Goal: Task Accomplishment & Management: Manage account settings

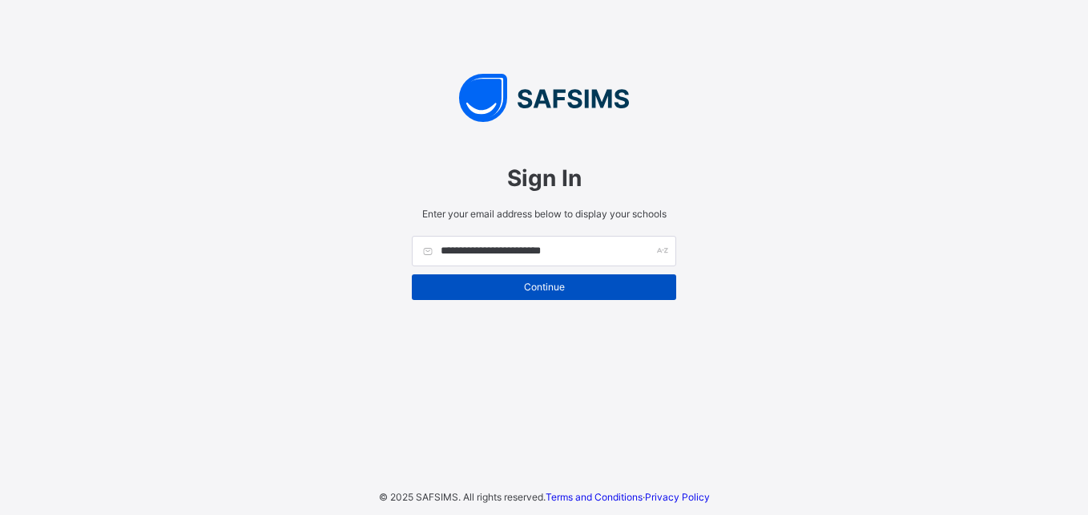
type input "**********"
click at [556, 284] on span "Continue" at bounding box center [544, 287] width 240 height 12
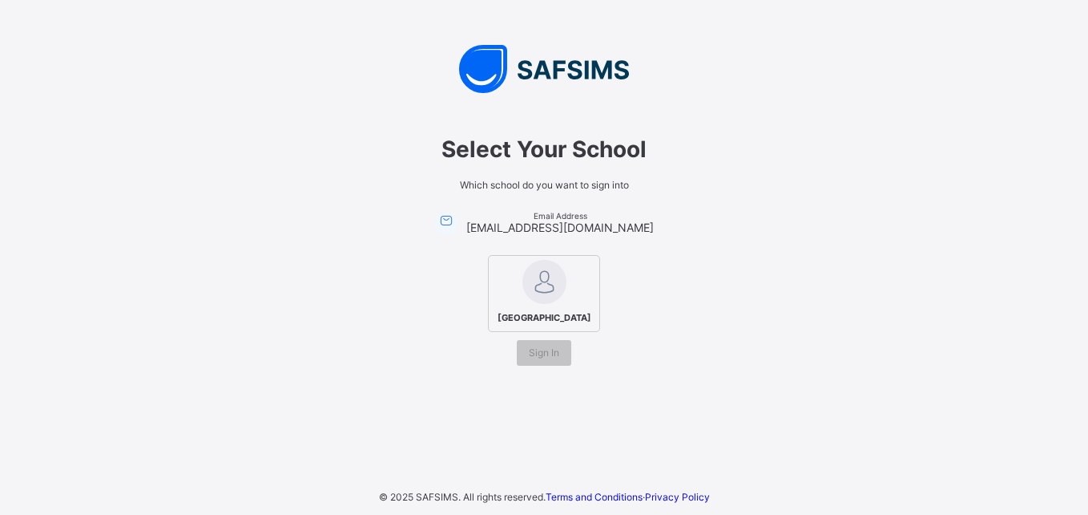
click at [548, 274] on img at bounding box center [545, 282] width 44 height 44
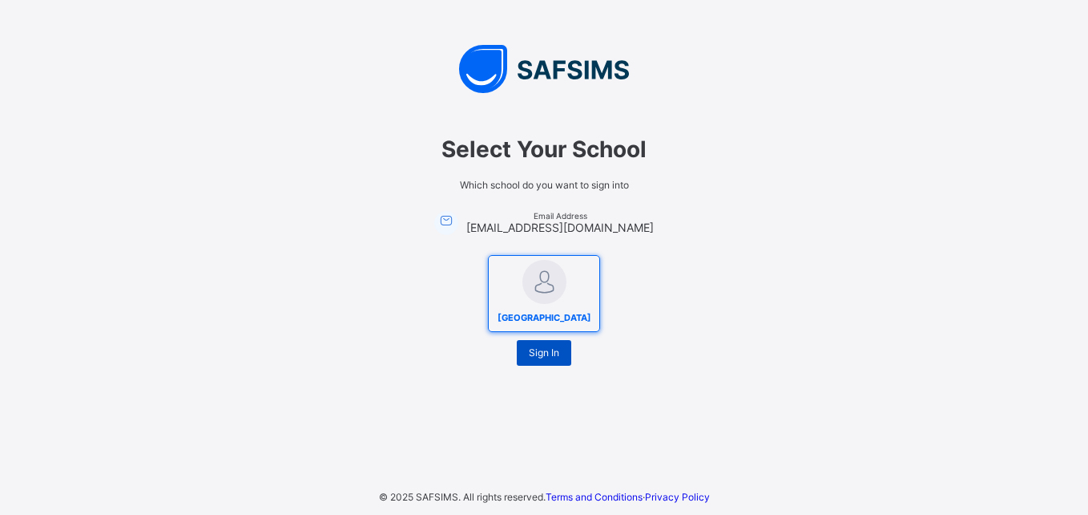
click at [544, 358] on span "Sign In" at bounding box center [544, 352] width 30 height 12
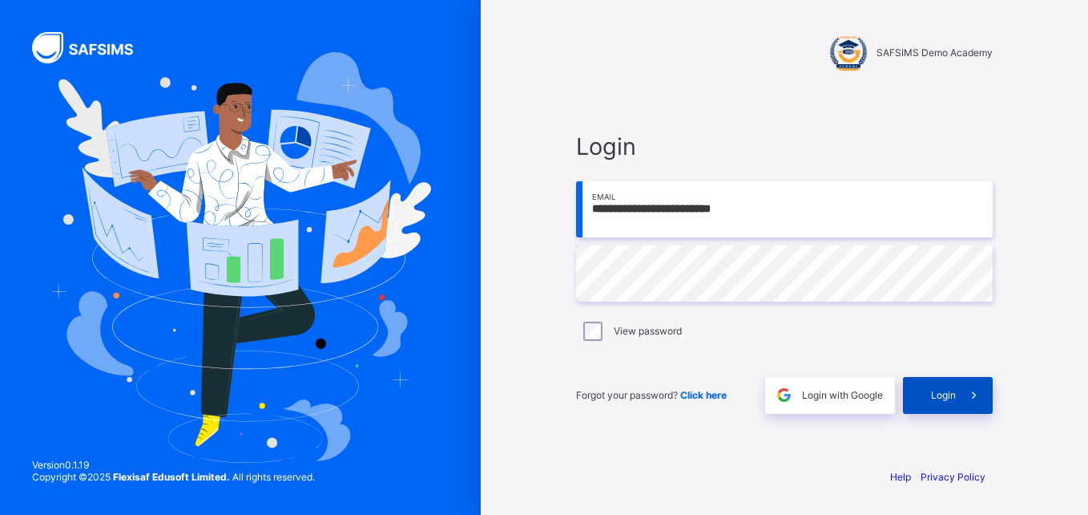
click at [927, 404] on div "Login" at bounding box center [948, 395] width 90 height 37
click at [951, 398] on span "Login" at bounding box center [943, 395] width 25 height 12
click at [947, 399] on span "Login" at bounding box center [943, 395] width 25 height 12
click at [967, 395] on icon at bounding box center [974, 394] width 17 height 15
click at [595, 333] on div "View password" at bounding box center [784, 331] width 417 height 34
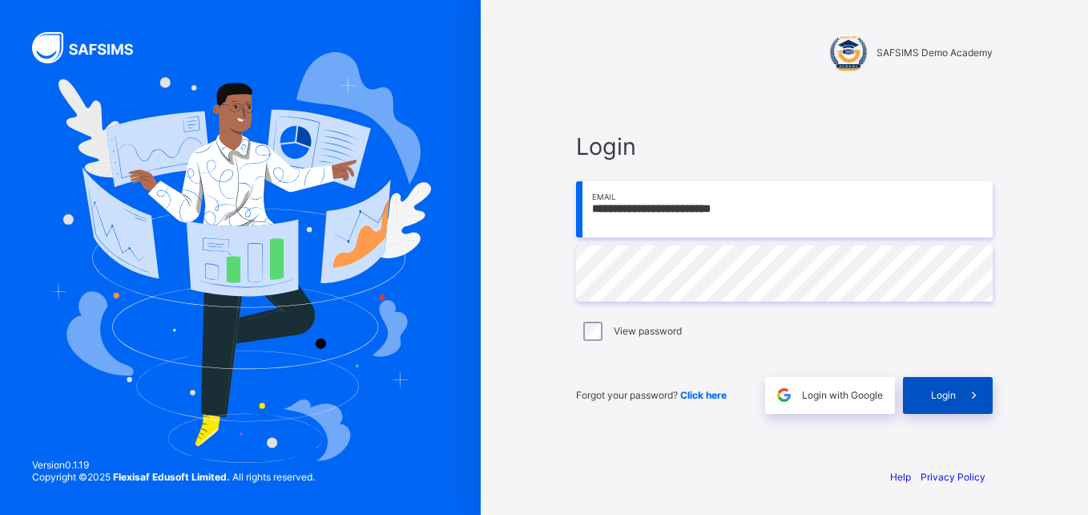
click at [942, 386] on div "Login" at bounding box center [948, 395] width 90 height 37
click at [942, 388] on div "Login" at bounding box center [948, 395] width 90 height 37
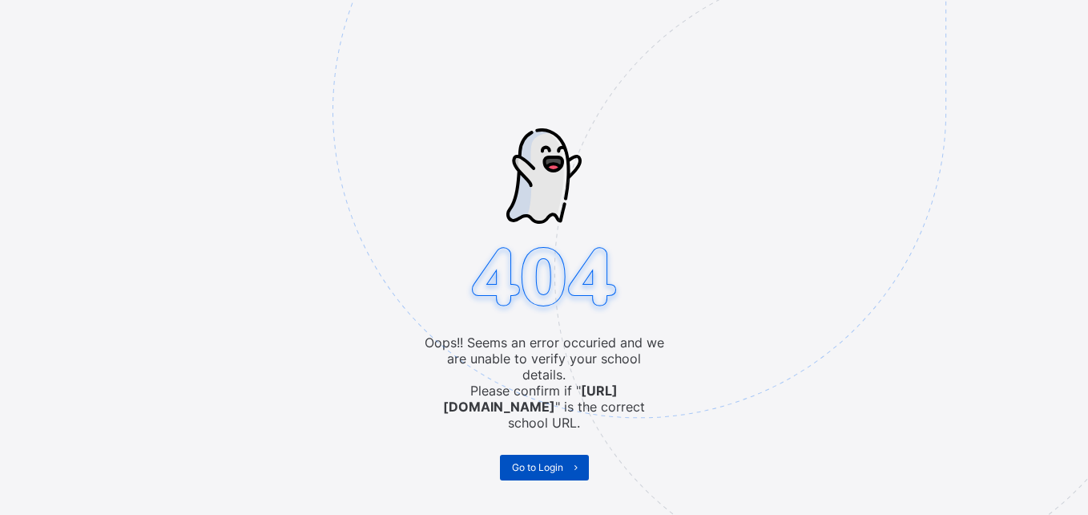
click at [525, 461] on span "Go to Login" at bounding box center [537, 467] width 51 height 12
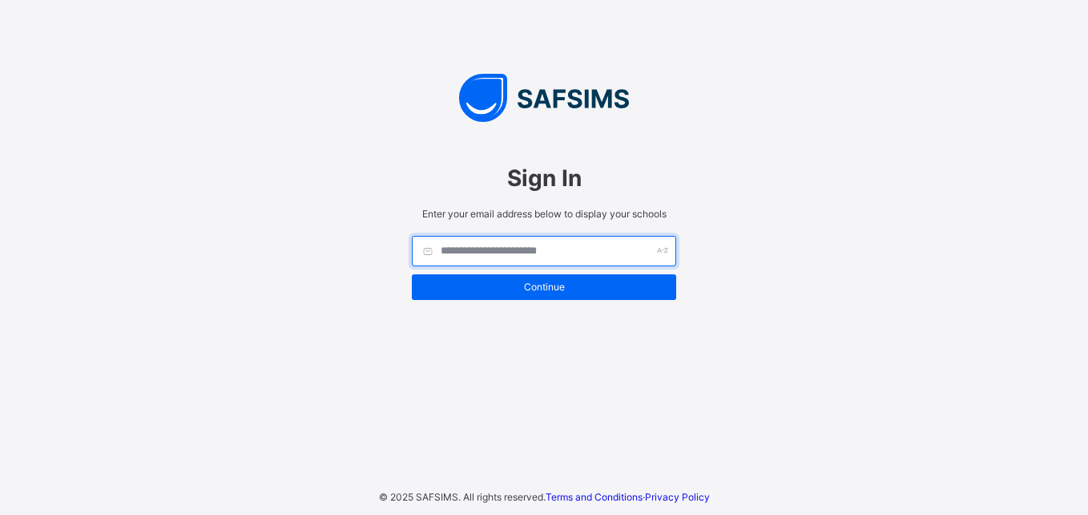
click at [527, 253] on input "text" at bounding box center [544, 251] width 264 height 30
type input "**********"
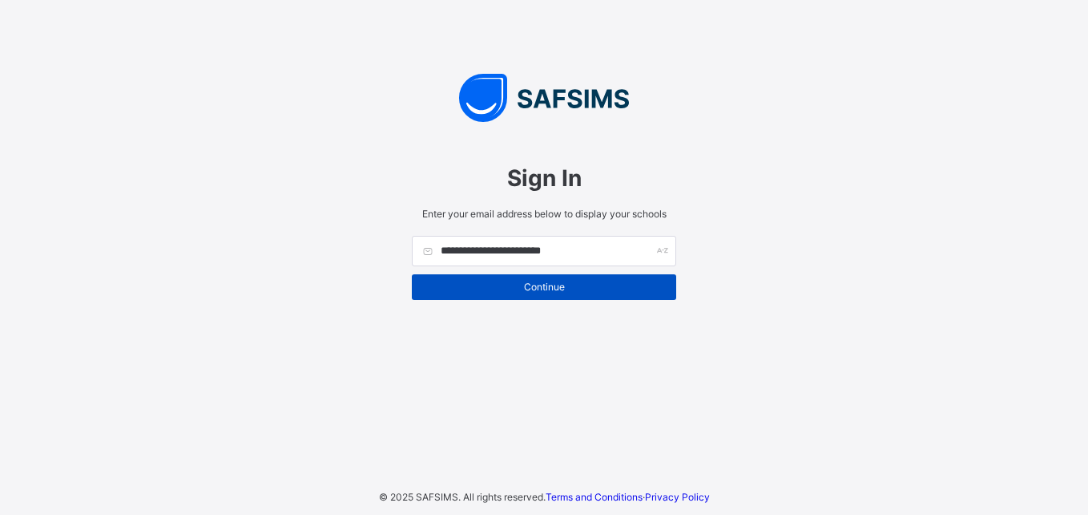
click at [526, 280] on div "Continue" at bounding box center [544, 287] width 264 height 26
click at [536, 288] on span "Continue" at bounding box center [544, 287] width 240 height 12
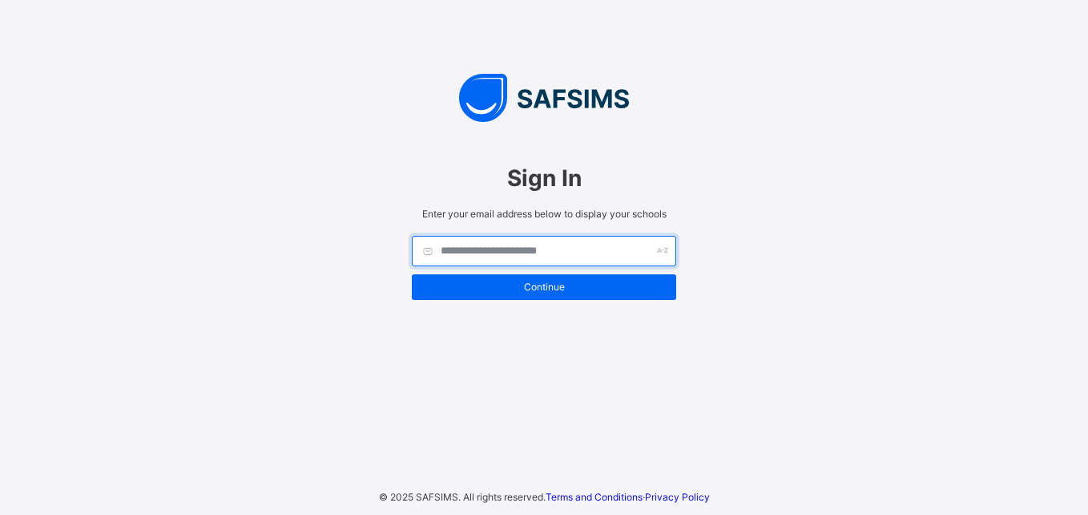
click at [507, 252] on input "text" at bounding box center [544, 251] width 264 height 30
type input "**********"
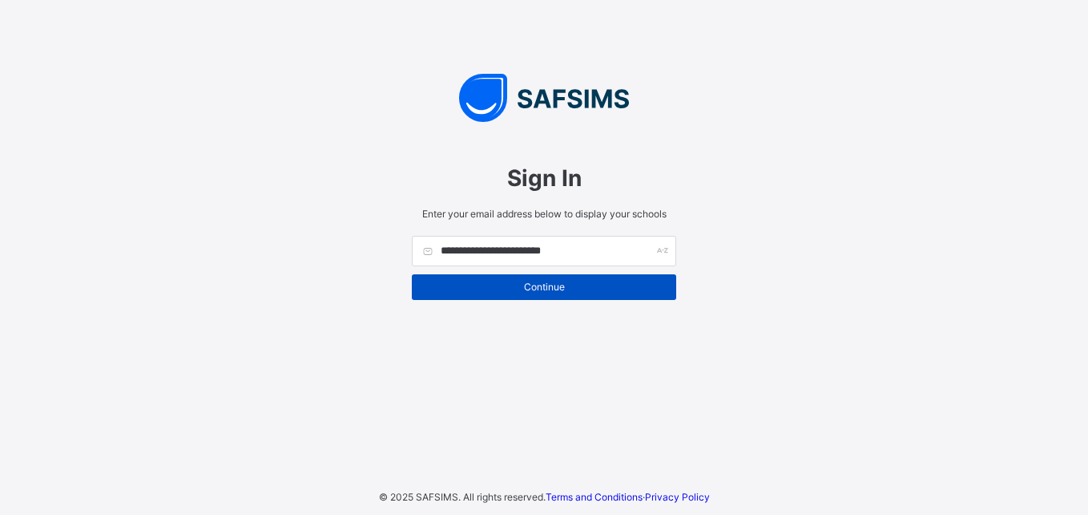
click at [503, 287] on span "Continue" at bounding box center [544, 287] width 240 height 12
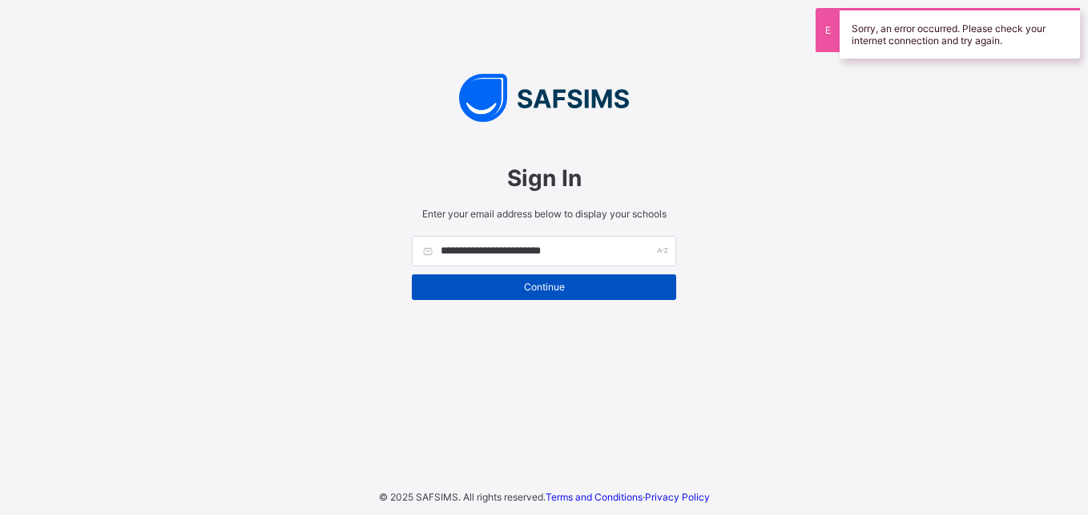
click at [553, 293] on span "Continue" at bounding box center [544, 287] width 240 height 12
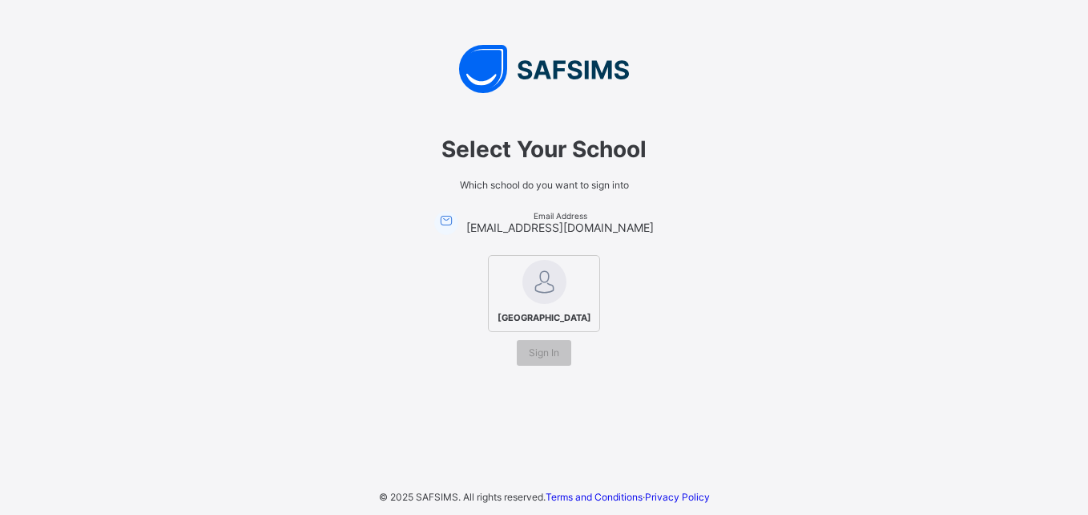
click at [519, 308] on span "Amoafo Technical Institute" at bounding box center [545, 317] width 102 height 19
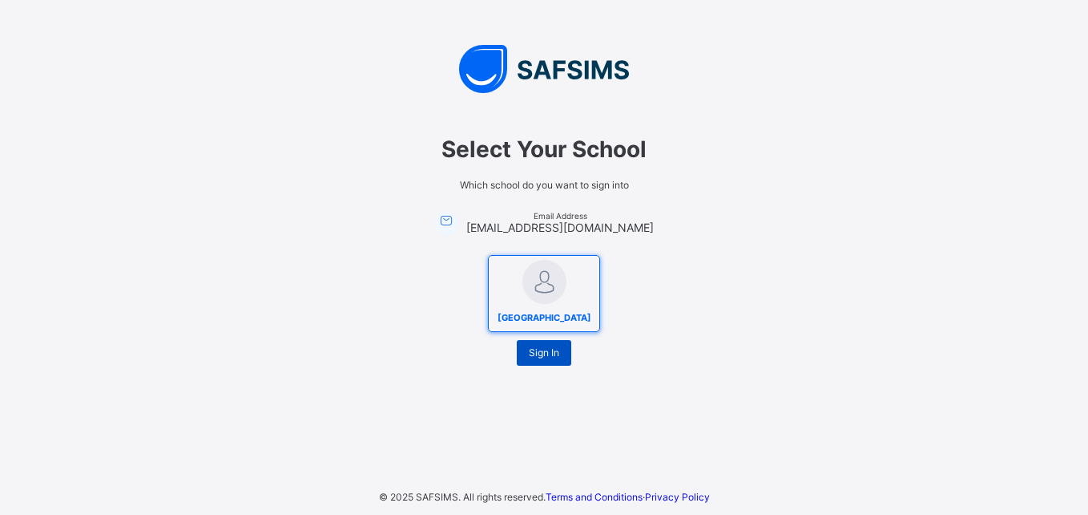
click at [542, 357] on span "Sign In" at bounding box center [544, 352] width 30 height 12
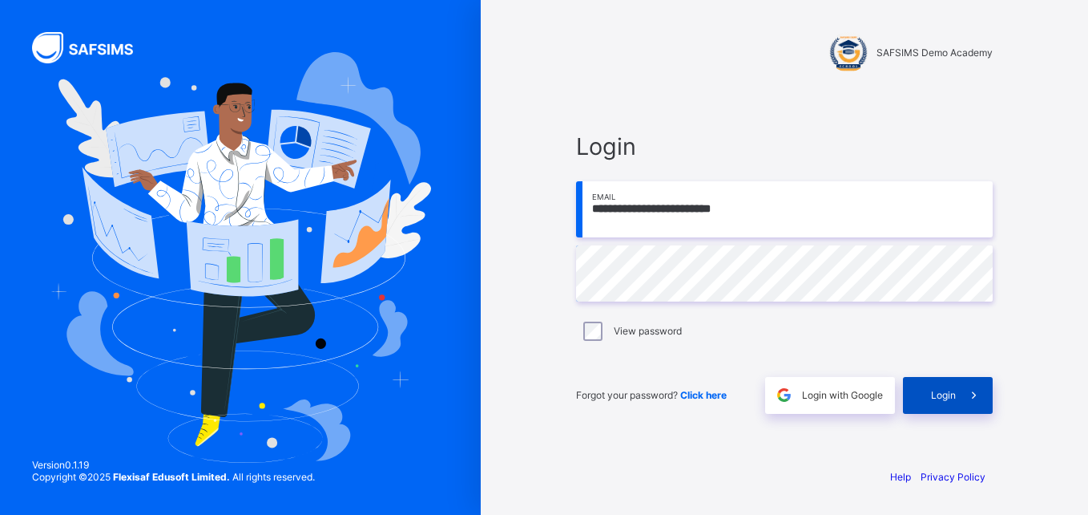
click at [947, 403] on div "Login" at bounding box center [948, 395] width 90 height 37
click at [608, 329] on div "View password" at bounding box center [784, 330] width 409 height 19
click at [926, 394] on div "Login" at bounding box center [948, 395] width 90 height 37
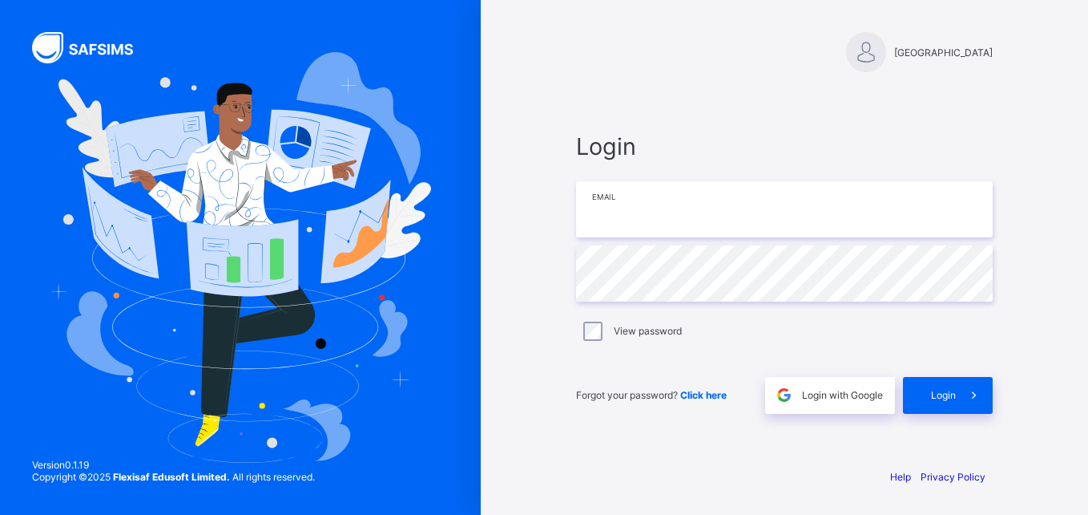
click at [740, 210] on input "email" at bounding box center [784, 209] width 417 height 56
type input "**********"
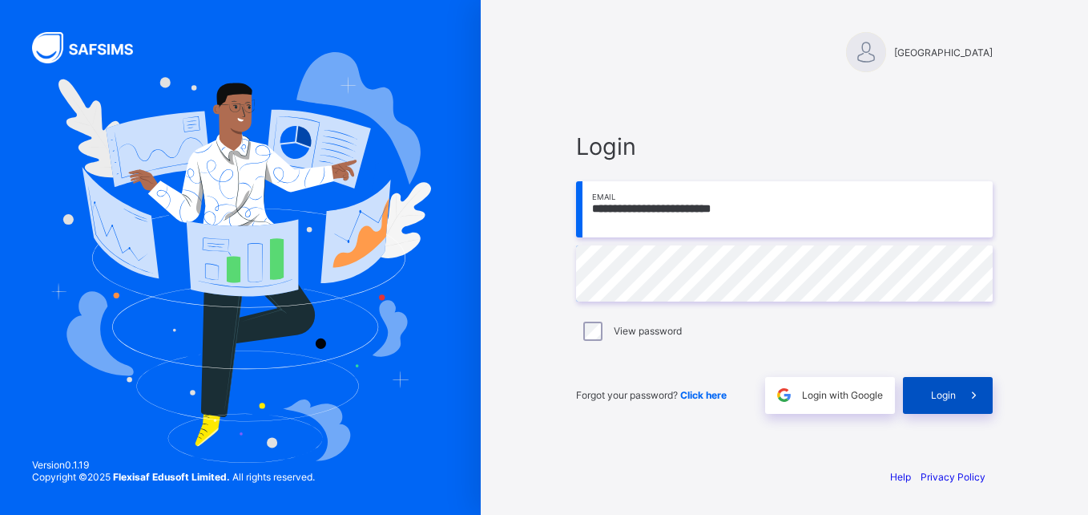
click at [953, 397] on span "Login" at bounding box center [943, 395] width 25 height 12
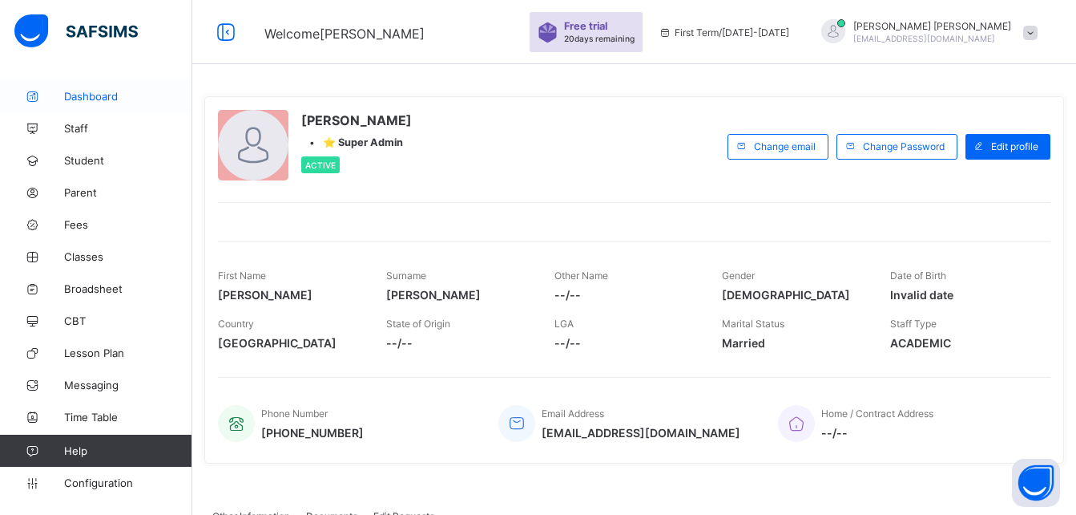
click at [79, 103] on link "Dashboard" at bounding box center [96, 96] width 192 height 32
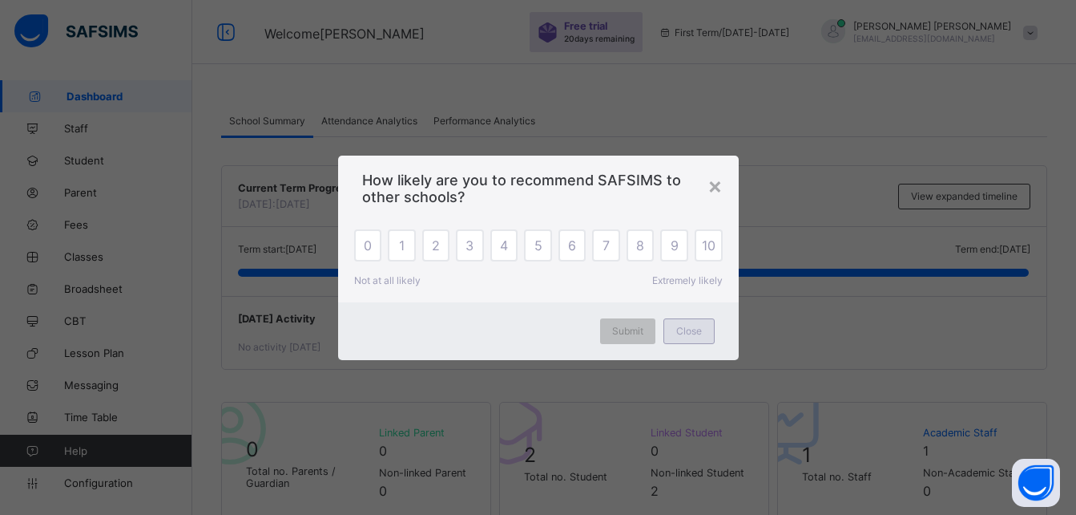
click at [683, 332] on span "Close" at bounding box center [689, 331] width 26 height 12
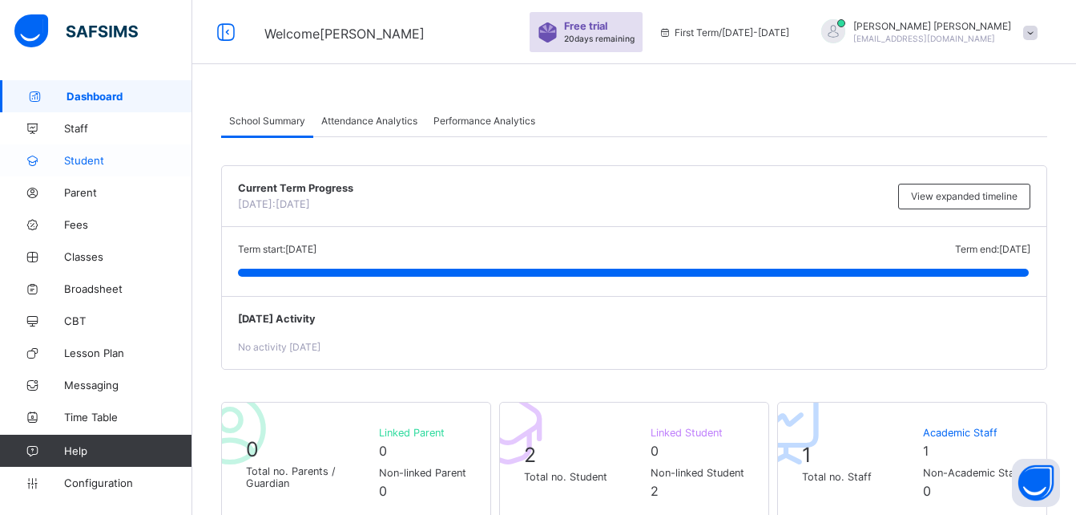
click at [67, 163] on span "Student" at bounding box center [128, 160] width 128 height 13
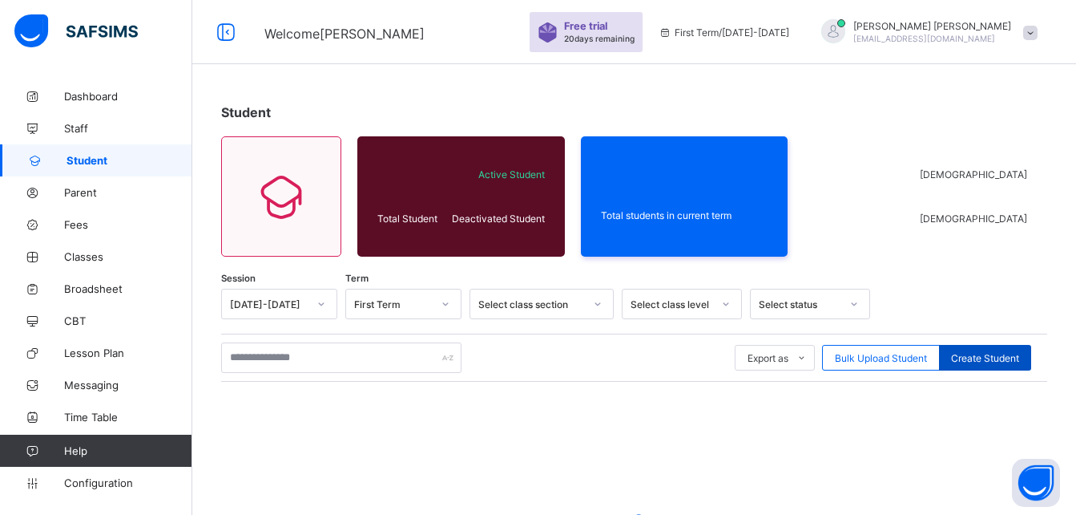
click at [988, 364] on div "Create Student" at bounding box center [985, 358] width 92 height 26
select select "**"
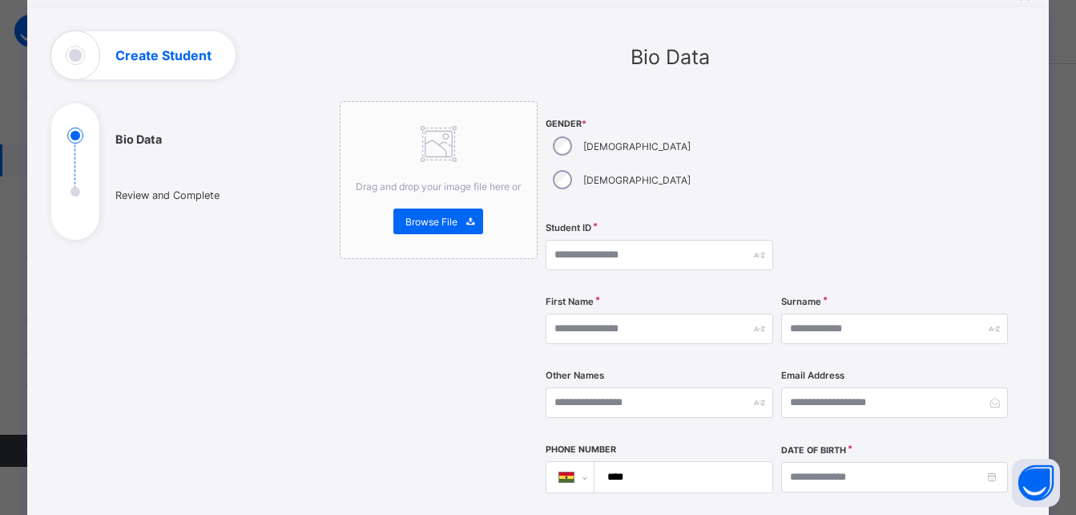
scroll to position [54, 0]
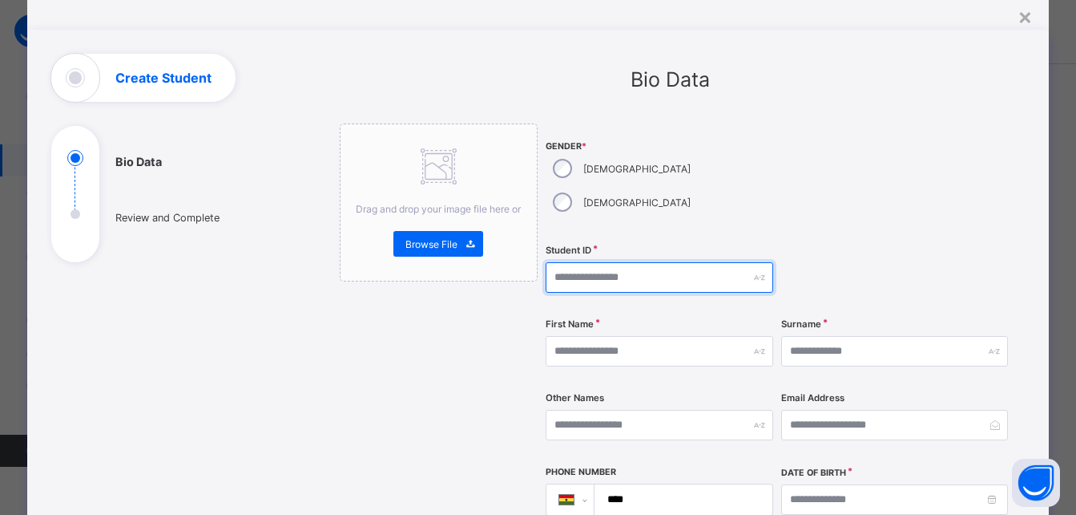
click at [602, 262] on input "text" at bounding box center [659, 277] width 227 height 30
type input "****"
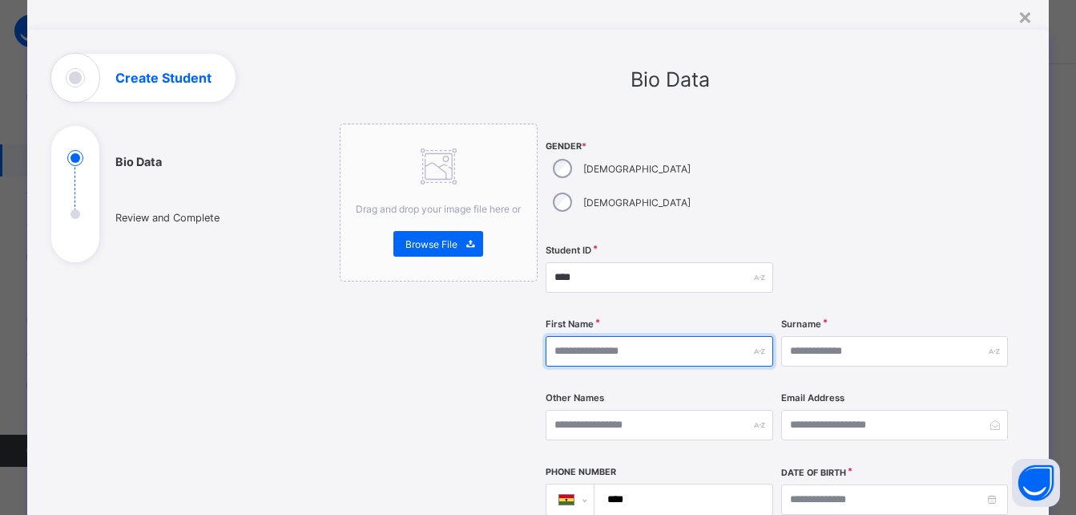
click at [639, 336] on input "text" at bounding box center [659, 351] width 227 height 30
type input "*******"
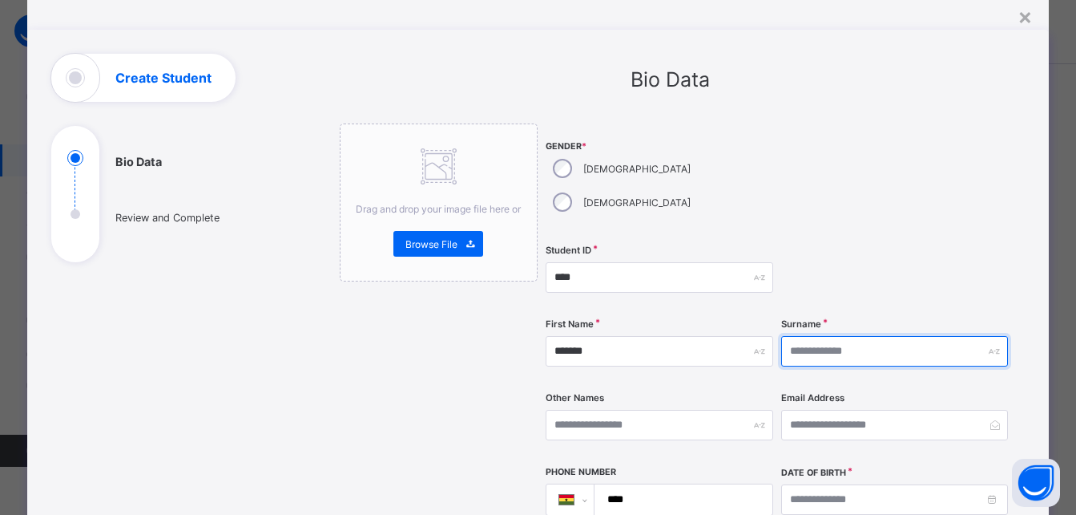
click at [815, 336] on input "text" at bounding box center [894, 351] width 227 height 30
type input "******"
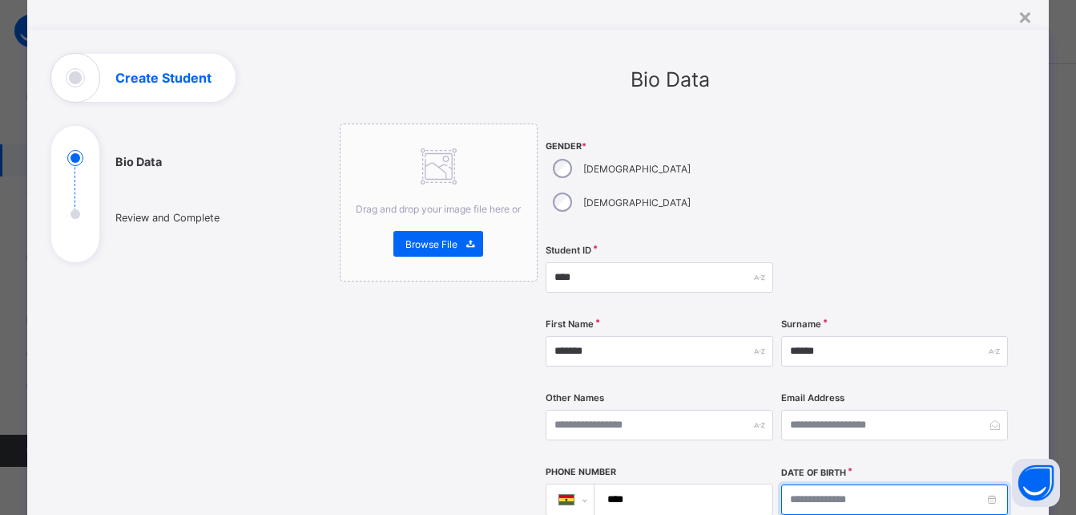
click at [825, 484] on input at bounding box center [894, 499] width 227 height 30
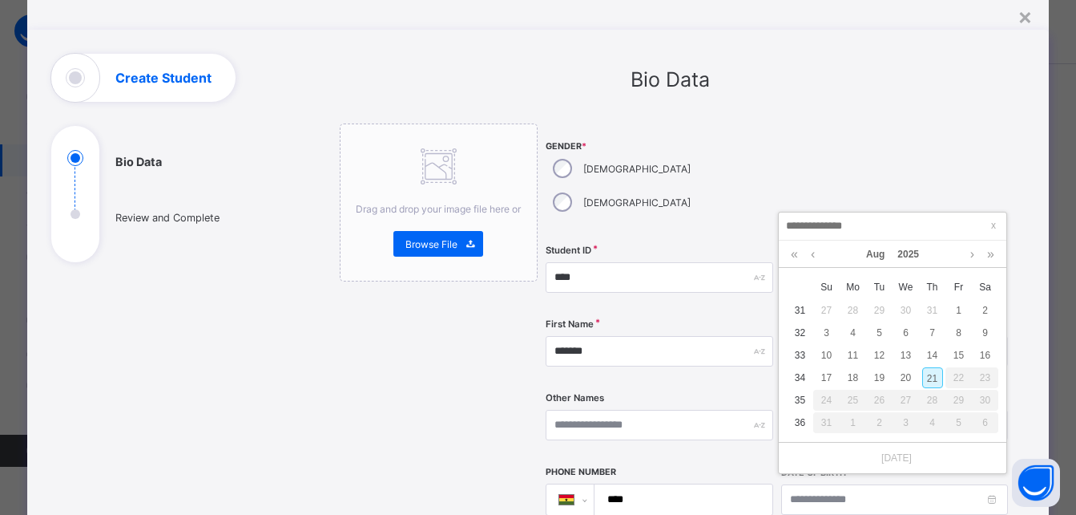
click at [866, 312] on td "29" at bounding box center [879, 310] width 26 height 22
type input "**********"
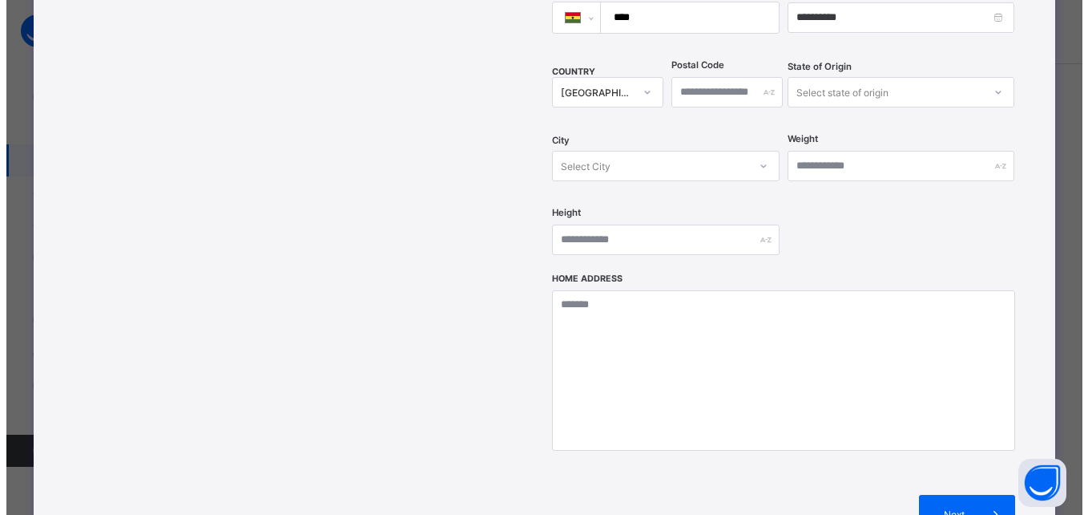
scroll to position [571, 0]
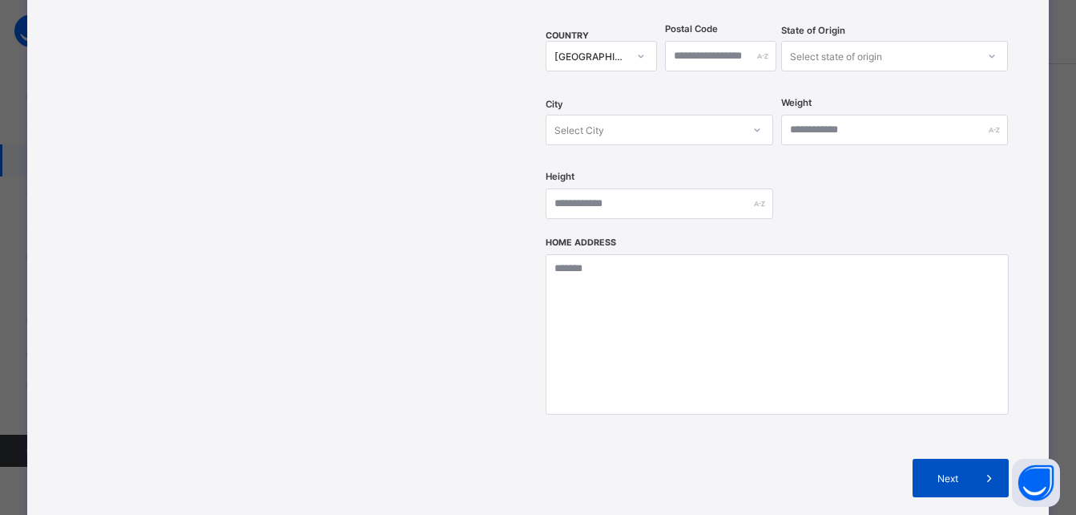
click at [941, 458] on div "Next" at bounding box center [961, 477] width 96 height 38
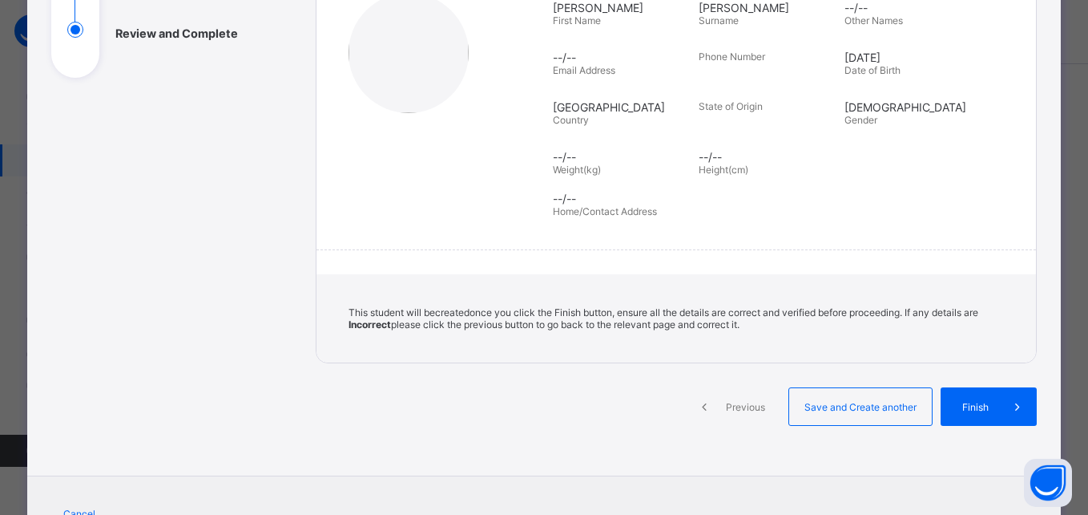
scroll to position [239, 0]
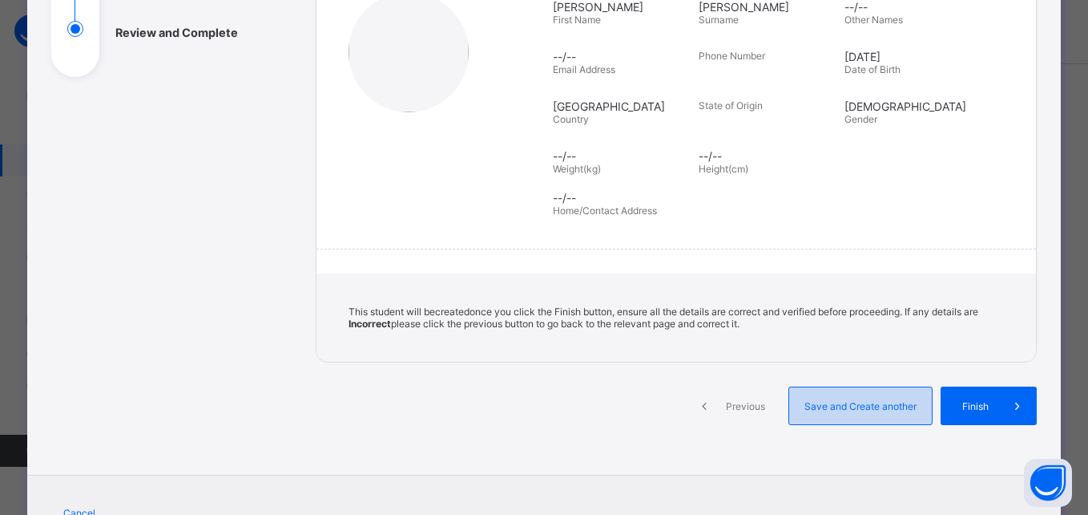
click at [826, 398] on div "Save and Create another" at bounding box center [861, 405] width 144 height 38
select select "**"
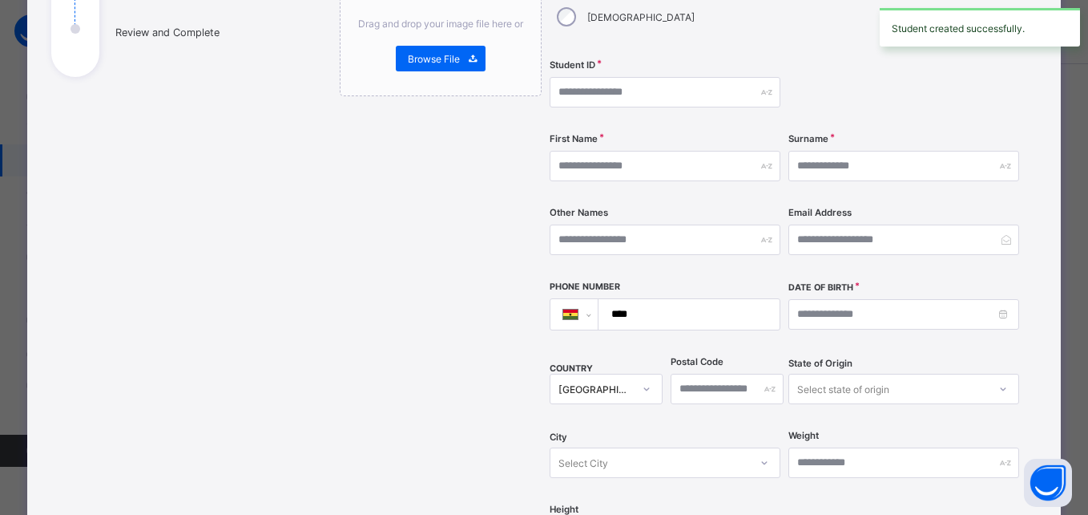
click at [826, 430] on div "Weight" at bounding box center [904, 463] width 231 height 66
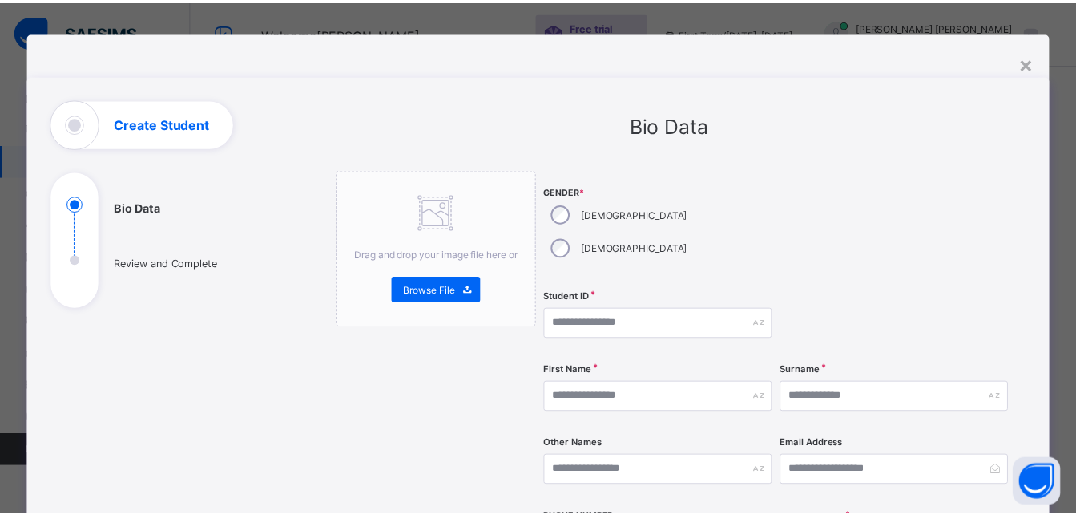
scroll to position [9, 0]
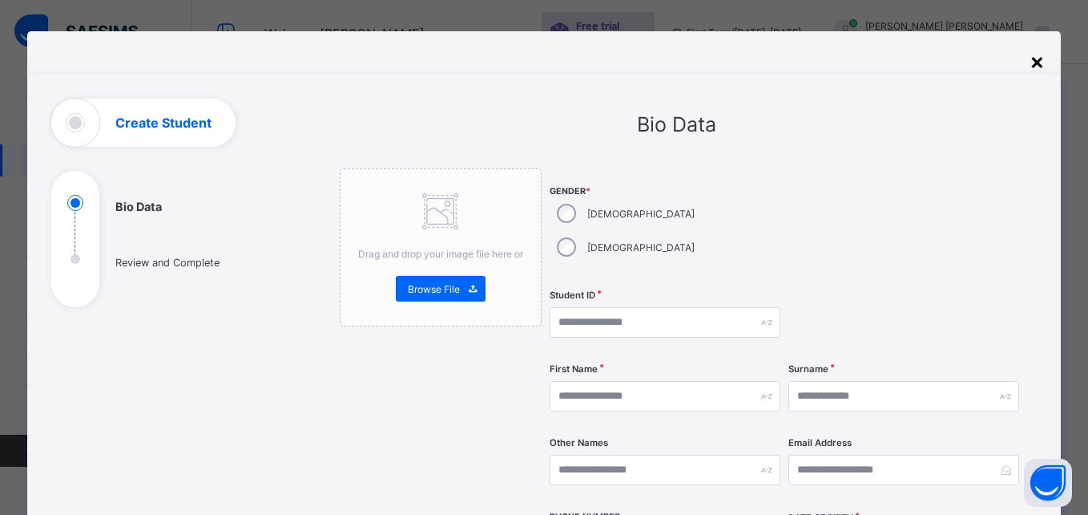
click at [1035, 59] on div "×" at bounding box center [1037, 60] width 15 height 27
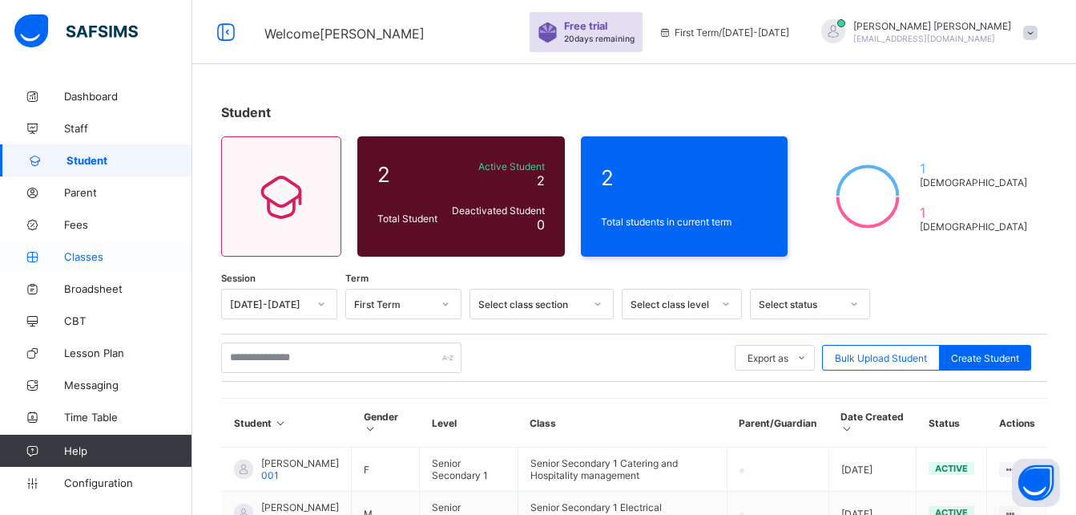
click at [97, 260] on span "Classes" at bounding box center [128, 256] width 128 height 13
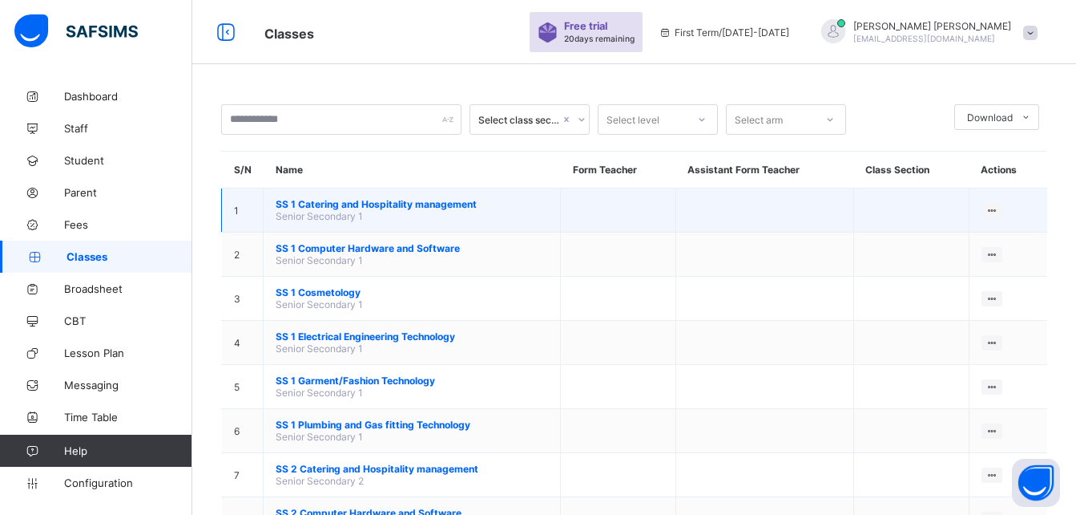
click at [324, 218] on span "Senior Secondary 1" at bounding box center [319, 216] width 87 height 12
click at [378, 198] on span "SS 1 Catering and Hospitality management" at bounding box center [412, 204] width 272 height 12
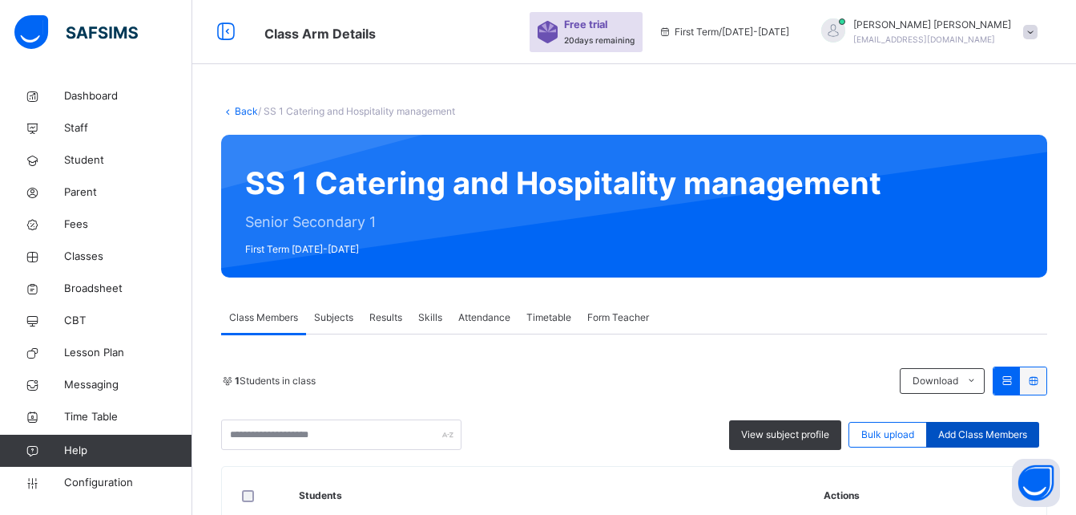
click at [978, 434] on span "Add Class Members" at bounding box center [983, 434] width 89 height 14
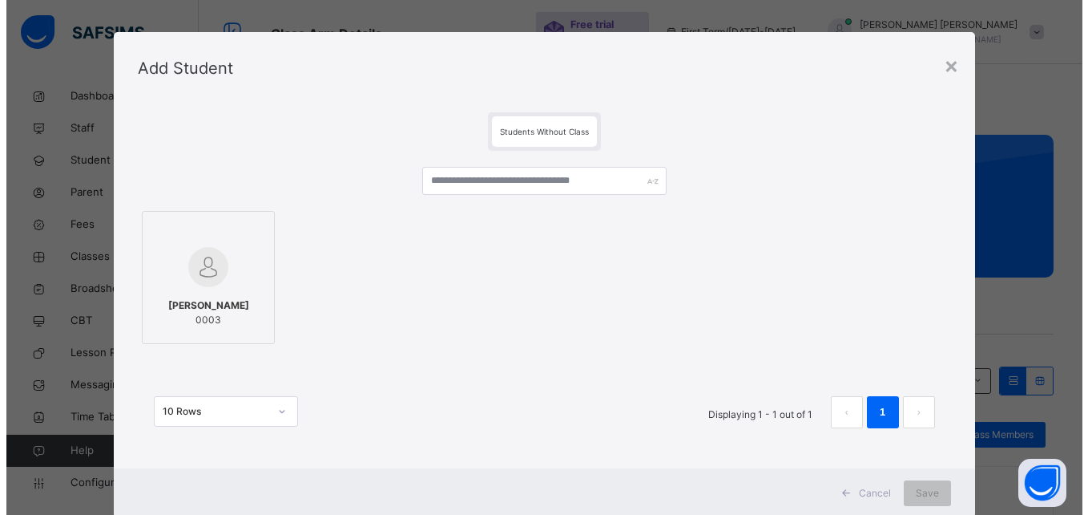
scroll to position [9, 0]
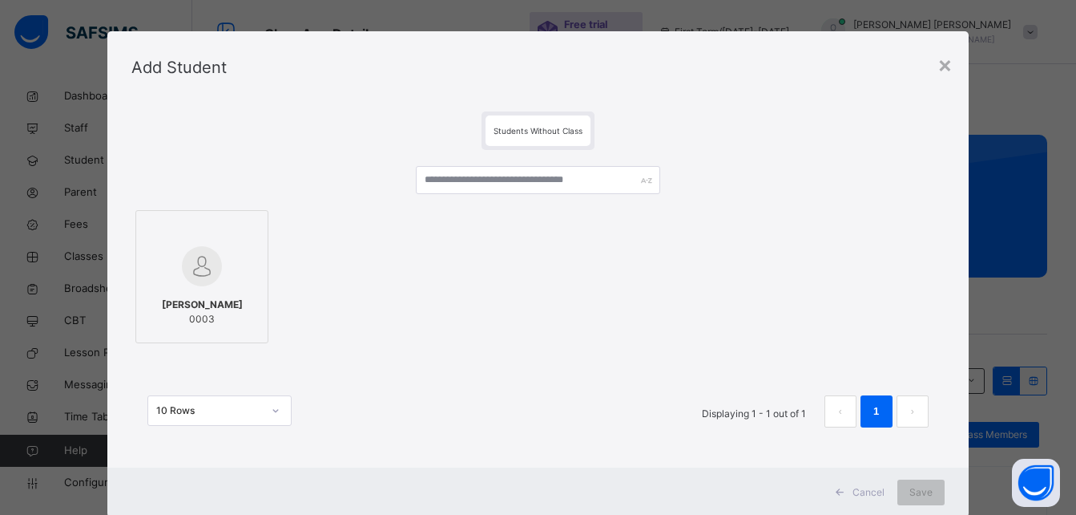
click at [201, 268] on img at bounding box center [202, 266] width 40 height 40
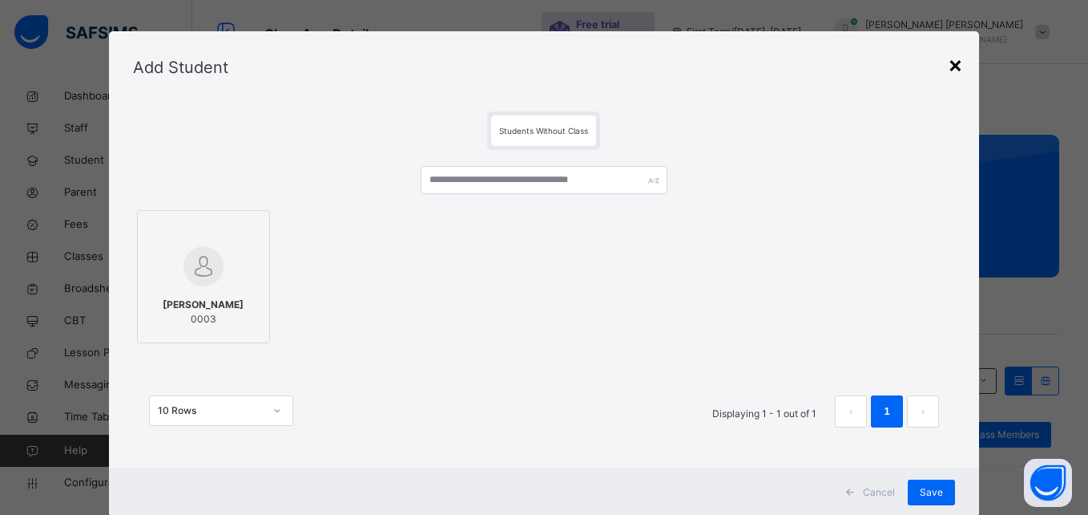
click at [948, 64] on div "×" at bounding box center [955, 64] width 15 height 34
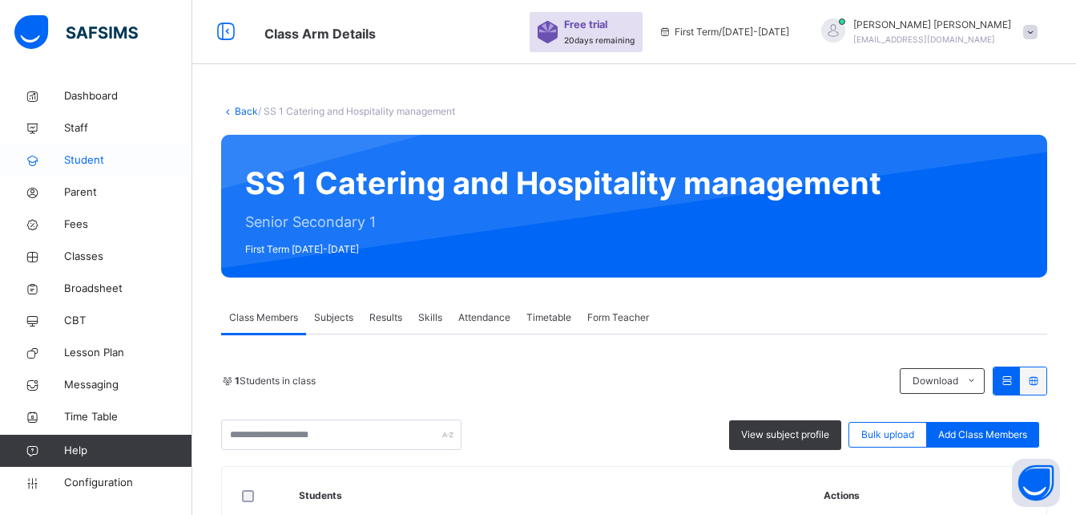
click at [58, 173] on link "Student" at bounding box center [96, 160] width 192 height 32
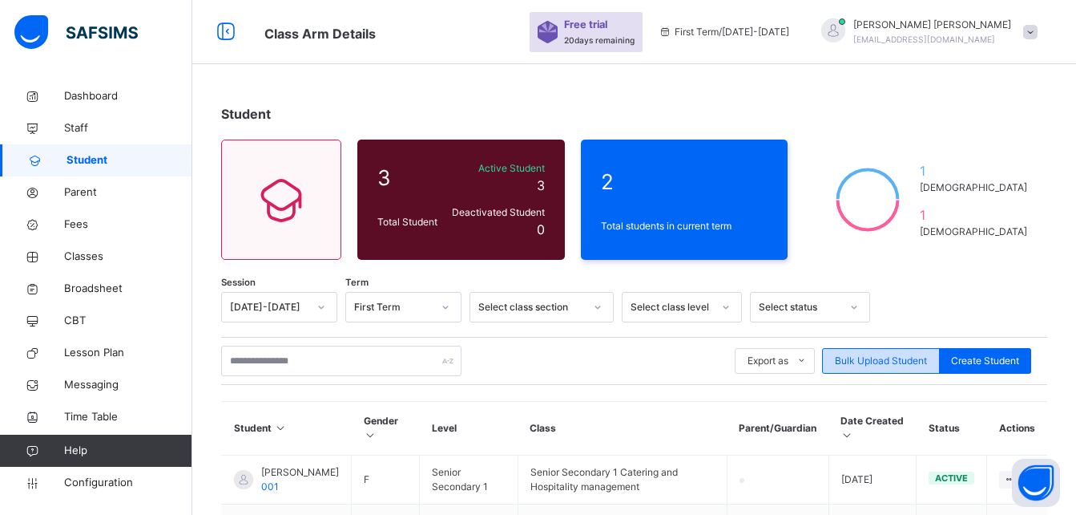
click at [898, 369] on div "Bulk Upload Student" at bounding box center [881, 361] width 118 height 26
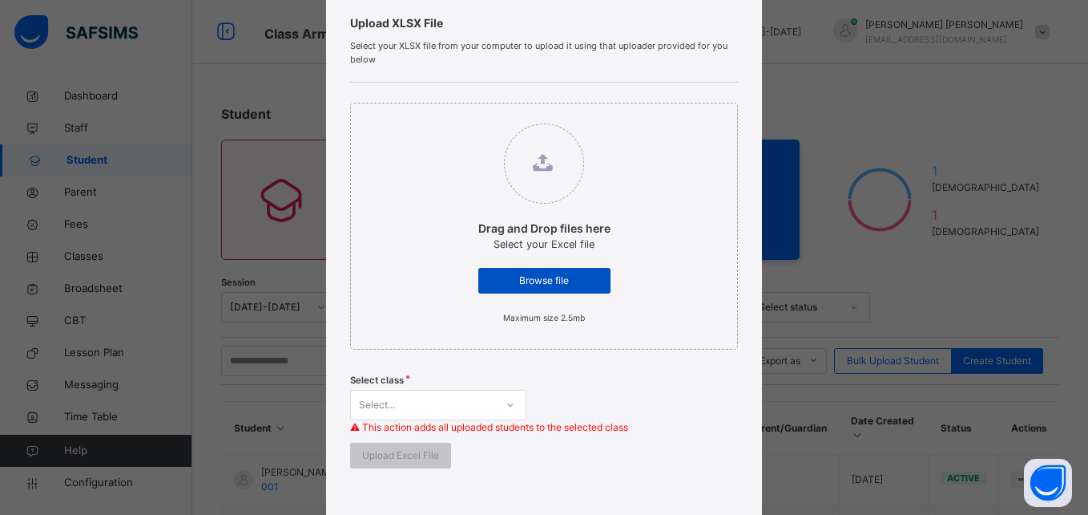
scroll to position [117, 0]
click at [532, 278] on span "Browse file" at bounding box center [544, 279] width 108 height 14
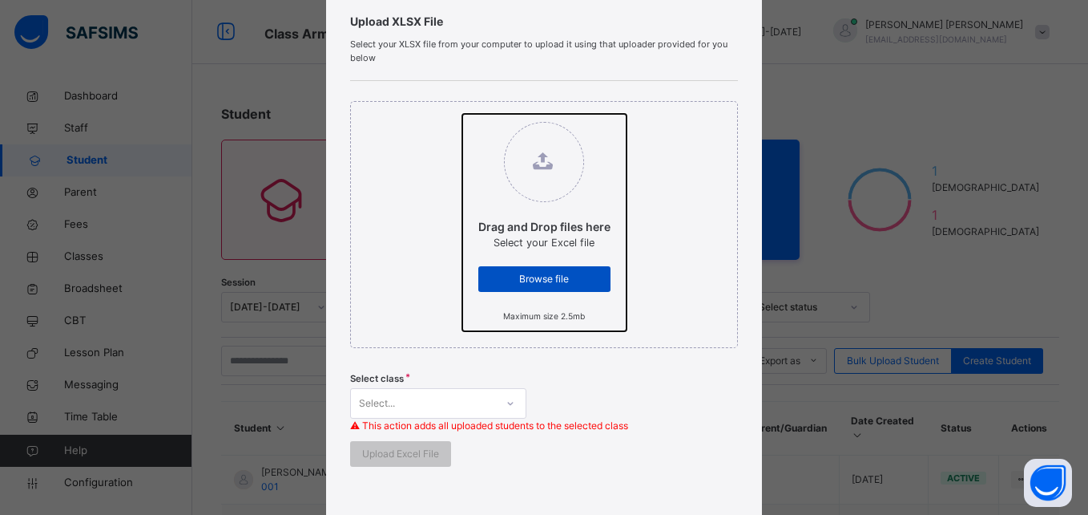
click at [462, 114] on input "Drag and Drop files here Select your Excel file Browse file Maximum size 2.5mb" at bounding box center [462, 114] width 0 height 0
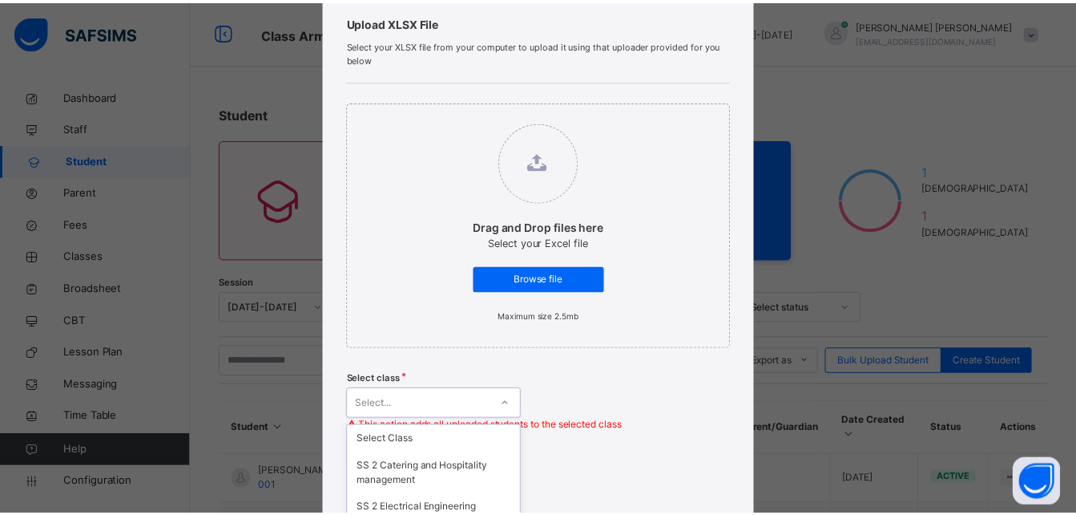
scroll to position [276, 0]
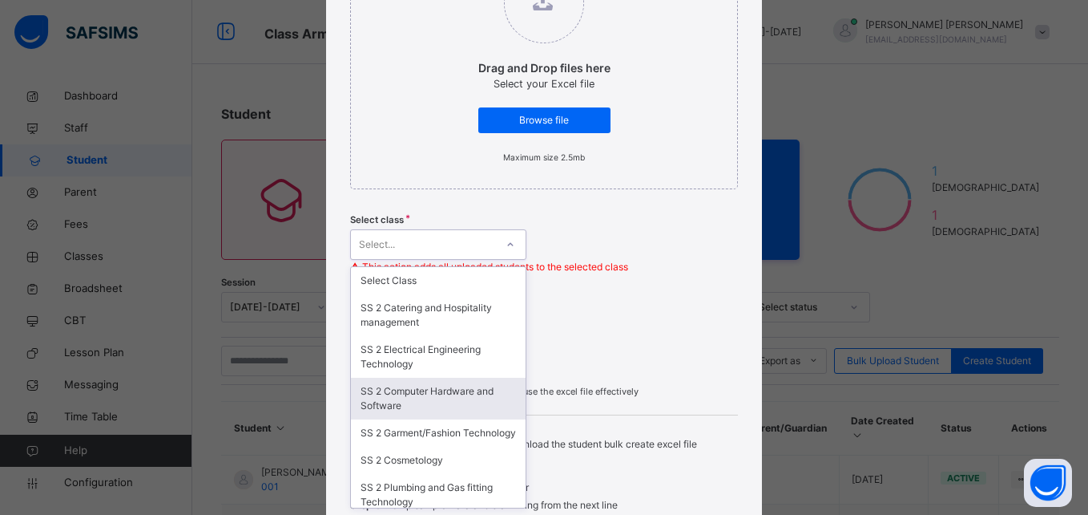
click at [470, 260] on div "option SS 2 Computer Hardware and Software focused, 4 of 19. 19 results availab…" at bounding box center [438, 244] width 176 height 30
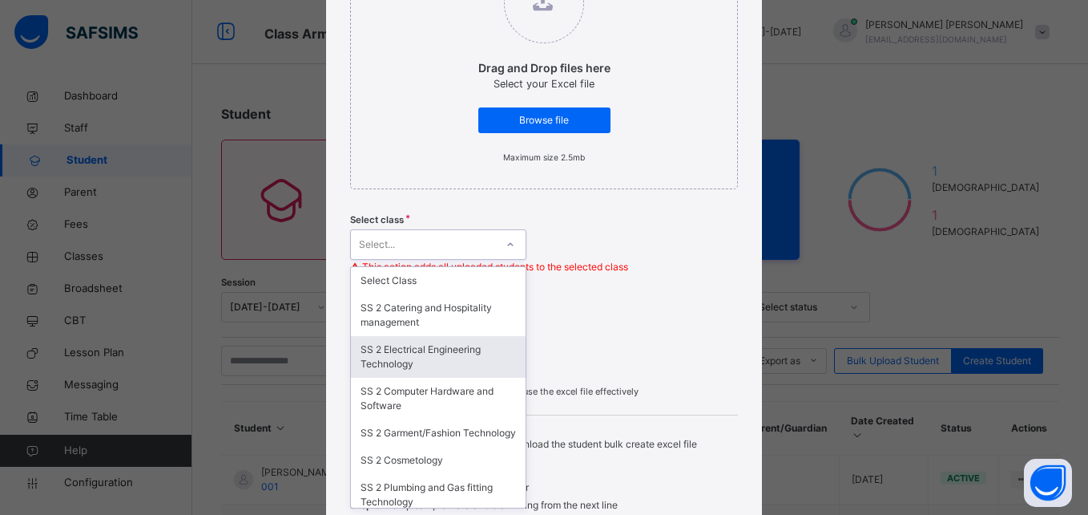
click at [435, 348] on div "SS 2 Electrical Engineering Technology" at bounding box center [438, 357] width 175 height 42
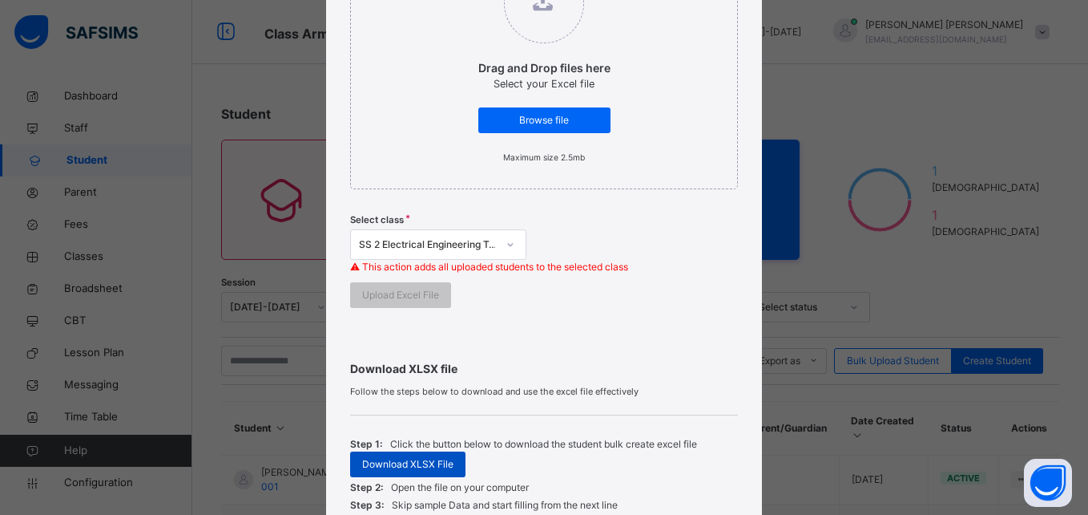
click at [394, 468] on span "Download XLSX File" at bounding box center [407, 464] width 91 height 14
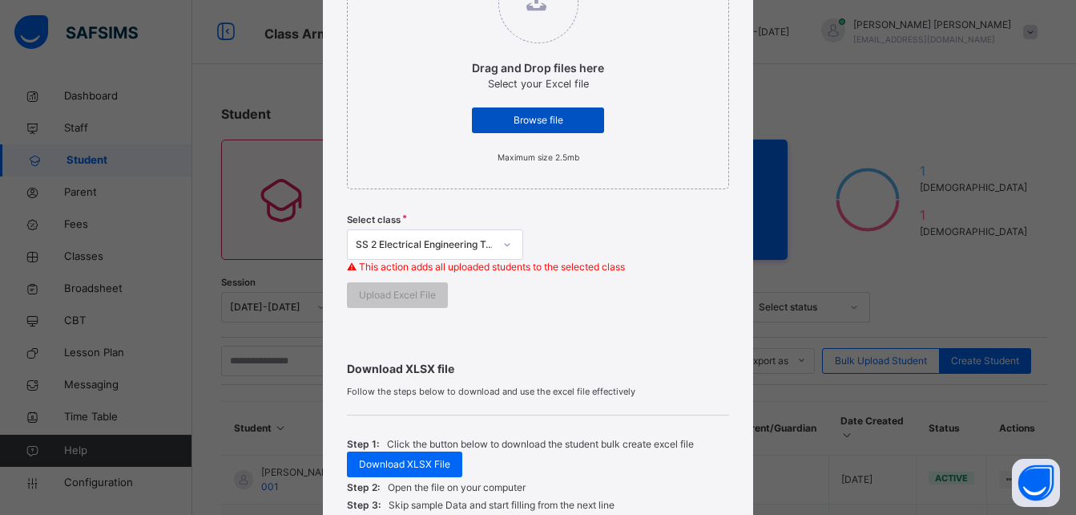
click at [535, 112] on div "Browse file" at bounding box center [538, 120] width 132 height 26
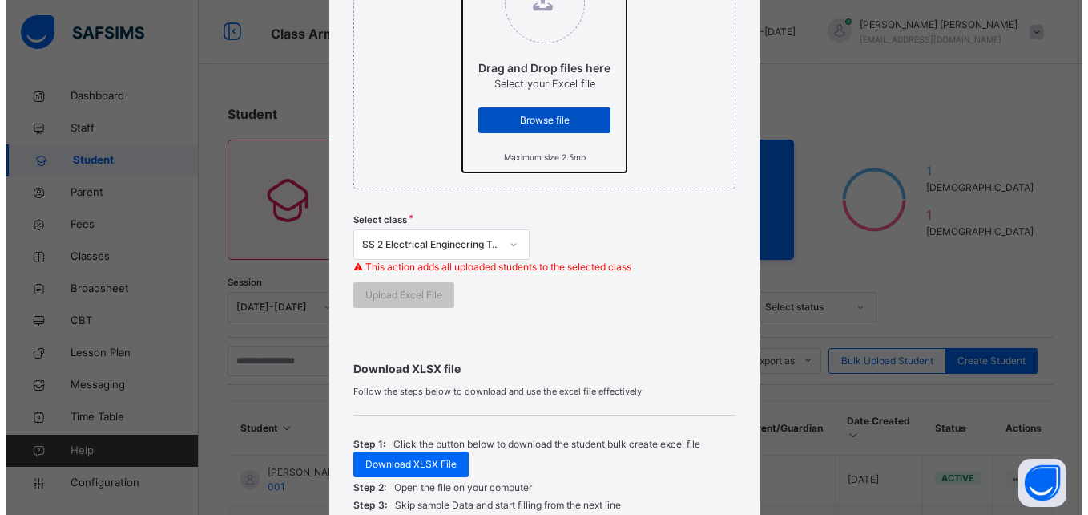
scroll to position [0, 0]
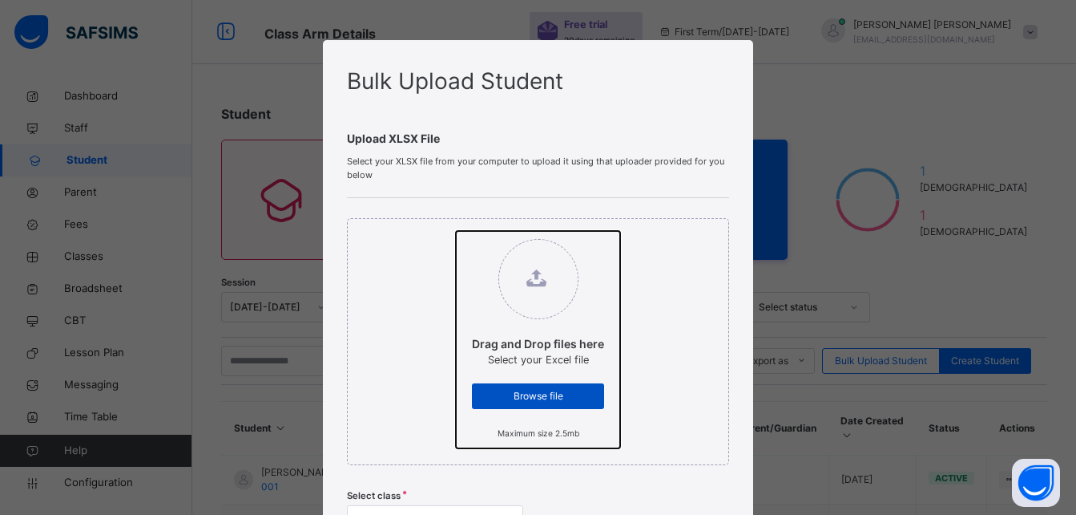
type input "**********"
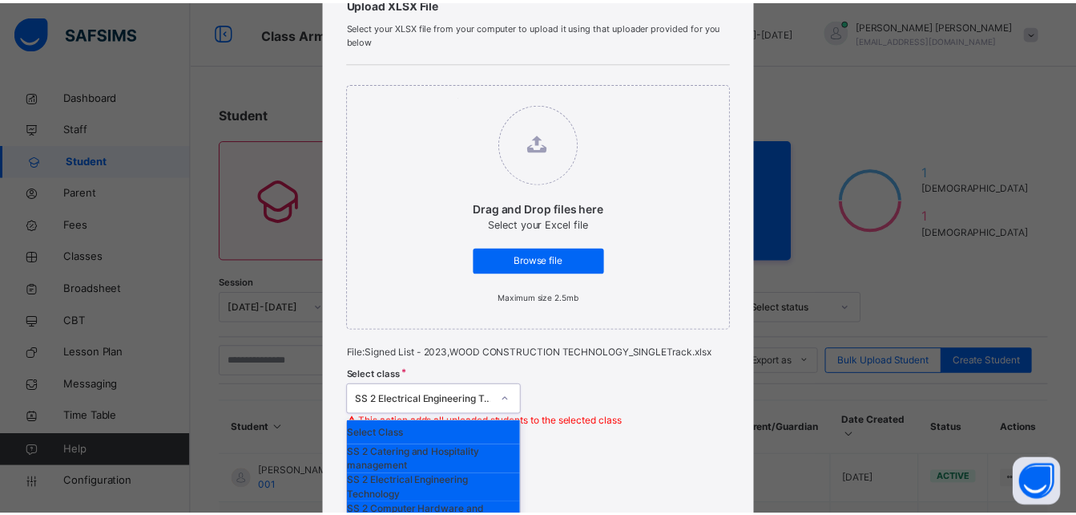
scroll to position [290, 0]
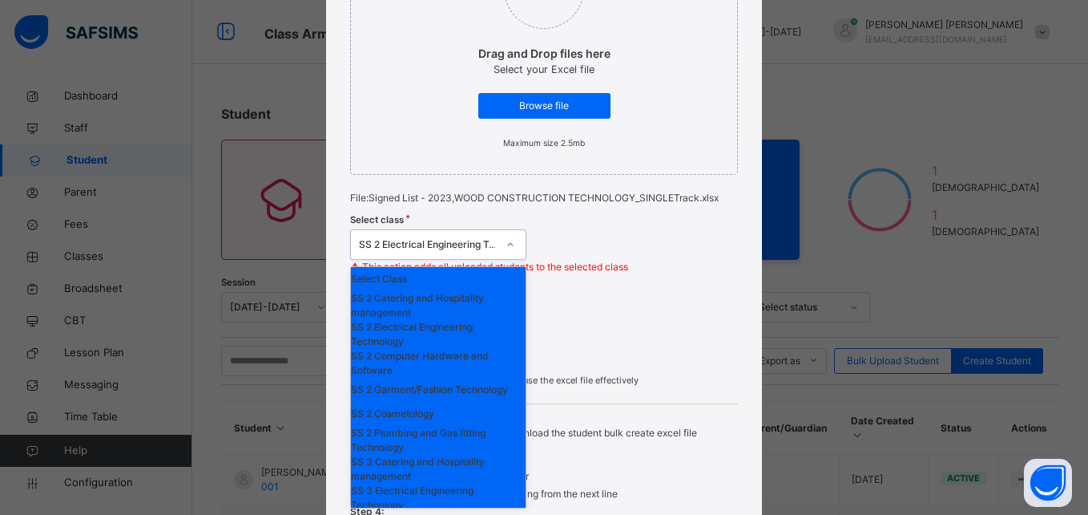
click at [441, 260] on div "option SS 2 Electrical Engineering Technology, selected. option SS 2 Computer H…" at bounding box center [438, 244] width 176 height 30
click at [462, 349] on div "SS 2 Electrical Engineering Technology" at bounding box center [438, 334] width 175 height 29
click at [434, 245] on div "SS 2 Electrical Engineering Technology" at bounding box center [428, 244] width 138 height 14
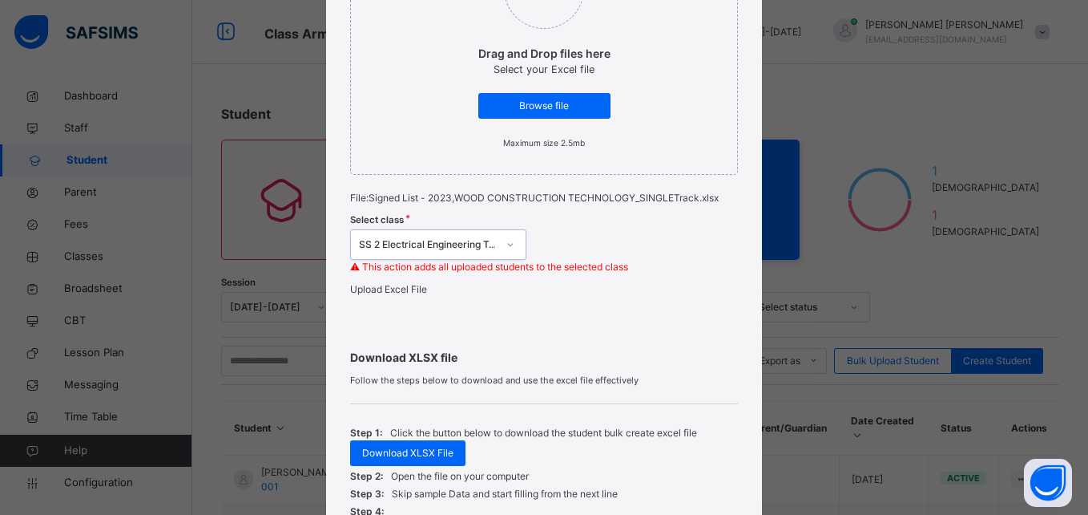
click at [434, 245] on div "SS 2 Electrical Engineering Technology" at bounding box center [428, 244] width 138 height 14
click at [410, 295] on span "Upload Excel File" at bounding box center [388, 289] width 77 height 12
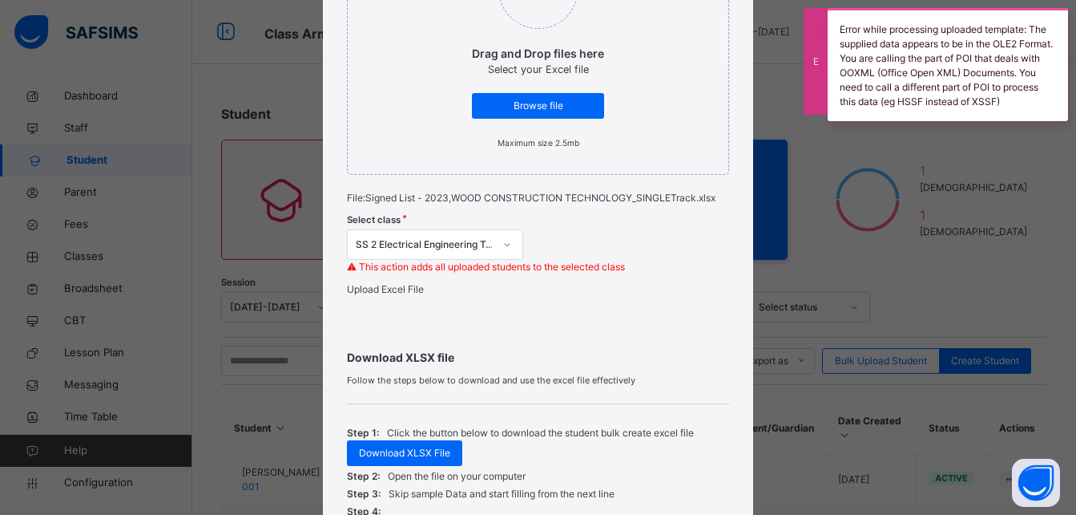
click at [813, 182] on div "Bulk Upload Student Upload XLSX File Select your XLSX file from your computer t…" at bounding box center [538, 257] width 1076 height 515
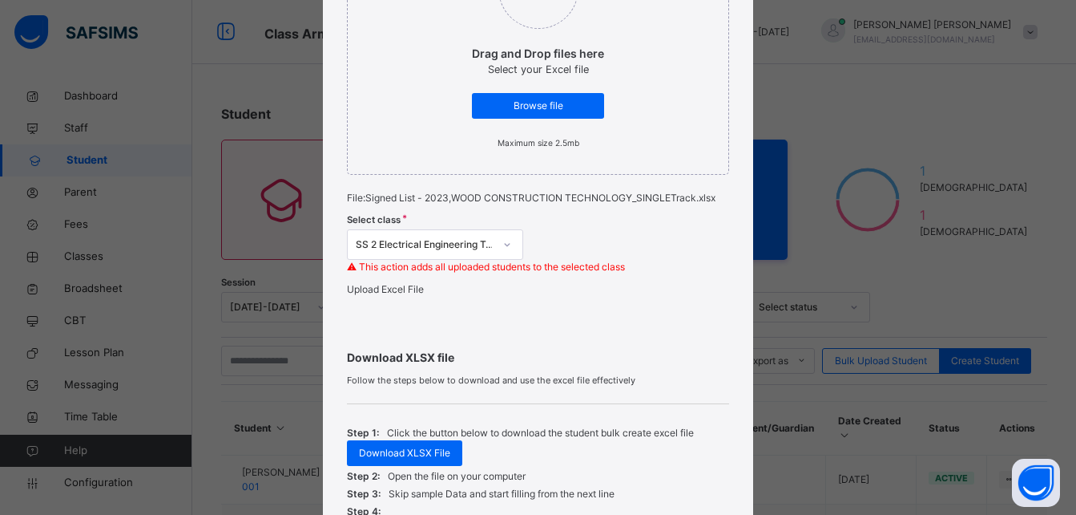
click at [607, 228] on div "Select class SS 2 Electrical Engineering Technology ⚠ This action adds all uplo…" at bounding box center [538, 243] width 382 height 77
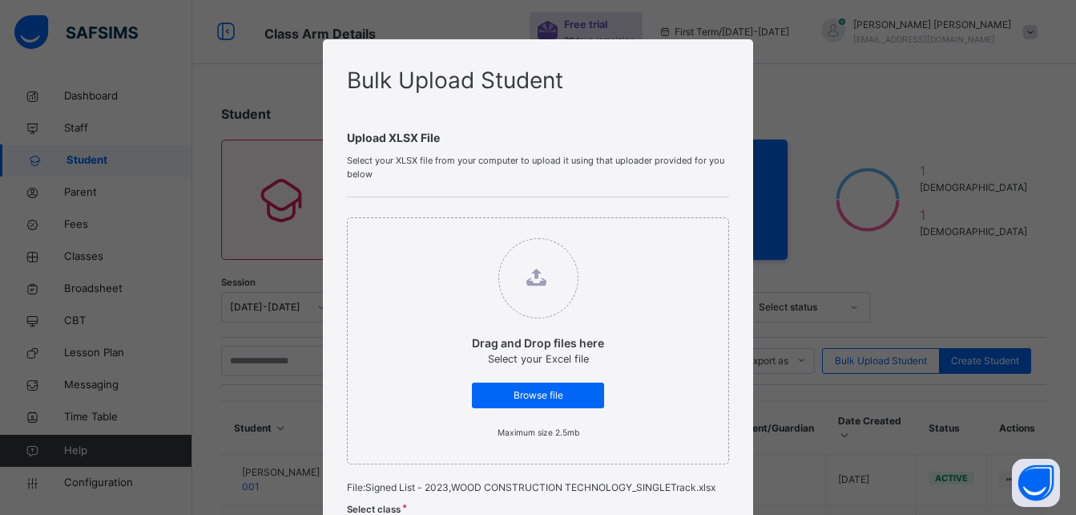
scroll to position [0, 0]
click at [873, 264] on div "Bulk Upload Student Upload XLSX File Select your XLSX file from your computer t…" at bounding box center [538, 257] width 1076 height 515
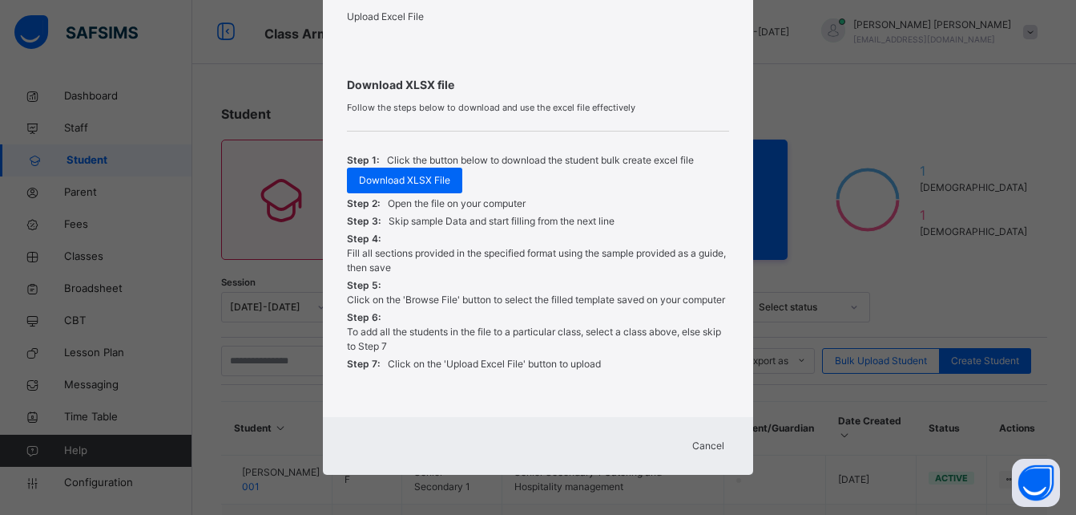
scroll to position [574, 0]
click at [870, 266] on div "Bulk Upload Student Upload XLSX File Select your XLSX file from your computer t…" at bounding box center [538, 257] width 1076 height 515
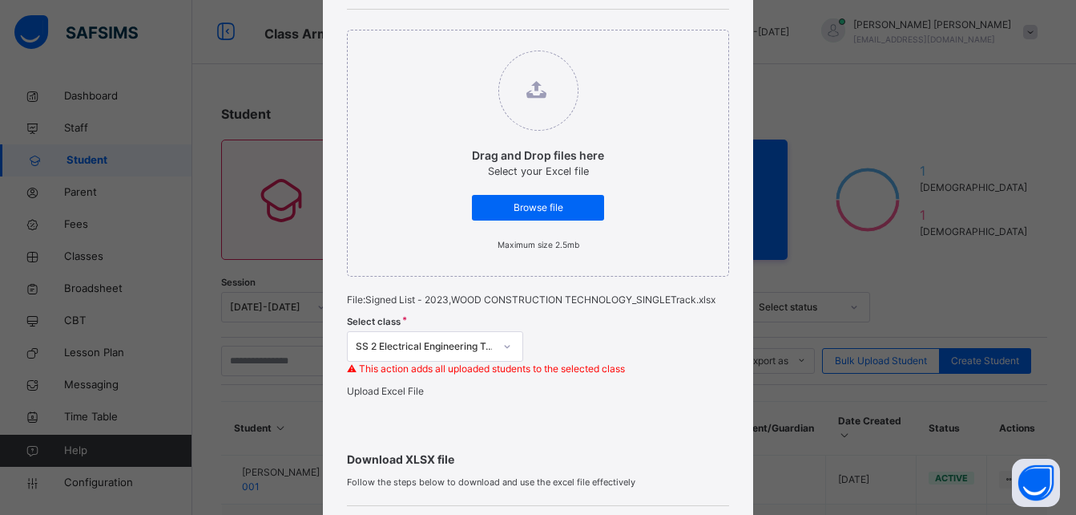
scroll to position [173, 0]
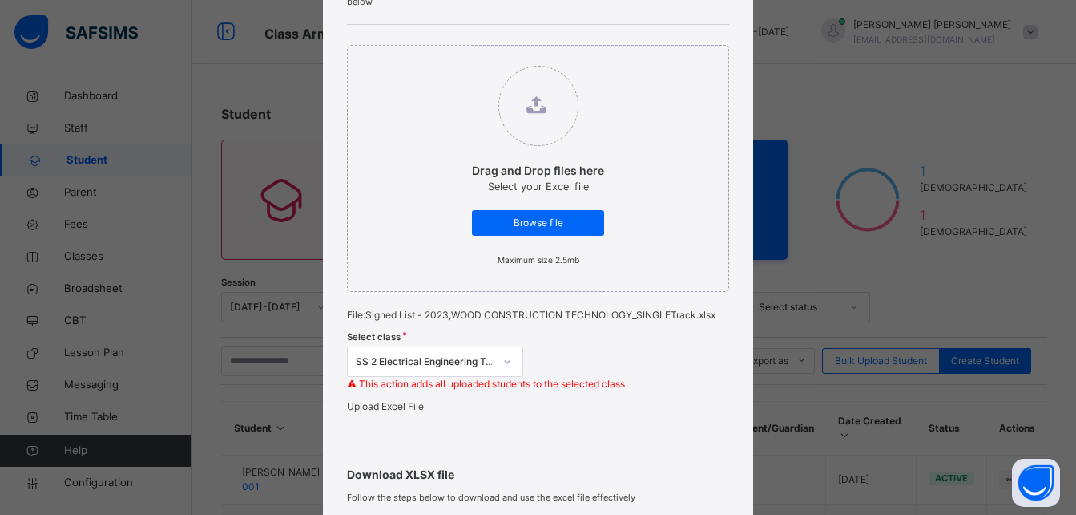
click at [373, 412] on span "Upload Excel File" at bounding box center [385, 406] width 77 height 12
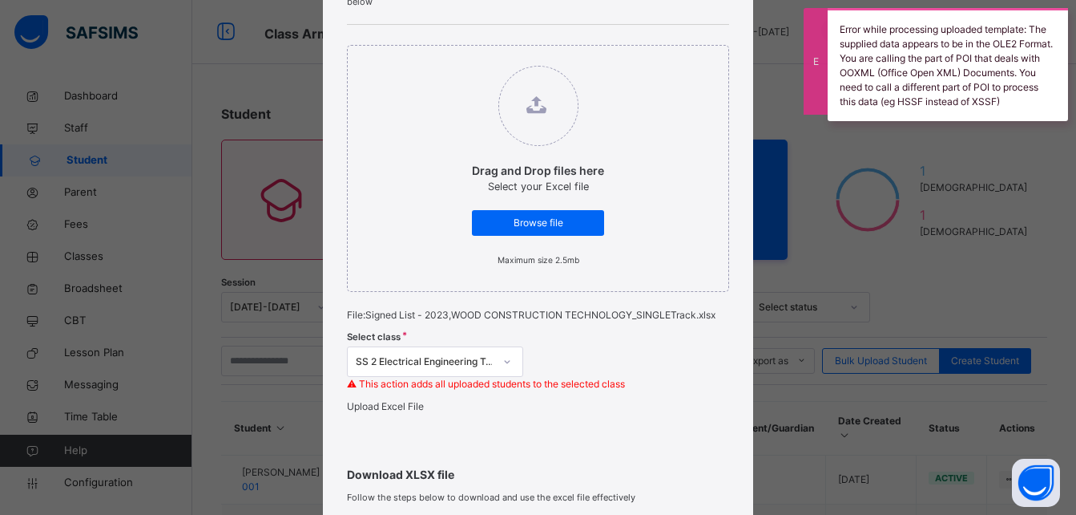
click at [812, 172] on div "Bulk Upload Student Upload XLSX File Select your XLSX file from your computer t…" at bounding box center [538, 257] width 1076 height 515
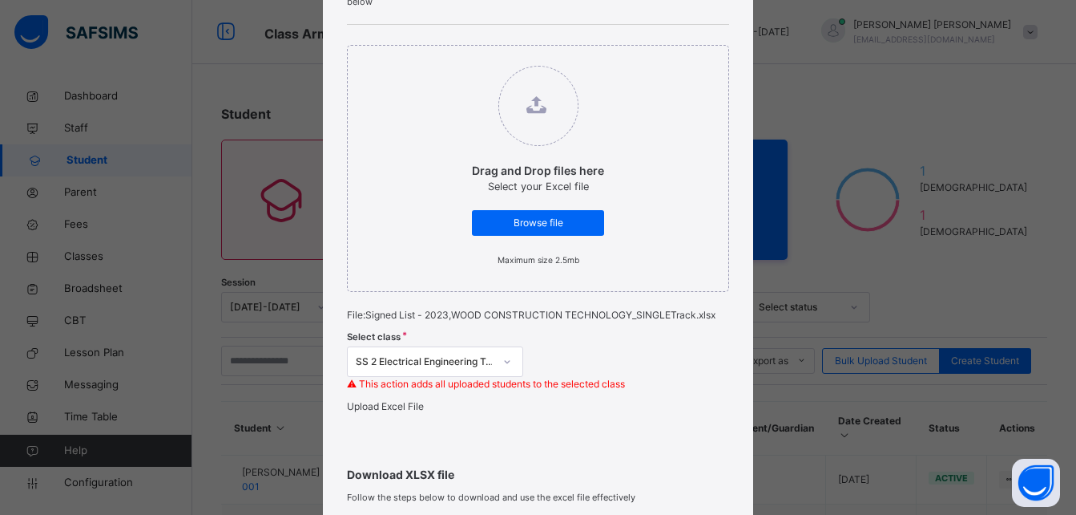
click at [842, 108] on div "Bulk Upload Student Upload XLSX File Select your XLSX file from your computer t…" at bounding box center [538, 257] width 1076 height 515
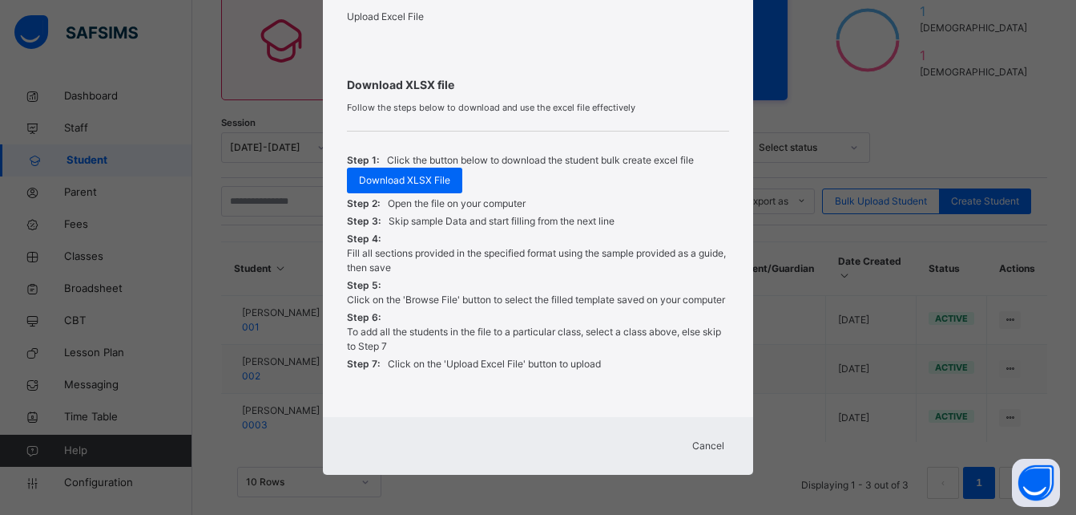
scroll to position [198, 0]
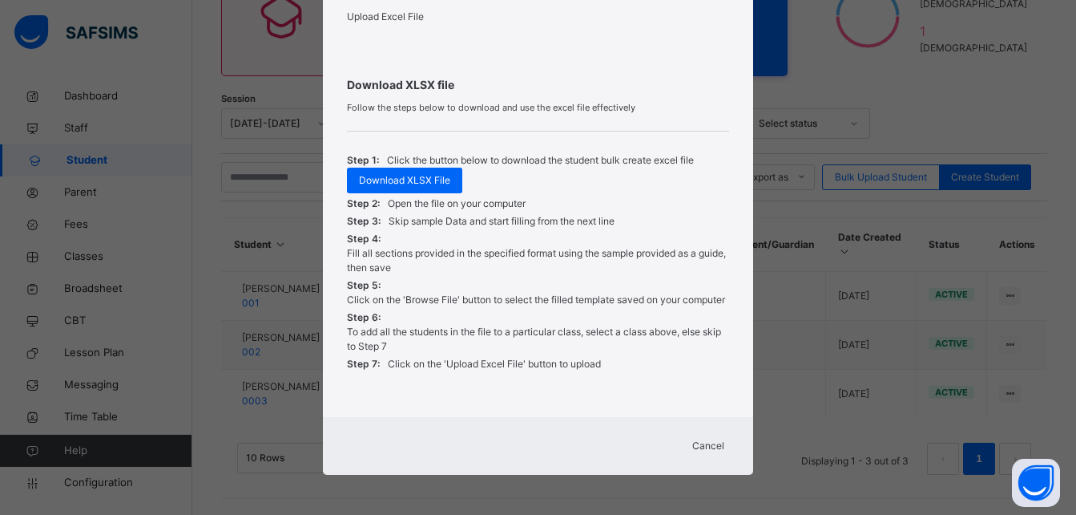
drag, startPoint x: 708, startPoint y: 447, endPoint x: 707, endPoint y: 438, distance: 8.9
click at [708, 446] on span "Cancel" at bounding box center [708, 445] width 32 height 14
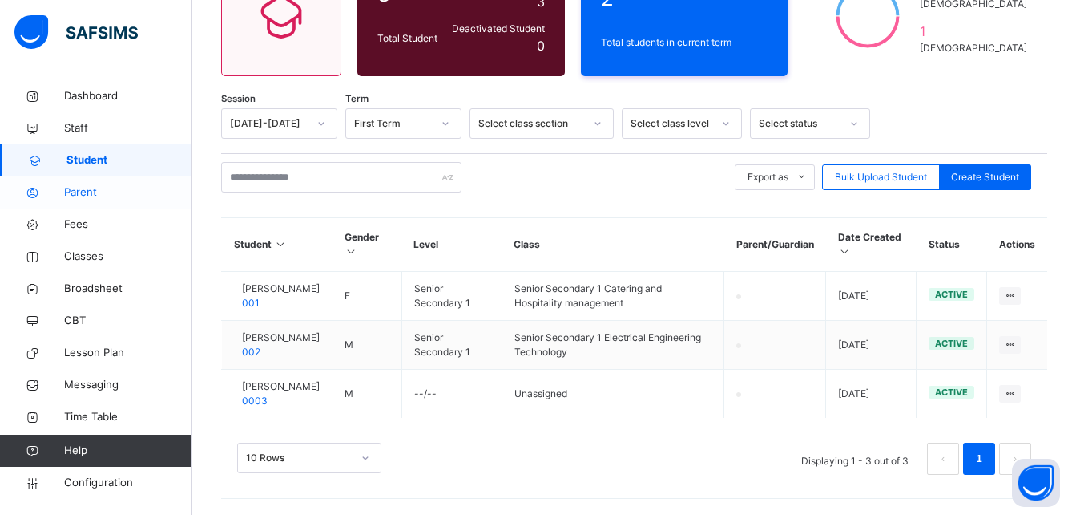
click at [94, 188] on span "Parent" at bounding box center [128, 192] width 128 height 16
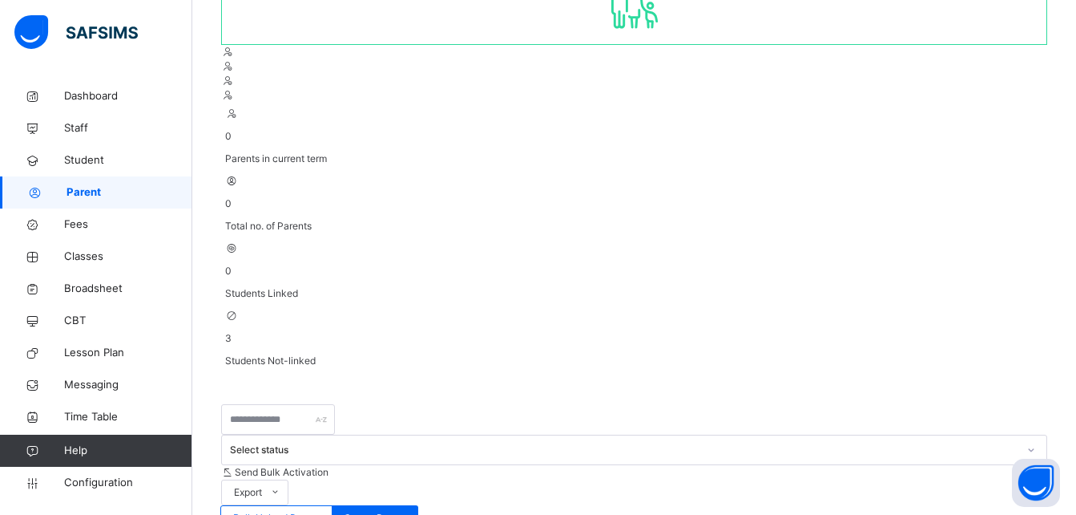
scroll to position [198, 0]
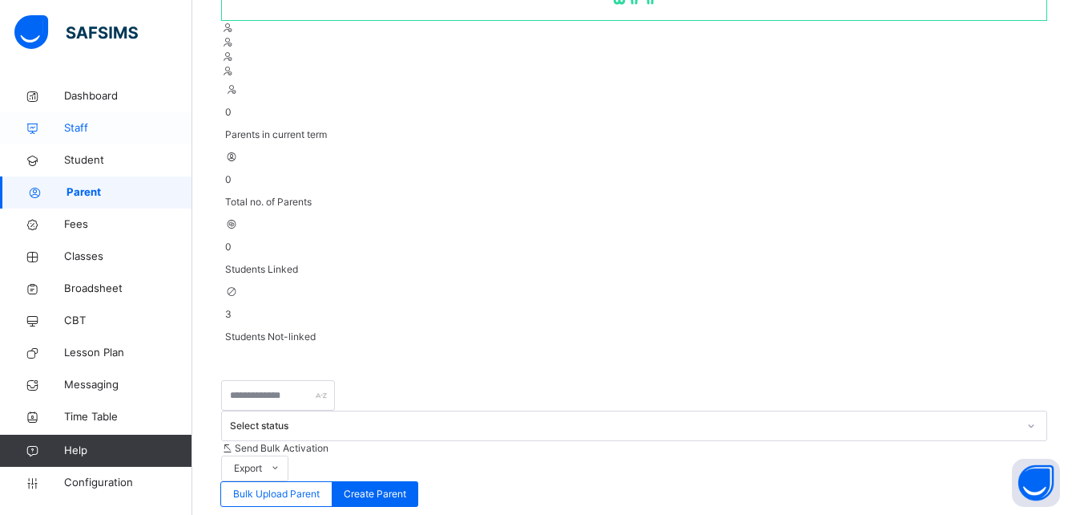
click at [90, 126] on span "Staff" at bounding box center [128, 128] width 128 height 16
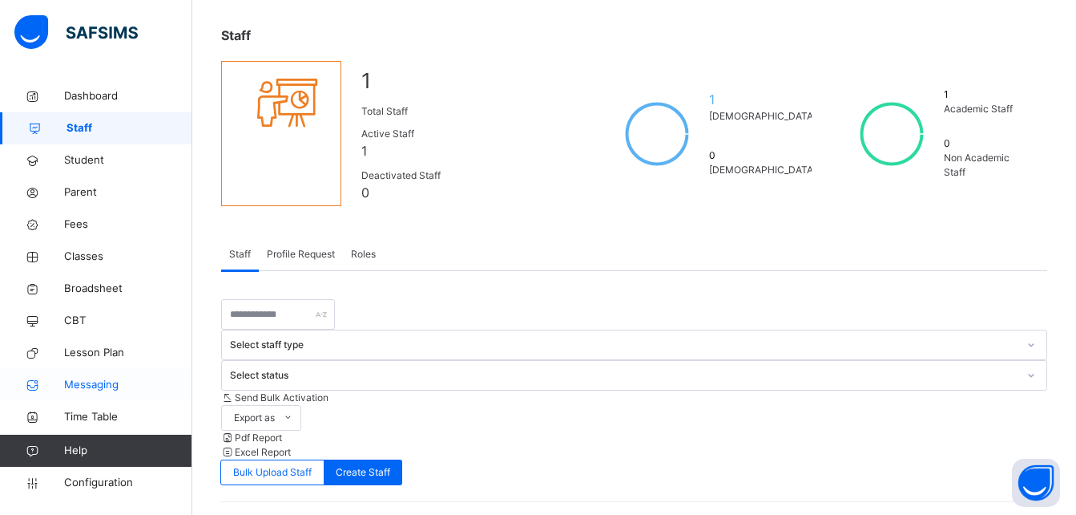
scroll to position [79, 0]
click at [91, 479] on span "Configuration" at bounding box center [127, 482] width 127 height 16
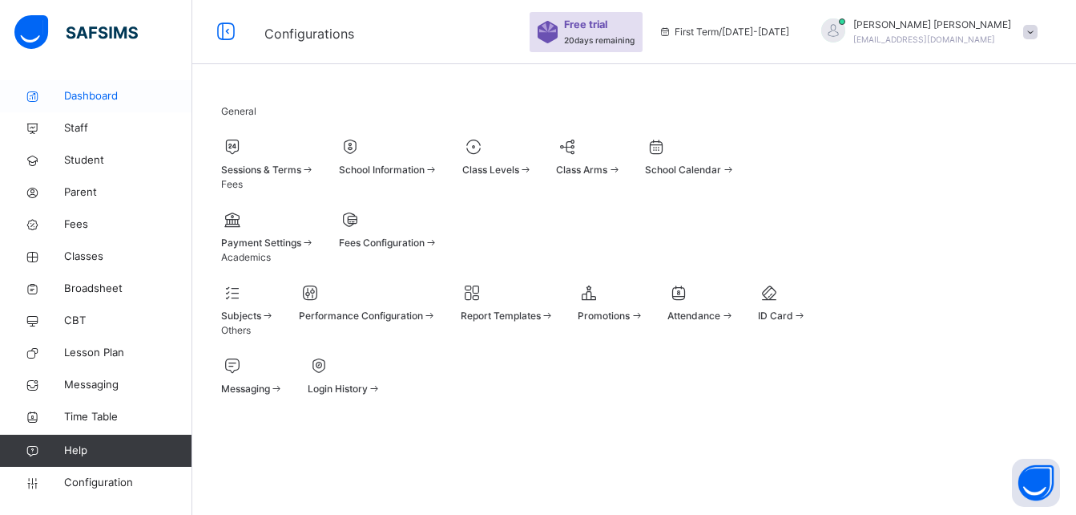
click at [88, 92] on span "Dashboard" at bounding box center [128, 96] width 128 height 16
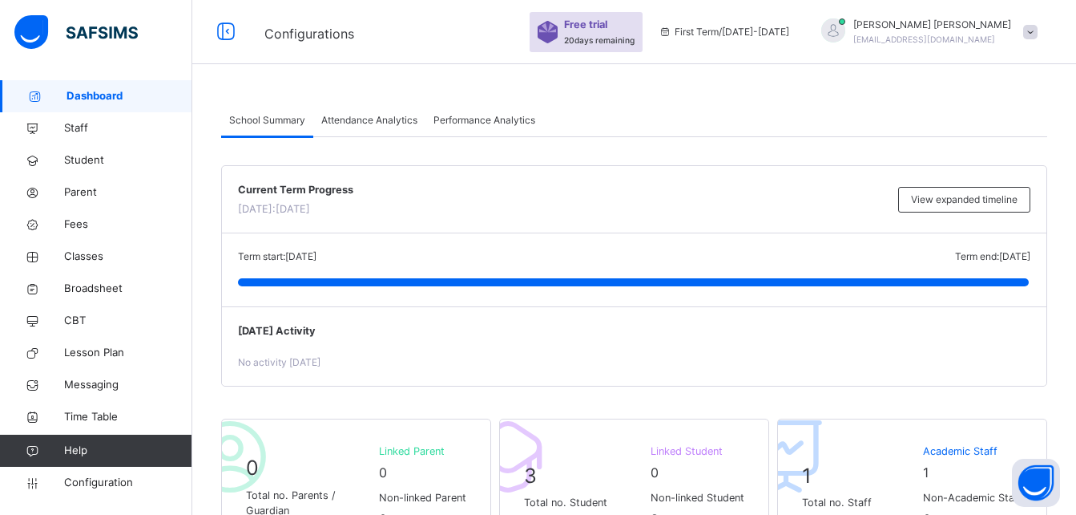
click at [83, 41] on img at bounding box center [75, 32] width 123 height 34
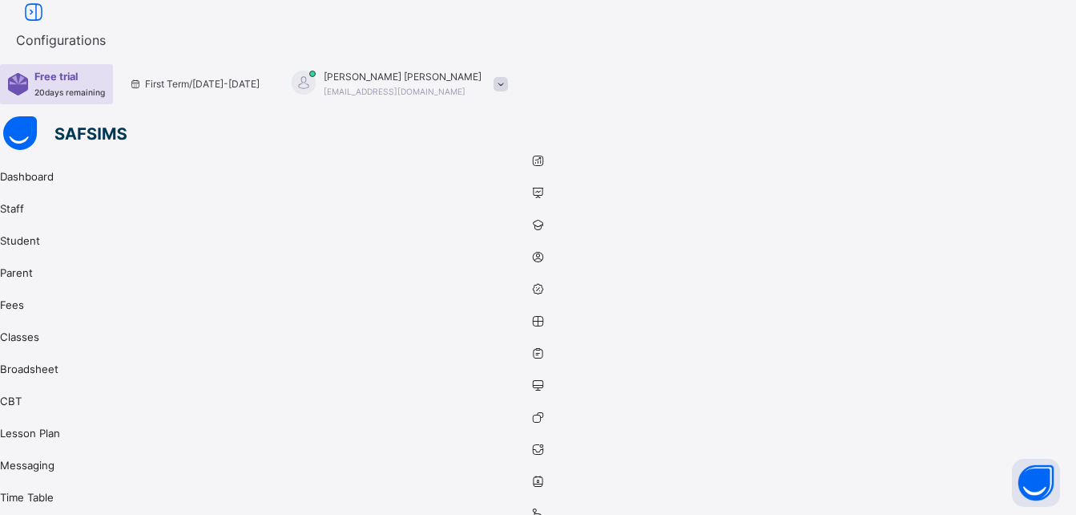
click at [24, 116] on div at bounding box center [538, 135] width 1076 height 38
click at [10, 116] on div at bounding box center [538, 135] width 1076 height 38
drag, startPoint x: 16, startPoint y: 21, endPoint x: 38, endPoint y: 32, distance: 24.4
click at [22, 116] on div at bounding box center [538, 135] width 1076 height 38
click at [47, 27] on icon at bounding box center [33, 12] width 27 height 29
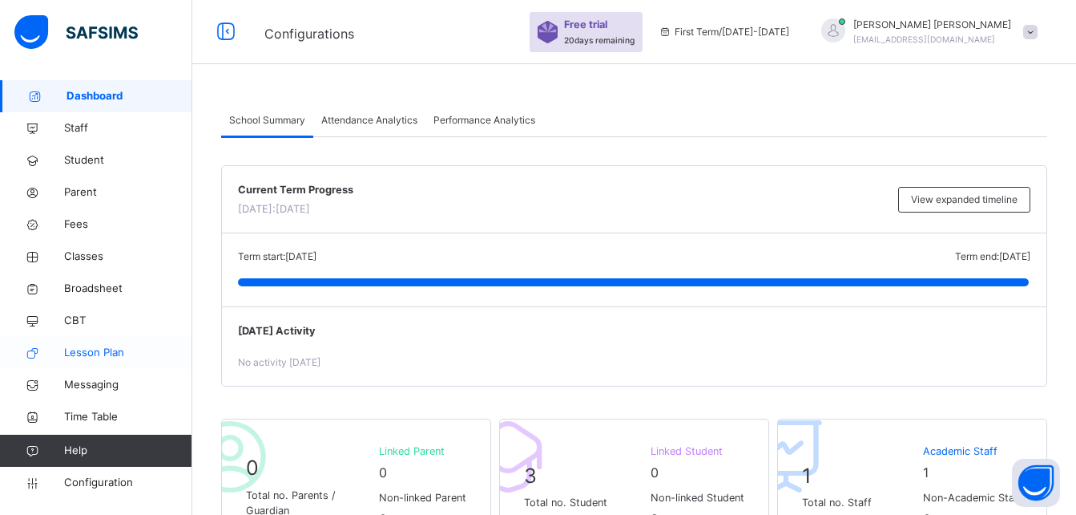
click at [102, 353] on span "Lesson Plan" at bounding box center [128, 353] width 128 height 16
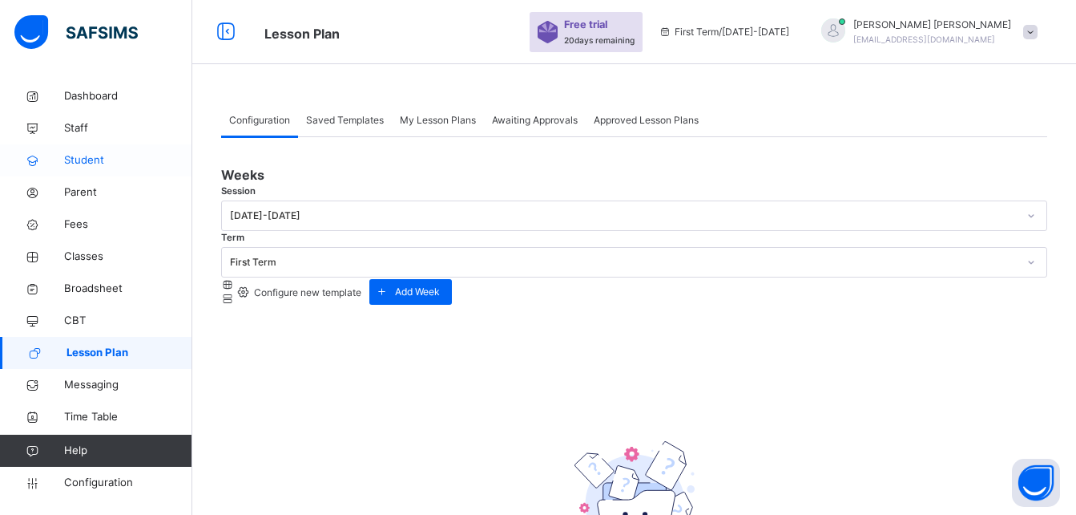
click at [91, 160] on span "Student" at bounding box center [128, 160] width 128 height 16
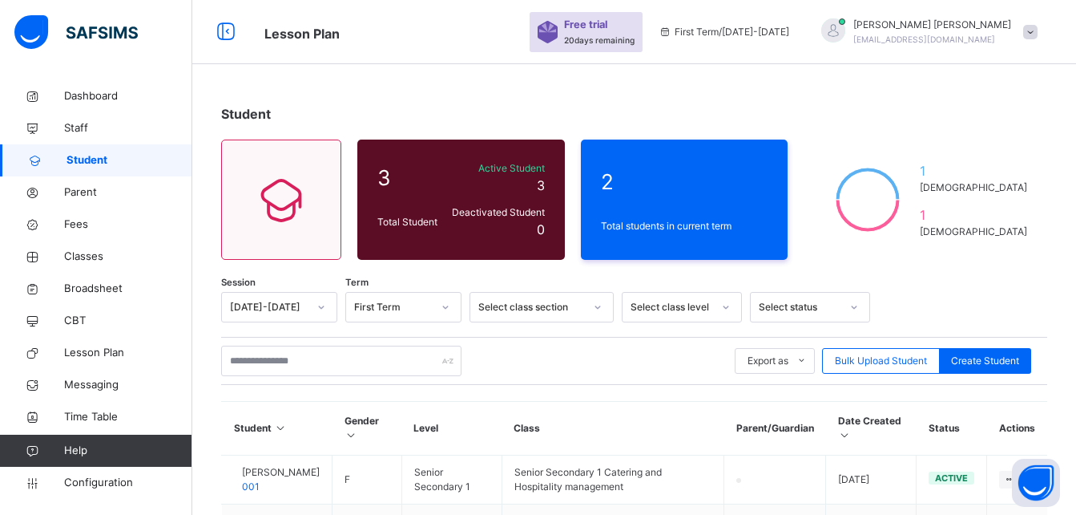
click at [599, 306] on icon at bounding box center [598, 307] width 10 height 16
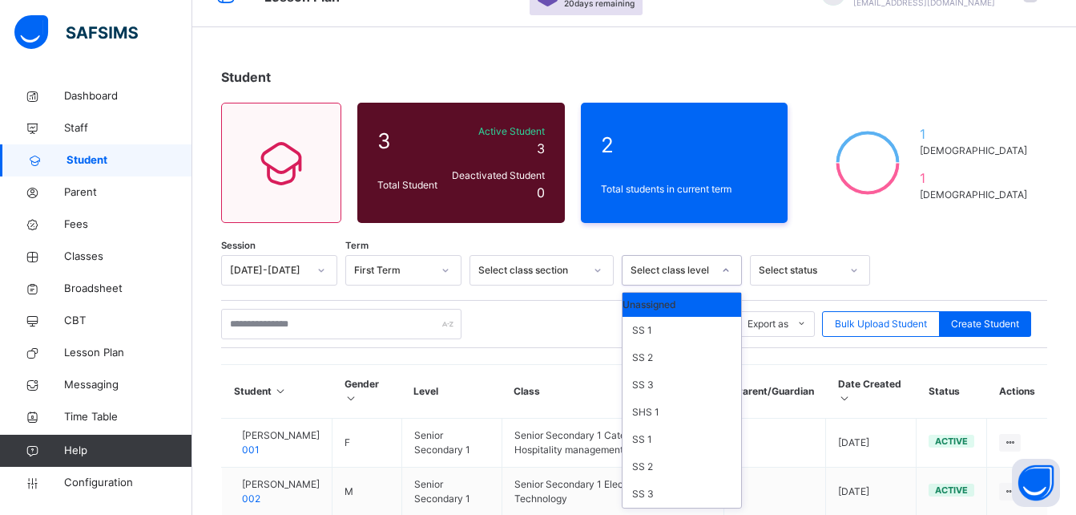
click at [725, 285] on div "option Unassigned focused, 1 of 8. 8 results available. Use Up and Down to choo…" at bounding box center [682, 270] width 120 height 30
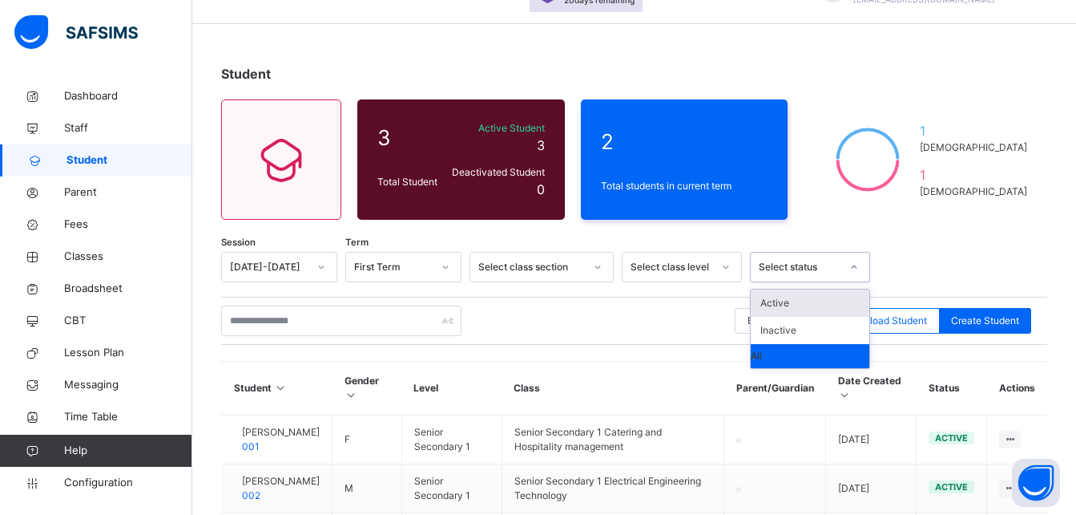
click at [853, 265] on icon at bounding box center [855, 267] width 10 height 16
click at [858, 224] on div "Student 3 Total Student Active Student 3 Deactivated Student 0 2 Total students…" at bounding box center [634, 349] width 884 height 618
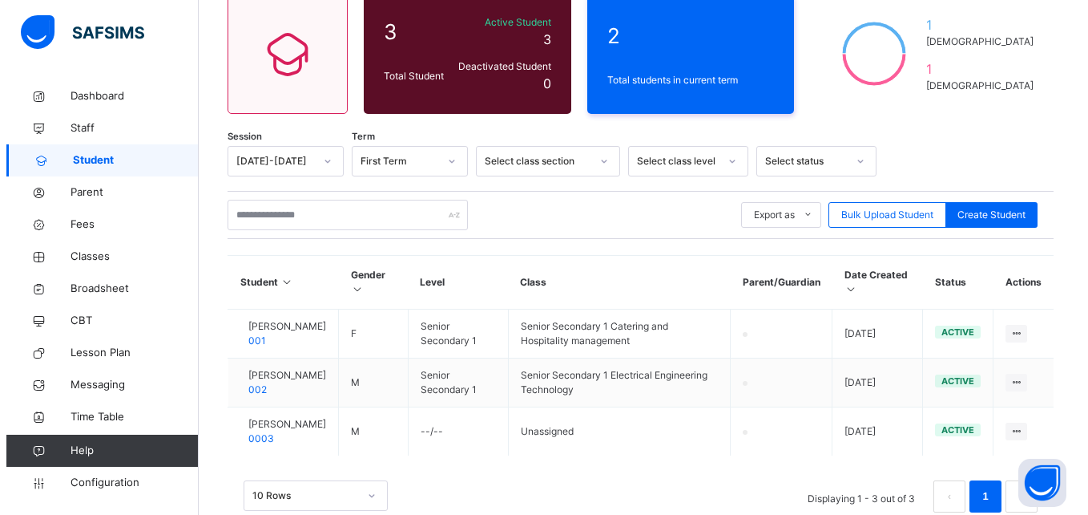
scroll to position [118, 0]
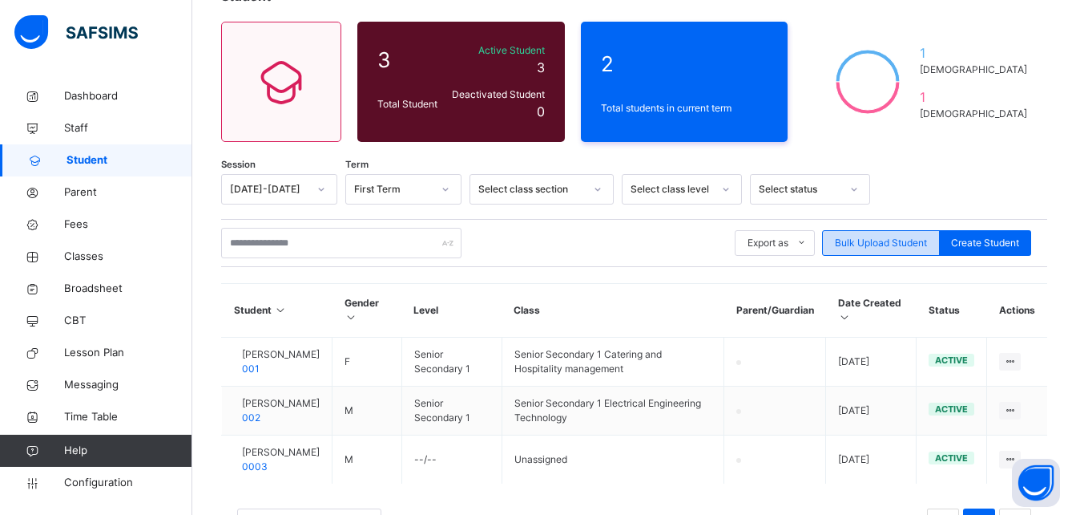
click at [912, 243] on span "Bulk Upload Student" at bounding box center [881, 243] width 92 height 14
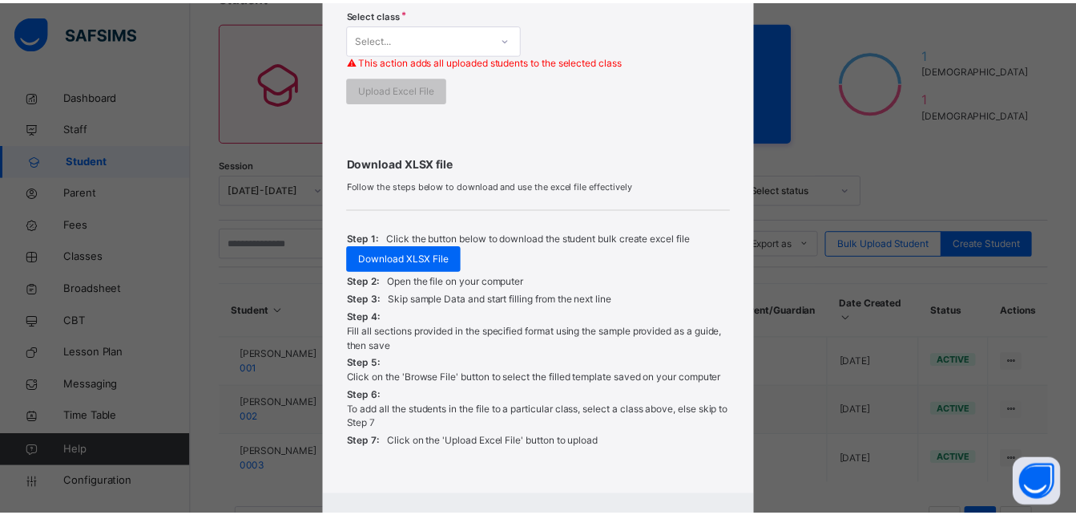
scroll to position [559, 0]
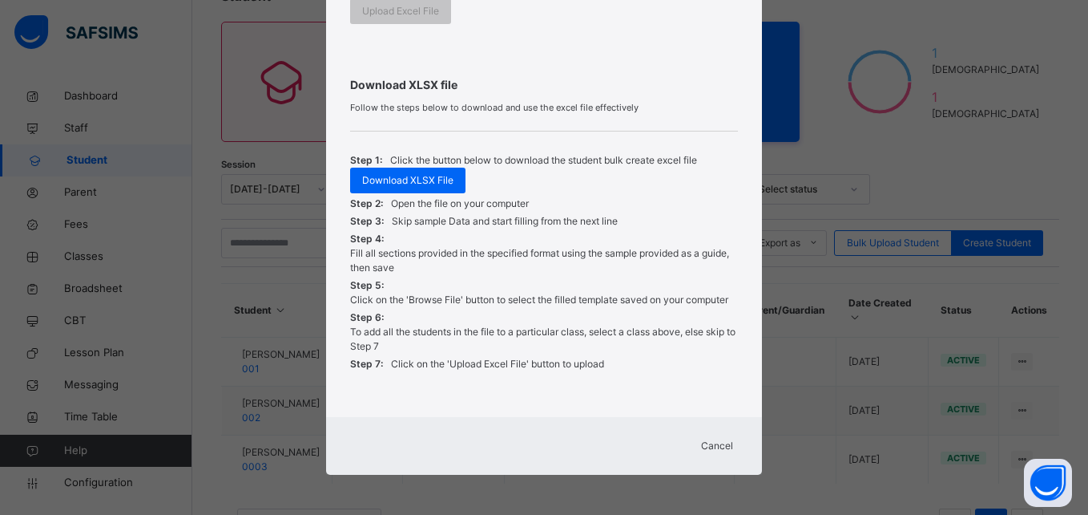
click at [713, 446] on span "Cancel" at bounding box center [717, 445] width 32 height 14
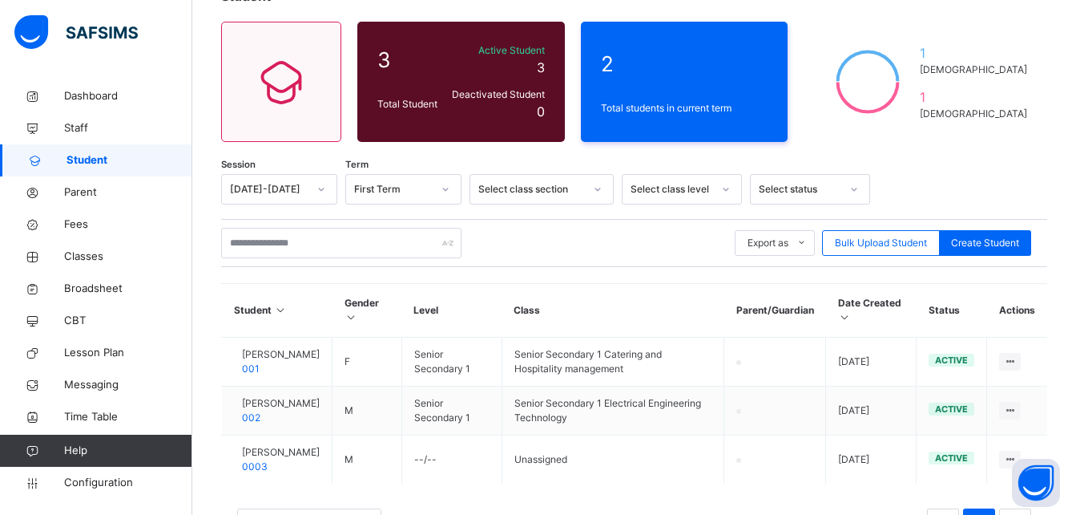
scroll to position [198, 0]
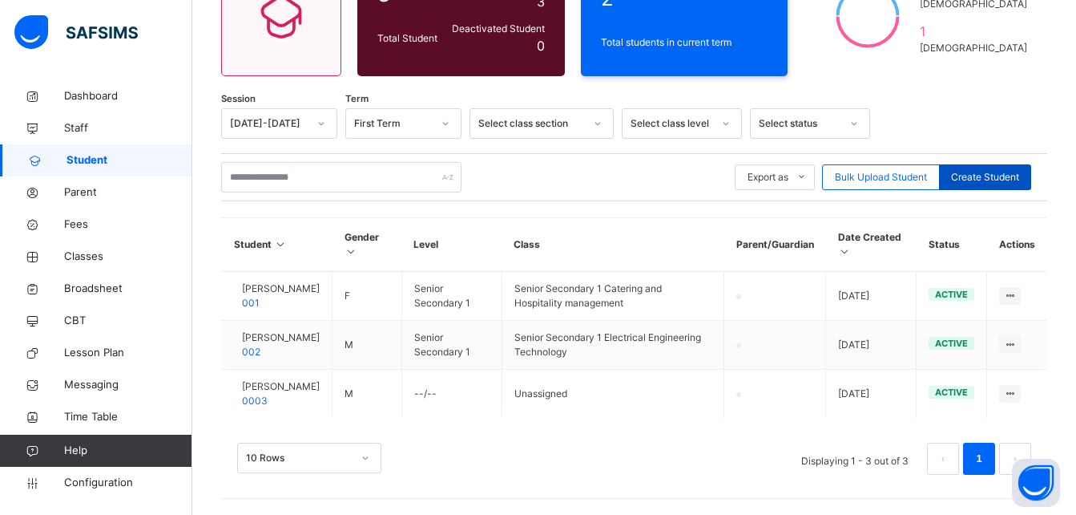
click at [983, 170] on span "Create Student" at bounding box center [985, 177] width 68 height 14
select select "**"
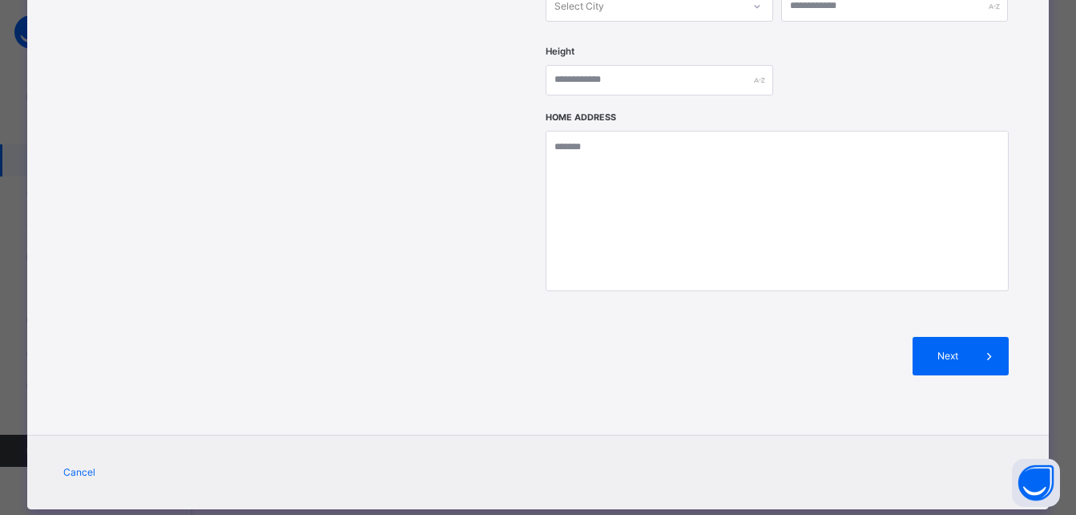
scroll to position [714, 0]
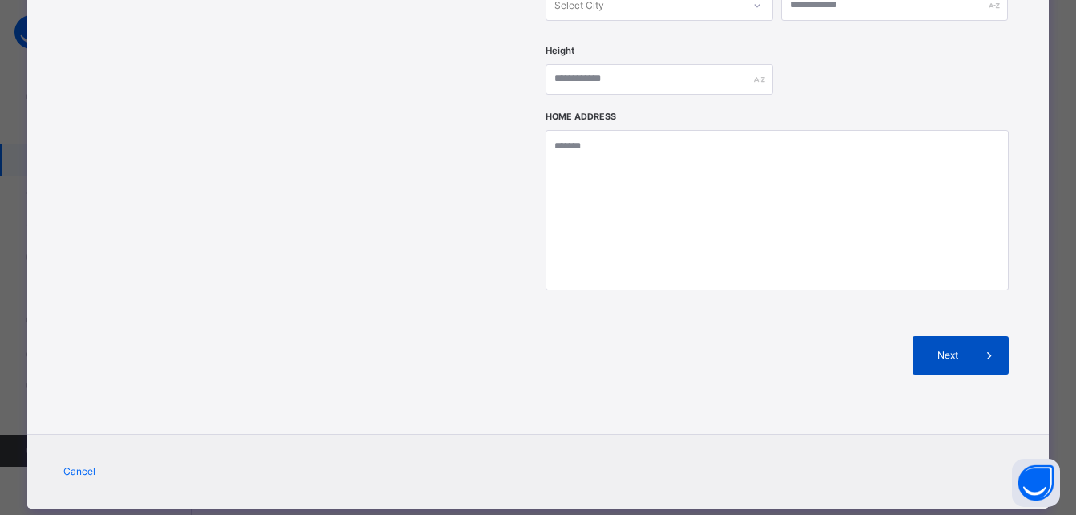
click at [963, 348] on span "Next" at bounding box center [948, 355] width 46 height 14
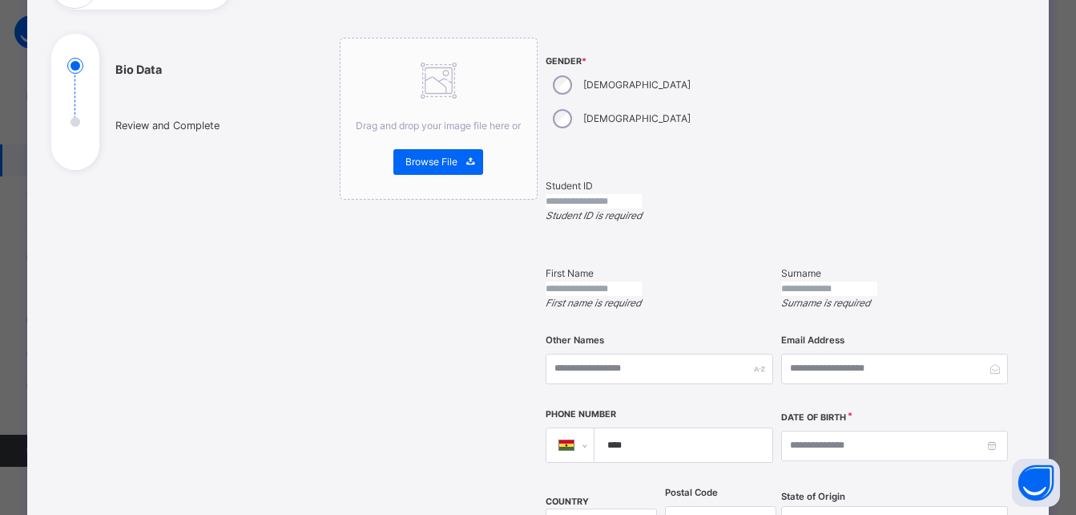
scroll to position [0, 0]
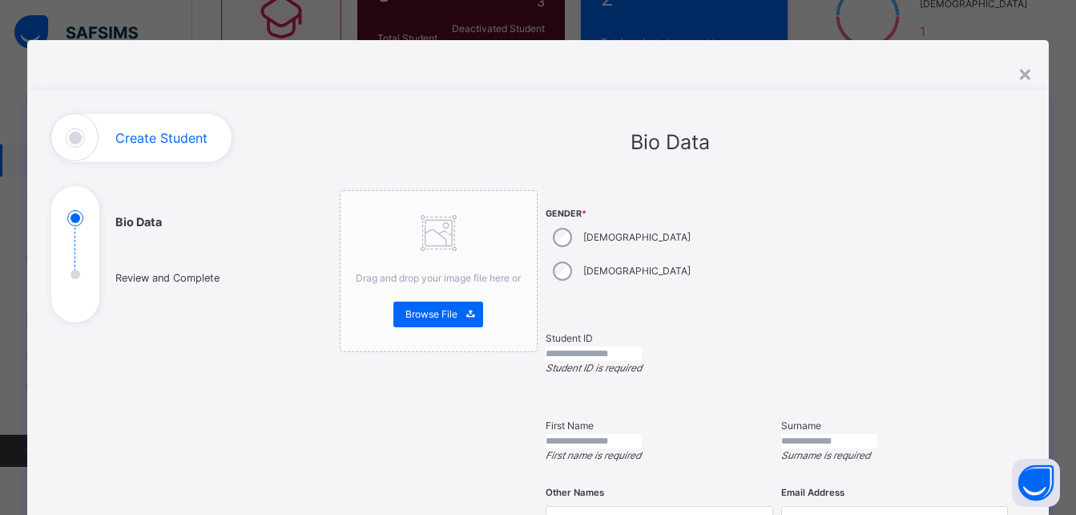
click at [1033, 74] on div "×" at bounding box center [1025, 73] width 15 height 34
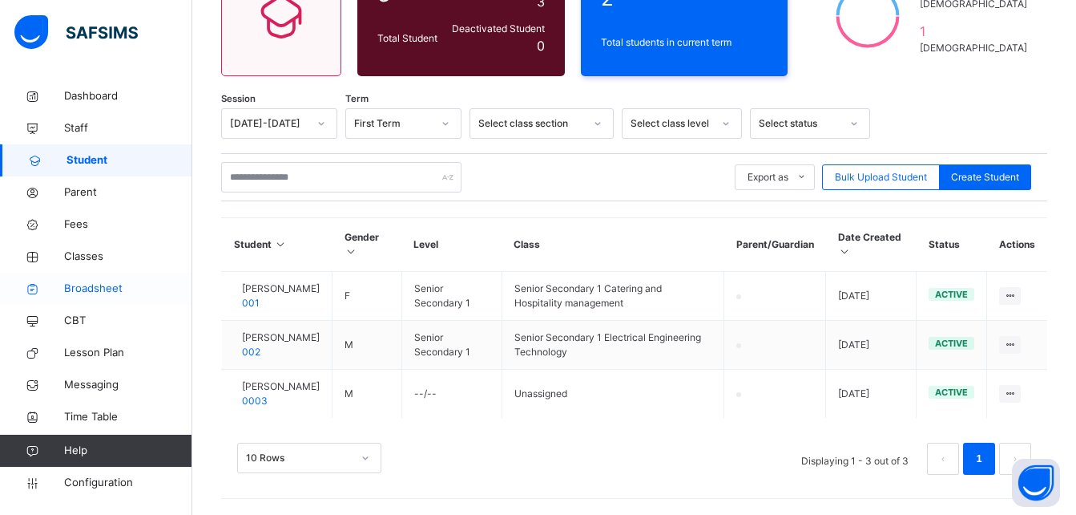
click at [98, 292] on span "Broadsheet" at bounding box center [128, 289] width 128 height 16
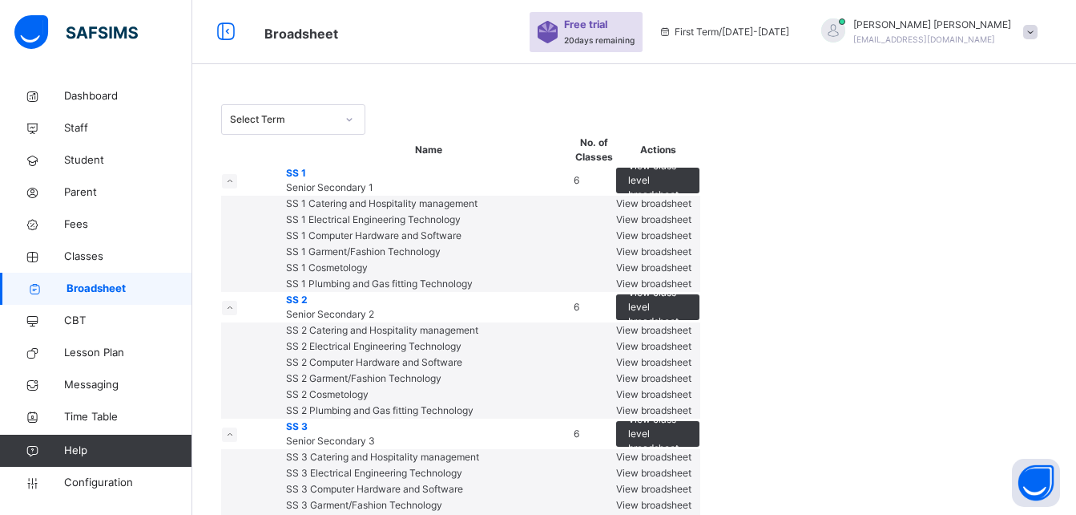
click at [692, 209] on span "View broadsheet" at bounding box center [653, 203] width 75 height 12
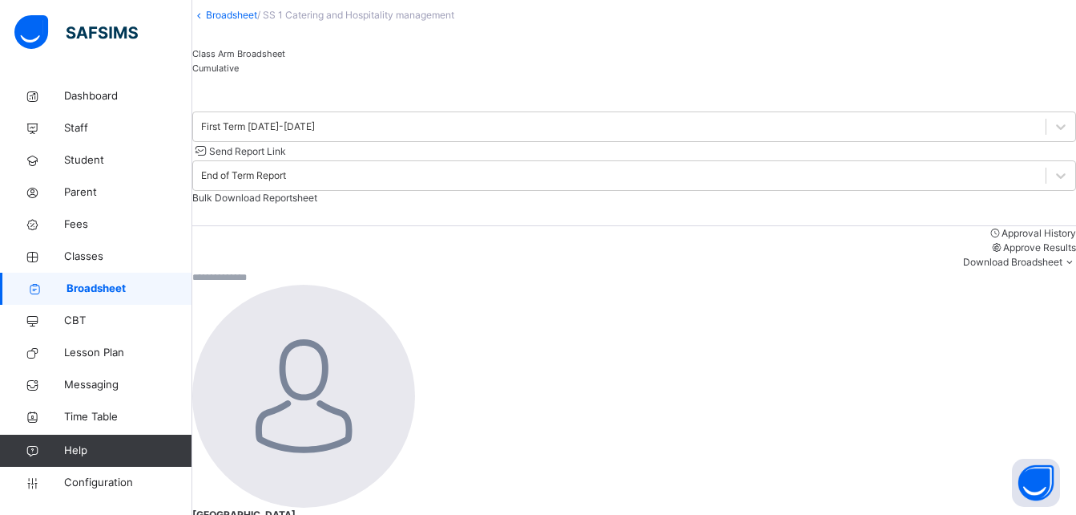
scroll to position [93, 0]
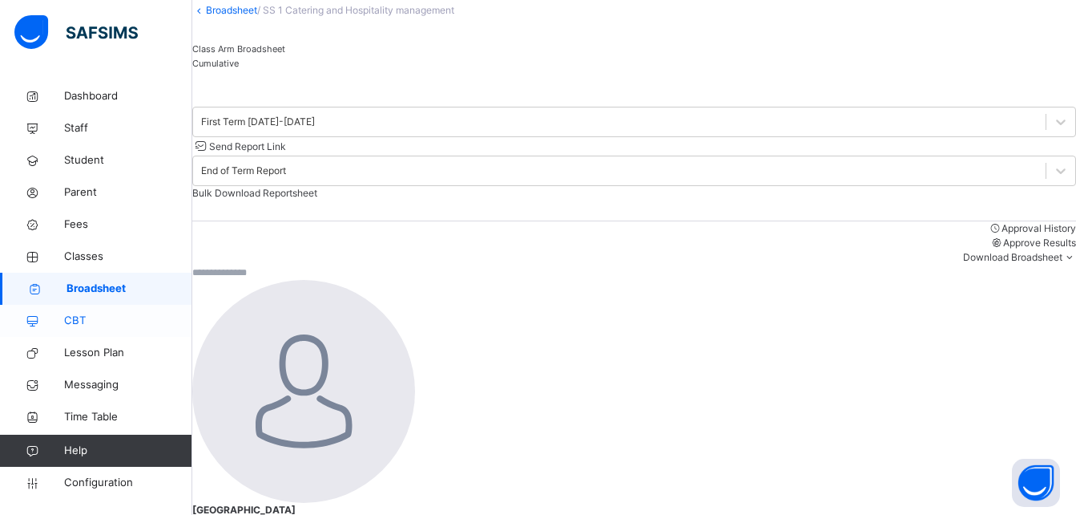
click at [79, 324] on span "CBT" at bounding box center [128, 321] width 128 height 16
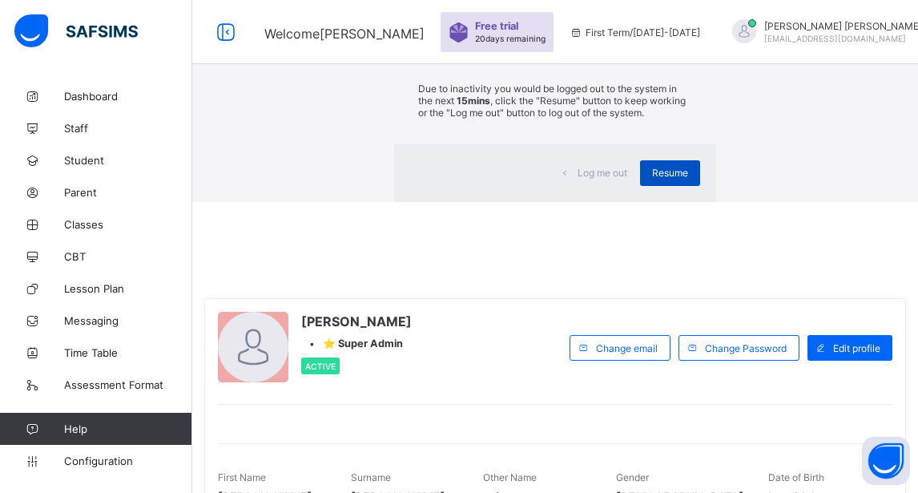
click at [652, 179] on span "Resume" at bounding box center [670, 173] width 36 height 12
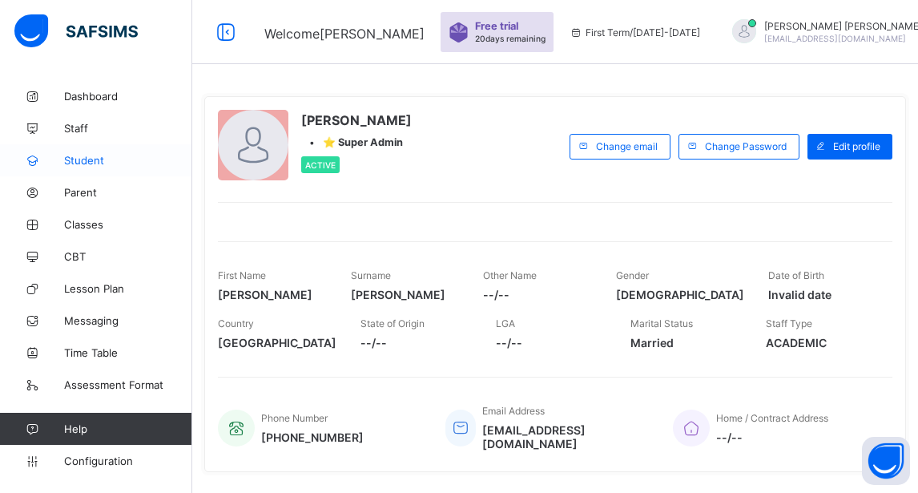
click at [84, 165] on span "Student" at bounding box center [128, 160] width 128 height 13
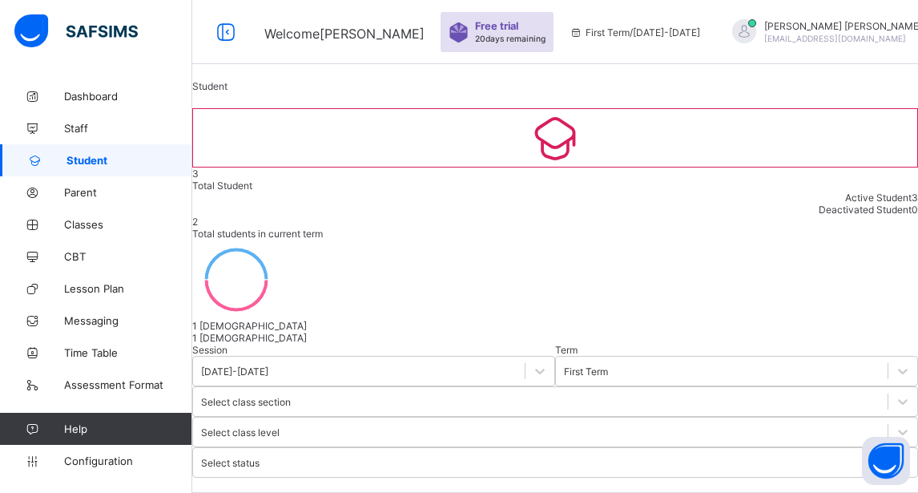
type input "**********"
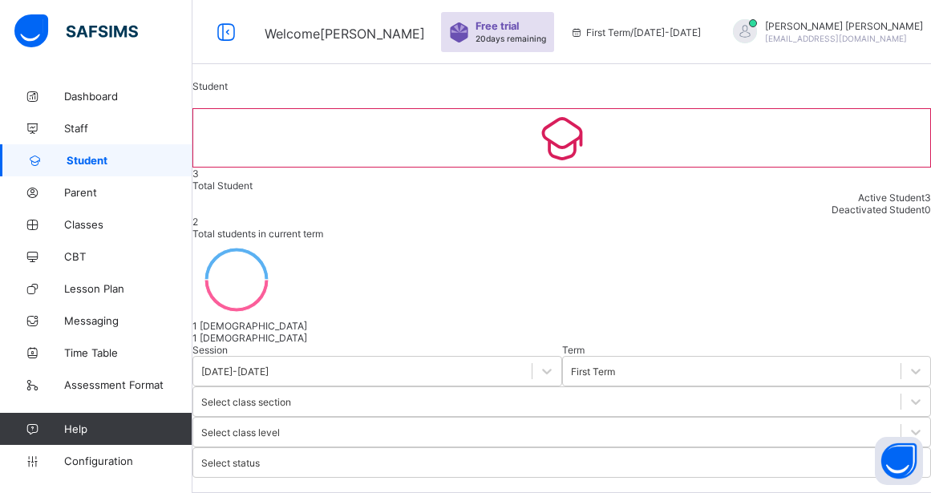
scroll to position [305, 0]
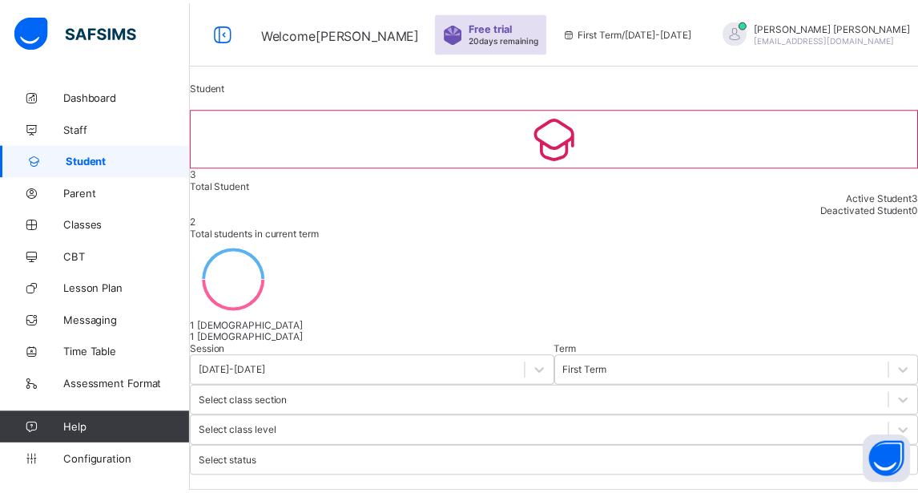
scroll to position [730, 0]
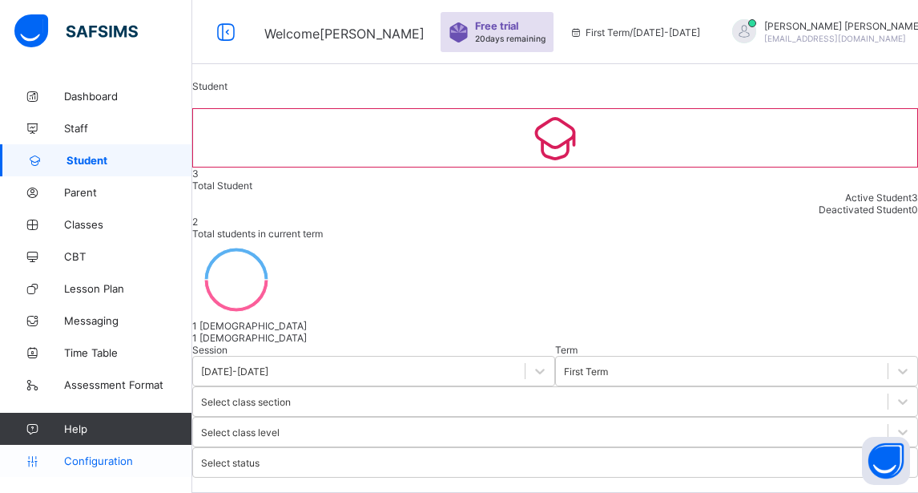
click at [82, 460] on span "Configuration" at bounding box center [127, 460] width 127 height 13
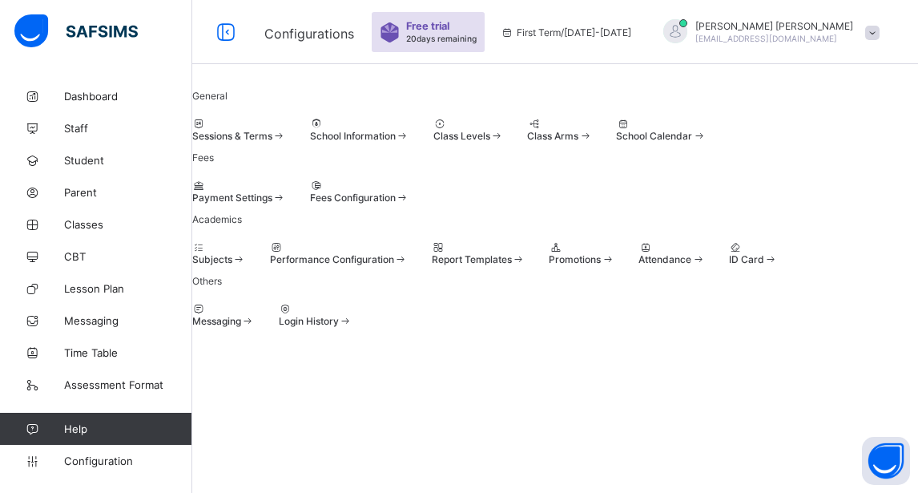
click at [434, 130] on span at bounding box center [434, 130] width 0 height 0
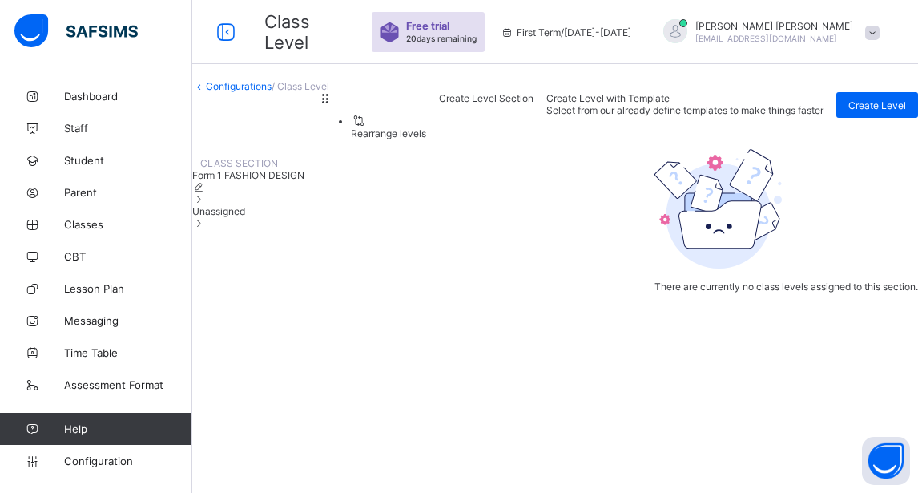
scroll to position [2, 0]
click at [206, 92] on icon at bounding box center [199, 86] width 14 height 12
click at [255, 92] on link "Configurations" at bounding box center [239, 86] width 66 height 12
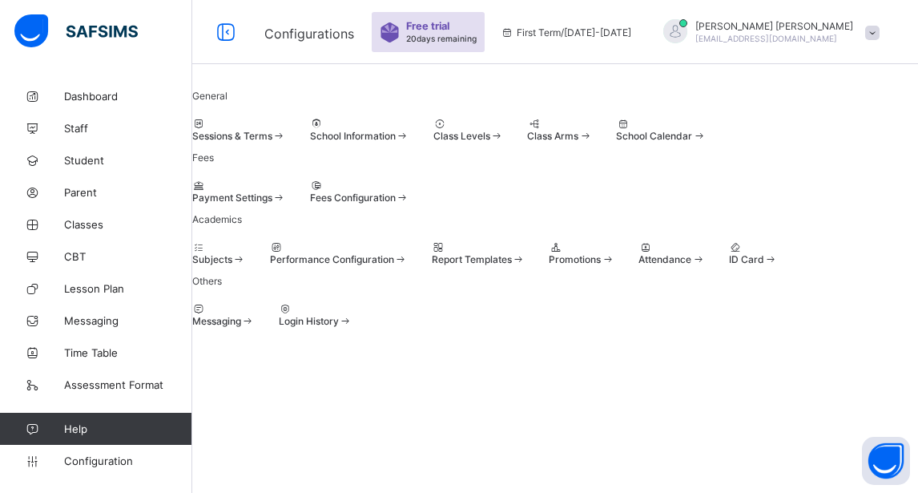
click at [579, 142] on span "Class Arms" at bounding box center [552, 136] width 51 height 12
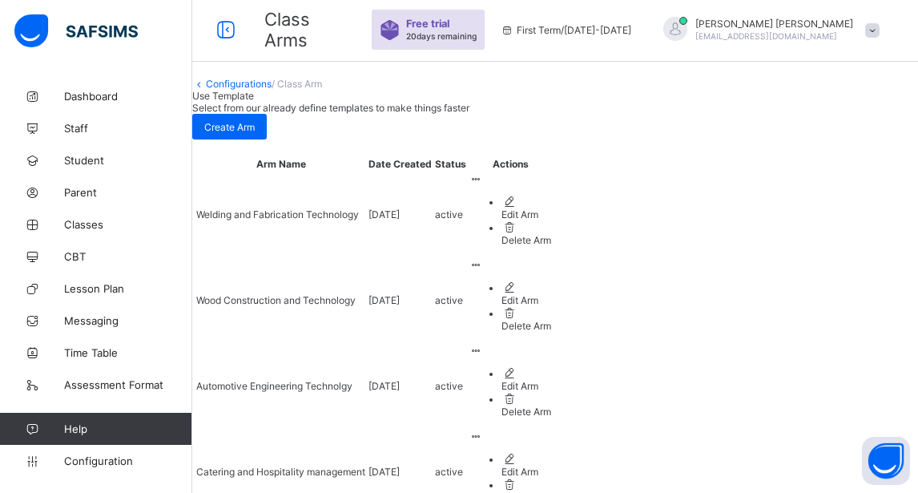
click at [366, 275] on td "Wood Construction and Technology" at bounding box center [281, 300] width 171 height 84
click at [551, 306] on div "Edit Arm" at bounding box center [527, 300] width 50 height 12
type input "**********"
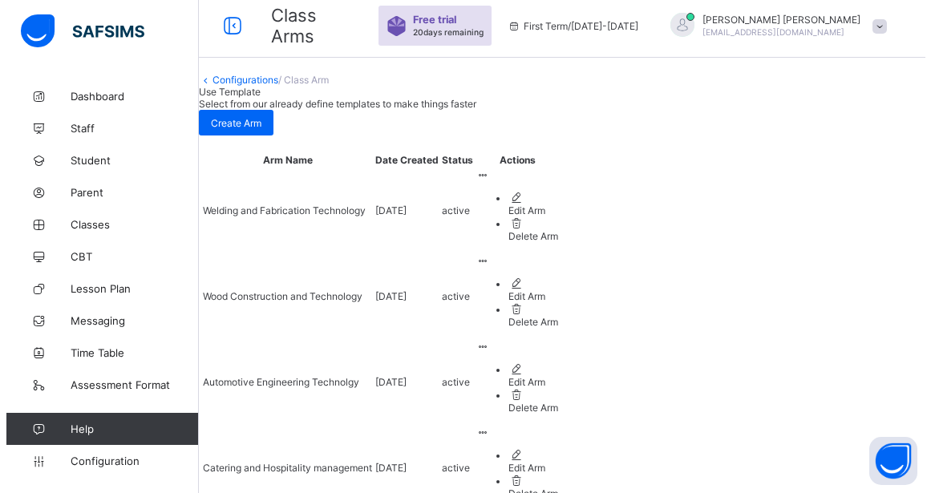
scroll to position [2, 0]
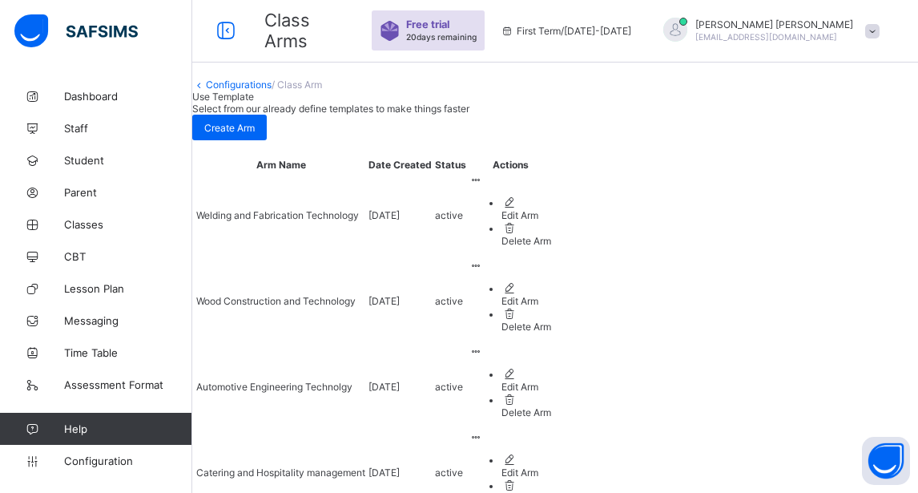
click at [551, 287] on ul "Edit Arm Delete Arm" at bounding box center [511, 306] width 82 height 51
click at [551, 333] on div "Delete Arm" at bounding box center [527, 327] width 50 height 12
click at [255, 134] on span "Create Arm" at bounding box center [229, 128] width 50 height 12
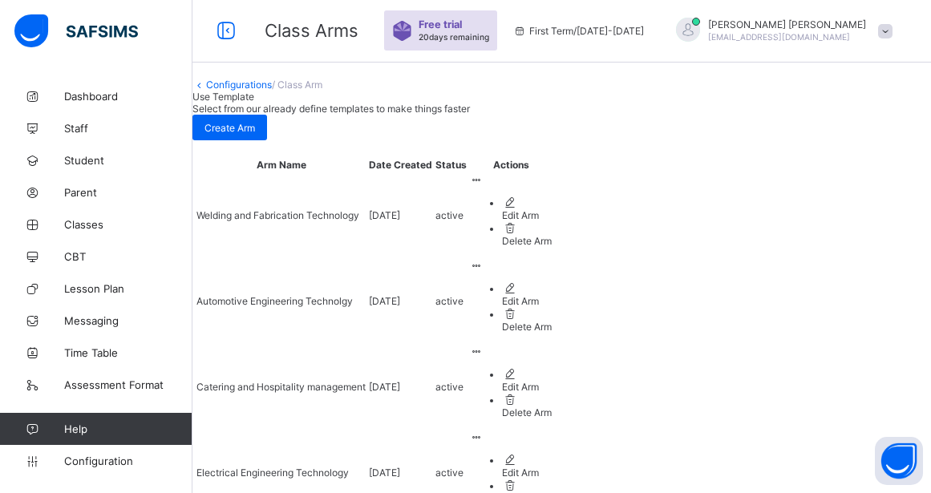
scroll to position [0, 15]
type input "**********"
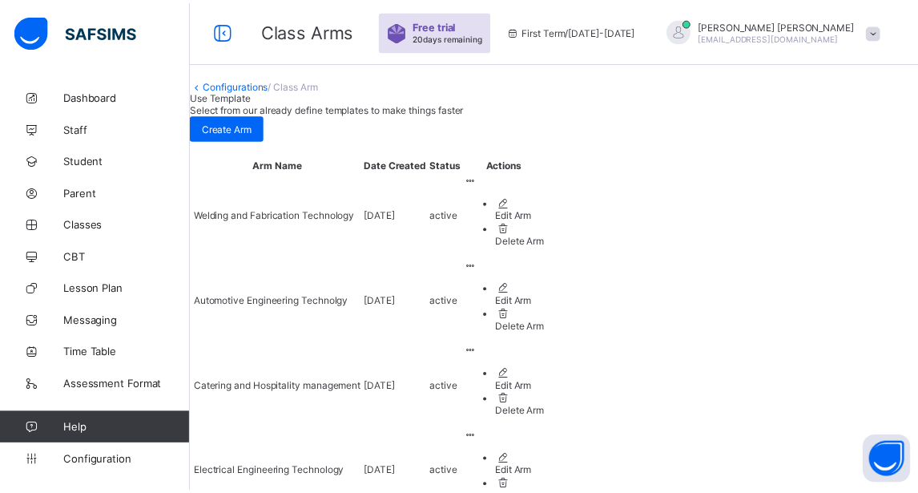
scroll to position [0, 0]
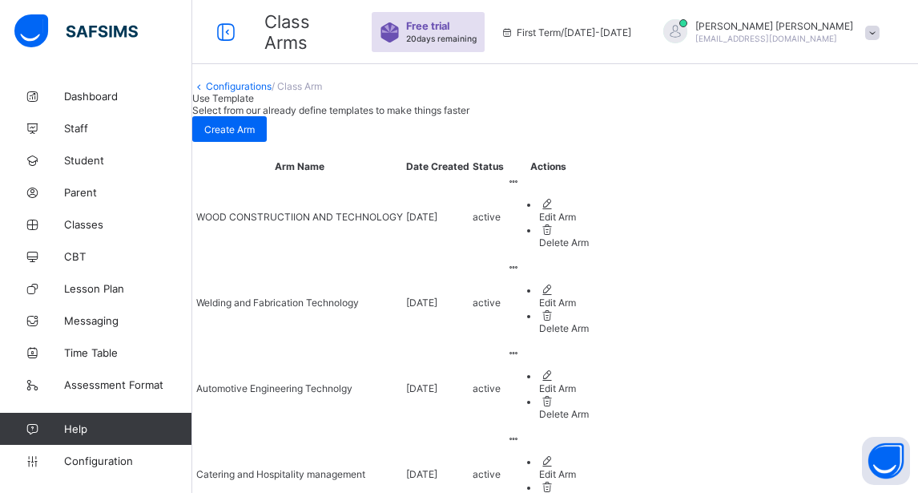
click at [206, 92] on icon at bounding box center [199, 86] width 14 height 12
click at [260, 92] on link "Configurations" at bounding box center [239, 86] width 66 height 12
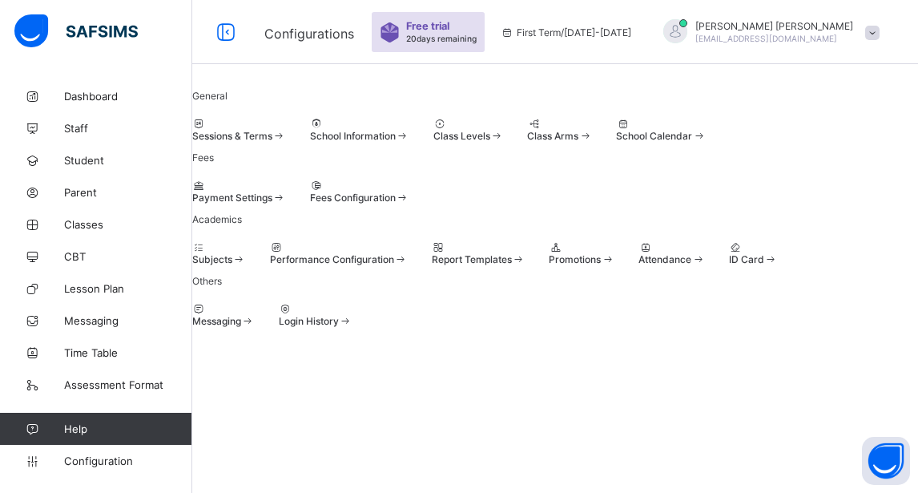
scroll to position [79, 0]
click at [246, 253] on div at bounding box center [219, 247] width 54 height 12
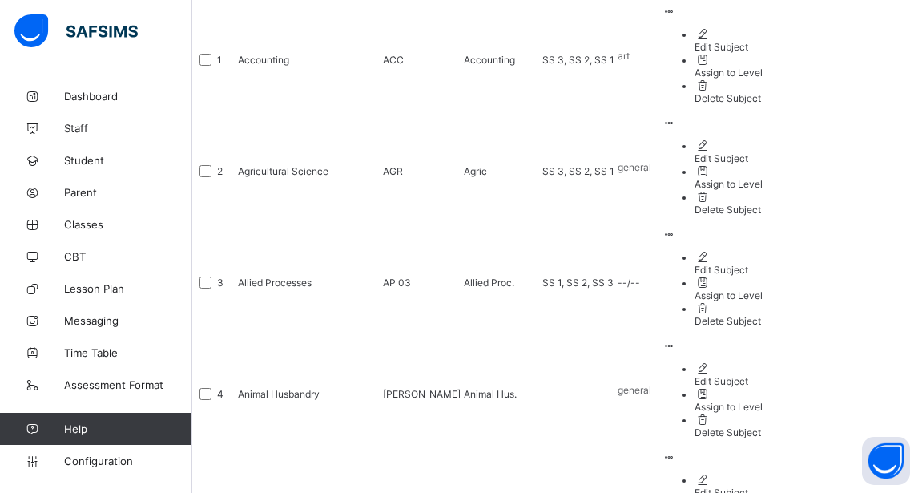
scroll to position [304, 0]
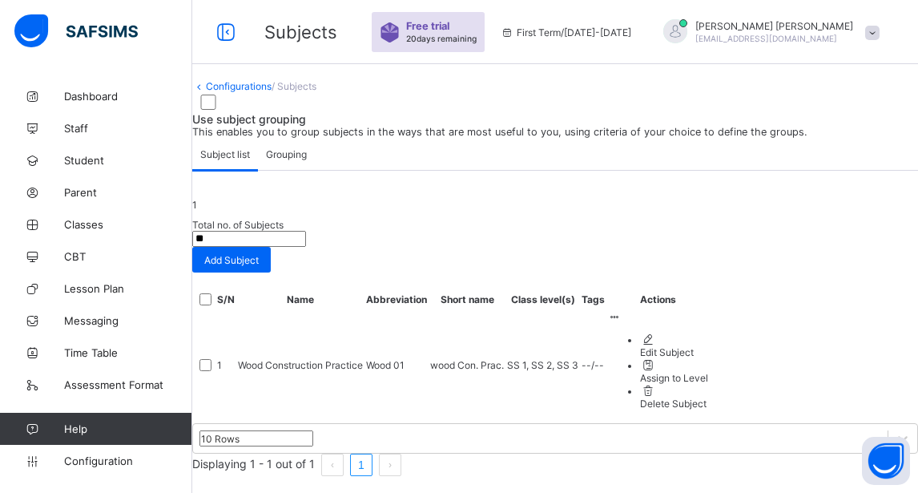
scroll to position [140, 0]
type input "**"
click at [307, 148] on span "Grouping" at bounding box center [286, 154] width 41 height 12
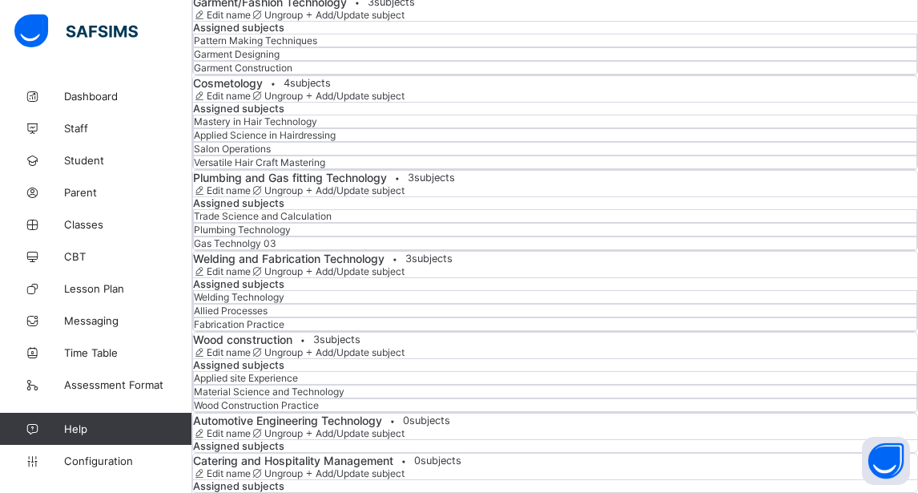
scroll to position [1080, 0]
click at [405, 346] on span "Add/Update subject" at bounding box center [360, 352] width 89 height 12
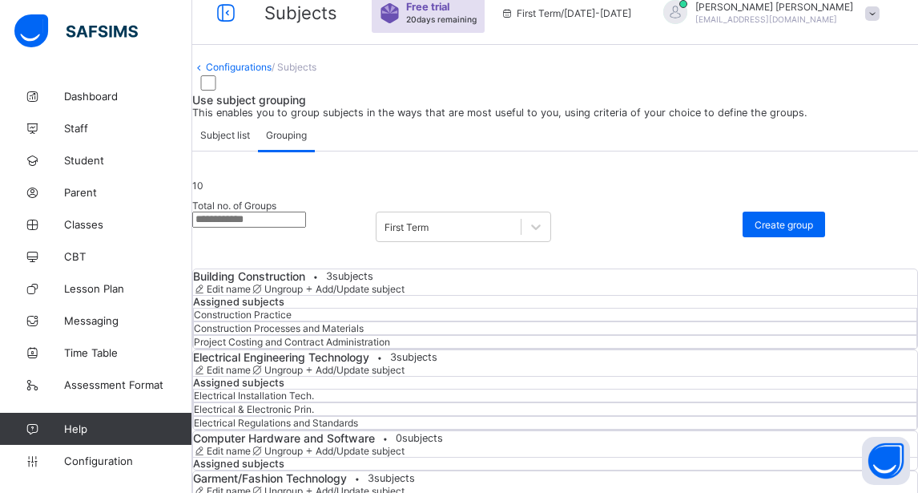
scroll to position [0, 0]
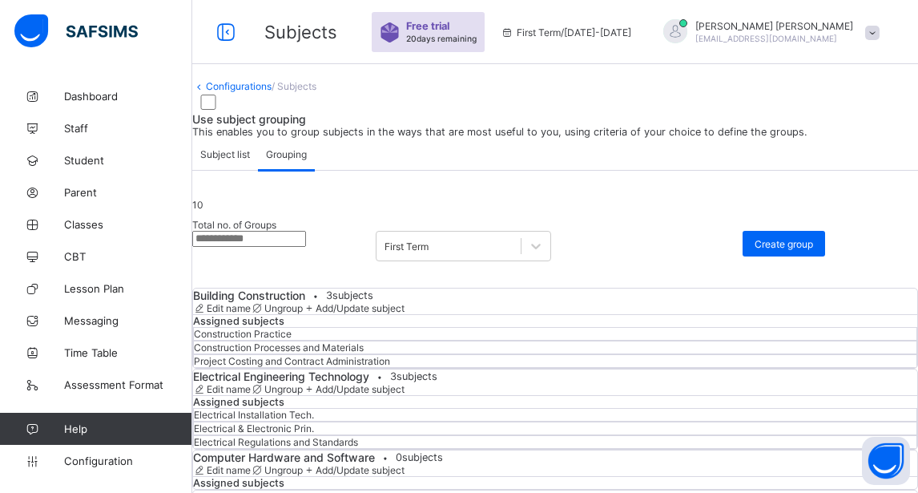
click at [246, 92] on link "Configurations" at bounding box center [239, 86] width 66 height 12
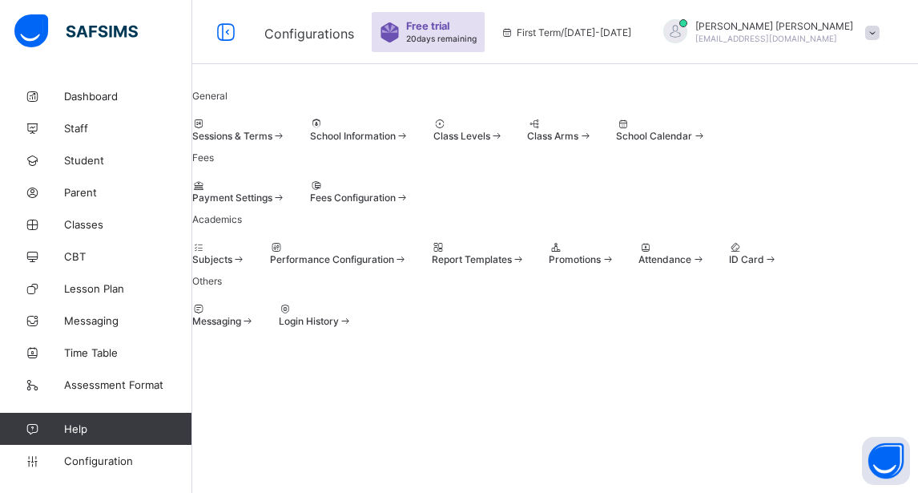
scroll to position [89, 0]
click at [396, 253] on div at bounding box center [339, 247] width 138 height 12
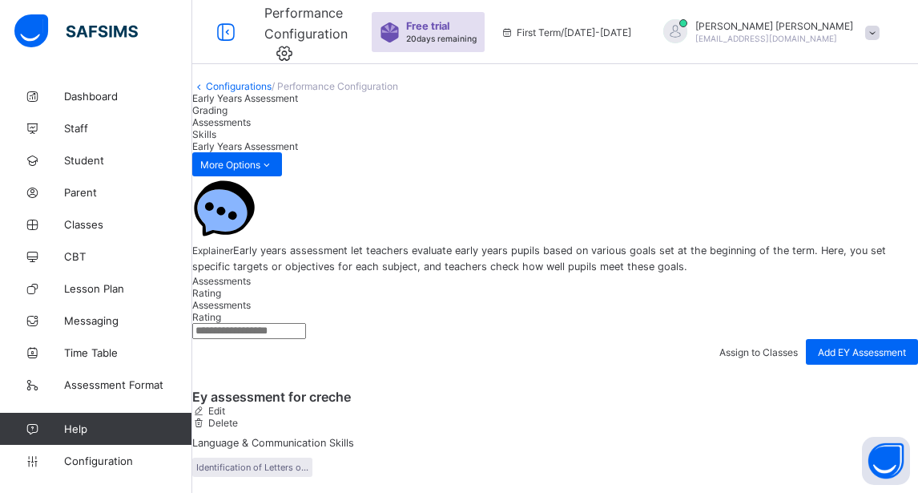
click at [263, 92] on link "Configurations" at bounding box center [239, 86] width 66 height 12
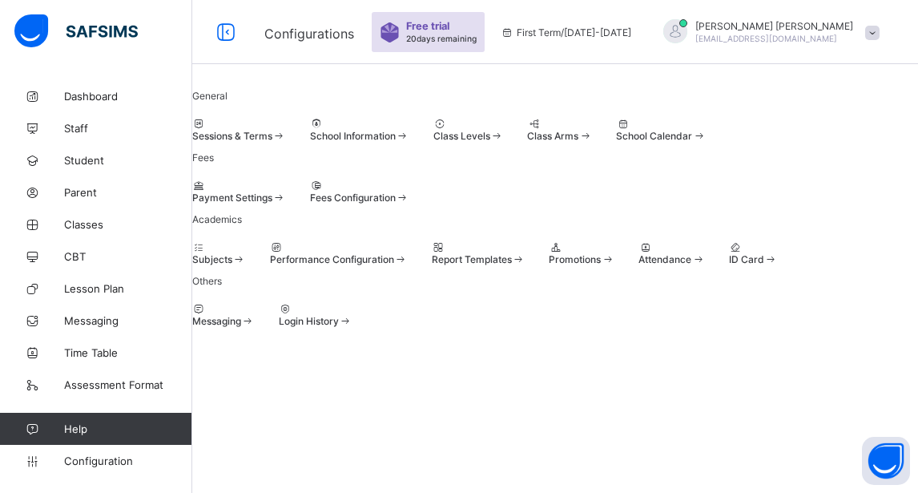
click at [504, 135] on div "Class Levels" at bounding box center [469, 130] width 71 height 24
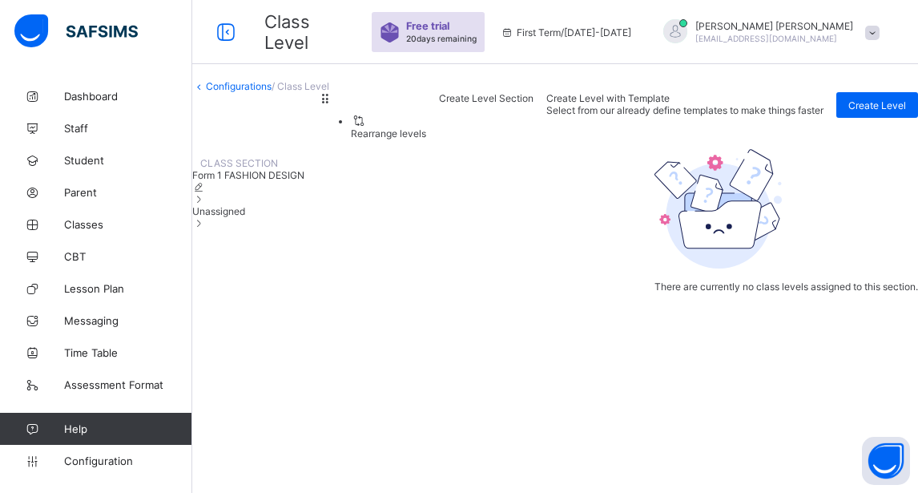
click at [259, 92] on link "Configurations" at bounding box center [239, 86] width 66 height 12
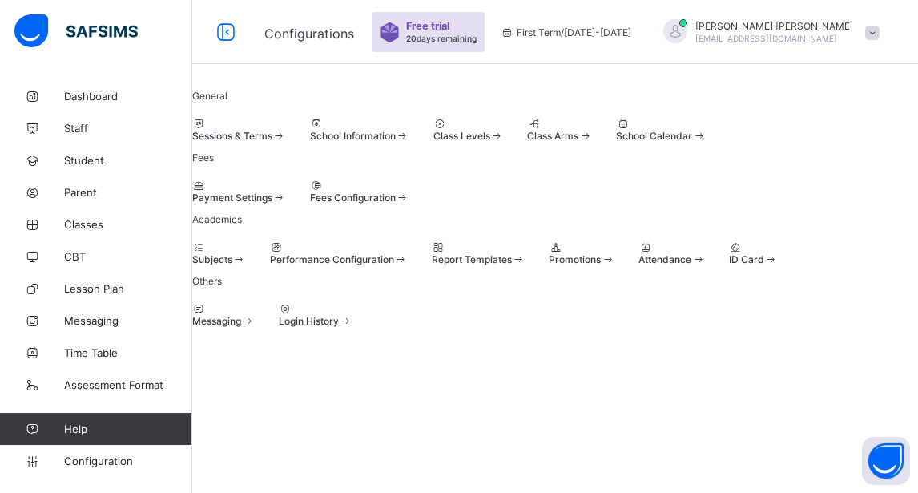
click at [396, 142] on span "School Information" at bounding box center [353, 136] width 86 height 12
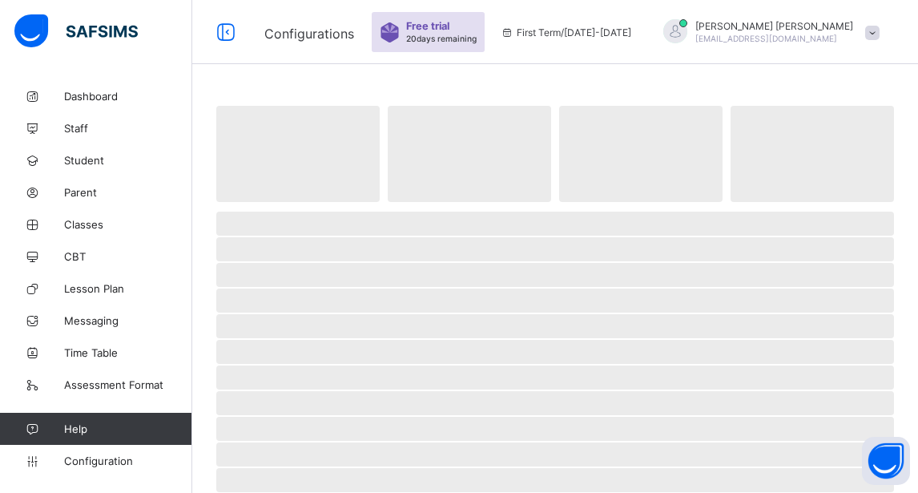
select select "**"
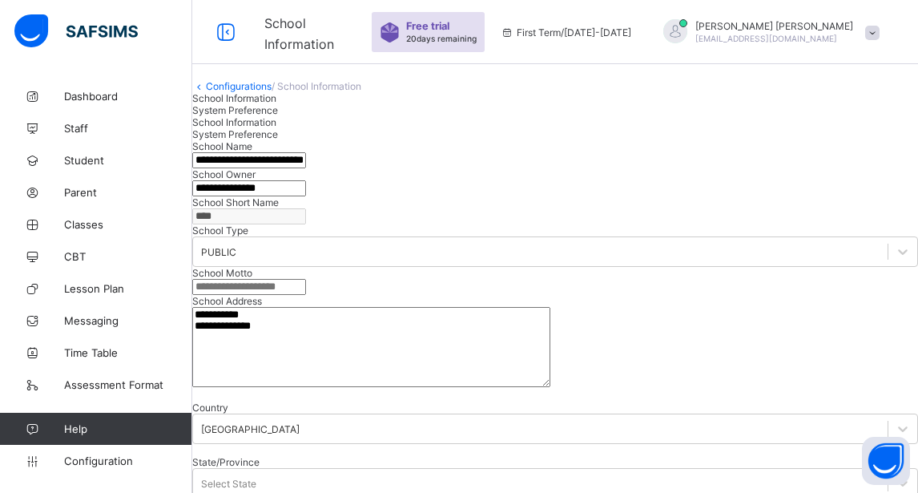
click at [256, 92] on link "Configurations" at bounding box center [239, 86] width 66 height 12
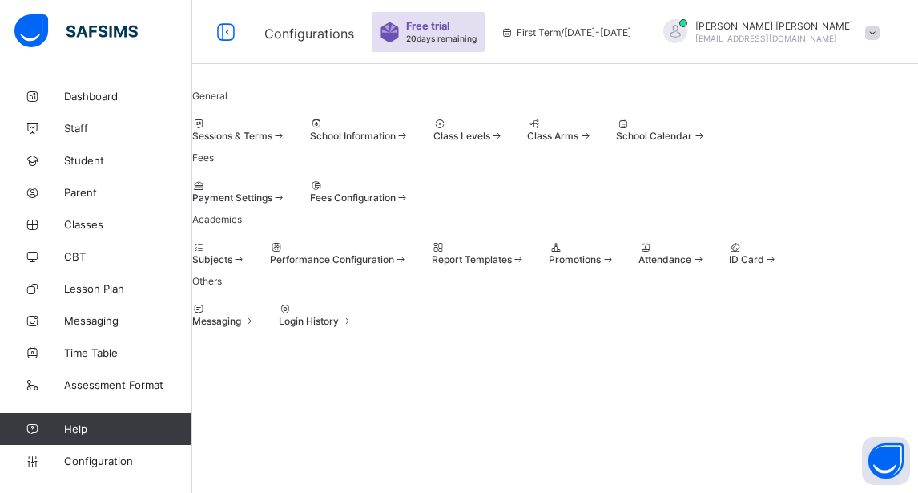
click at [434, 130] on span at bounding box center [434, 130] width 0 height 0
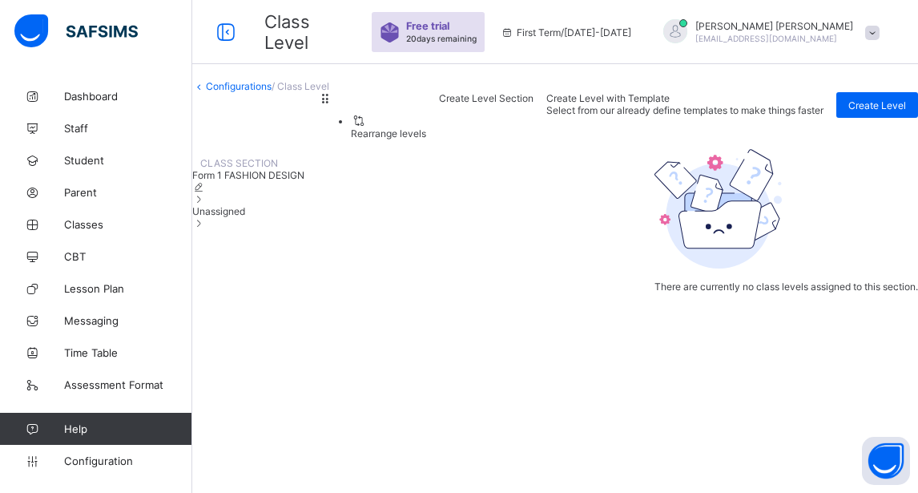
click at [534, 149] on div "Create Level Section" at bounding box center [486, 120] width 95 height 57
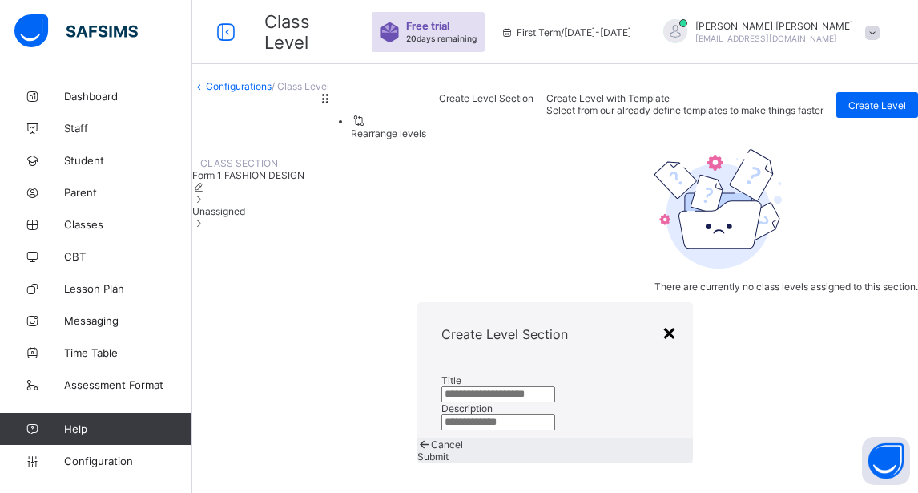
click at [662, 318] on div "×" at bounding box center [669, 331] width 15 height 27
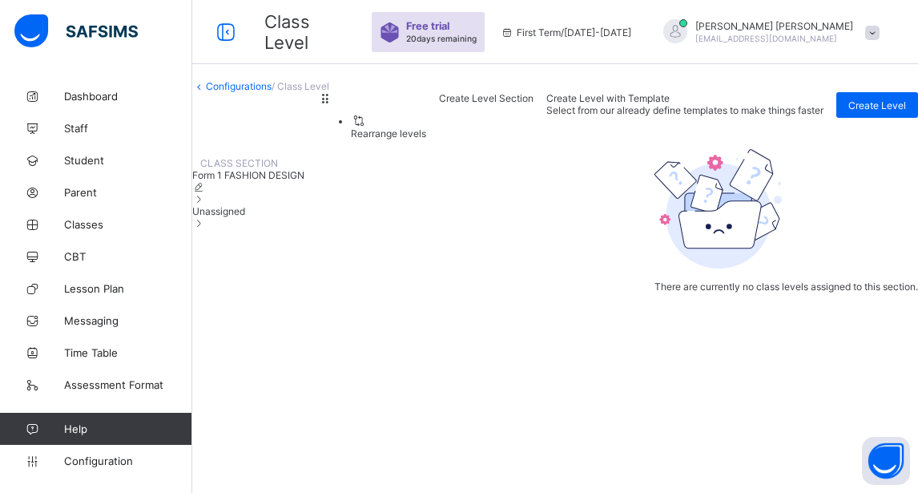
scroll to position [2, 0]
click at [670, 104] on span "Create Level with Template" at bounding box center [608, 98] width 123 height 12
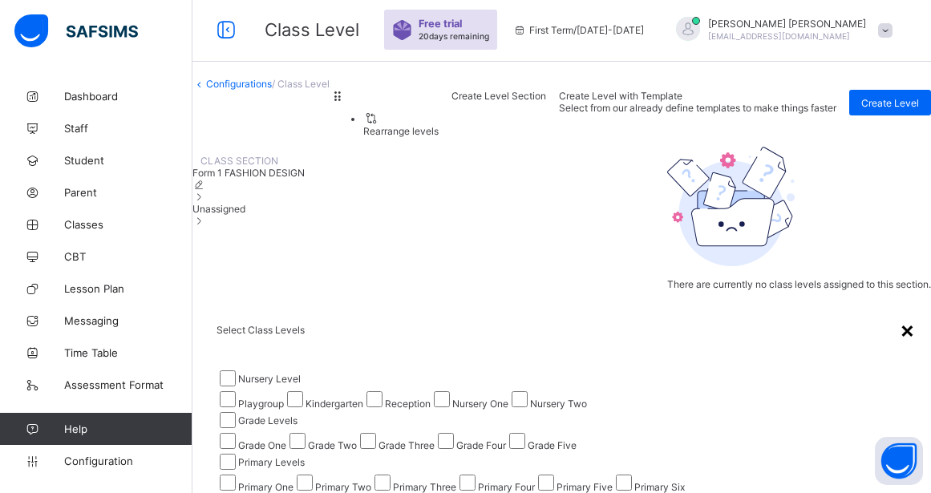
click at [899, 316] on div "×" at bounding box center [906, 329] width 15 height 27
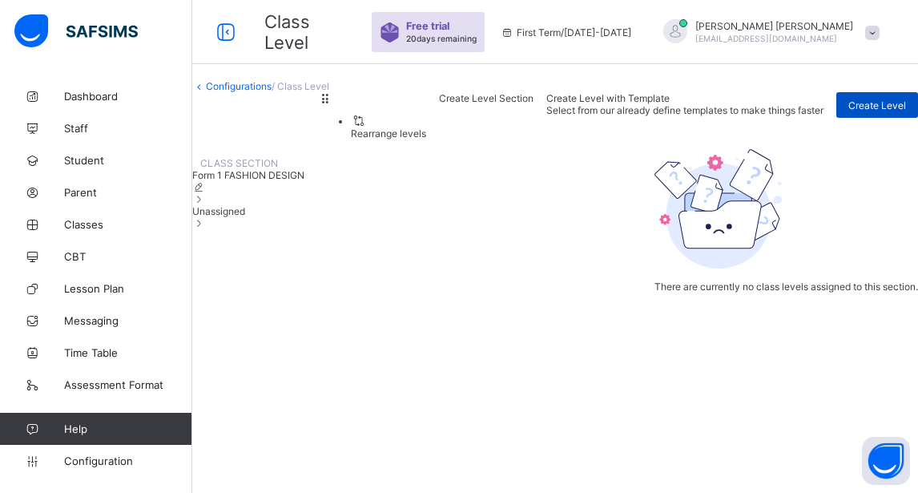
click at [864, 111] on span "Create Level" at bounding box center [878, 105] width 58 height 12
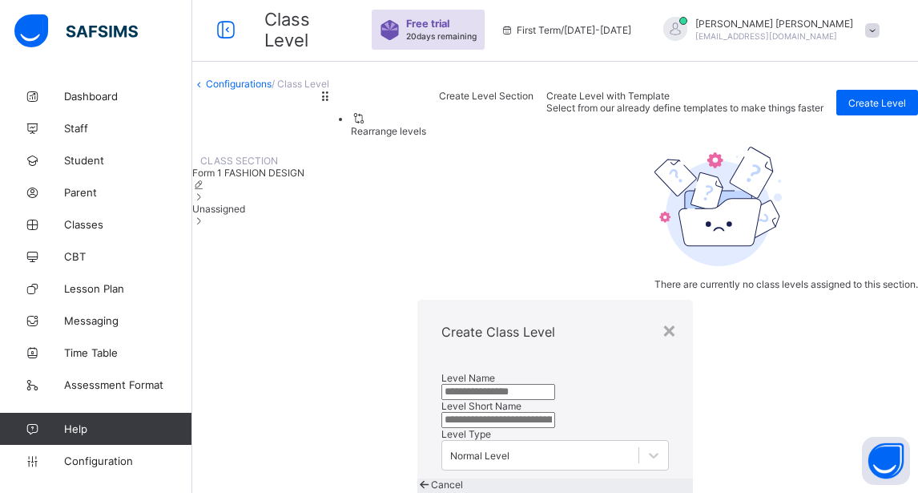
click at [442, 384] on input "text" at bounding box center [499, 392] width 114 height 16
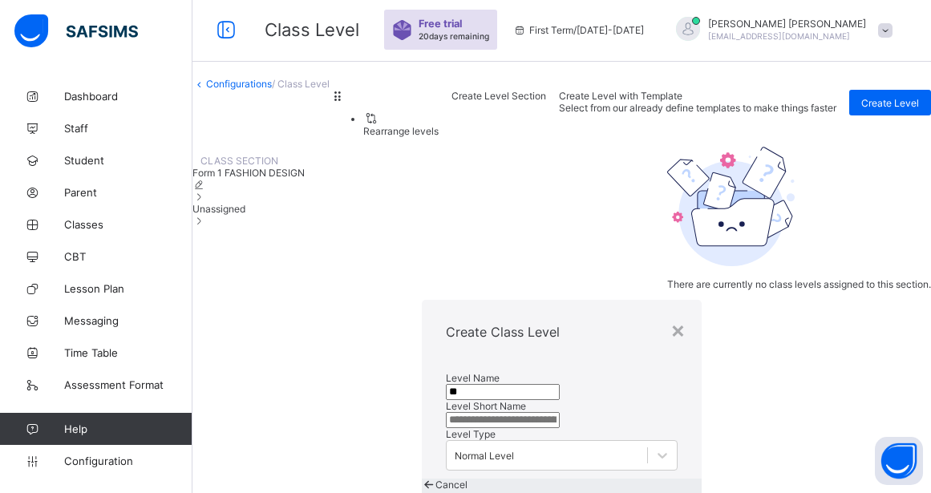
type input "*"
type input "**********"
click at [446, 412] on input "text" at bounding box center [503, 420] width 114 height 16
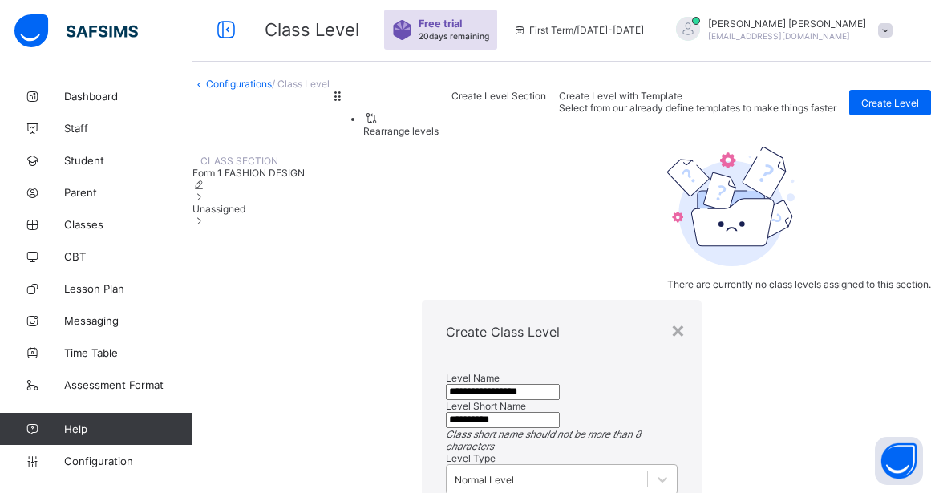
type input "**********"
click at [446, 468] on div "Normal Level" at bounding box center [546, 479] width 200 height 22
click at [446, 488] on div "Normal Level" at bounding box center [561, 499] width 231 height 22
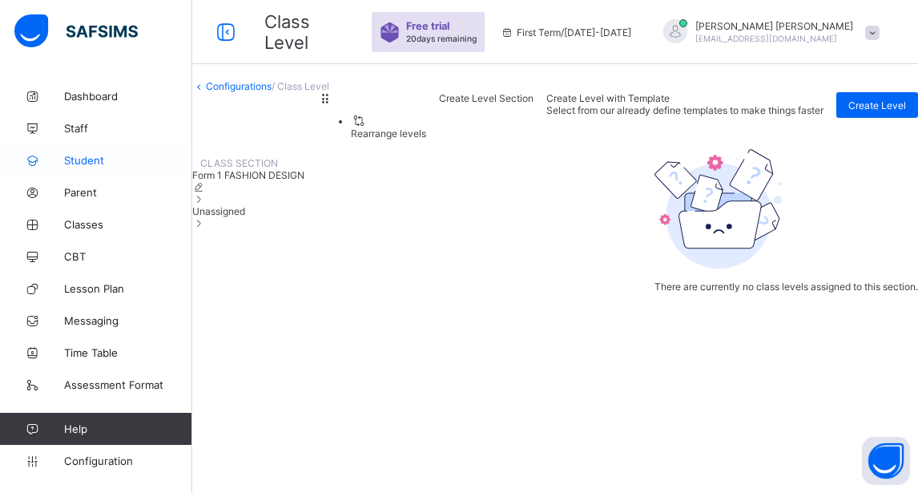
click at [95, 162] on span "Student" at bounding box center [128, 160] width 128 height 13
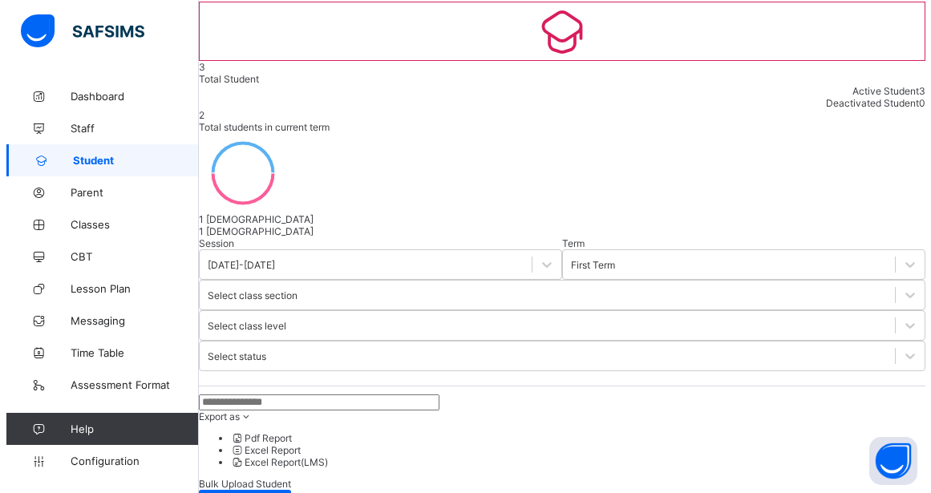
scroll to position [106, 0]
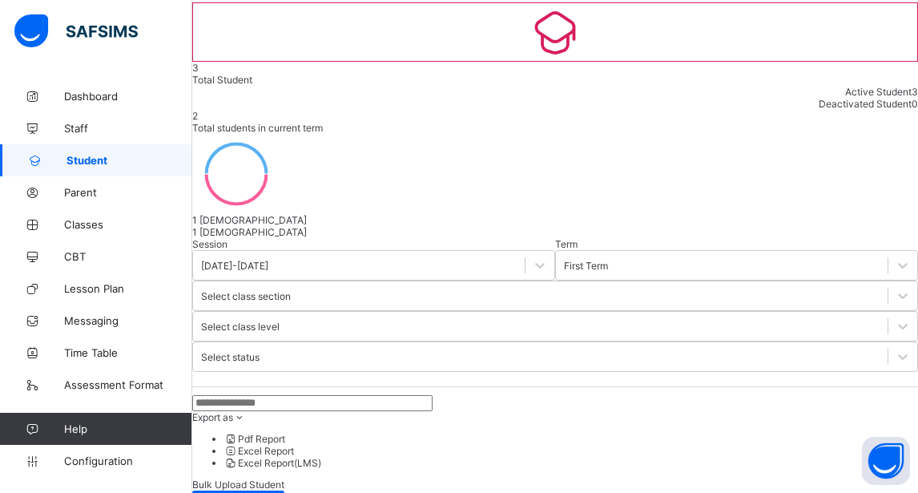
click at [285, 478] on span "Bulk Upload Student" at bounding box center [238, 484] width 92 height 12
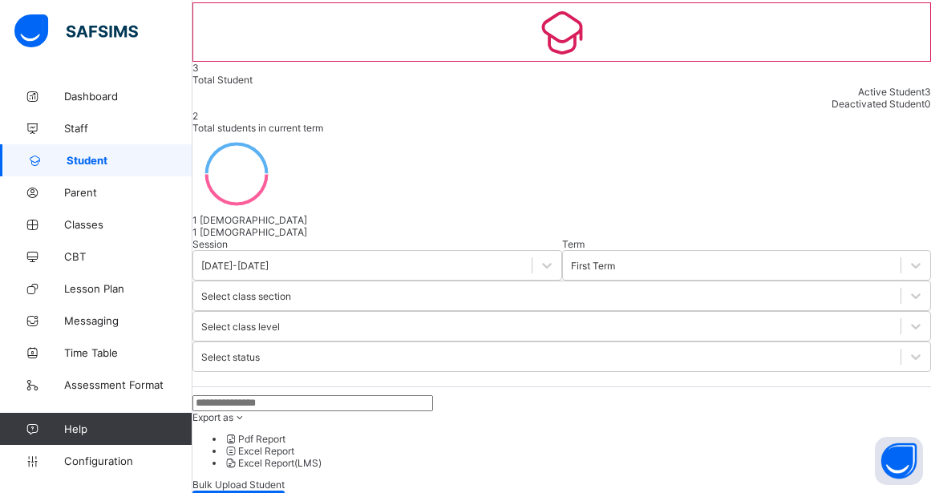
scroll to position [158, 0]
type input "**********"
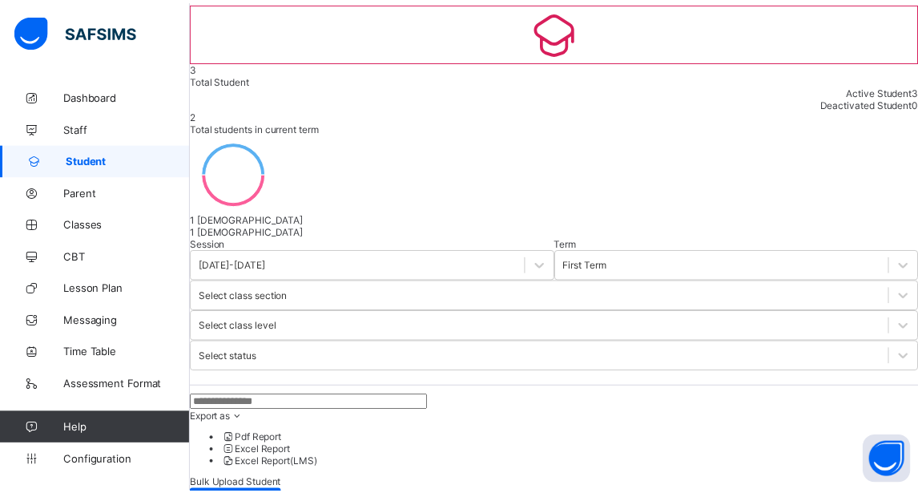
scroll to position [368, 0]
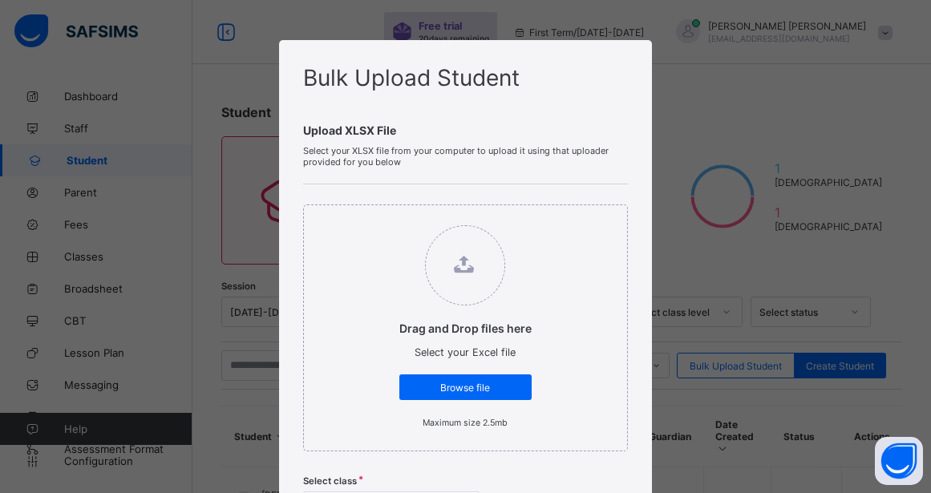
scroll to position [106, 0]
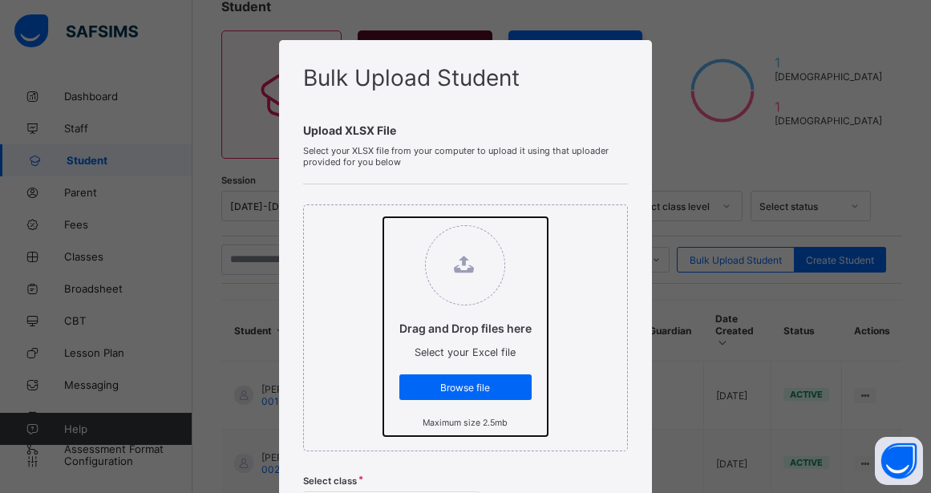
type input "**********"
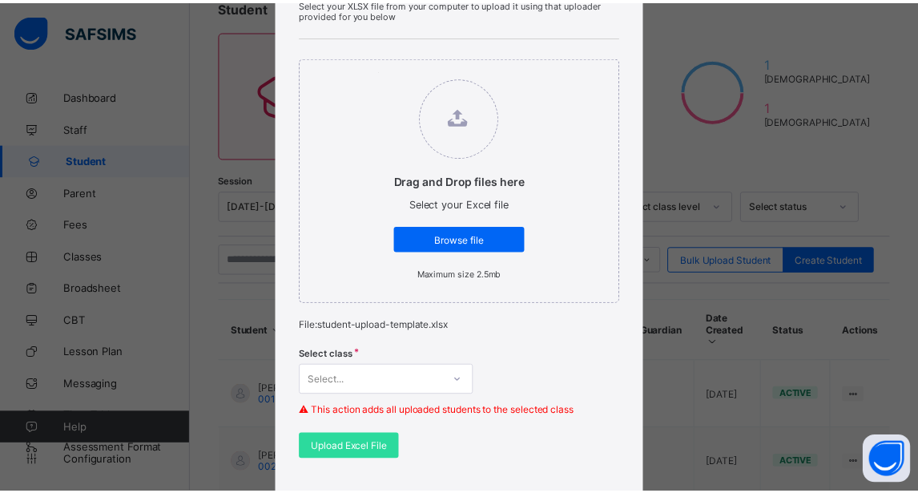
scroll to position [305, 0]
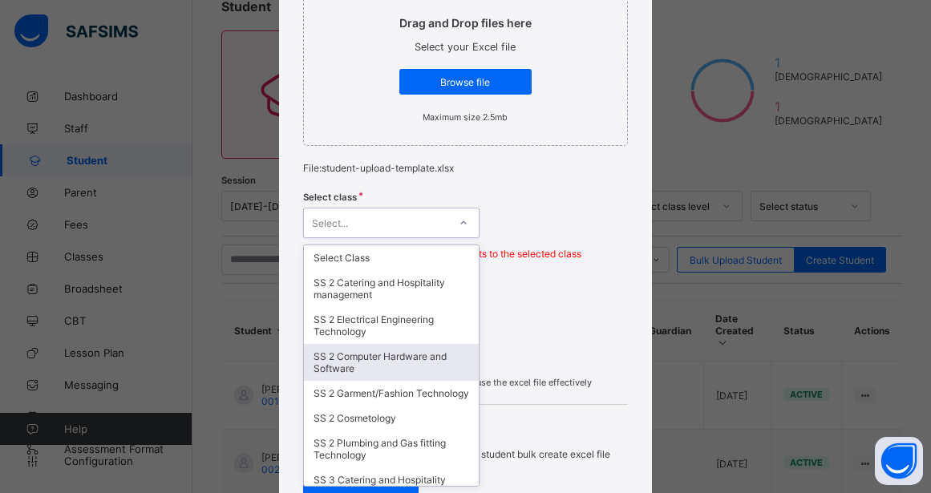
click at [385, 238] on div "option SS 2 Computer Hardware and Software focused, 4 of 19. 19 results availab…" at bounding box center [391, 223] width 176 height 30
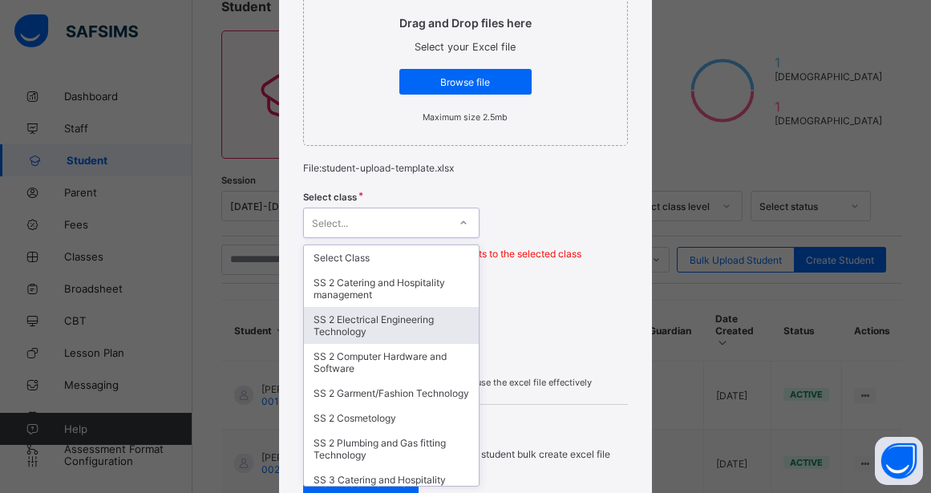
click at [380, 340] on div "SS 2 Electrical Engineering Technology" at bounding box center [391, 325] width 175 height 37
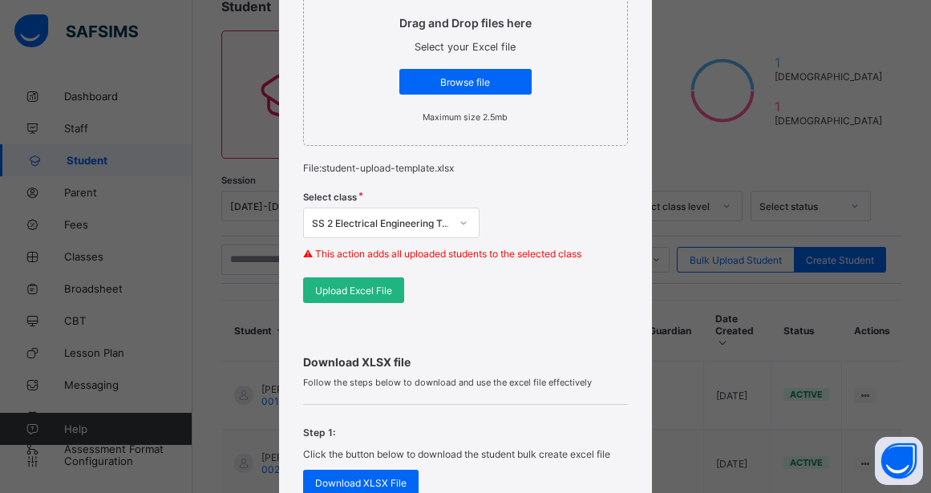
click at [349, 291] on span "Upload Excel File" at bounding box center [353, 291] width 77 height 12
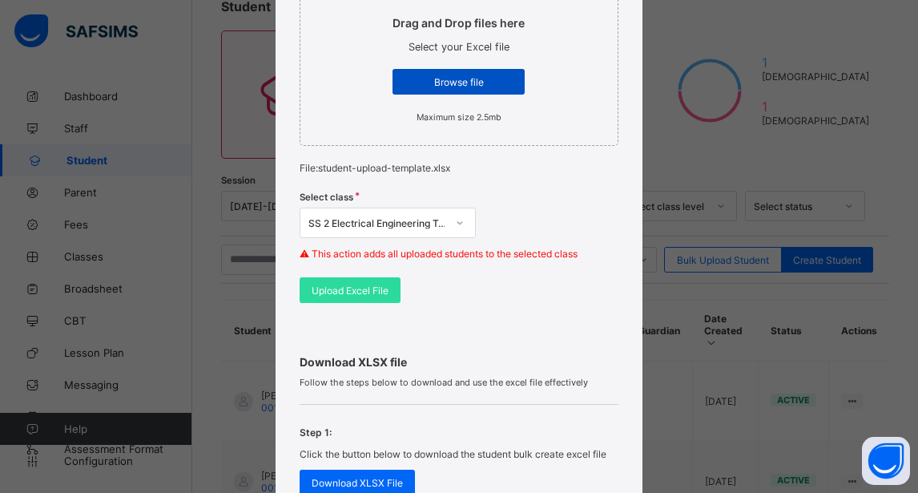
click at [460, 75] on div "Browse file" at bounding box center [459, 82] width 132 height 26
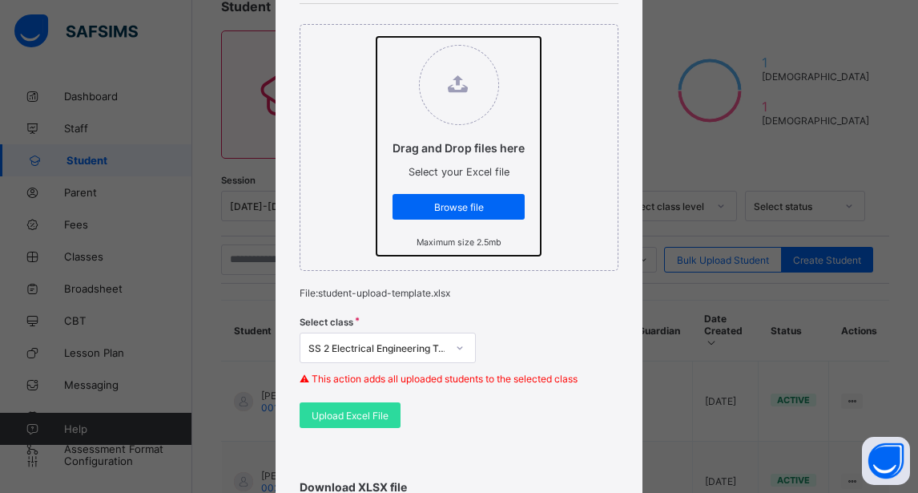
scroll to position [181, 0]
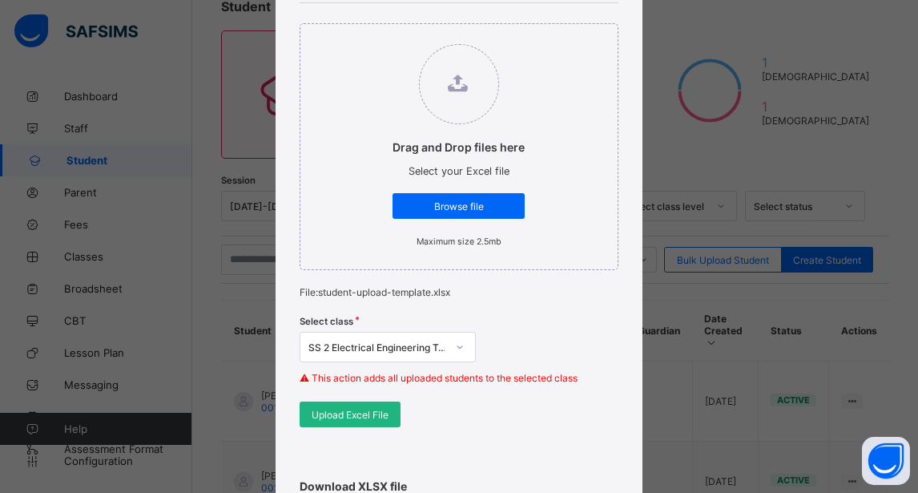
click at [329, 422] on div "Upload Excel File" at bounding box center [350, 415] width 101 height 26
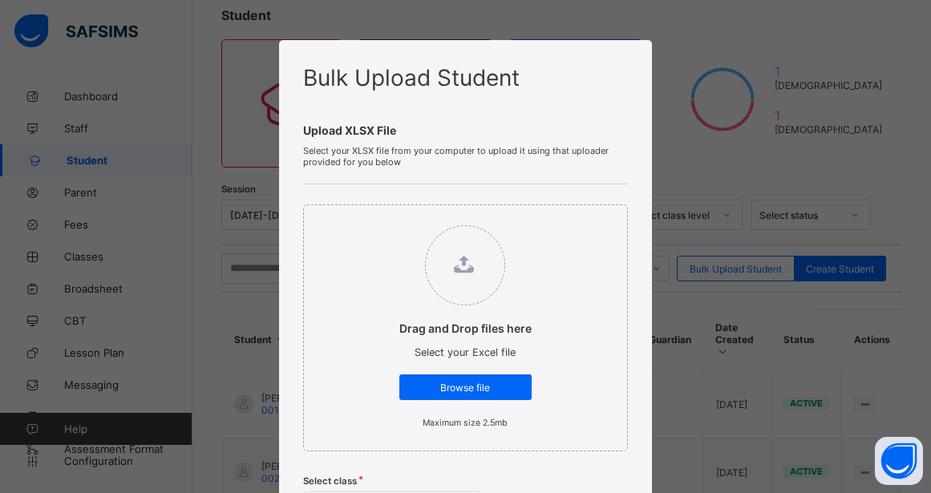
scroll to position [97, 0]
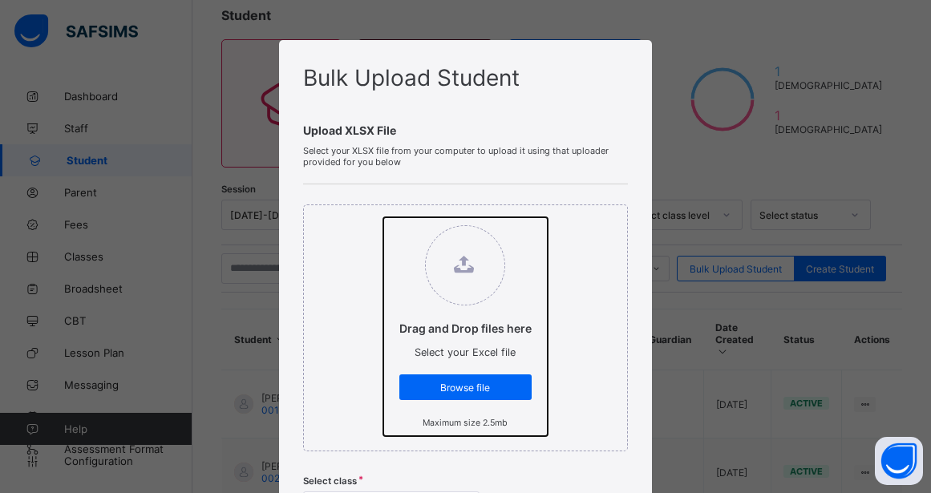
type input "**********"
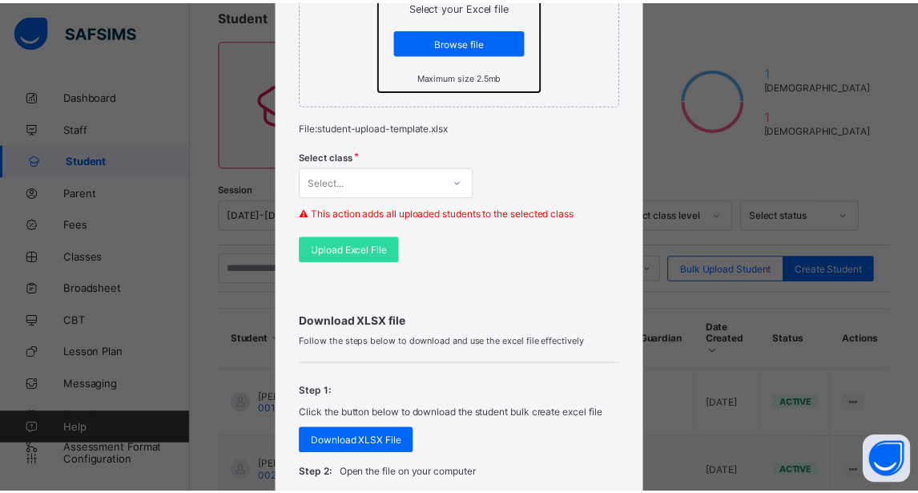
scroll to position [348, 0]
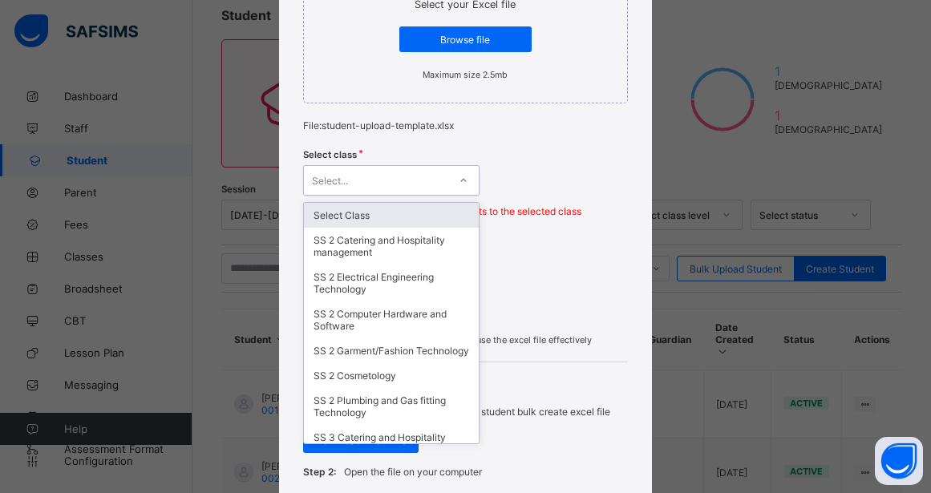
click at [373, 188] on div "Select..." at bounding box center [376, 180] width 144 height 22
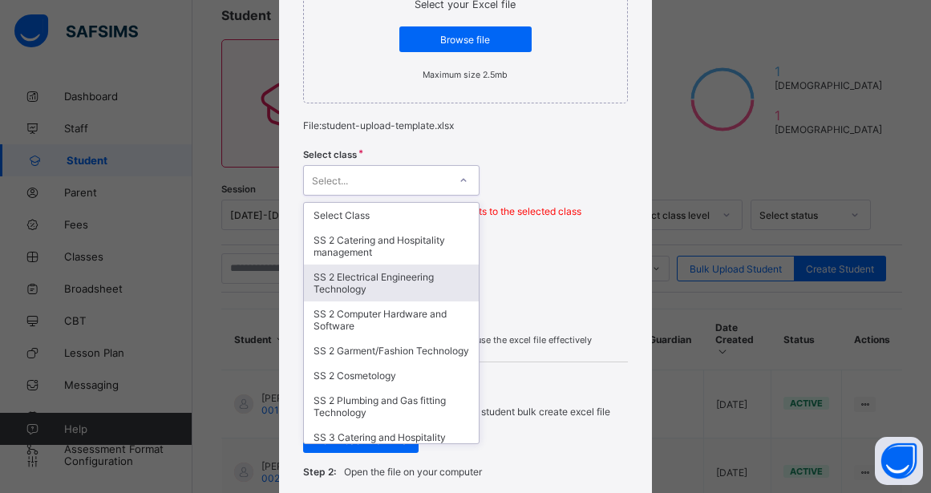
click at [376, 289] on div "SS 2 Electrical Engineering Technology" at bounding box center [391, 282] width 175 height 37
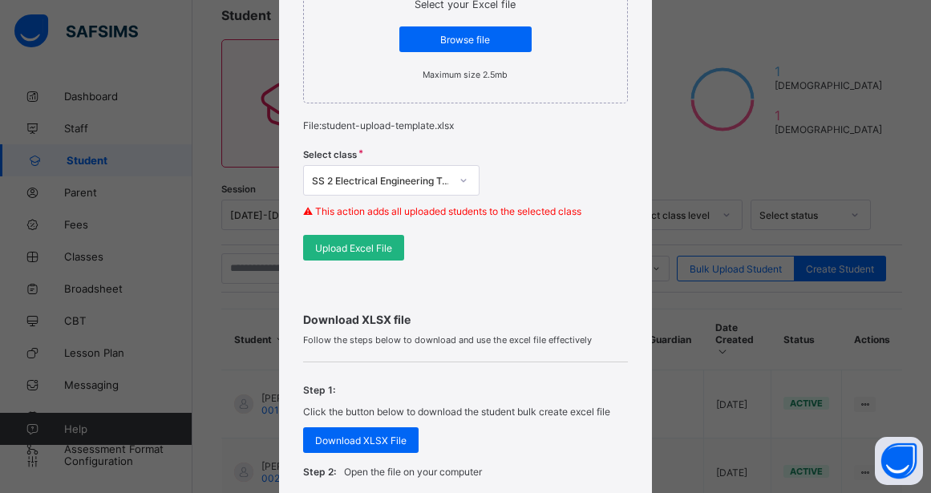
click at [353, 250] on span "Upload Excel File" at bounding box center [353, 248] width 77 height 12
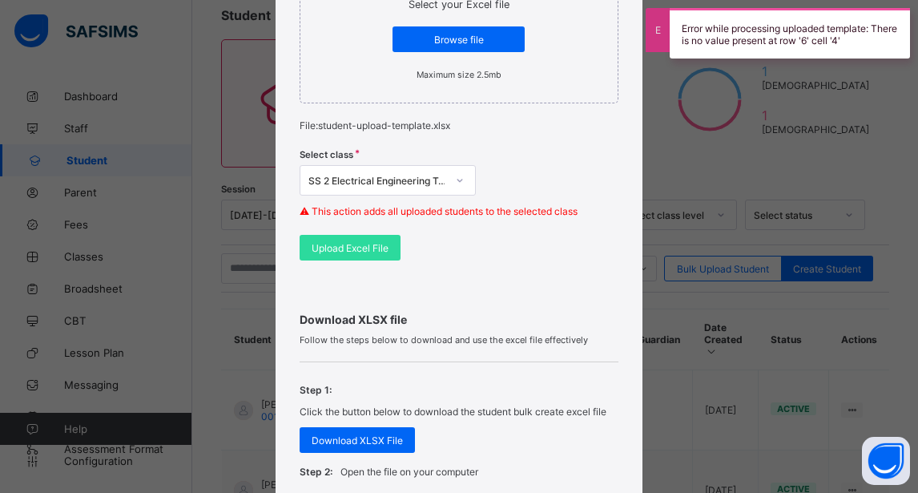
click at [741, 174] on div "Bulk Upload Student Upload XLSX File Select your XLSX file from your computer t…" at bounding box center [459, 246] width 918 height 493
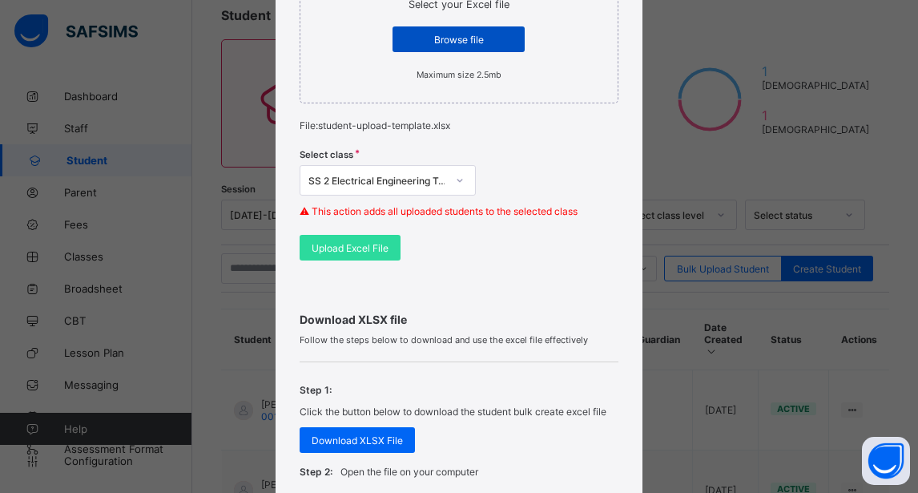
click at [445, 45] on span "Browse file" at bounding box center [459, 40] width 108 height 12
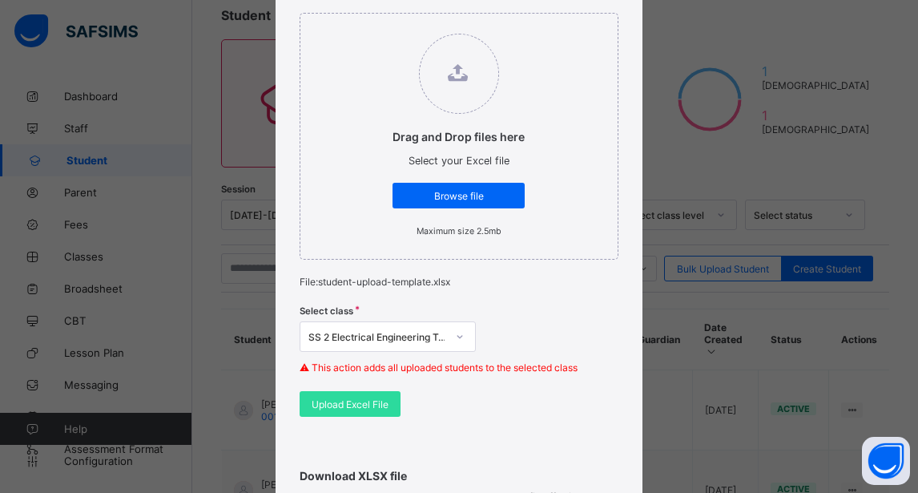
scroll to position [305, 0]
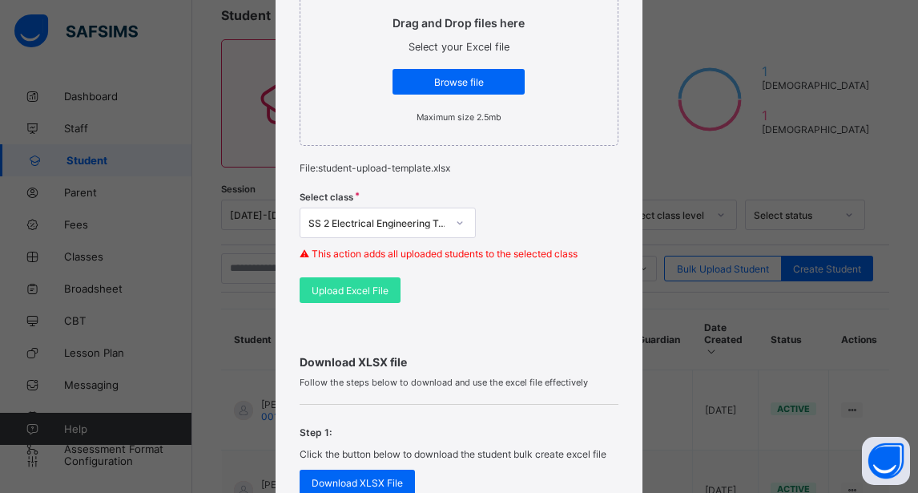
click at [401, 238] on div "SS 2 Electrical Engineering Technology" at bounding box center [388, 223] width 176 height 30
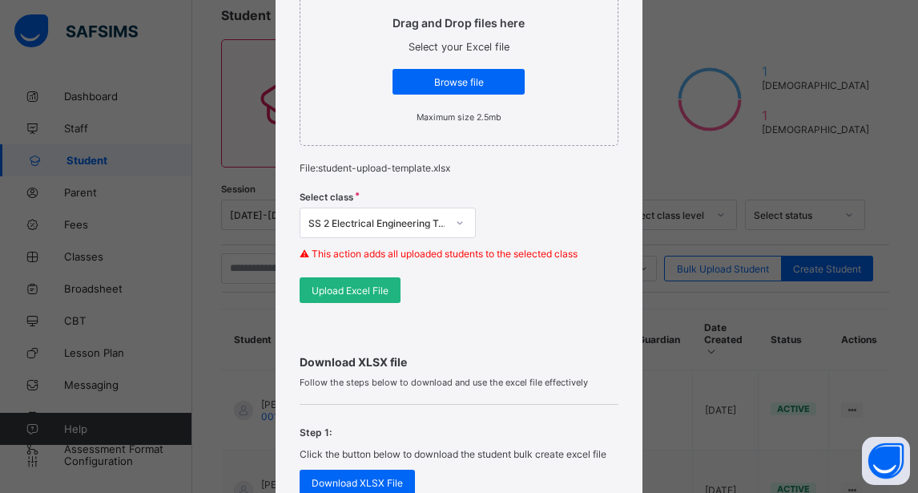
click at [362, 297] on div "Upload Excel File" at bounding box center [350, 290] width 101 height 26
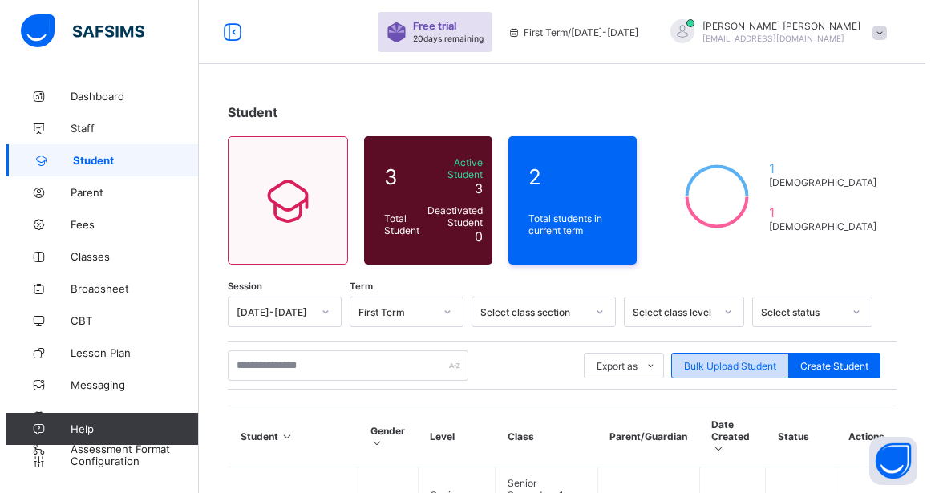
scroll to position [97, 0]
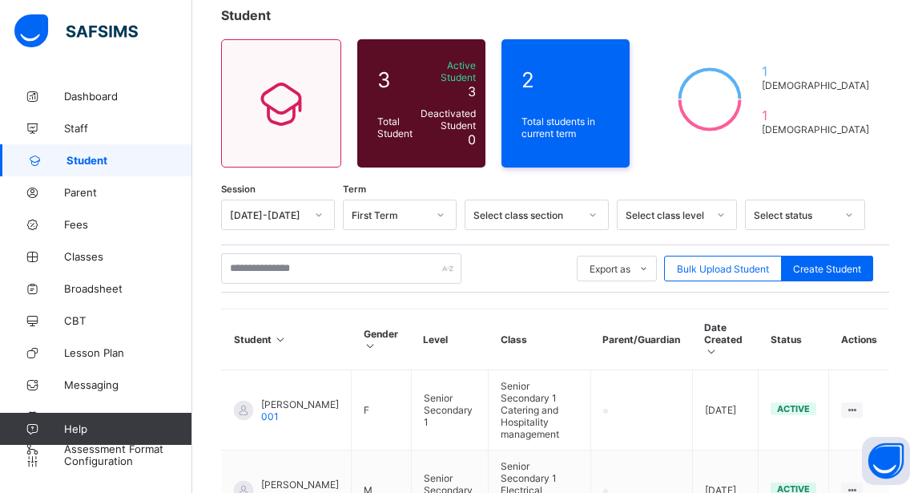
click at [758, 283] on div "Export as Pdf Report Excel Report Excel Report (LMS) Bulk Upload Student Create…" at bounding box center [555, 268] width 668 height 30
click at [741, 266] on span "Bulk Upload Student" at bounding box center [723, 269] width 92 height 12
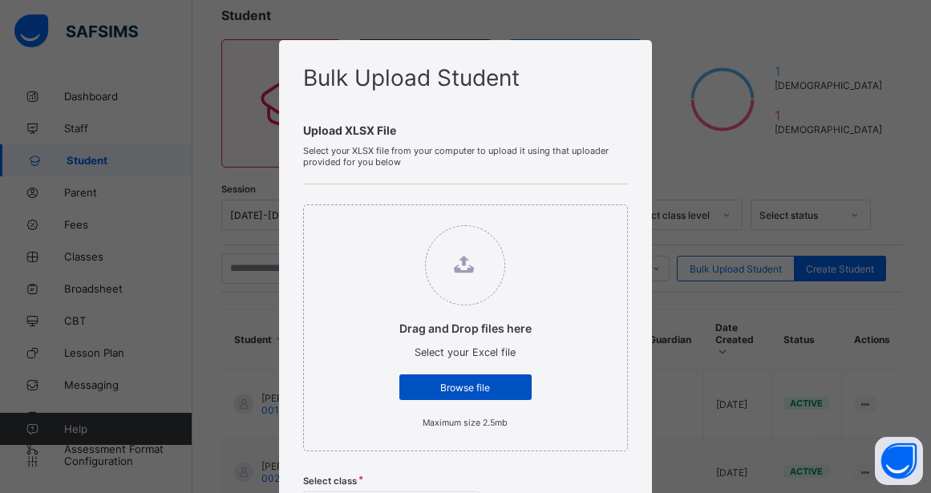
click at [504, 393] on span "Browse file" at bounding box center [465, 387] width 108 height 12
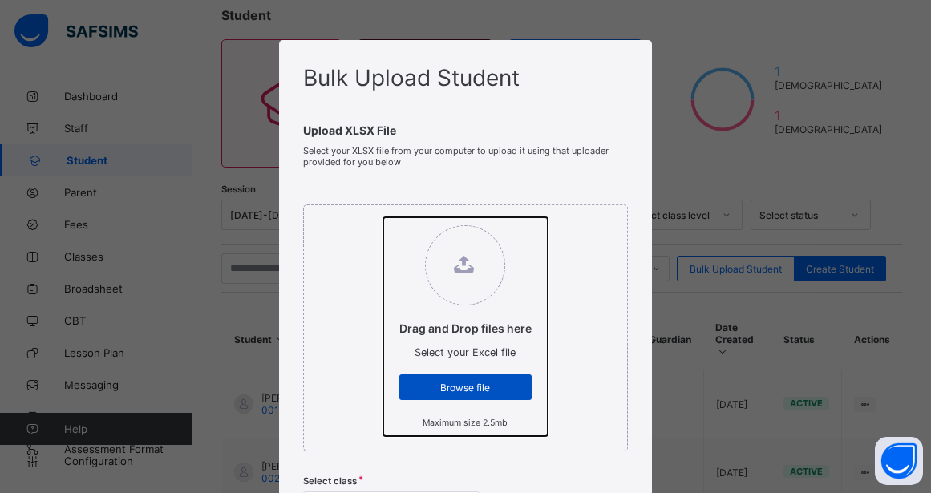
click at [383, 217] on input "Drag and Drop files here Select your Excel file Browse file Maximum size 2.5mb" at bounding box center [383, 217] width 0 height 0
type input "**********"
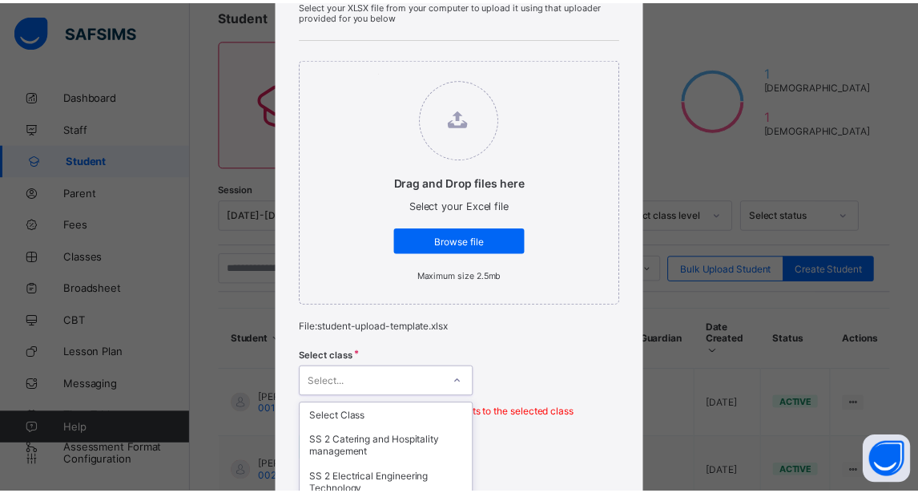
scroll to position [305, 0]
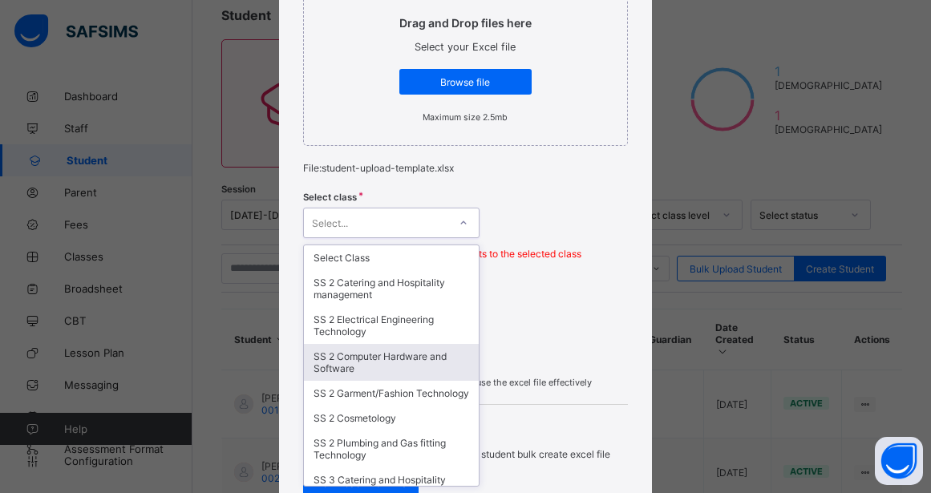
click at [405, 238] on div "option SS 2 Computer Hardware and Software focused, 4 of 19. 19 results availab…" at bounding box center [391, 223] width 176 height 30
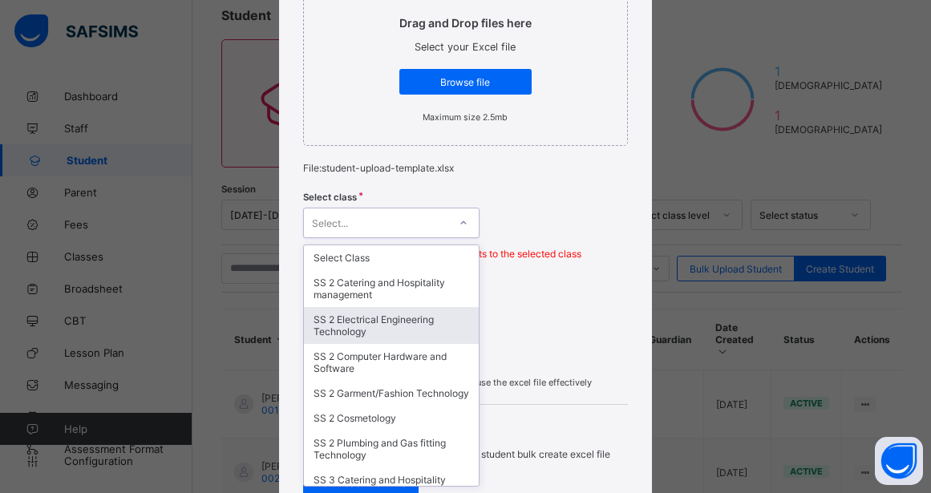
click at [383, 317] on div "SS 2 Electrical Engineering Technology" at bounding box center [391, 325] width 175 height 37
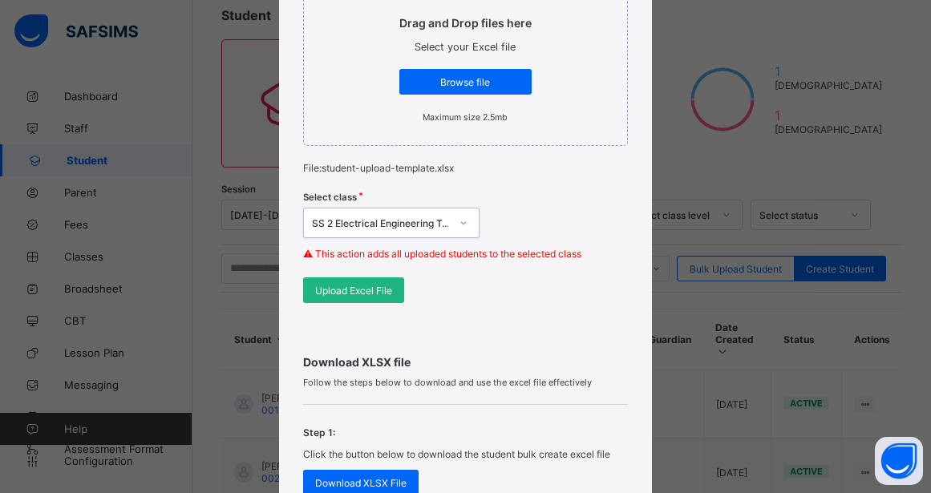
click at [363, 289] on span "Upload Excel File" at bounding box center [353, 291] width 77 height 12
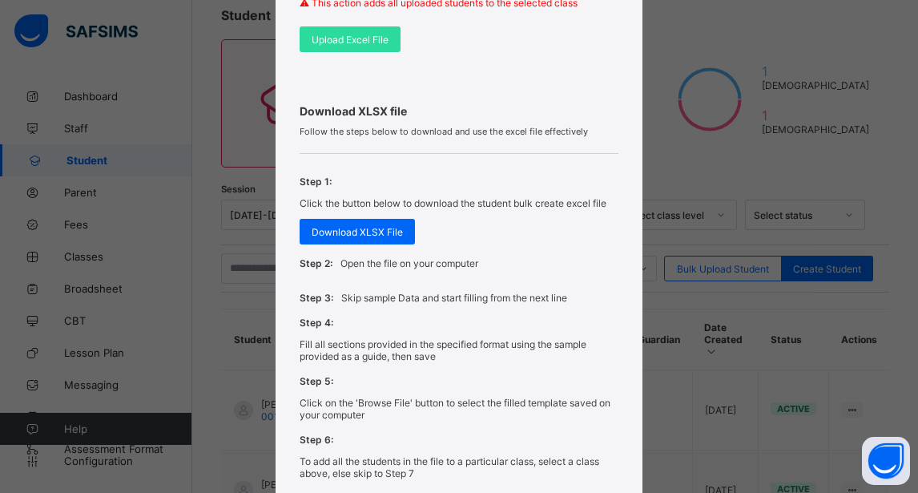
scroll to position [570, 0]
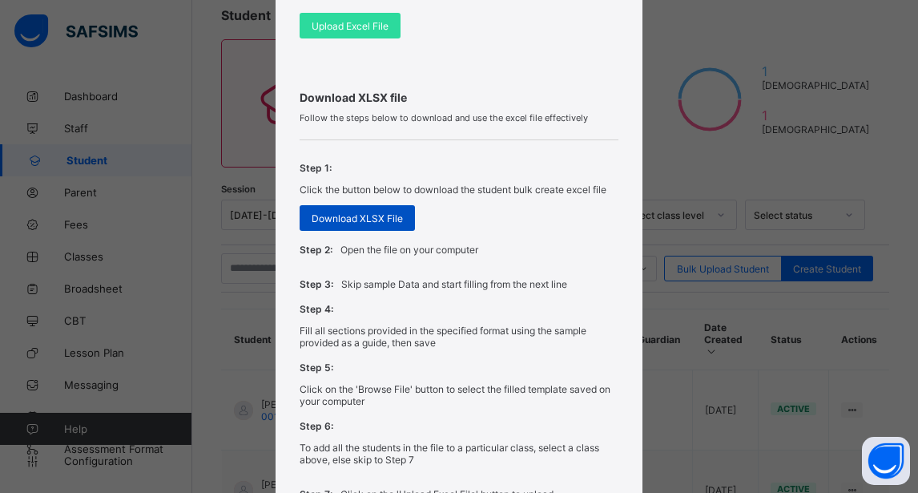
click at [355, 216] on span "Download XLSX File" at bounding box center [357, 218] width 91 height 12
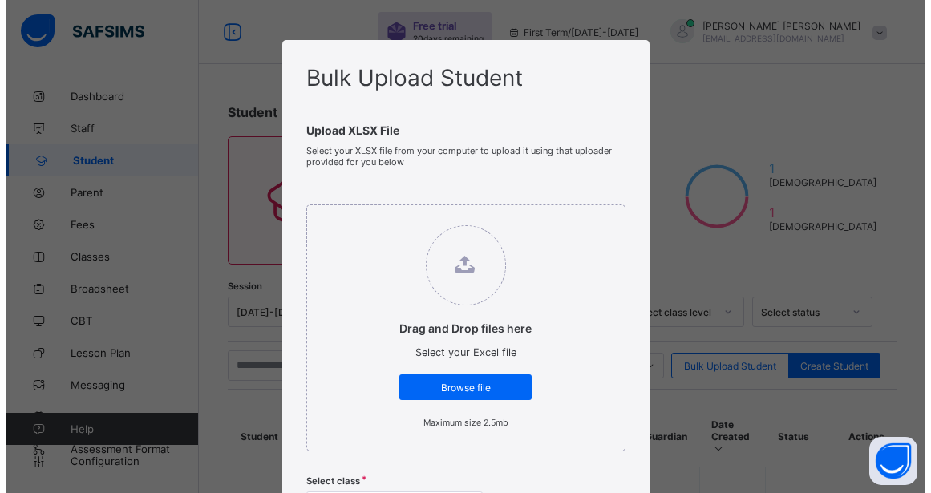
scroll to position [97, 0]
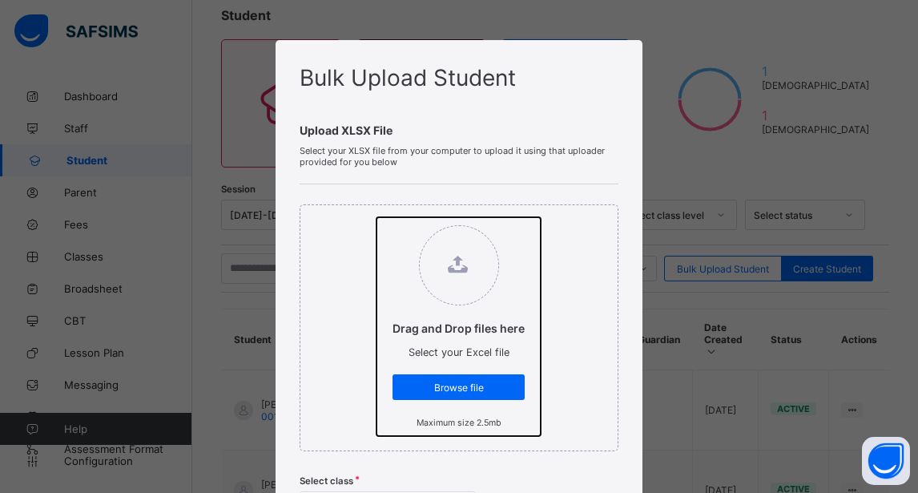
type input "**********"
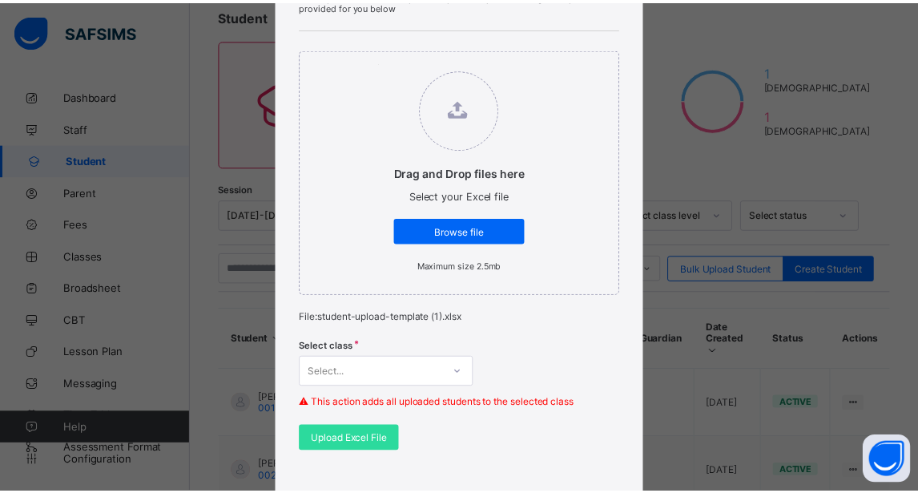
scroll to position [305, 0]
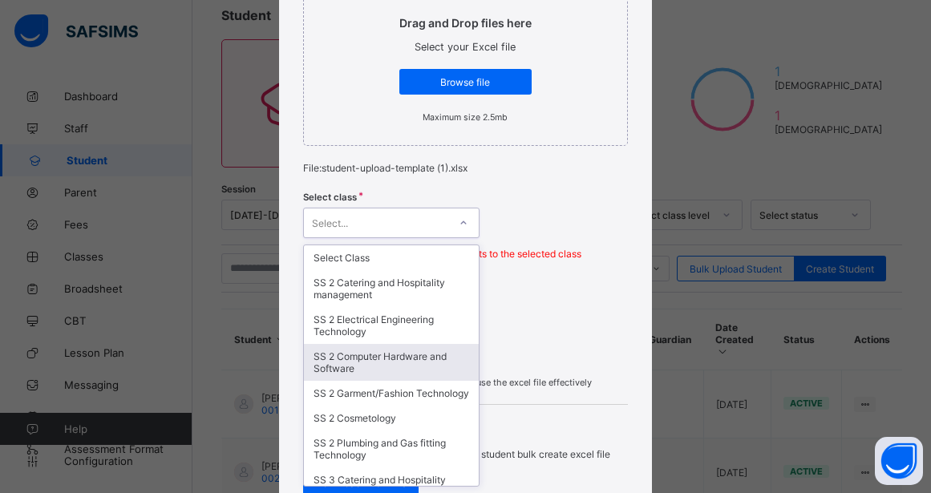
click at [422, 238] on div "option SS 2 Computer Hardware and Software focused, 4 of 19. 19 results availab…" at bounding box center [391, 223] width 176 height 30
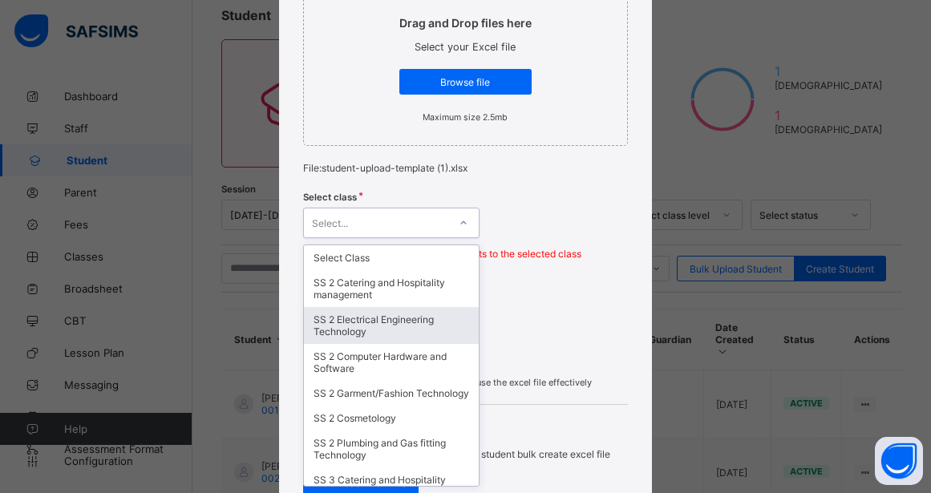
click at [380, 337] on div "SS 2 Electrical Engineering Technology" at bounding box center [391, 325] width 175 height 37
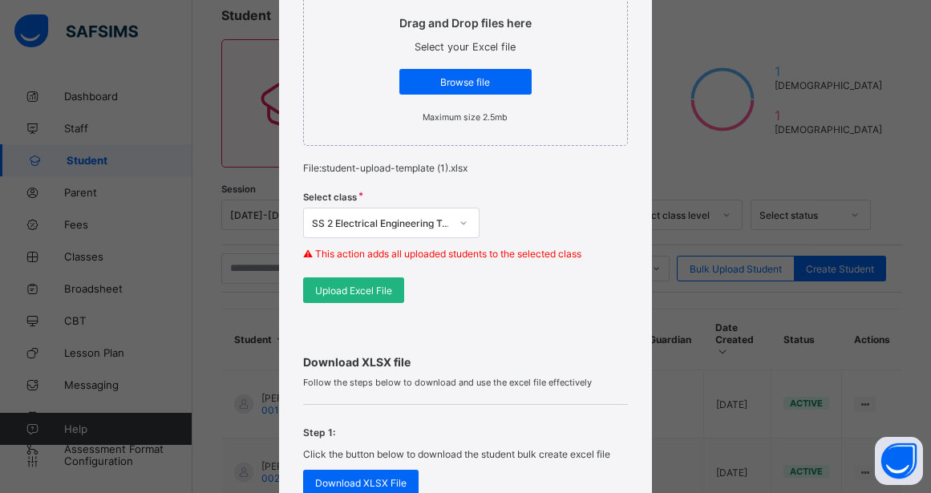
click at [349, 293] on span "Upload Excel File" at bounding box center [353, 291] width 77 height 12
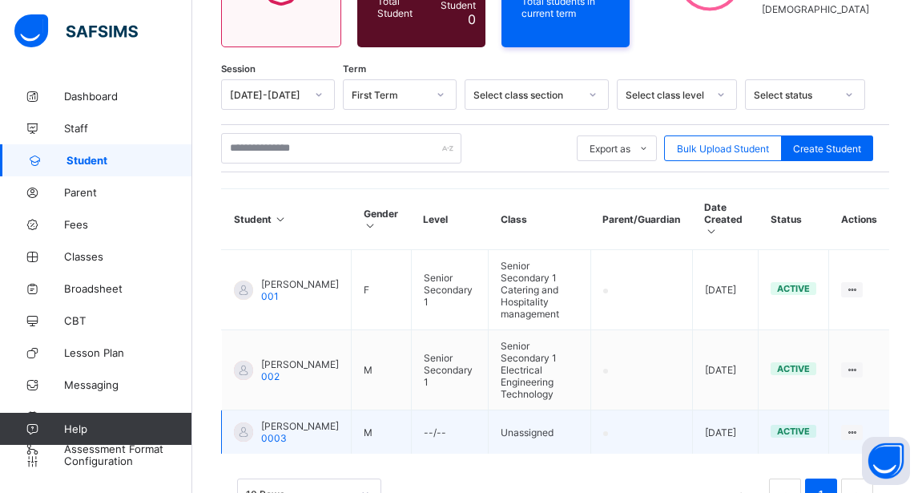
scroll to position [216, 0]
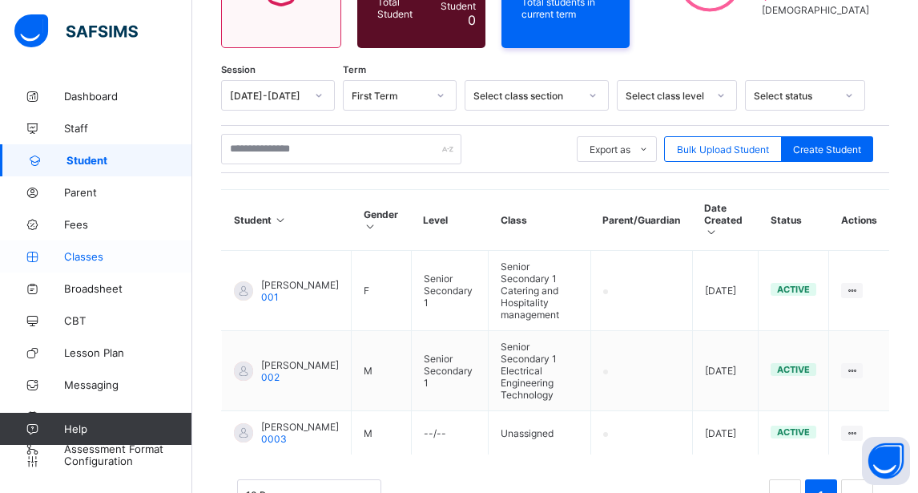
click at [104, 260] on span "Classes" at bounding box center [128, 256] width 128 height 13
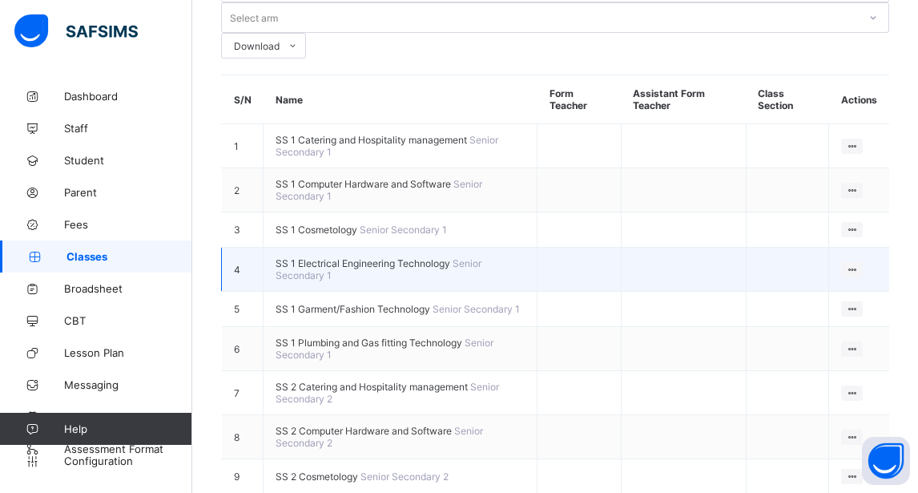
scroll to position [194, 0]
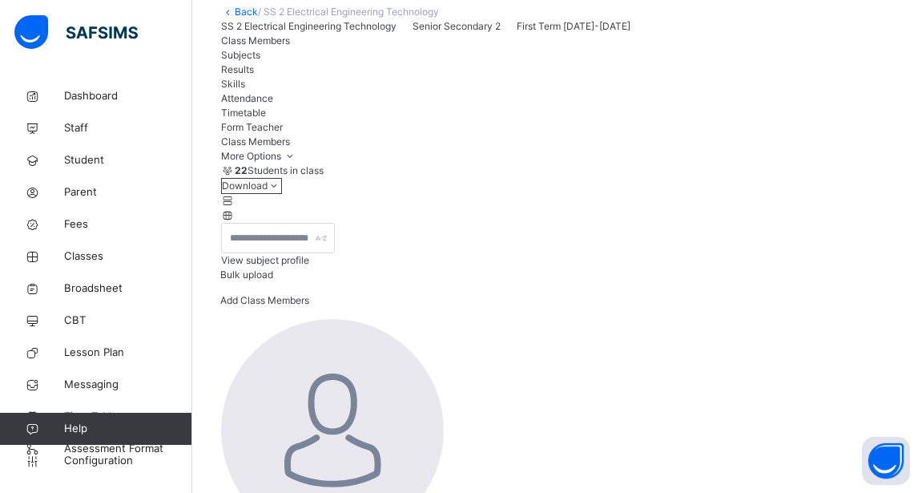
scroll to position [99, 0]
click at [260, 62] on span "Subjects" at bounding box center [240, 56] width 39 height 12
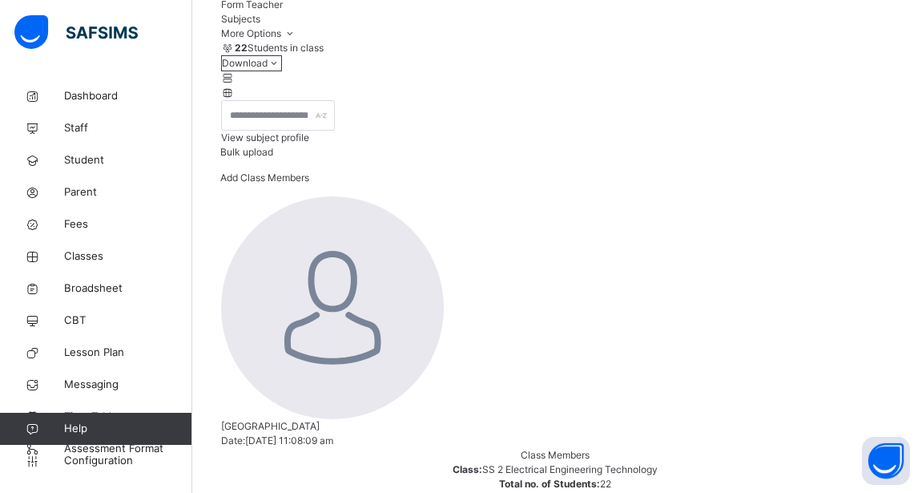
scroll to position [223, 0]
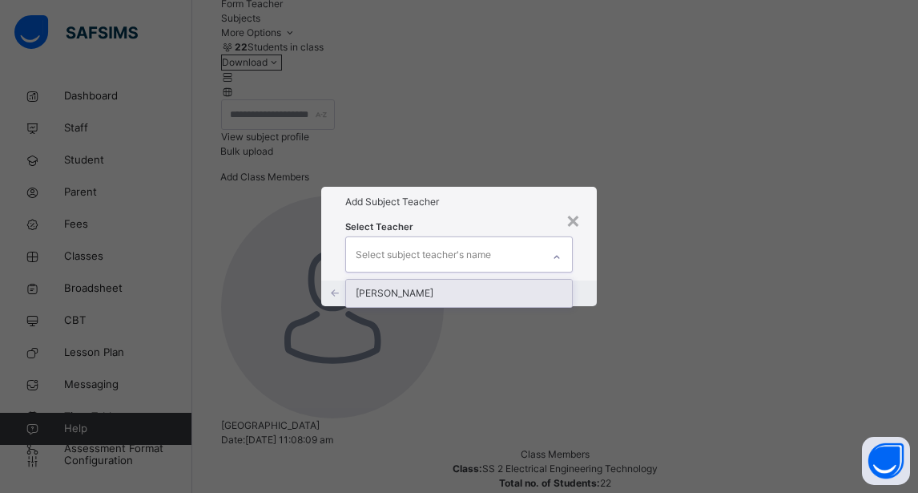
click at [549, 244] on div at bounding box center [556, 257] width 27 height 26
click at [570, 203] on div "×" at bounding box center [573, 220] width 15 height 34
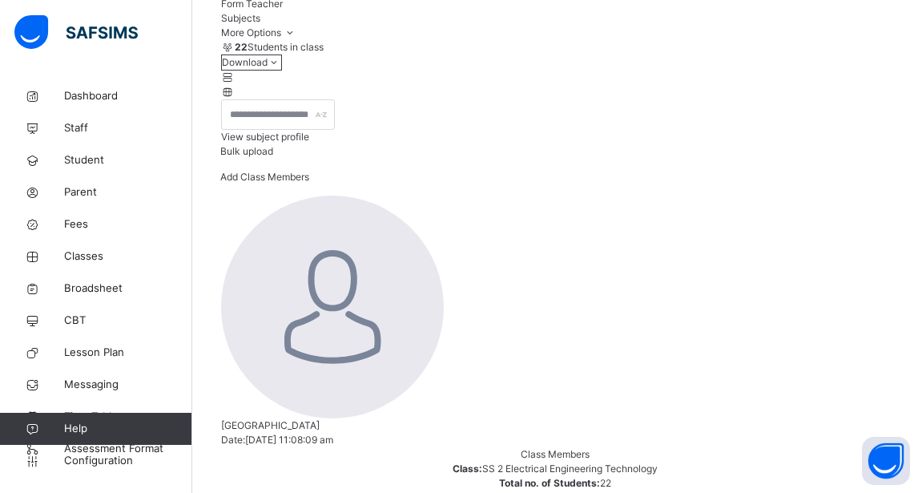
drag, startPoint x: 350, startPoint y: 330, endPoint x: 281, endPoint y: 346, distance: 71.5
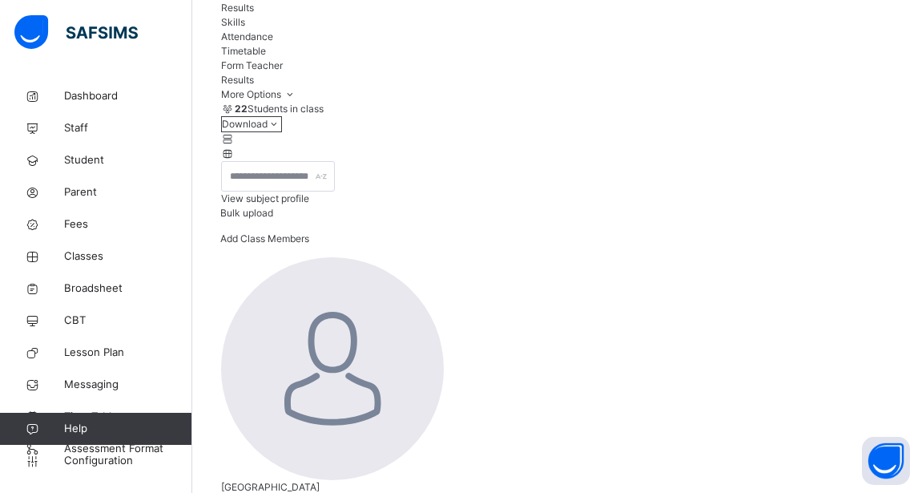
scroll to position [155, 0]
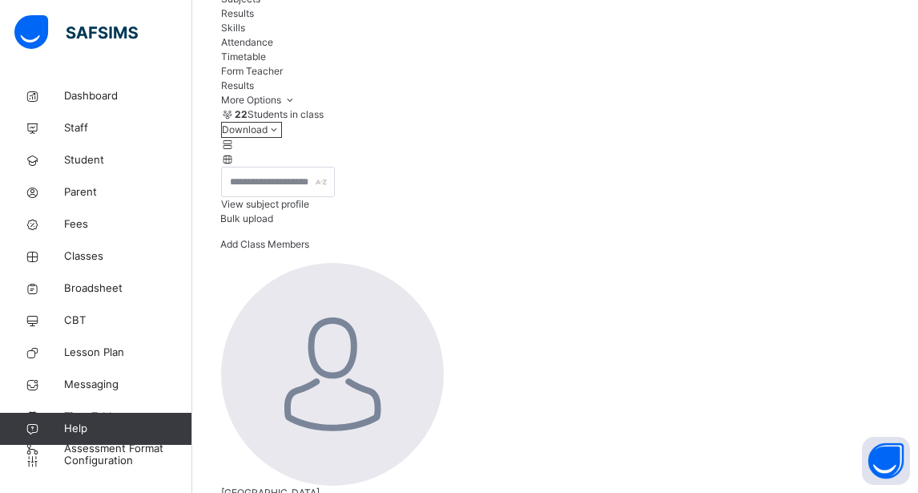
click at [245, 34] on span "Skills" at bounding box center [233, 28] width 24 height 12
click at [95, 457] on span "Configuration" at bounding box center [127, 461] width 127 height 16
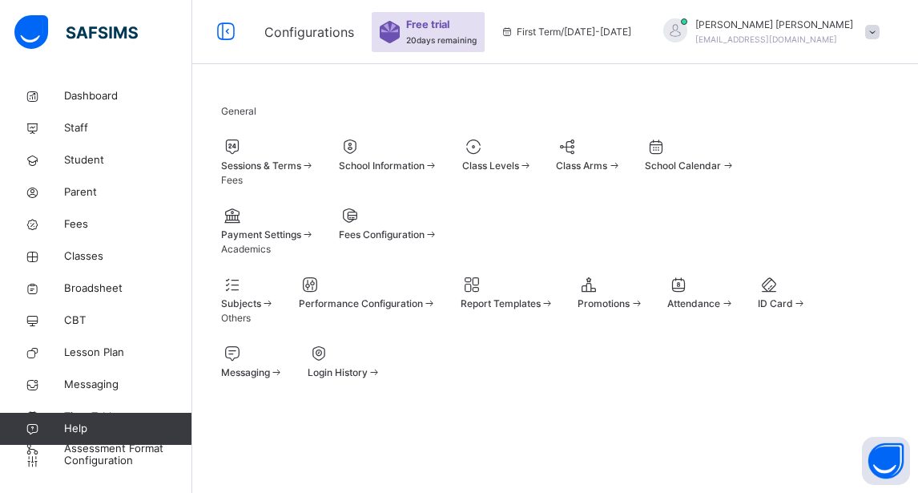
scroll to position [132, 0]
click at [555, 311] on div "Report Templates" at bounding box center [508, 304] width 94 height 14
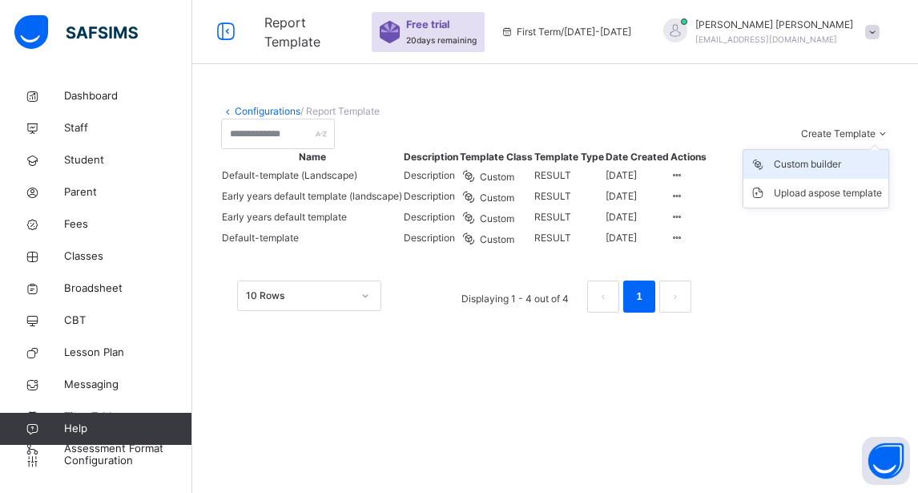
click at [833, 172] on div "Custom builder" at bounding box center [828, 164] width 108 height 16
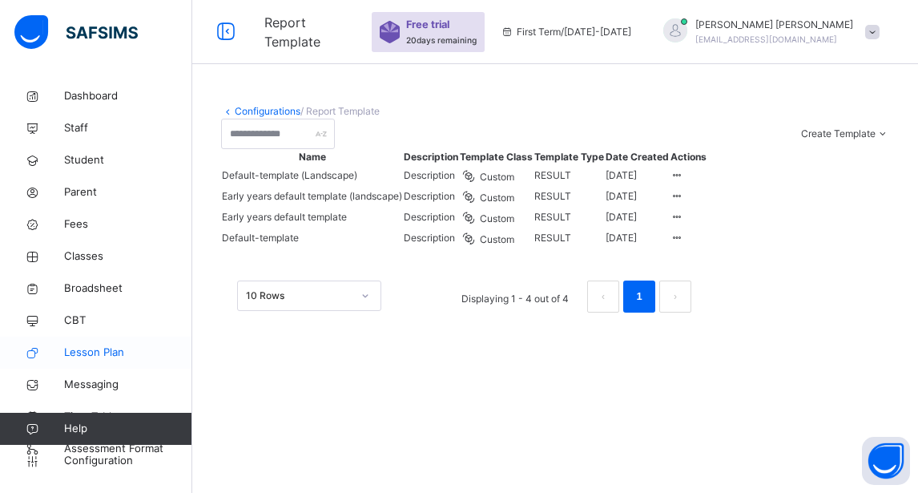
scroll to position [18, 0]
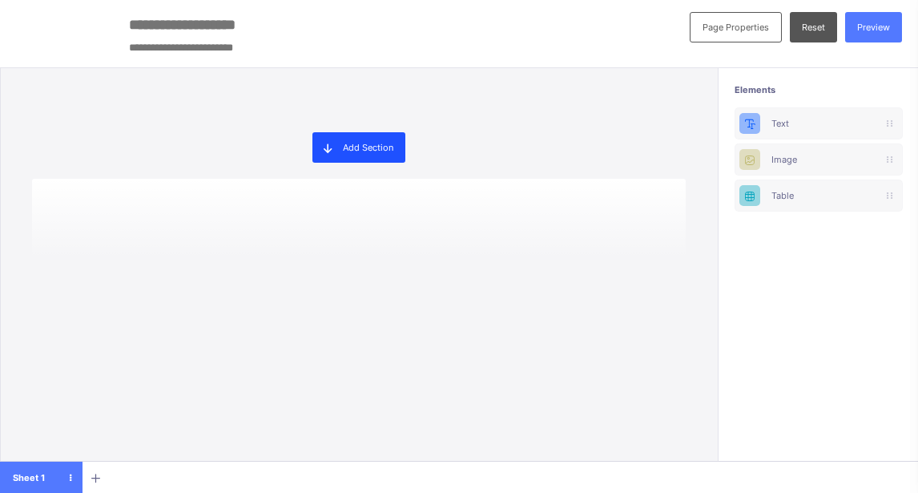
click at [362, 149] on span "Add Section" at bounding box center [368, 147] width 50 height 11
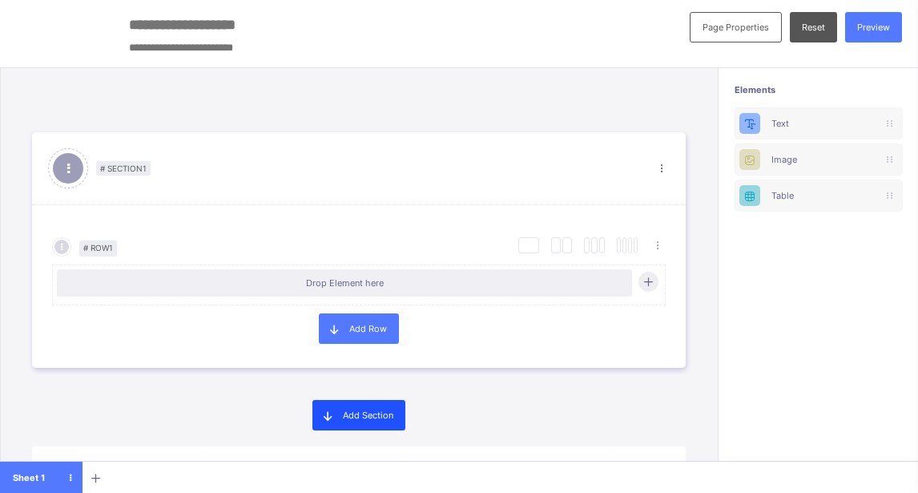
scroll to position [19, 0]
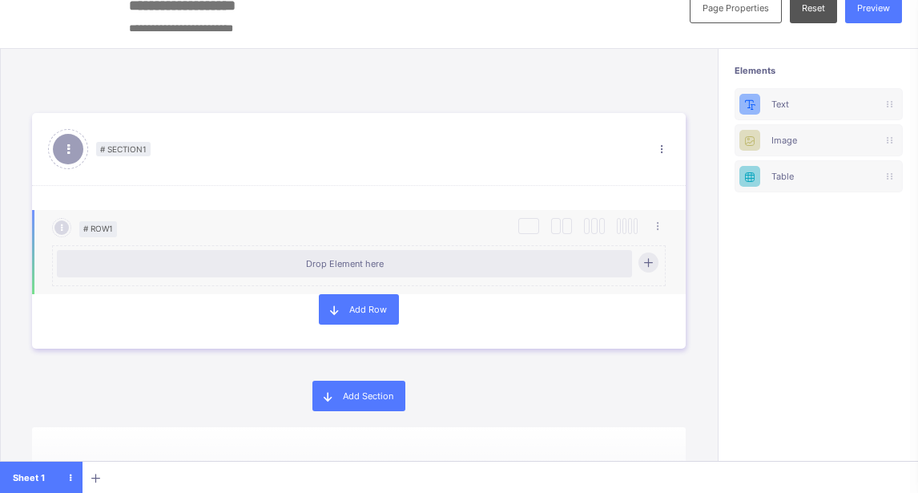
click at [655, 276] on div "Drop Element here" at bounding box center [360, 265] width 606 height 39
click at [648, 266] on icon at bounding box center [649, 261] width 12 height 11
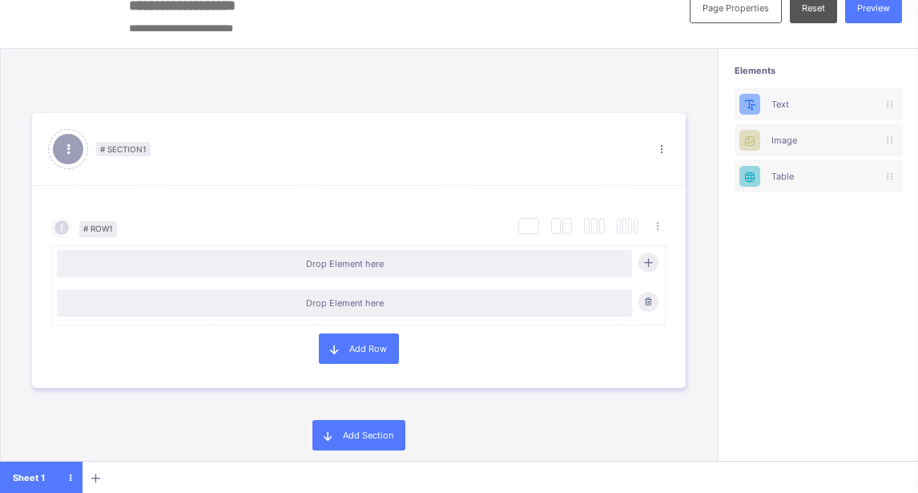
click at [430, 160] on div "# Section 1 Section Properties Duplicate Section Delete Section" at bounding box center [359, 149] width 654 height 73
click at [356, 267] on div "Drop Element here" at bounding box center [344, 263] width 559 height 11
click at [357, 348] on span "Add Row" at bounding box center [368, 348] width 38 height 11
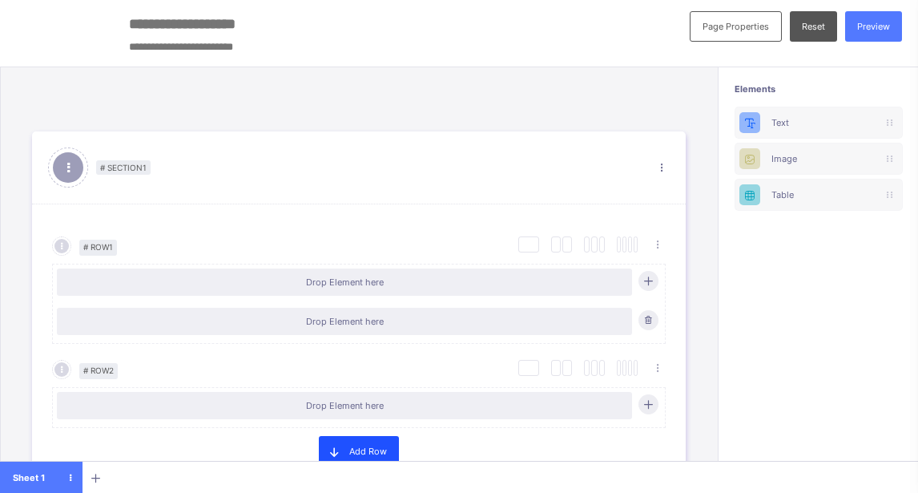
scroll to position [0, 0]
click at [813, 27] on span "Reset" at bounding box center [813, 27] width 23 height 11
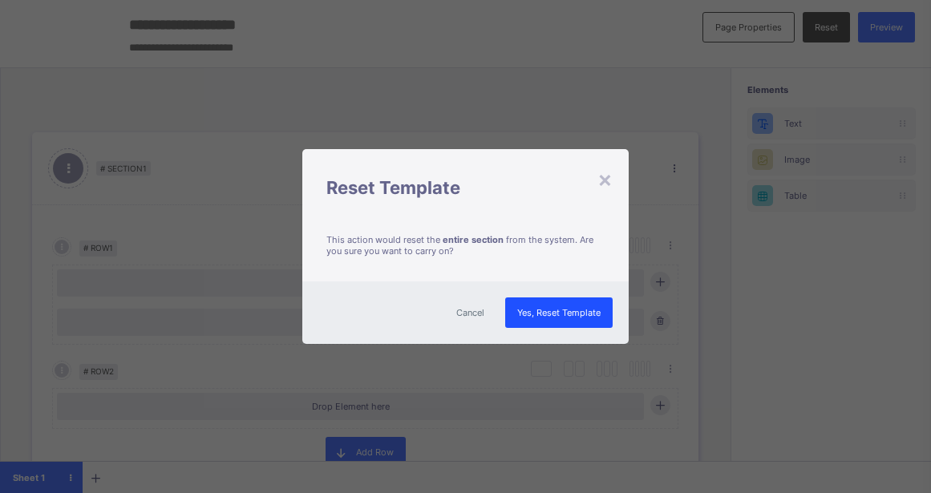
click at [545, 307] on span "Yes, Reset Template" at bounding box center [558, 312] width 83 height 11
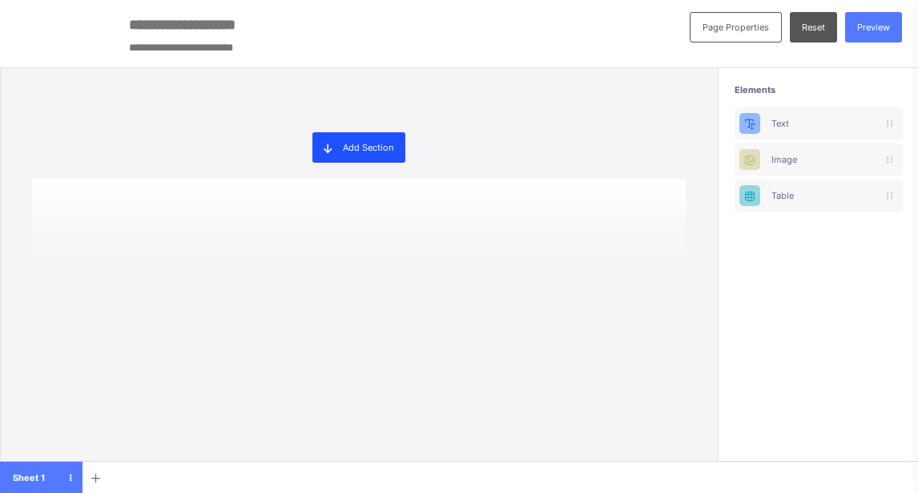
click at [341, 142] on span at bounding box center [328, 147] width 30 height 30
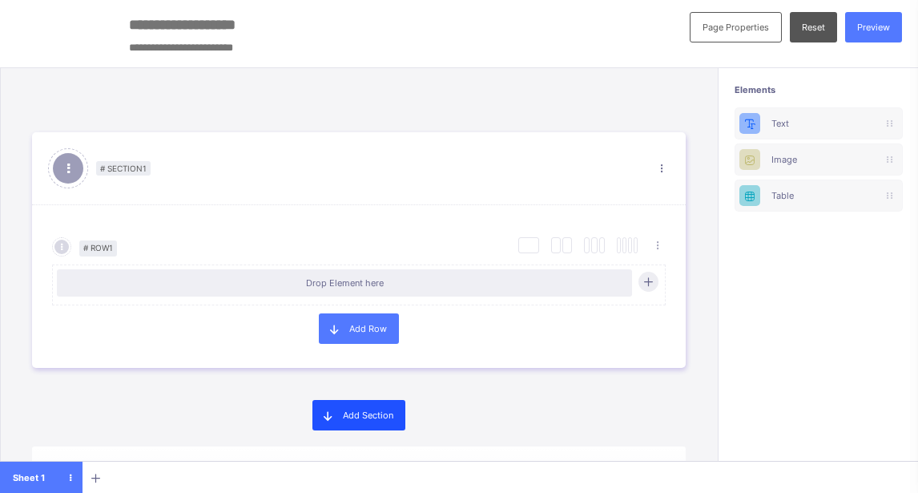
scroll to position [19, 0]
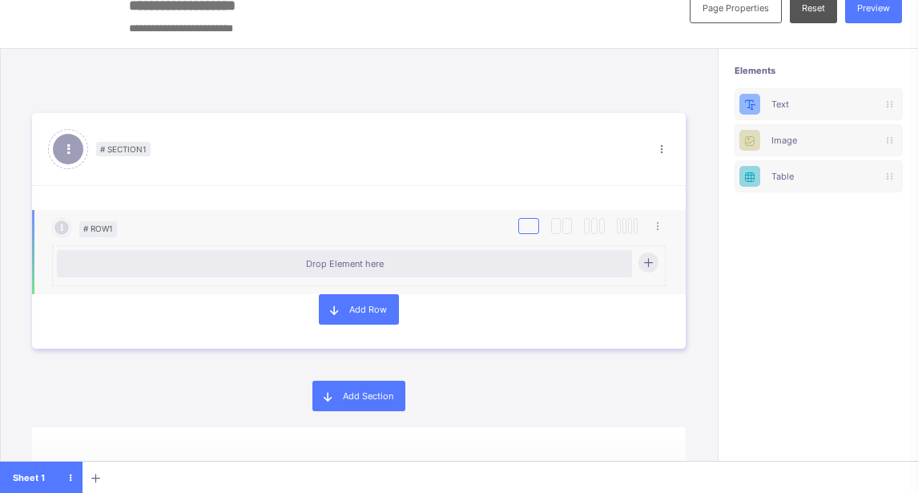
click at [524, 230] on div at bounding box center [529, 226] width 21 height 16
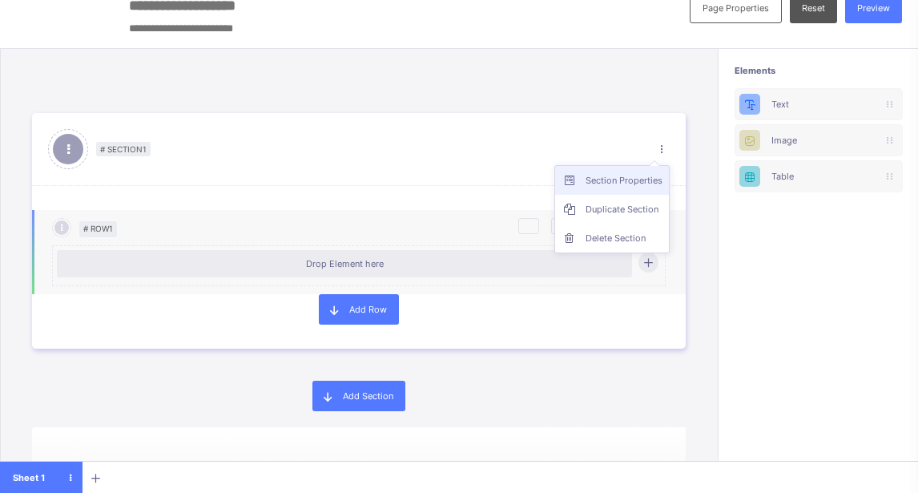
click at [632, 189] on li "Section Properties" at bounding box center [612, 180] width 114 height 29
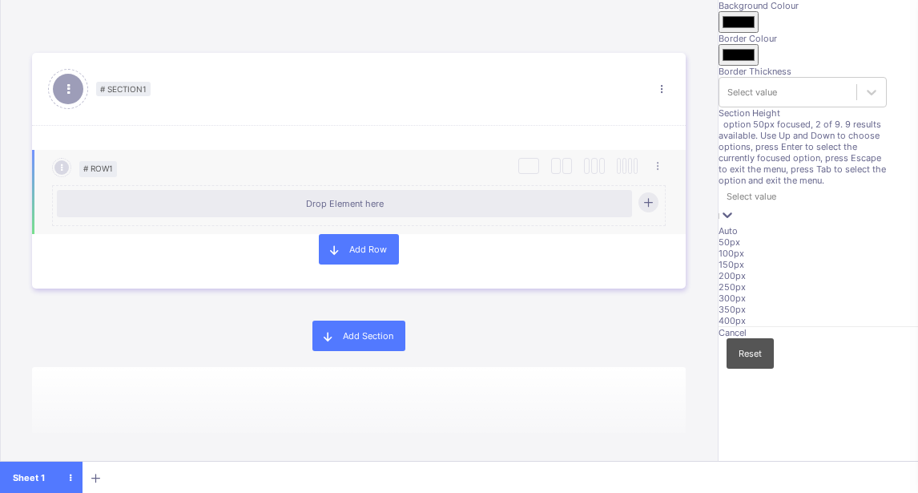
click at [757, 305] on div "option 50px focused, 2 of 9. 9 results available. Use Up and Down to choose opt…" at bounding box center [803, 223] width 168 height 208
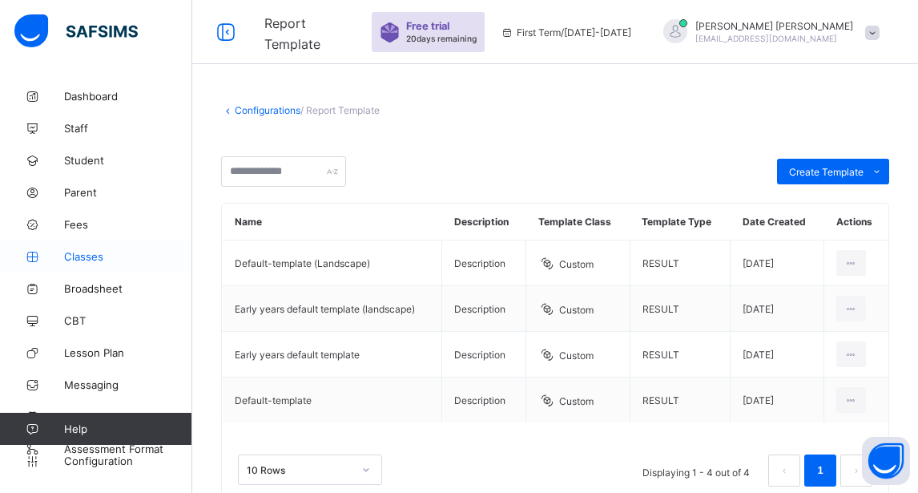
scroll to position [42, 0]
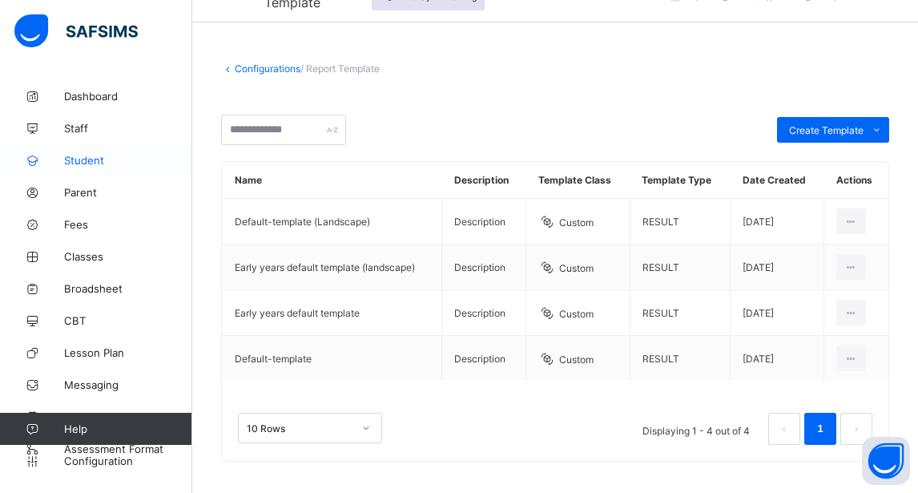
click at [93, 163] on span "Student" at bounding box center [128, 160] width 128 height 13
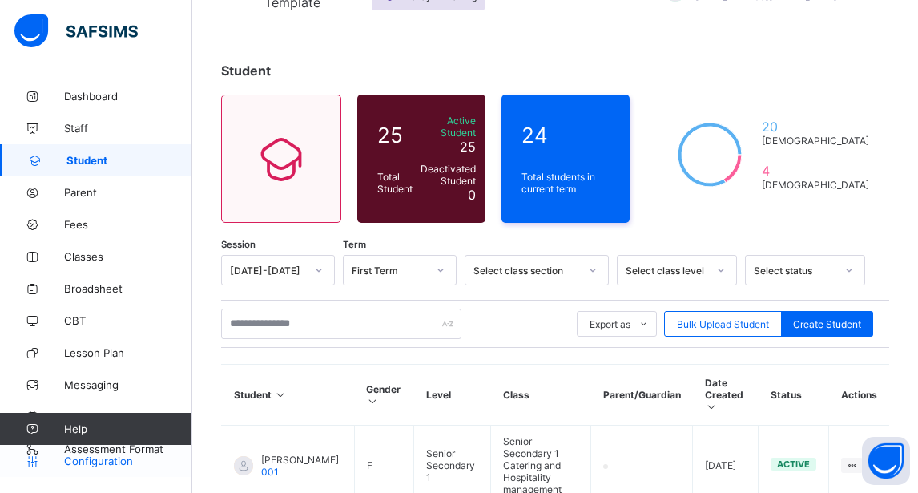
click at [152, 447] on link "Configuration" at bounding box center [96, 461] width 192 height 32
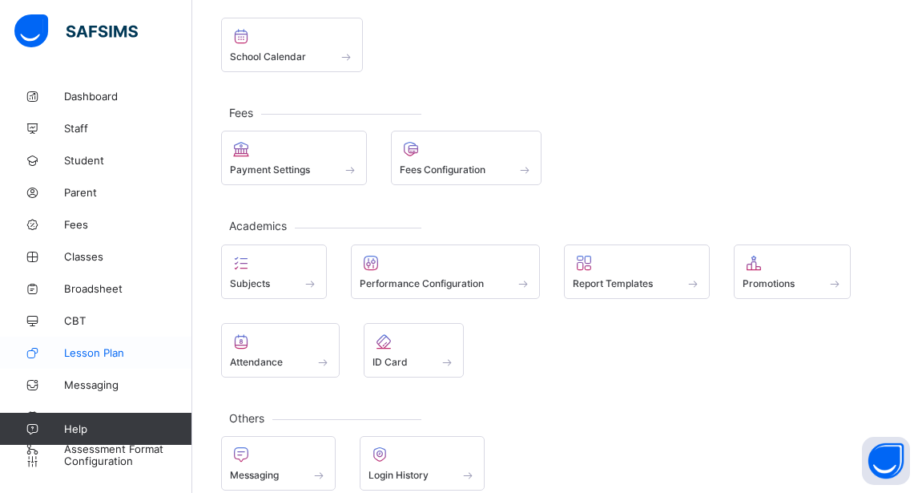
scroll to position [213, 0]
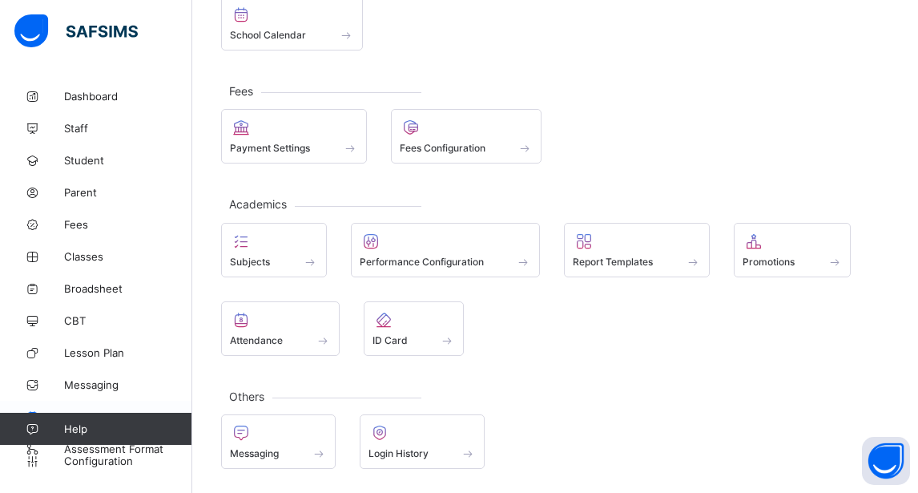
click at [85, 404] on link "Time Table" at bounding box center [96, 417] width 192 height 32
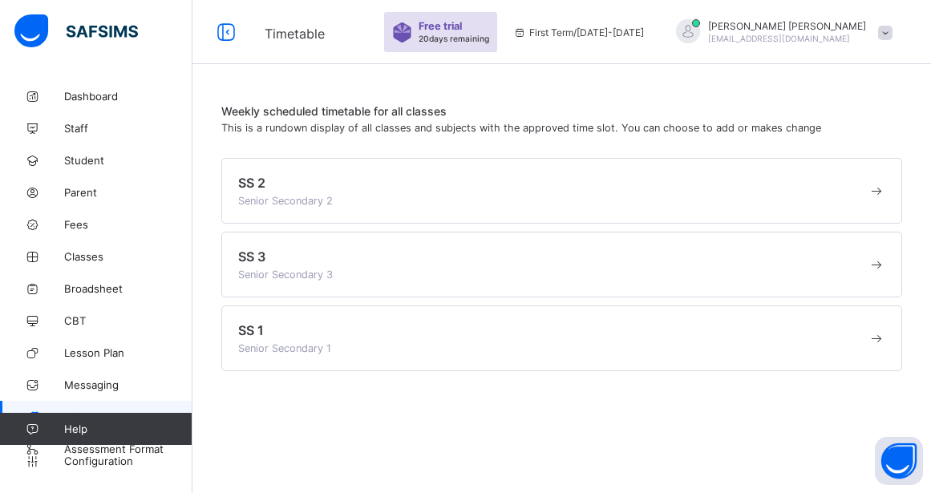
click at [257, 192] on span at bounding box center [552, 193] width 629 height 4
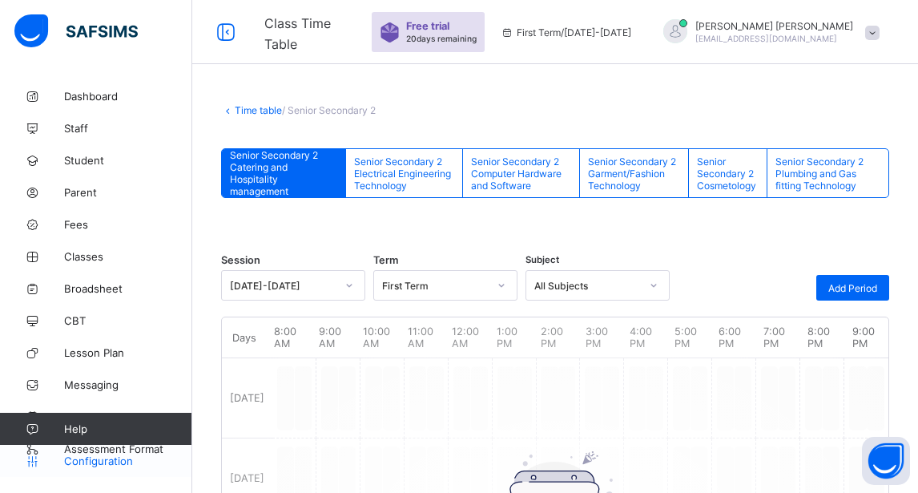
click at [79, 460] on span "Configuration" at bounding box center [127, 460] width 127 height 13
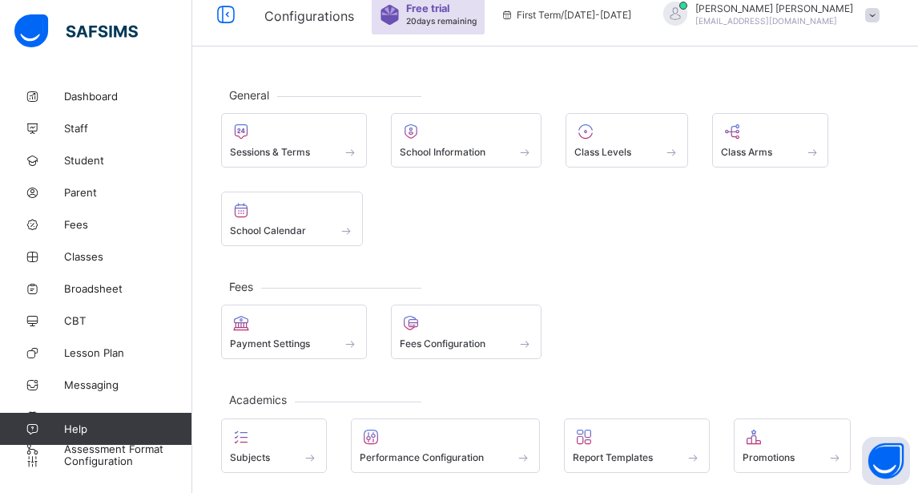
scroll to position [20, 0]
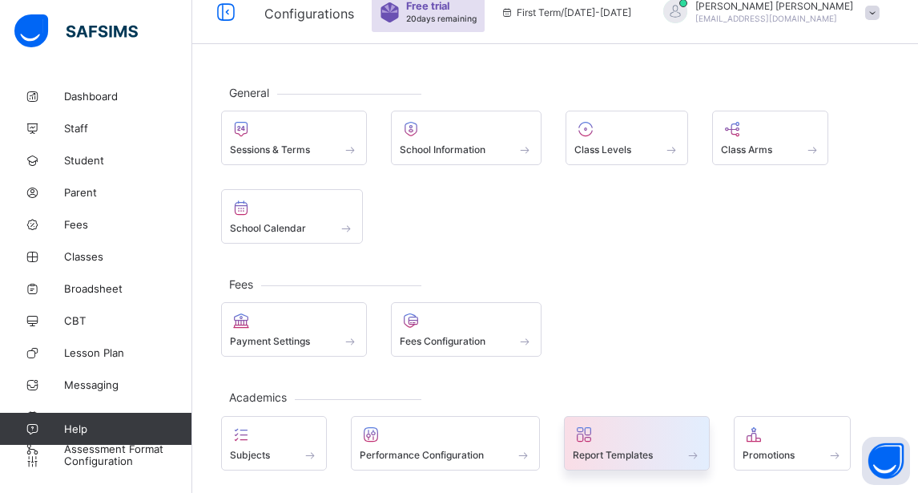
click at [590, 449] on span "Report Templates" at bounding box center [613, 455] width 80 height 12
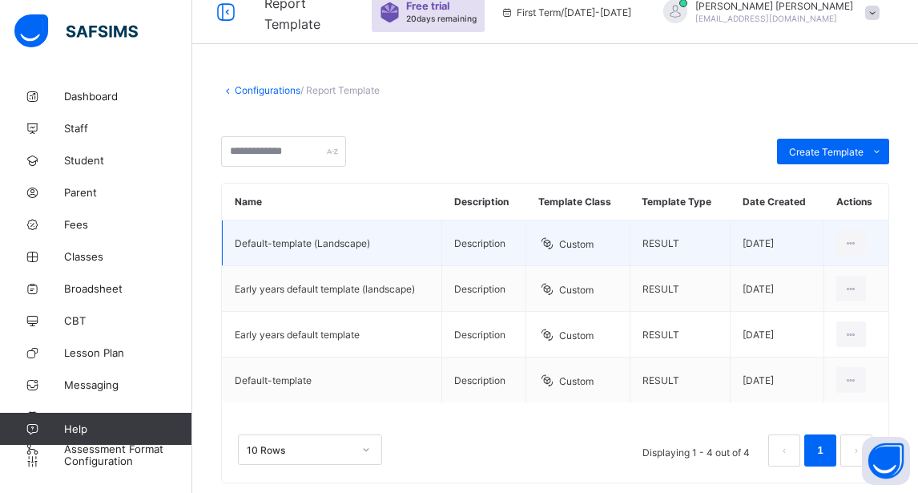
click at [484, 244] on td "Description" at bounding box center [484, 243] width 84 height 46
click at [825, 276] on div "Edit Template" at bounding box center [815, 279] width 87 height 16
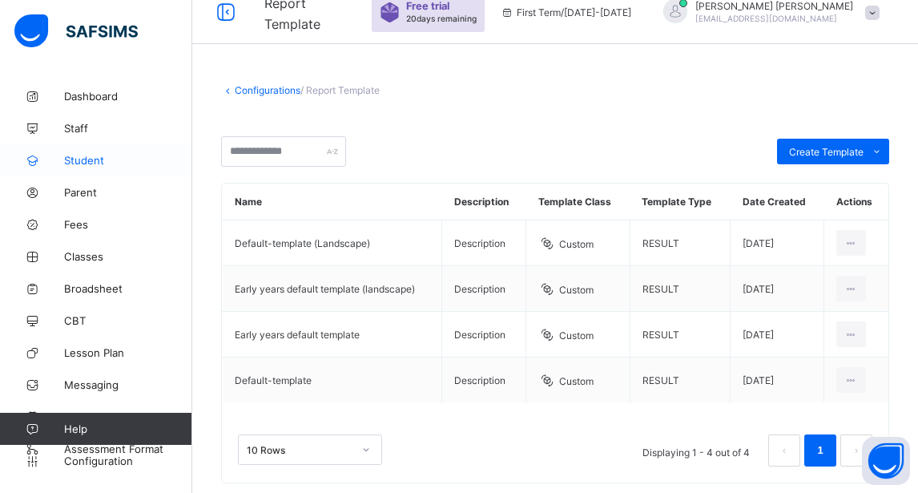
click at [81, 153] on link "Student" at bounding box center [96, 160] width 192 height 32
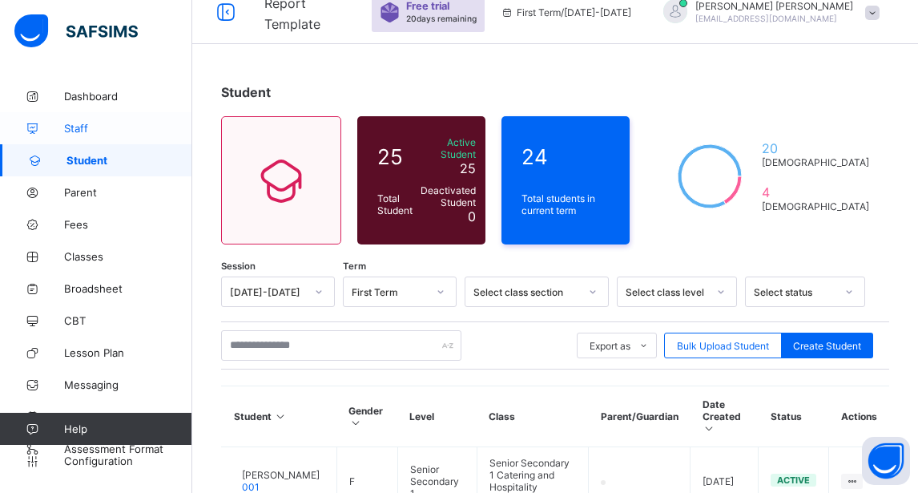
click at [76, 130] on span "Staff" at bounding box center [128, 128] width 128 height 13
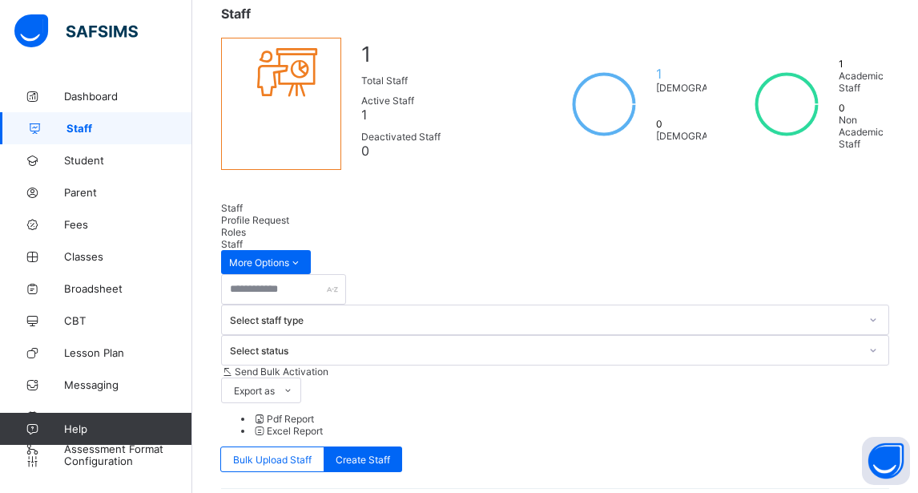
scroll to position [125, 0]
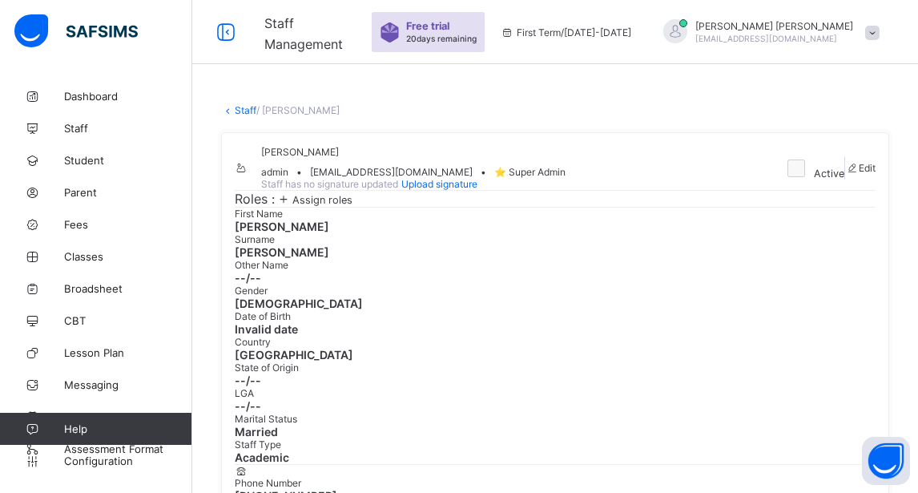
click at [240, 113] on link "Staff" at bounding box center [246, 110] width 22 height 12
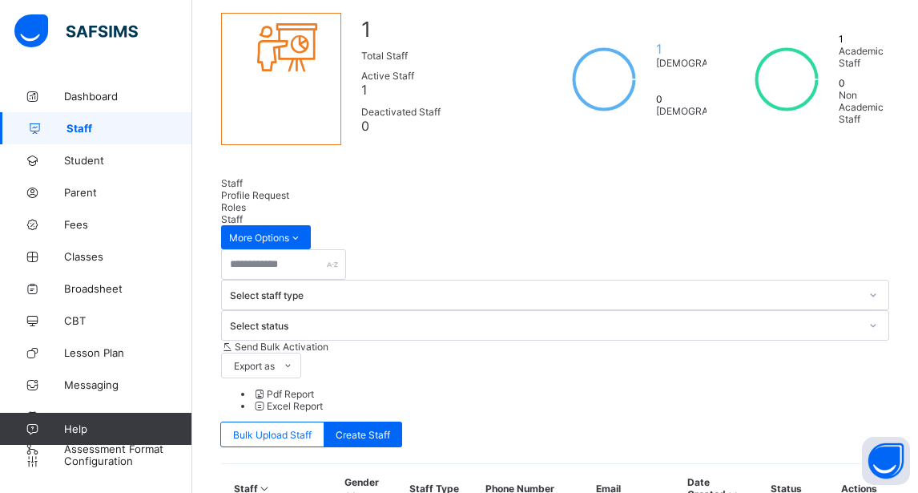
scroll to position [125, 0]
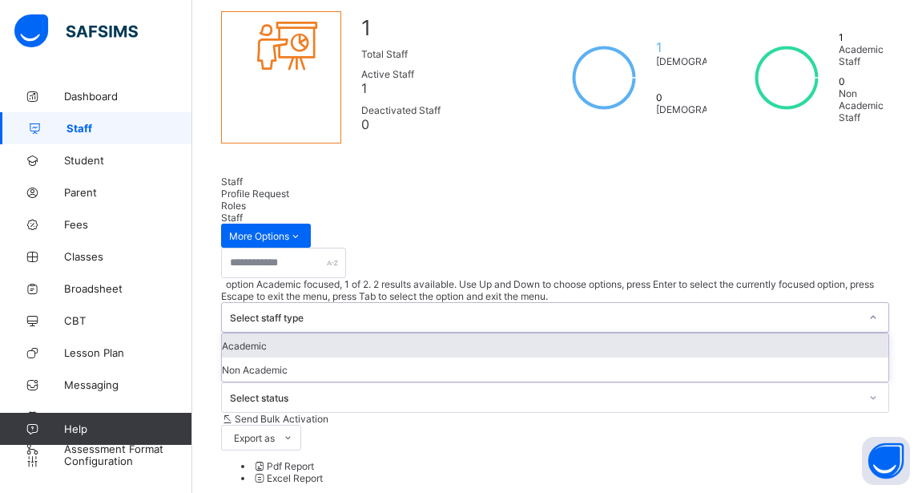
click at [858, 303] on div at bounding box center [873, 317] width 30 height 29
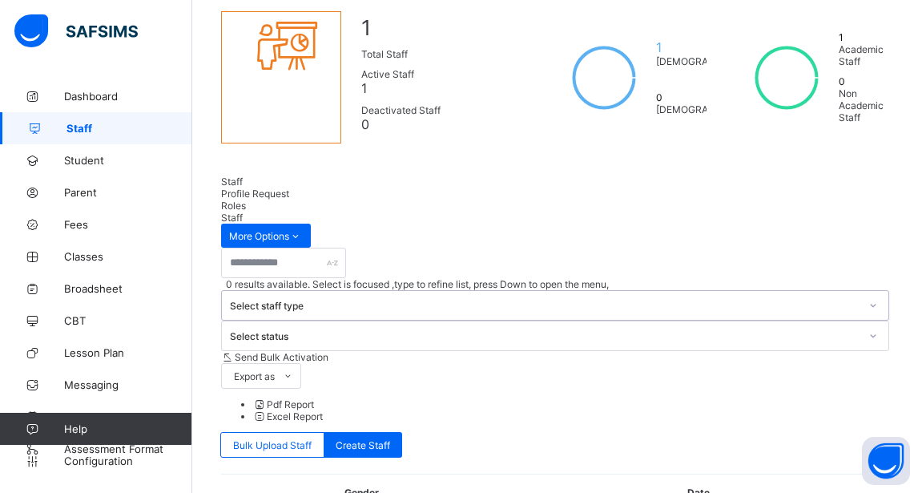
click at [858, 291] on div at bounding box center [873, 305] width 30 height 29
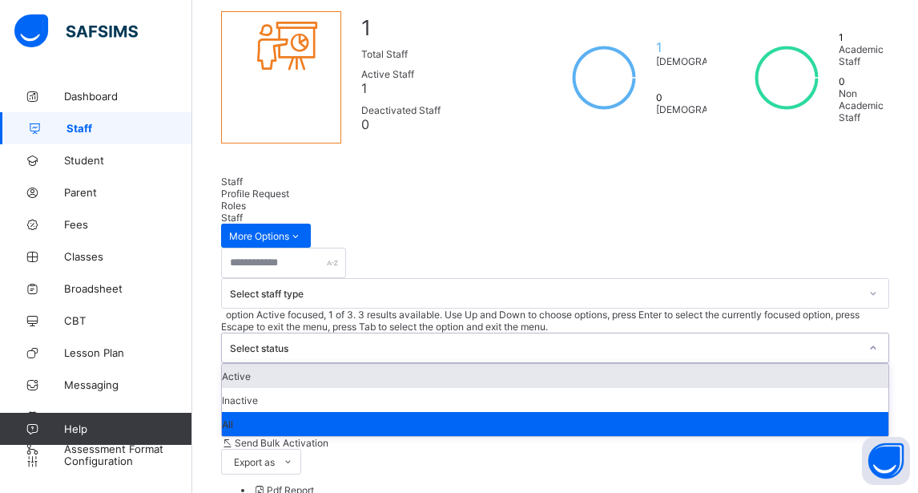
click at [405, 333] on div "Select status" at bounding box center [540, 347] width 636 height 29
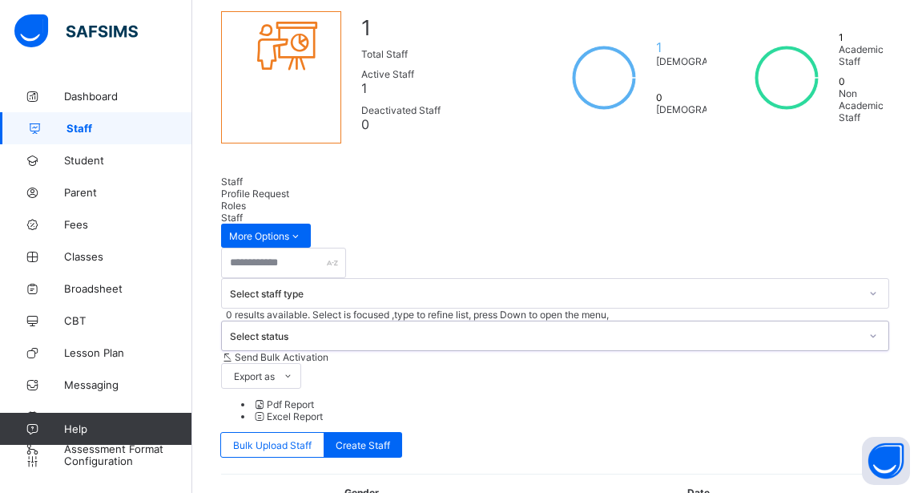
click at [405, 321] on div "Select status" at bounding box center [540, 335] width 636 height 29
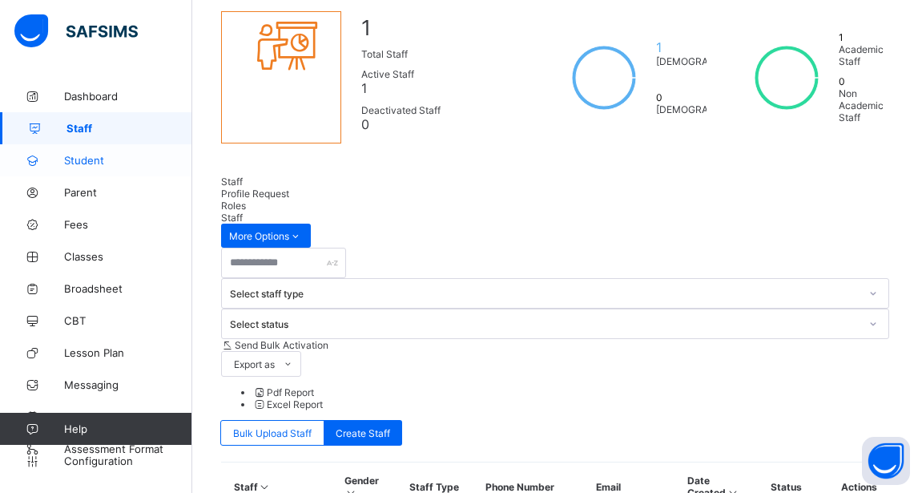
click at [99, 156] on span "Student" at bounding box center [128, 160] width 128 height 13
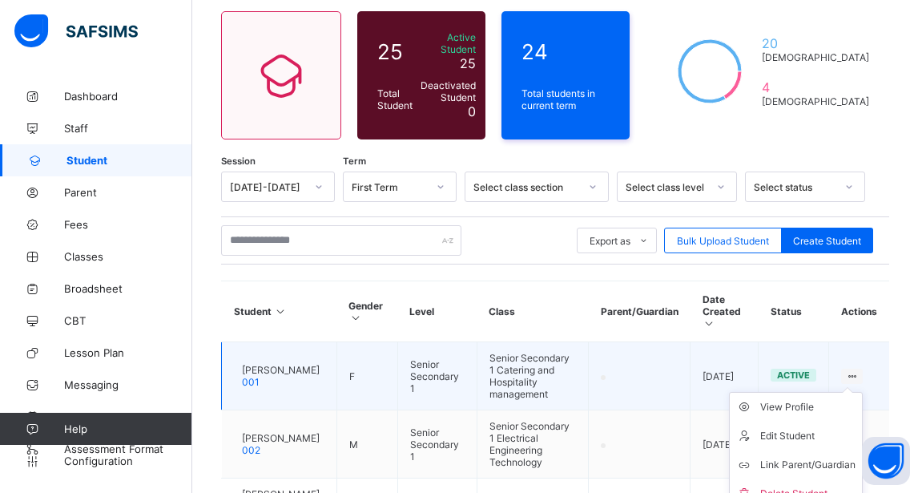
click at [860, 392] on ul "View Profile Edit Student Link Parent/Guardian Delete Student" at bounding box center [796, 450] width 134 height 117
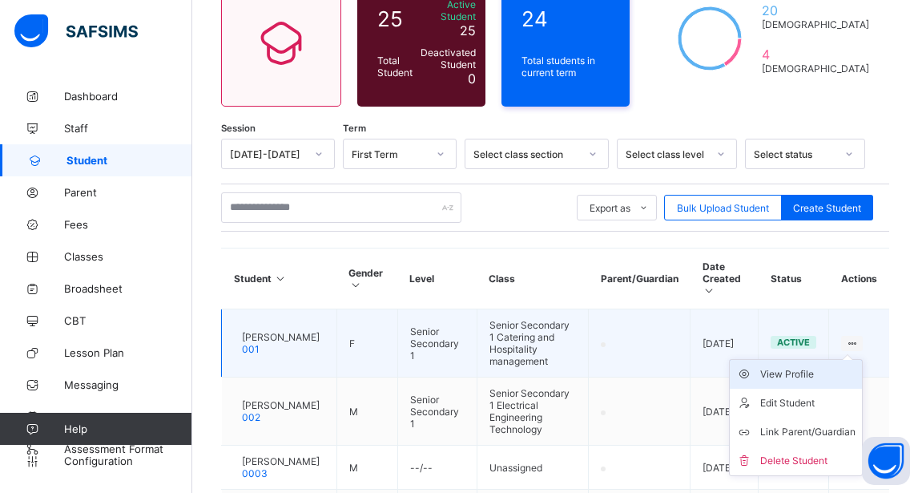
scroll to position [159, 0]
click at [824, 385] on li "View Profile" at bounding box center [796, 373] width 132 height 29
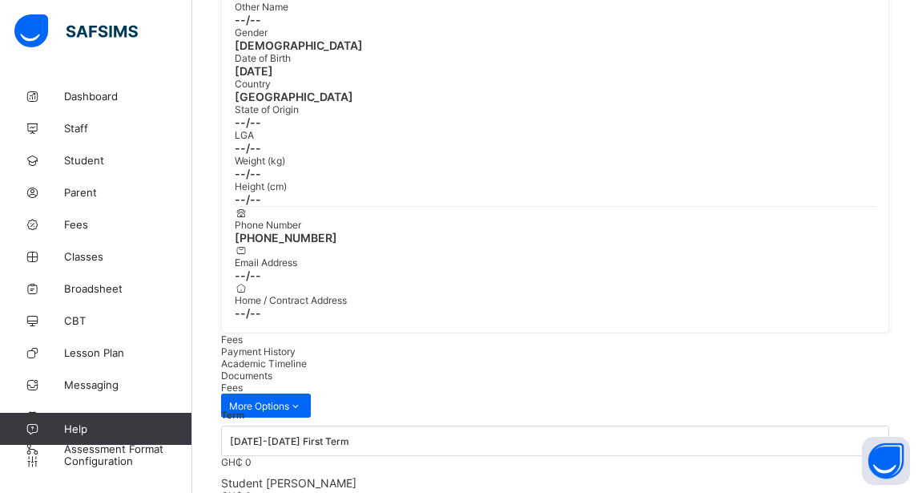
scroll to position [244, 0]
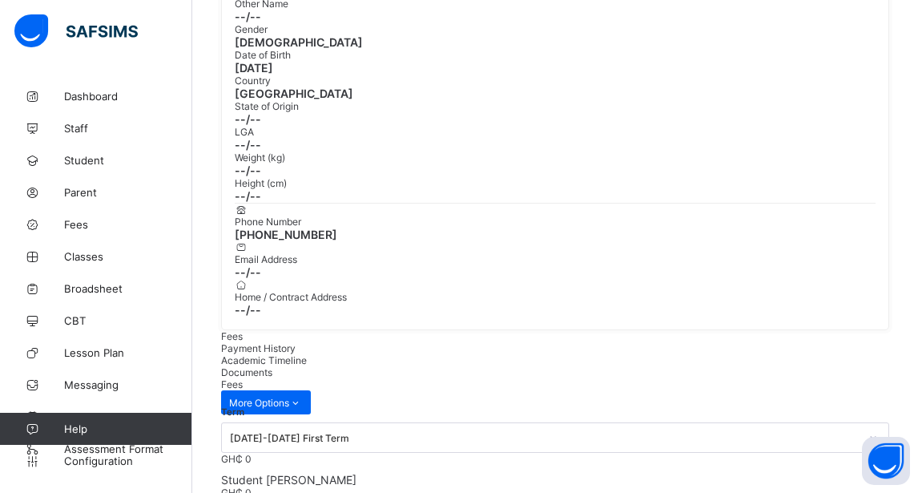
click at [307, 354] on span "Academic Timeline" at bounding box center [264, 360] width 86 height 12
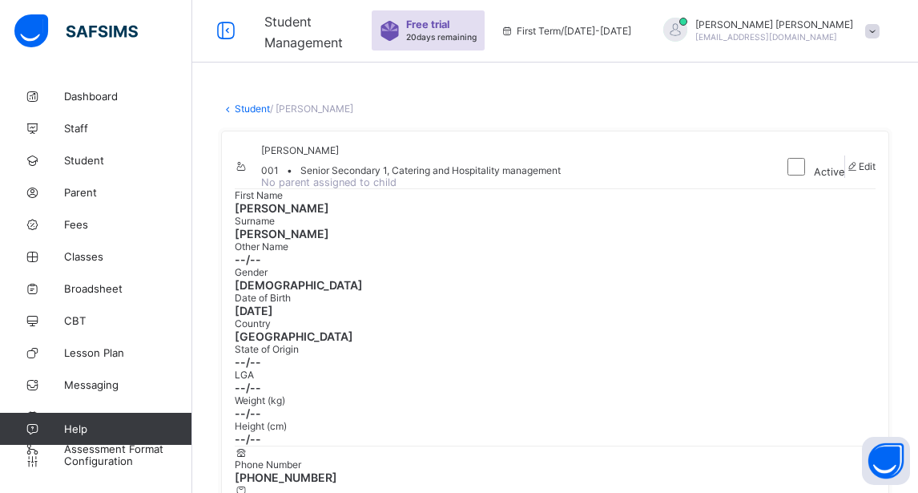
scroll to position [1, 0]
click at [858, 173] on div "Edit" at bounding box center [861, 167] width 30 height 12
select select "**"
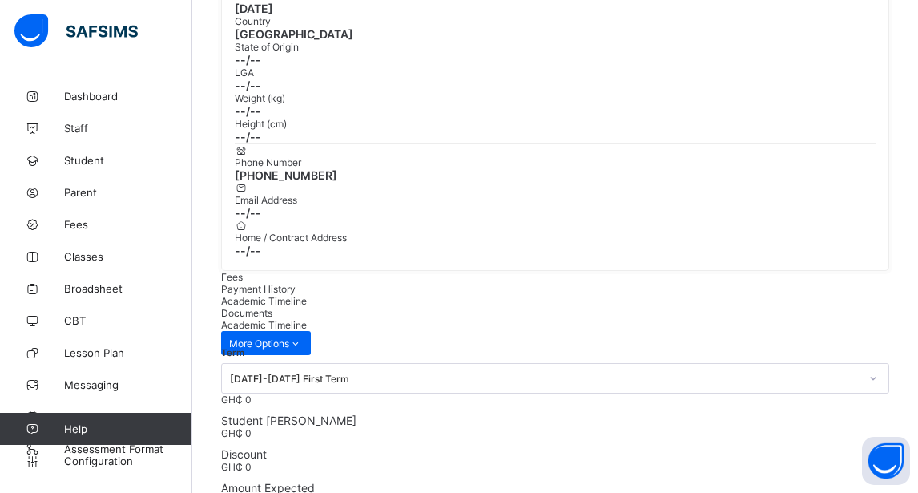
scroll to position [335, 0]
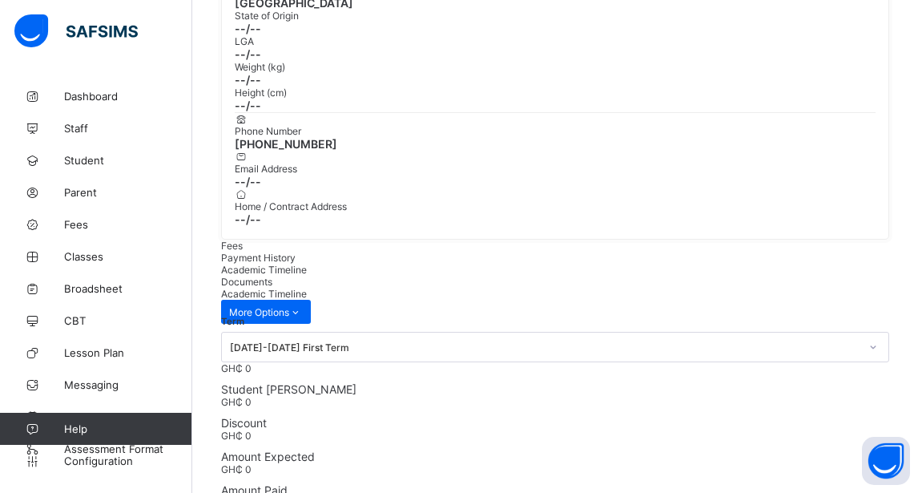
scroll to position [0, 0]
click at [82, 264] on link "Classes" at bounding box center [96, 256] width 192 height 32
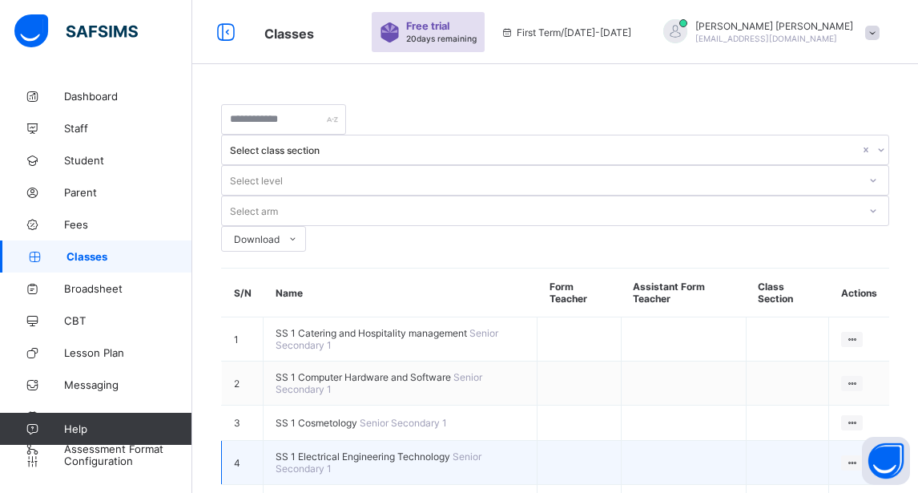
click at [343, 441] on td "SS 1 Electrical Engineering Technology Senior Secondary 1" at bounding box center [401, 463] width 274 height 44
click at [337, 450] on span "Senior Secondary 1" at bounding box center [379, 462] width 206 height 24
click at [330, 450] on span "SS 1 Electrical Engineering Technology" at bounding box center [364, 456] width 177 height 12
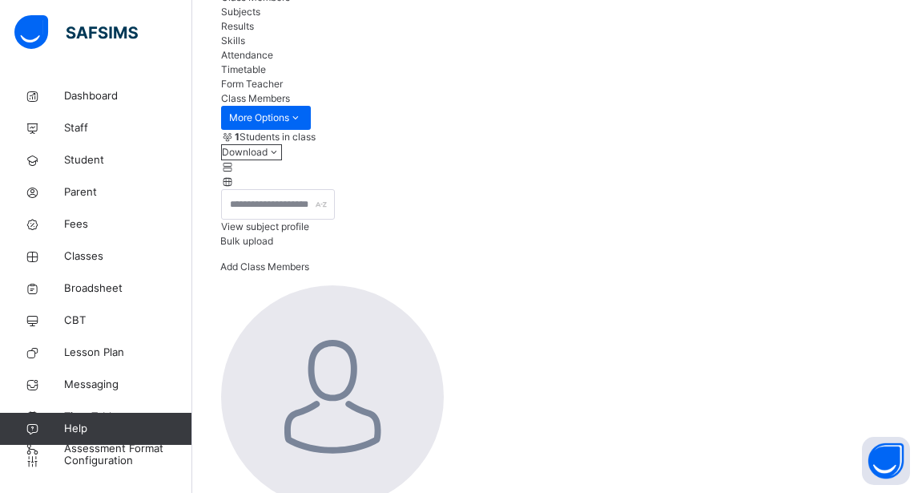
scroll to position [151, 0]
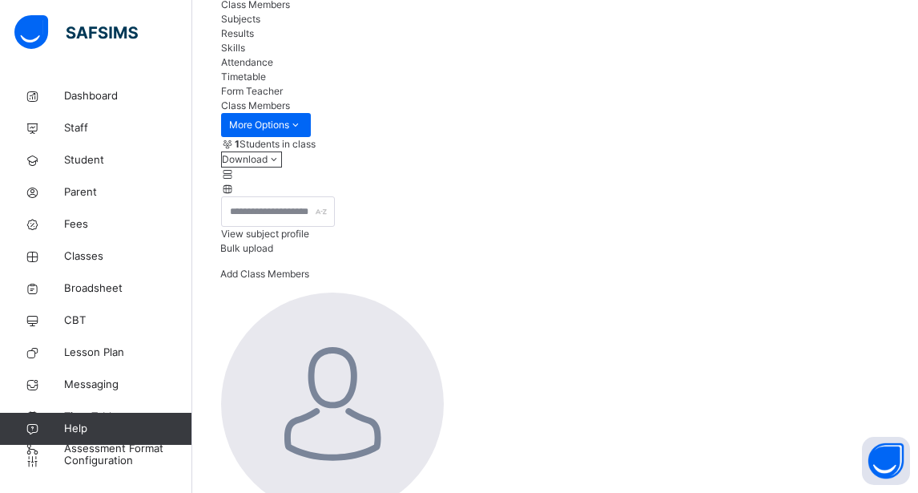
click at [260, 25] on span "Subjects" at bounding box center [240, 19] width 39 height 12
click at [254, 39] on span "Results" at bounding box center [237, 33] width 33 height 12
click at [624, 99] on div "Form Teacher" at bounding box center [555, 91] width 668 height 14
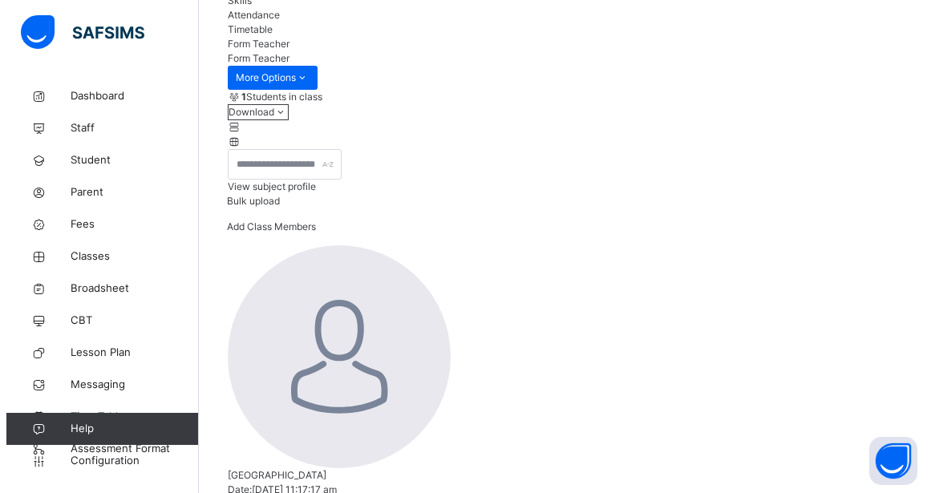
scroll to position [201, 0]
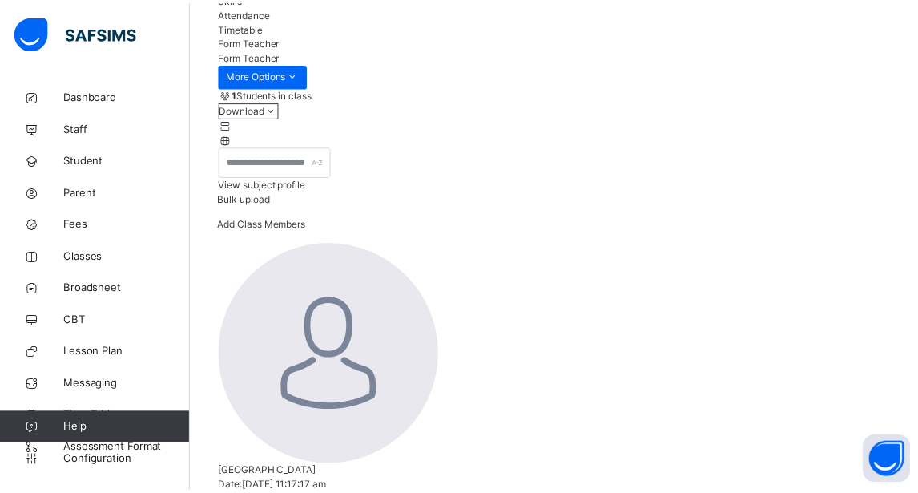
scroll to position [123, 0]
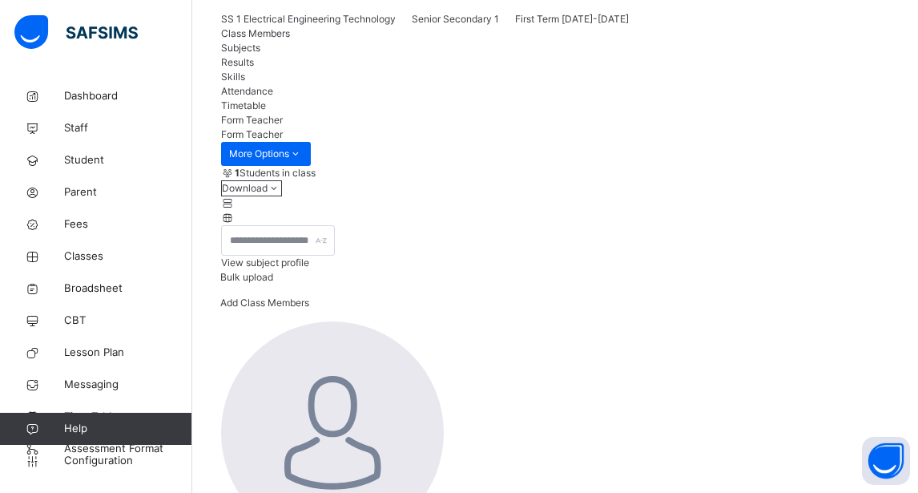
click at [260, 54] on span "Subjects" at bounding box center [240, 48] width 39 height 12
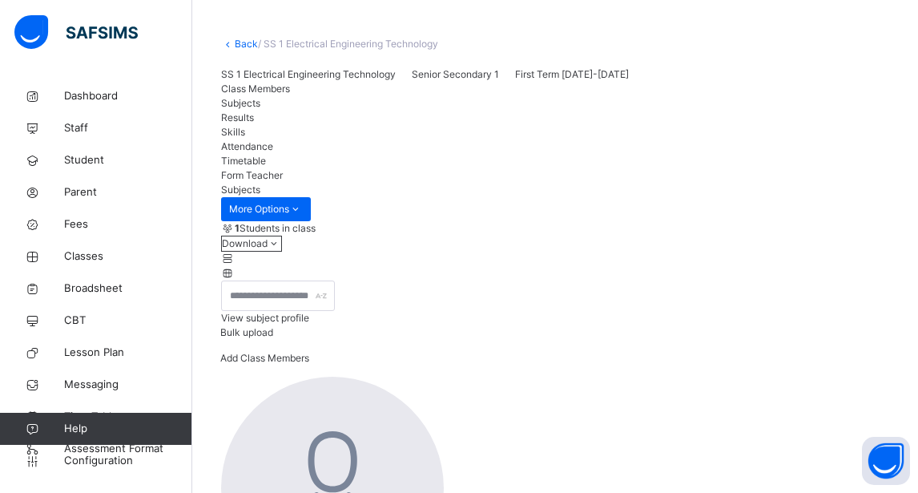
scroll to position [0, 0]
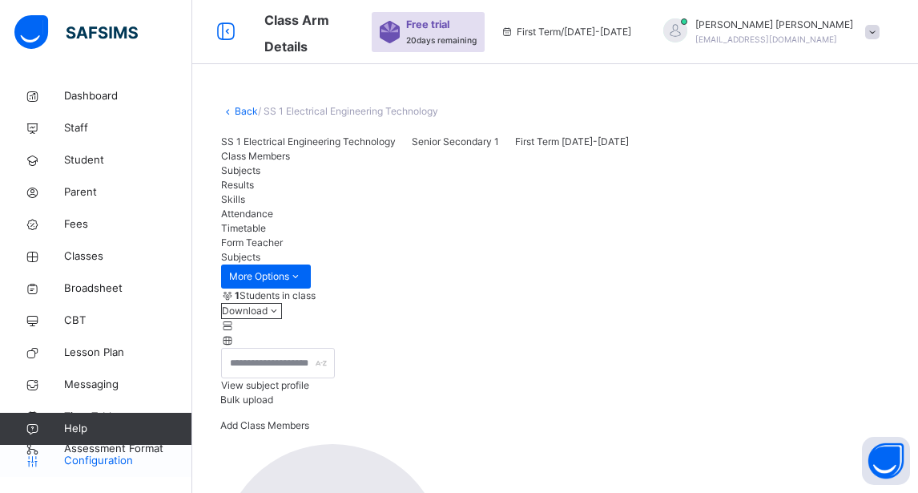
click at [86, 460] on span "Configuration" at bounding box center [127, 461] width 127 height 16
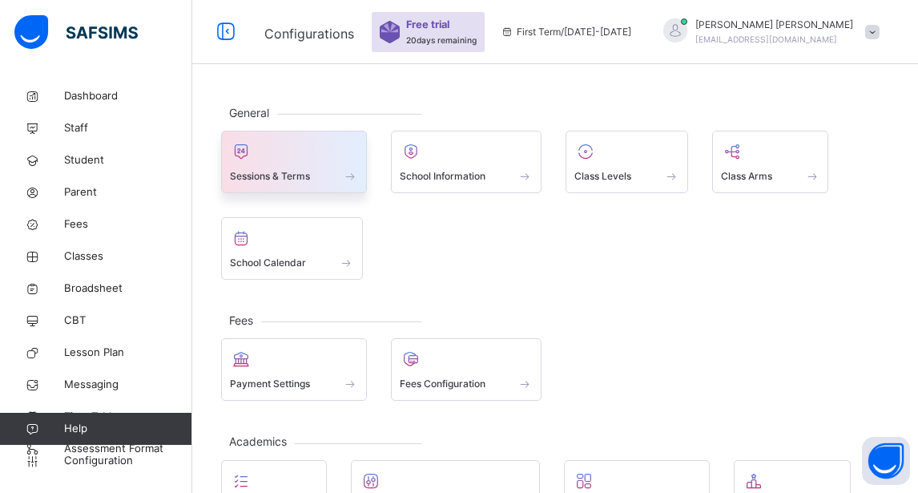
click at [296, 173] on span "Sessions & Terms" at bounding box center [270, 176] width 80 height 14
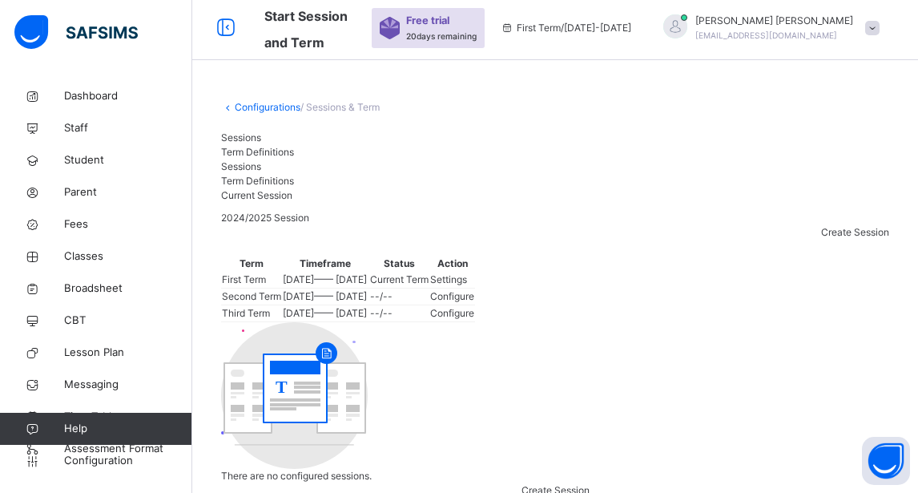
scroll to position [3, 0]
click at [294, 154] on span "Term Definitions" at bounding box center [257, 153] width 73 height 12
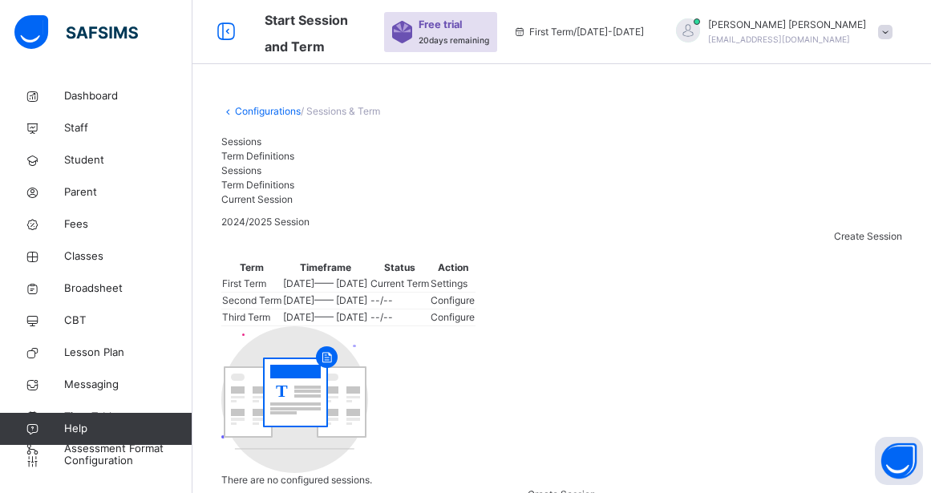
click at [250, 147] on span "Sessions" at bounding box center [241, 141] width 40 height 12
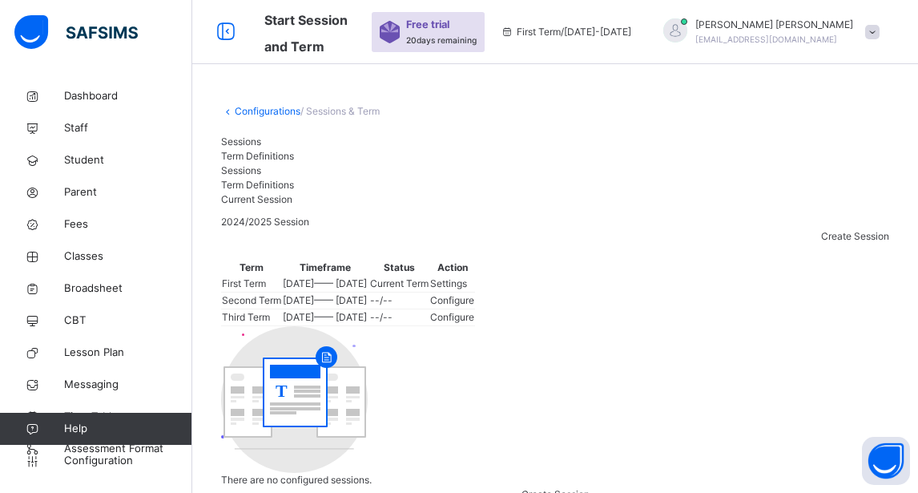
click at [232, 110] on icon at bounding box center [228, 111] width 14 height 12
click at [243, 112] on link "Configurations" at bounding box center [268, 111] width 66 height 12
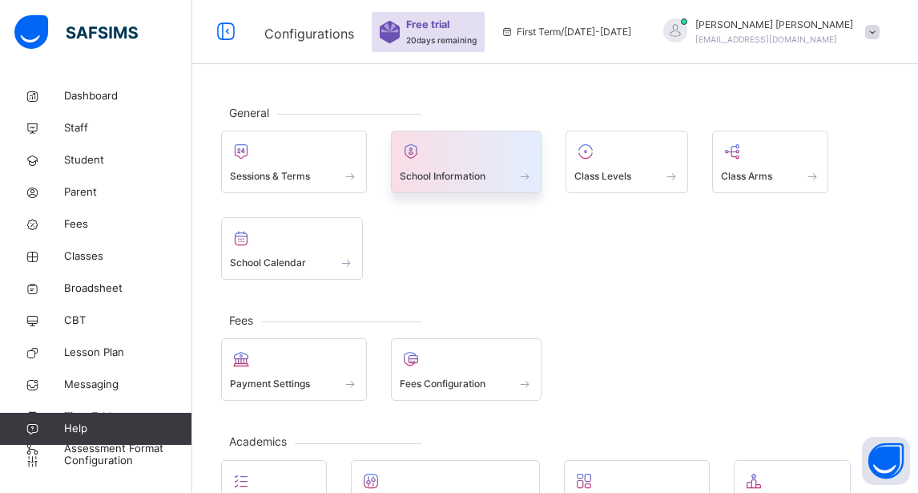
click at [438, 169] on span "School Information" at bounding box center [443, 176] width 86 height 14
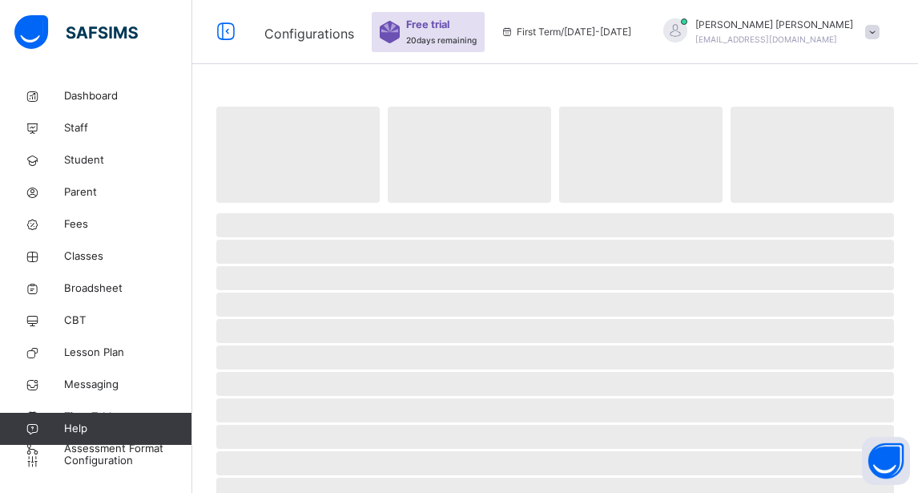
select select "**"
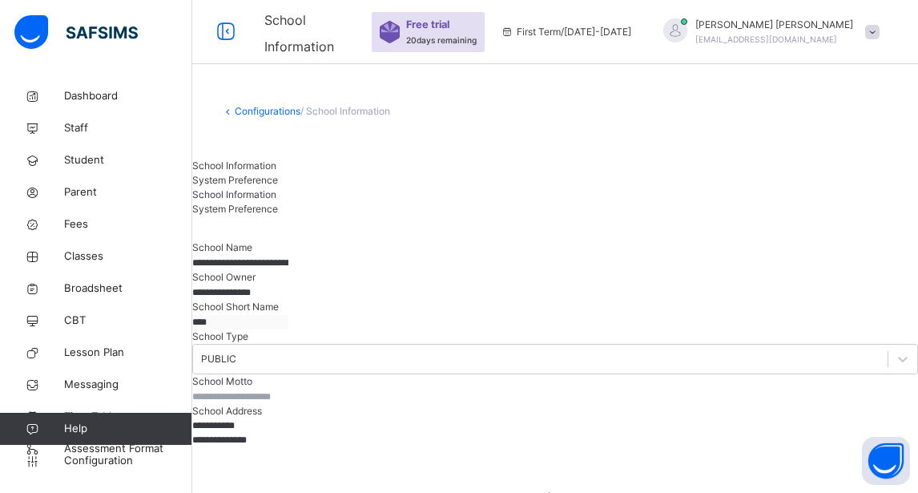
click at [384, 173] on div "System Preference" at bounding box center [555, 180] width 726 height 14
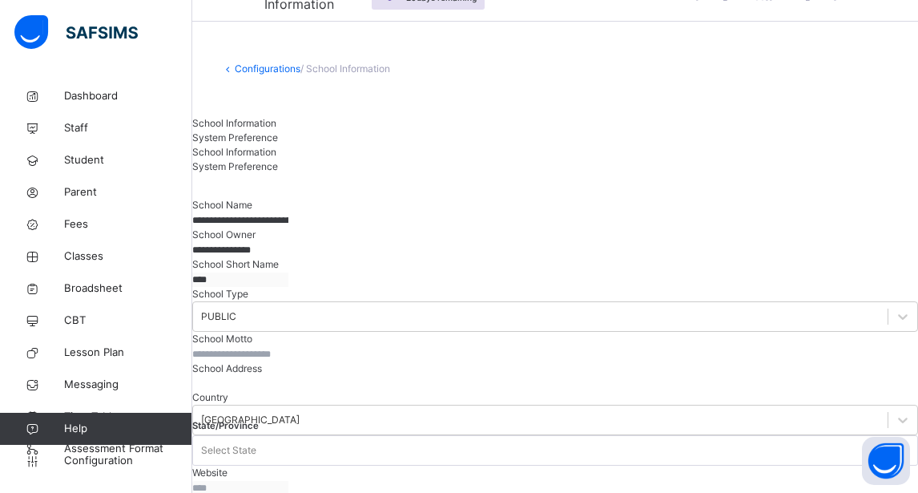
scroll to position [43, 0]
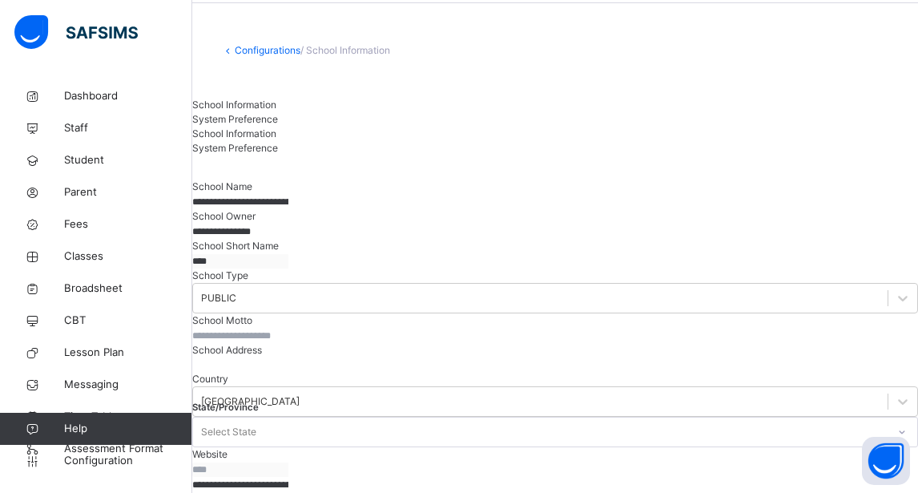
scroll to position [63, 0]
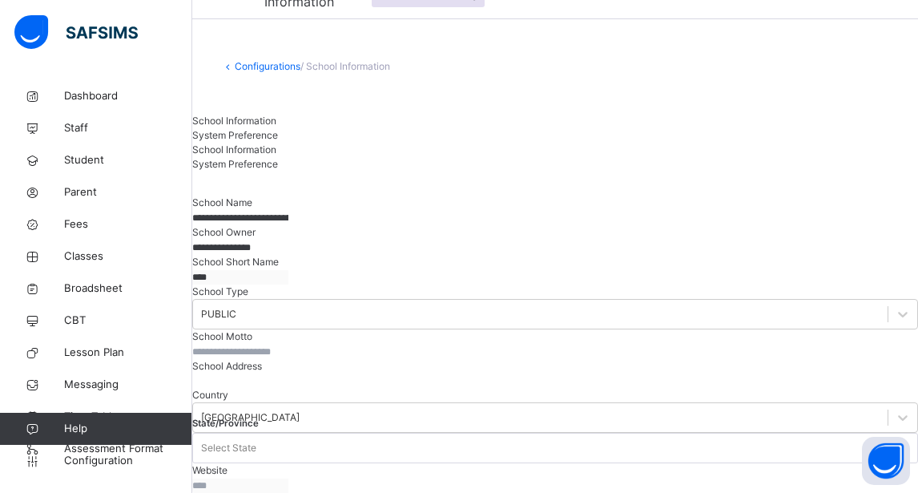
scroll to position [0, 0]
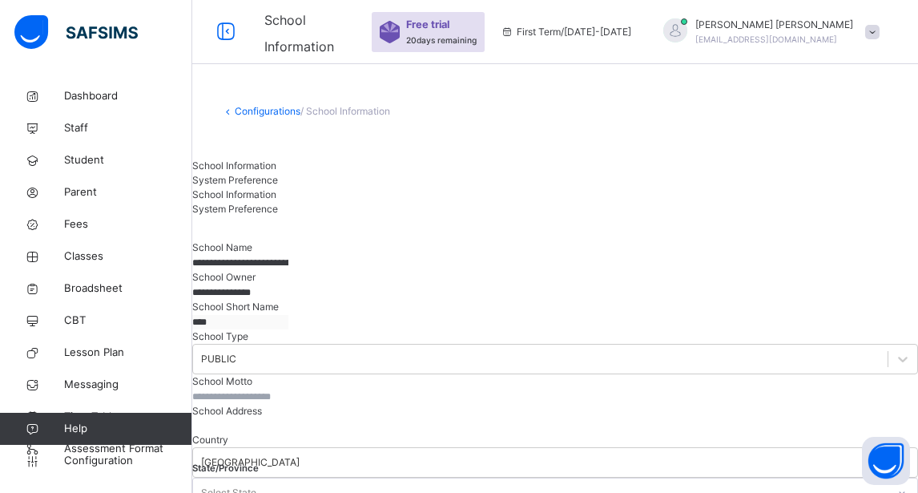
click at [285, 107] on link "Configurations" at bounding box center [268, 111] width 66 height 12
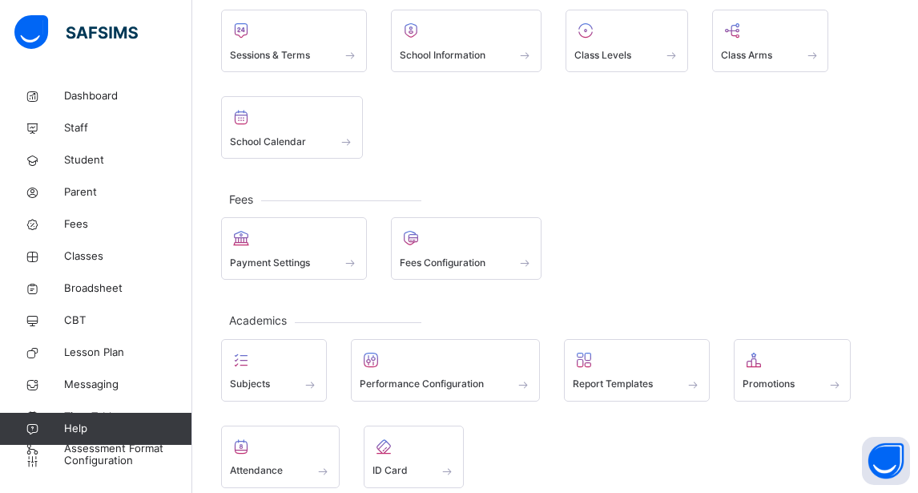
scroll to position [126, 0]
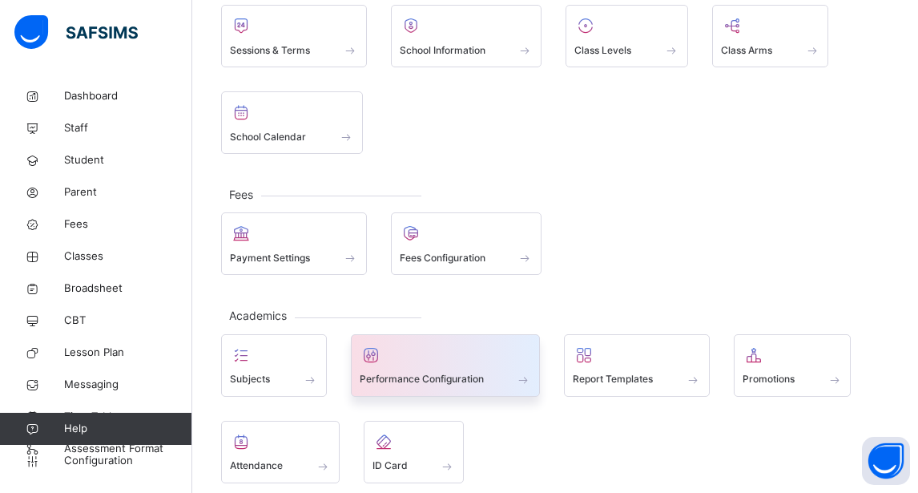
click at [391, 356] on div at bounding box center [446, 355] width 172 height 24
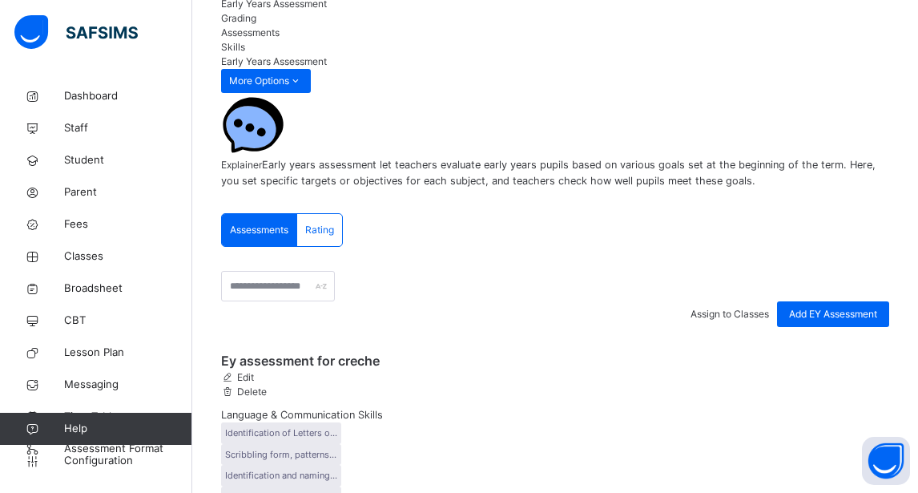
scroll to position [163, 0]
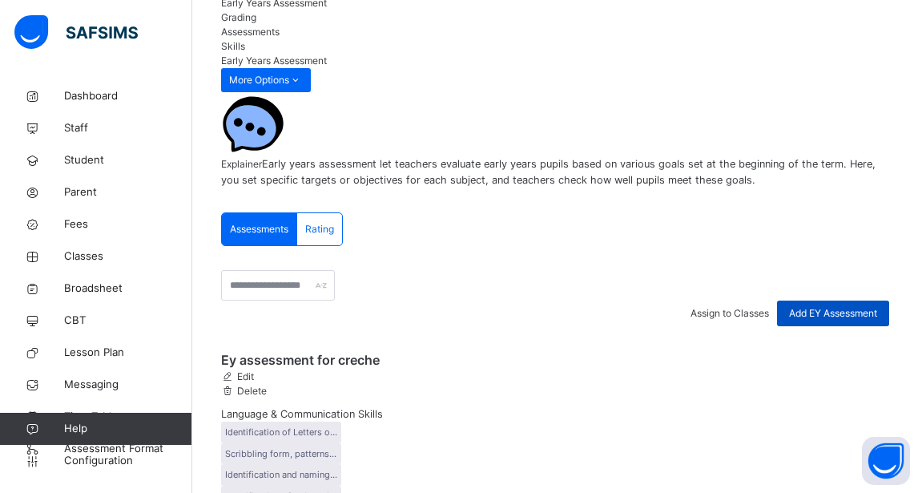
click at [840, 301] on div "Add EY Assessment" at bounding box center [833, 314] width 112 height 26
type input "*"
type input "**********"
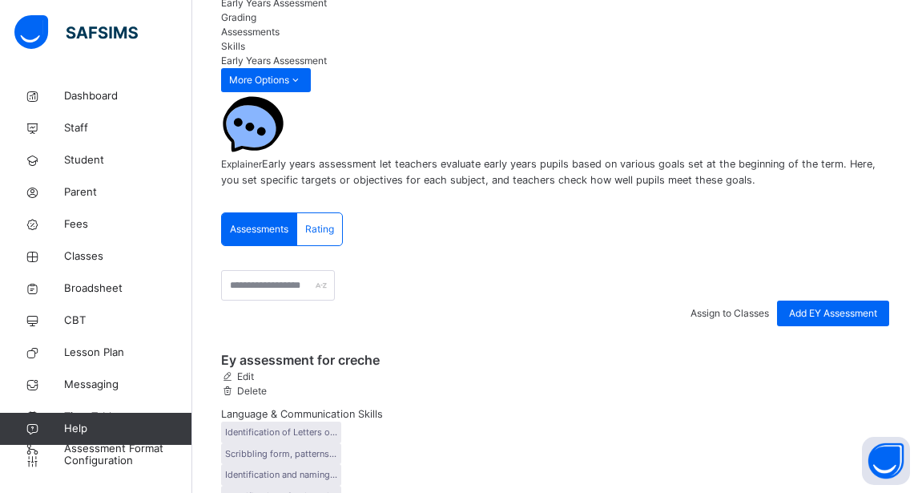
type input "**********"
type input "*****"
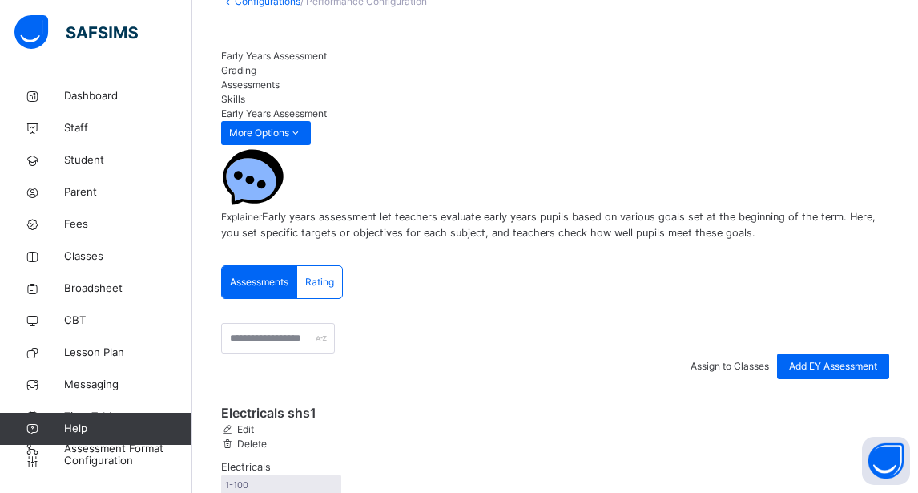
scroll to position [109, 0]
click at [256, 65] on span "Grading" at bounding box center [238, 71] width 35 height 12
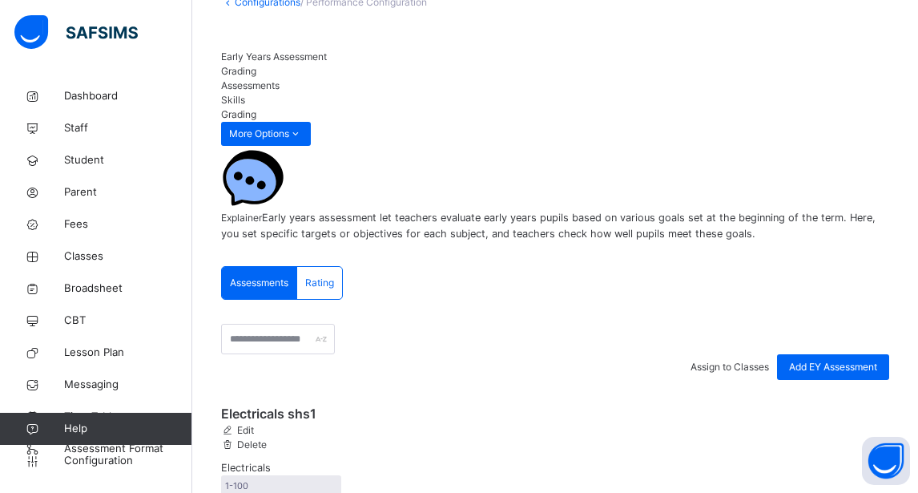
click at [280, 79] on span "Assessments" at bounding box center [250, 85] width 59 height 12
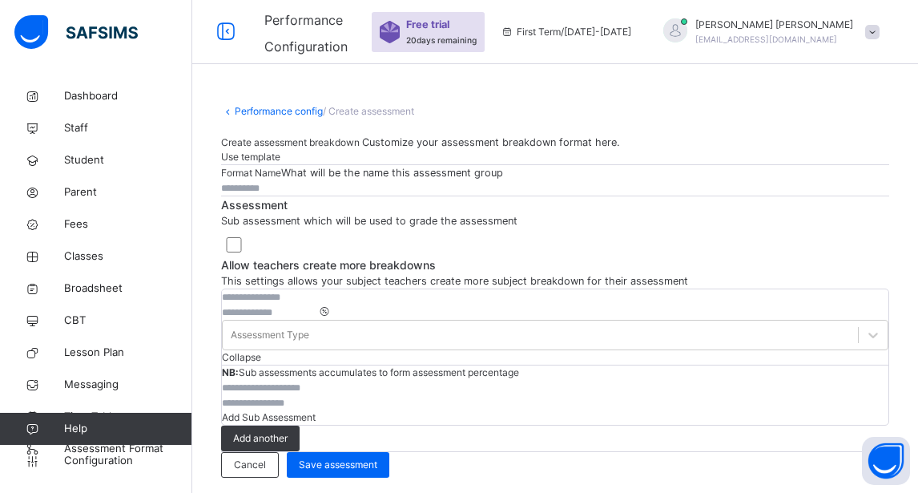
click at [256, 106] on link "Performance config" at bounding box center [279, 111] width 88 height 12
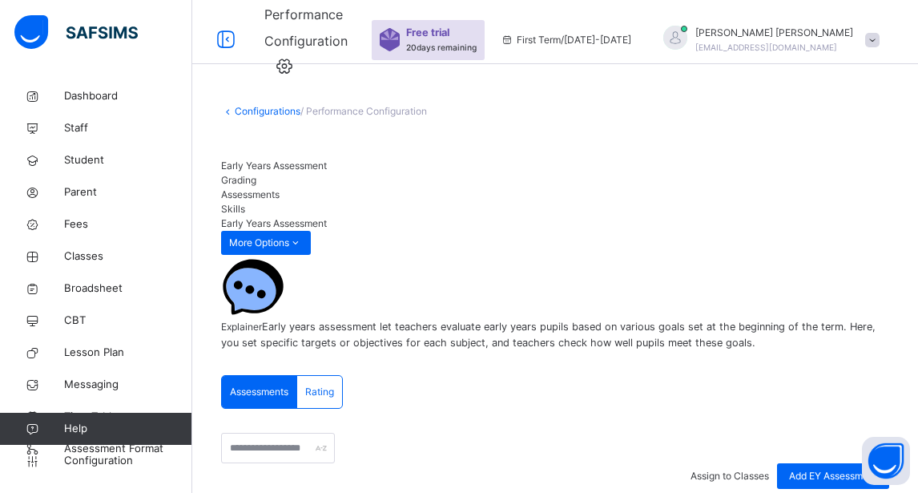
click at [256, 106] on link "Configurations" at bounding box center [268, 111] width 66 height 12
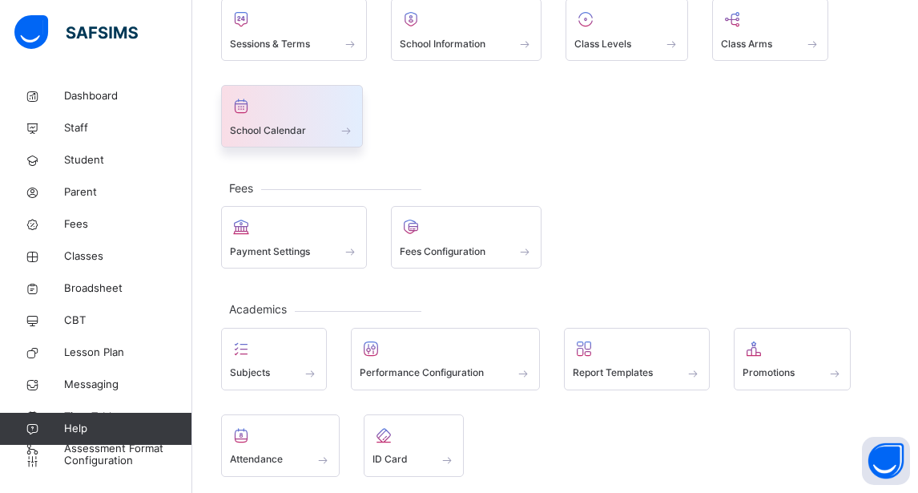
scroll to position [133, 0]
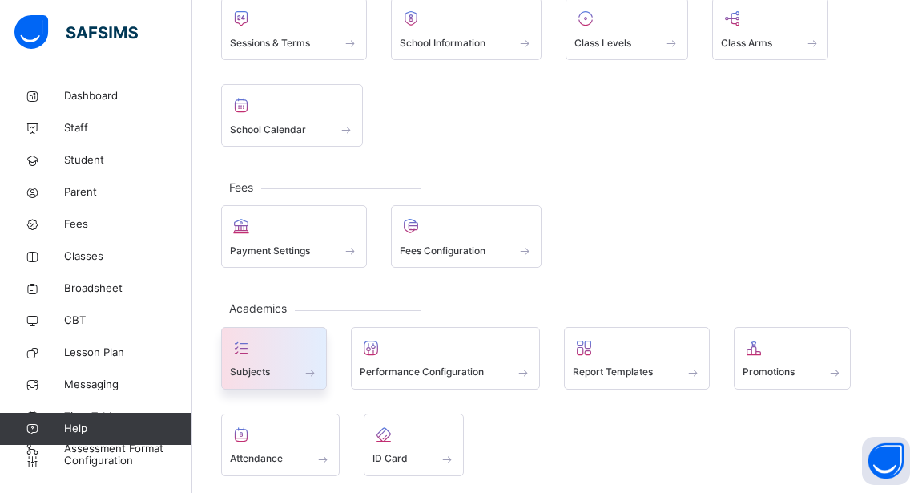
click at [265, 345] on div at bounding box center [274, 348] width 88 height 24
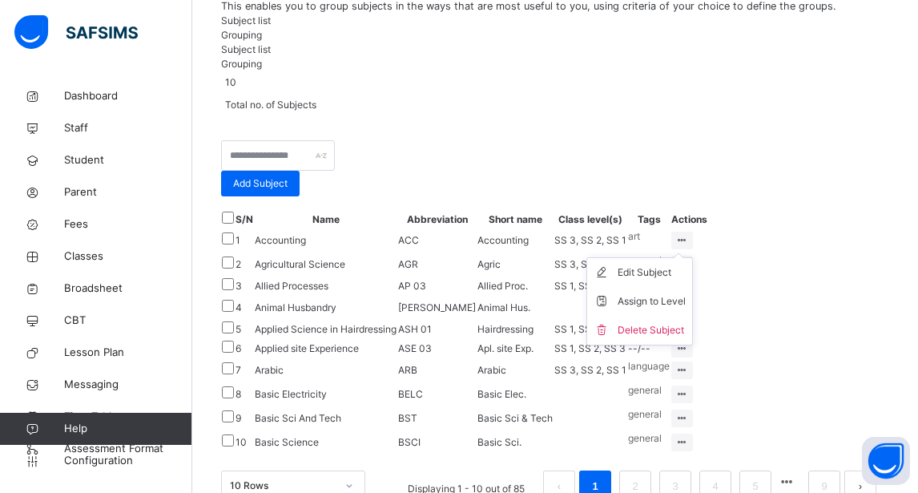
scroll to position [197, 0]
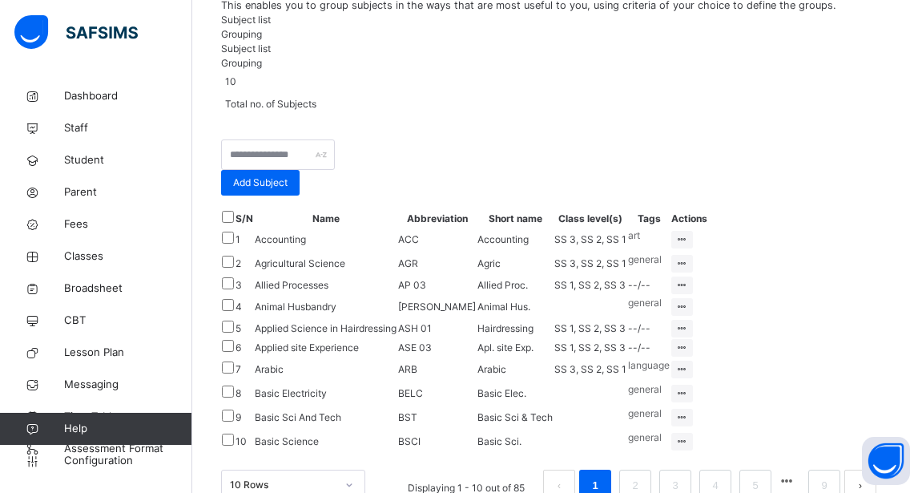
click at [671, 228] on th "Tags" at bounding box center [649, 219] width 43 height 18
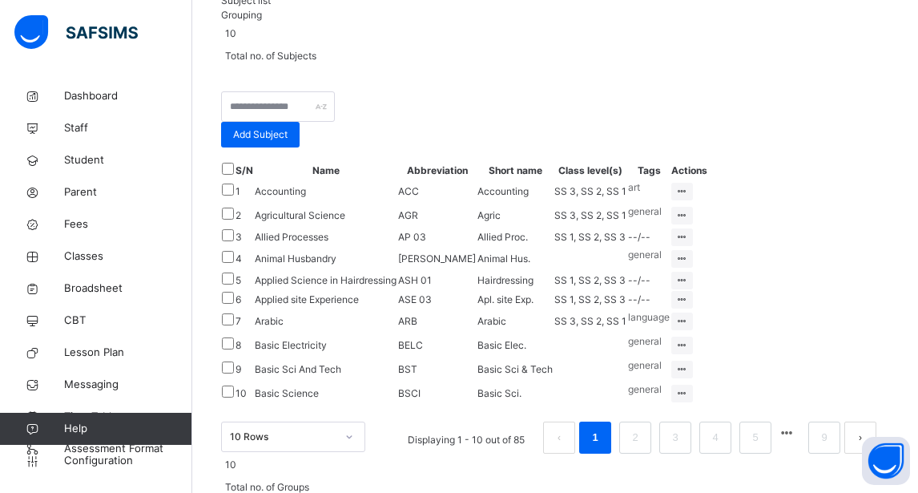
scroll to position [246, 0]
click at [290, 121] on input "text" at bounding box center [278, 106] width 114 height 30
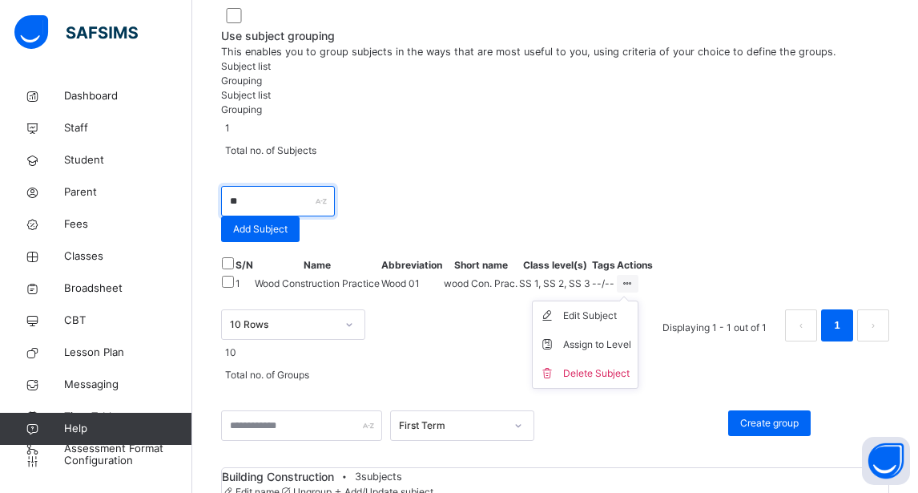
scroll to position [156, 0]
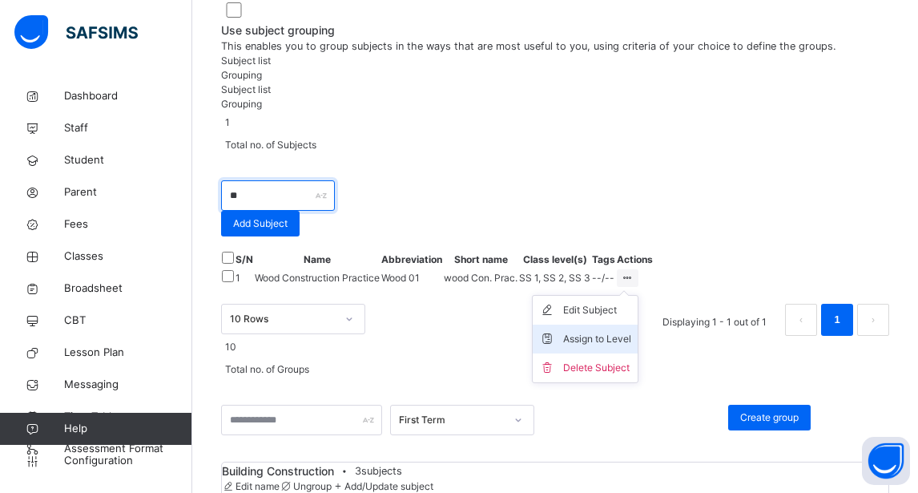
type input "**"
click at [632, 347] on div "Assign to Level" at bounding box center [597, 339] width 68 height 16
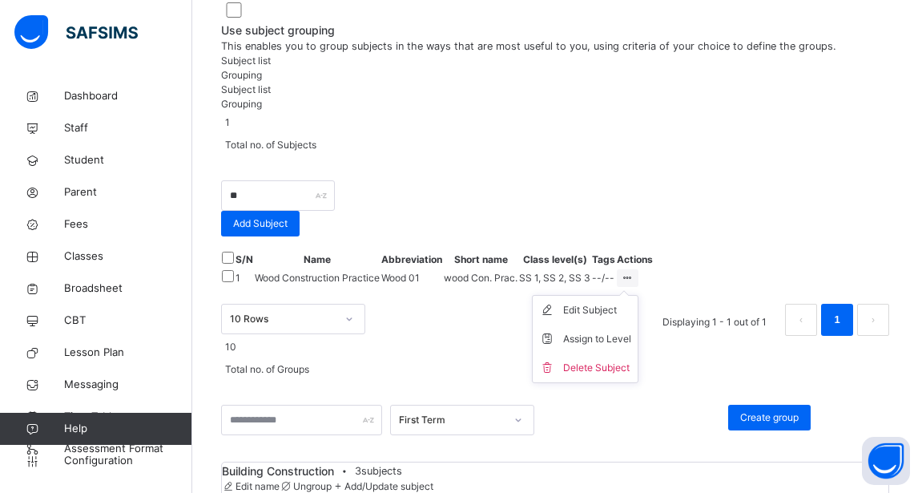
click at [635, 284] on icon at bounding box center [628, 278] width 14 height 12
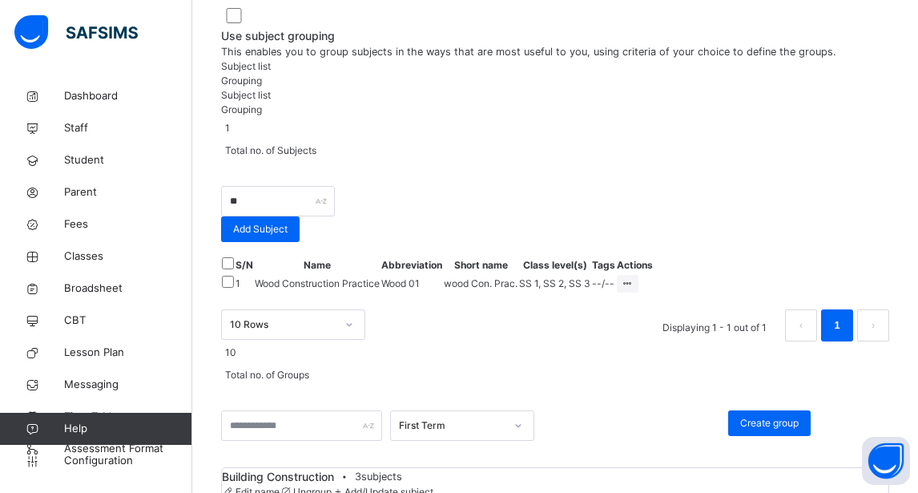
click at [456, 162] on div "1 Total no. of Subjects" at bounding box center [555, 139] width 668 height 45
click at [114, 363] on link "Lesson Plan" at bounding box center [96, 353] width 192 height 32
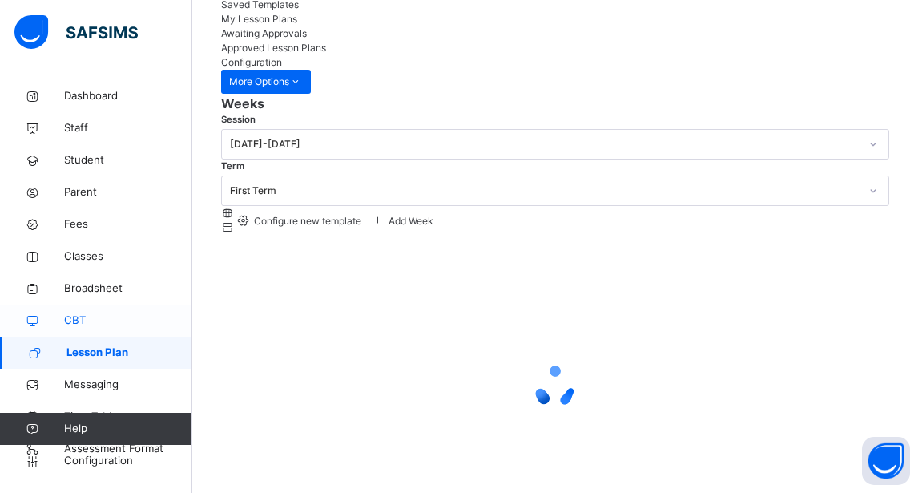
scroll to position [151, 0]
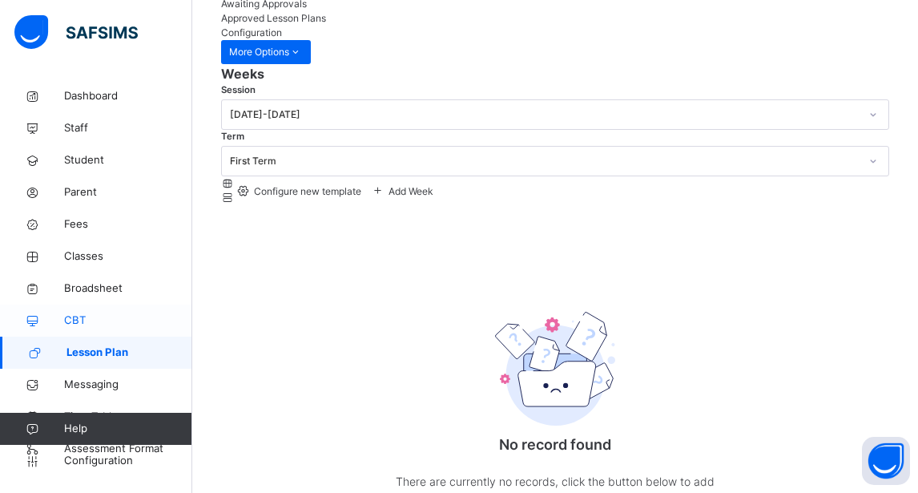
click at [62, 313] on link "CBT" at bounding box center [96, 321] width 192 height 32
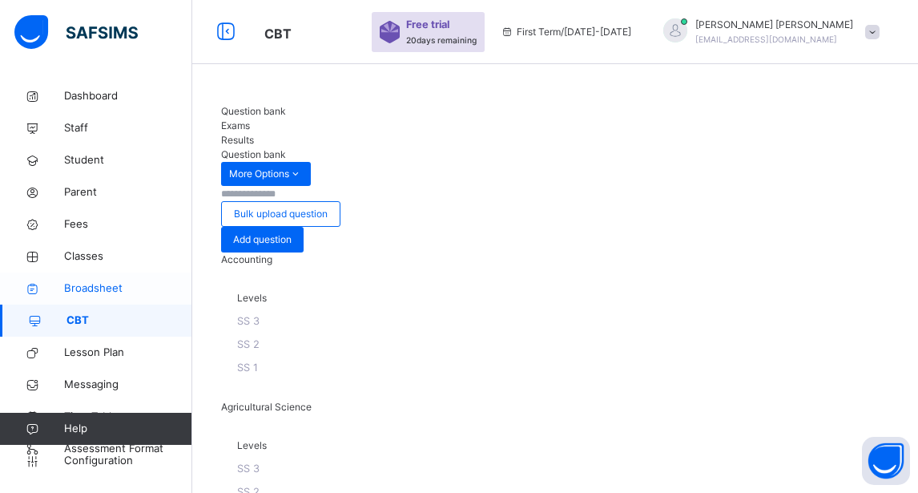
click at [100, 295] on span "Broadsheet" at bounding box center [128, 289] width 128 height 16
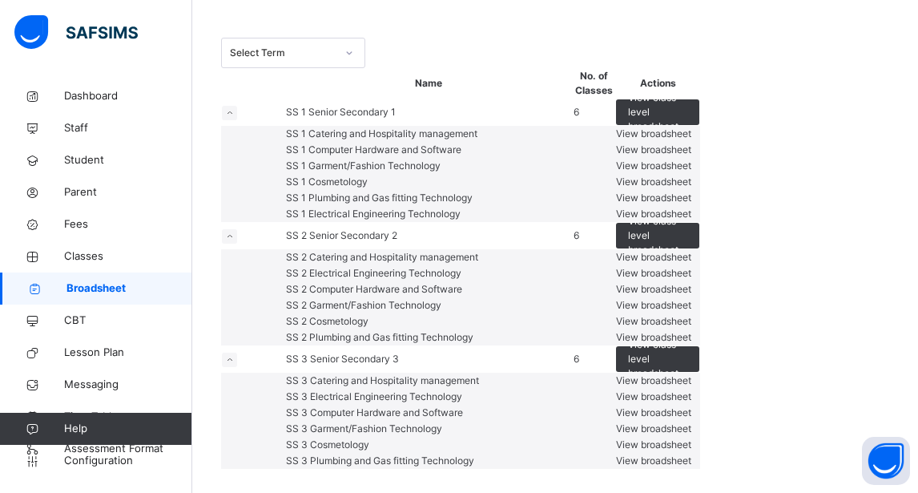
scroll to position [414, 0]
click at [421, 265] on td "SS 2 Electrical Engineering Technology" at bounding box center [429, 273] width 288 height 16
click at [692, 267] on span "View broadsheet" at bounding box center [653, 273] width 75 height 12
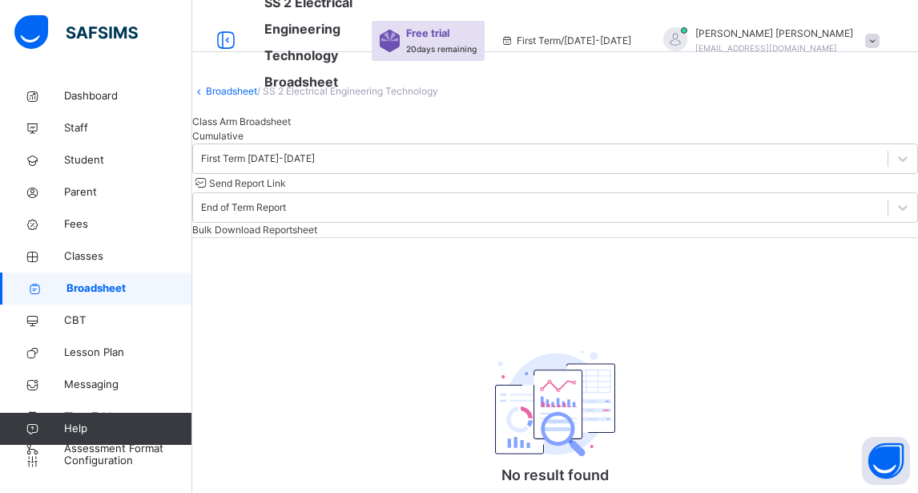
scroll to position [10, 0]
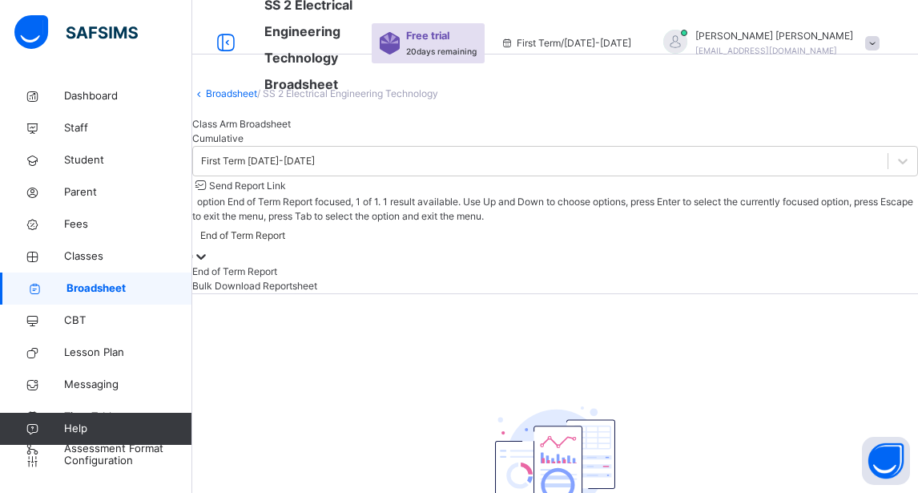
click at [209, 248] on icon at bounding box center [201, 256] width 16 height 16
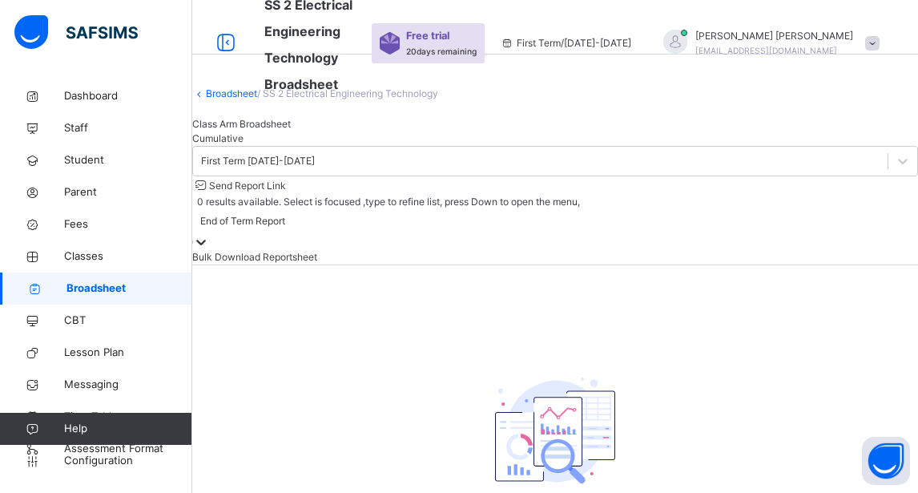
click at [209, 234] on icon at bounding box center [201, 242] width 16 height 16
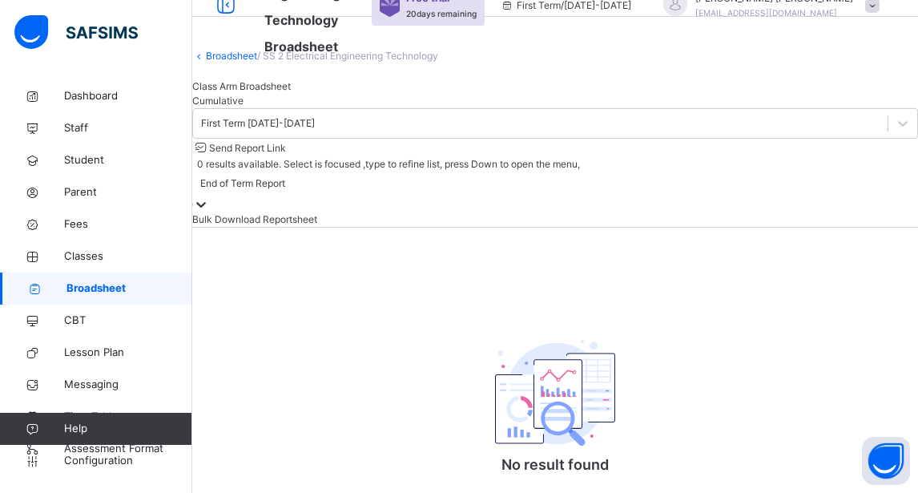
scroll to position [0, 0]
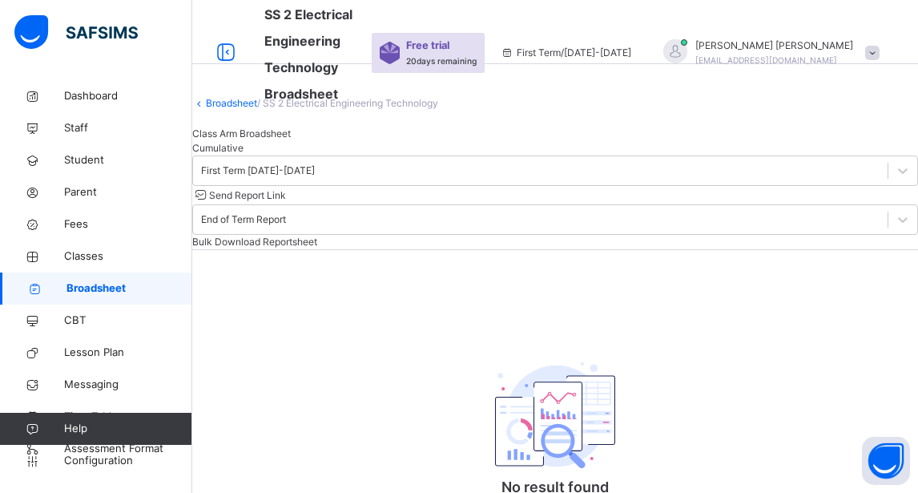
click at [368, 155] on div "Cumulative" at bounding box center [555, 148] width 726 height 14
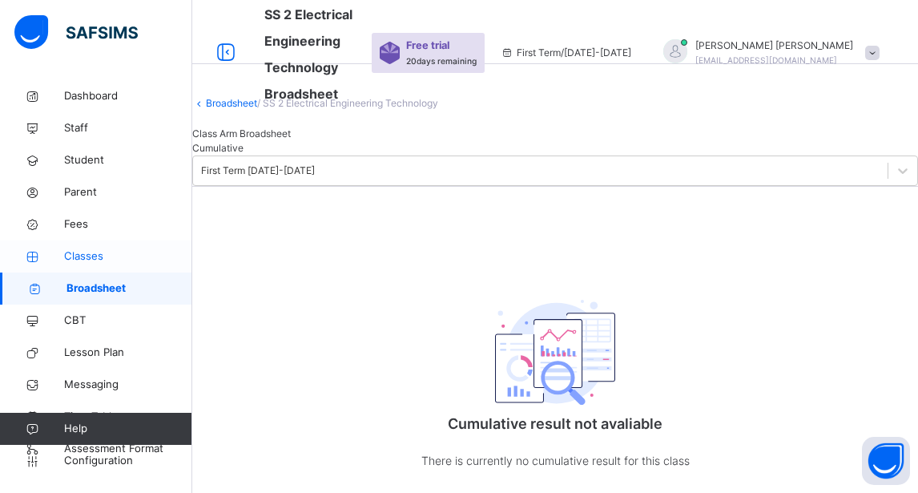
click at [83, 256] on span "Classes" at bounding box center [128, 256] width 128 height 16
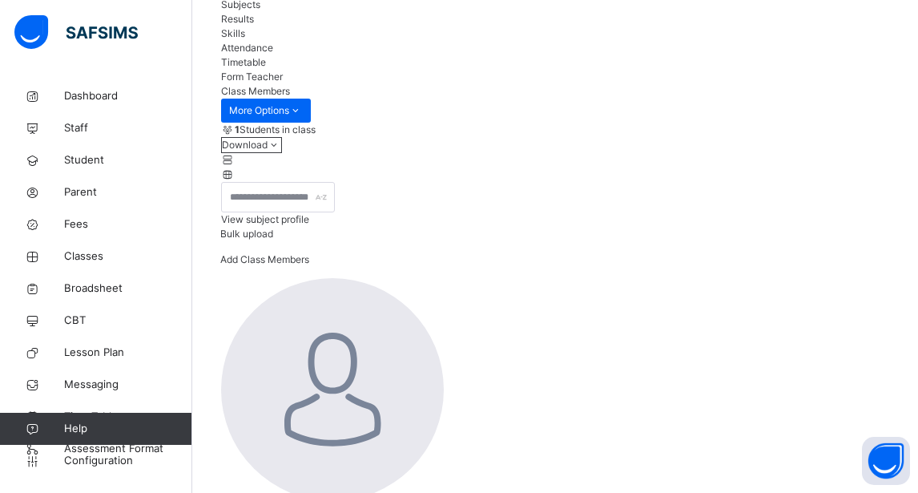
scroll to position [174, 0]
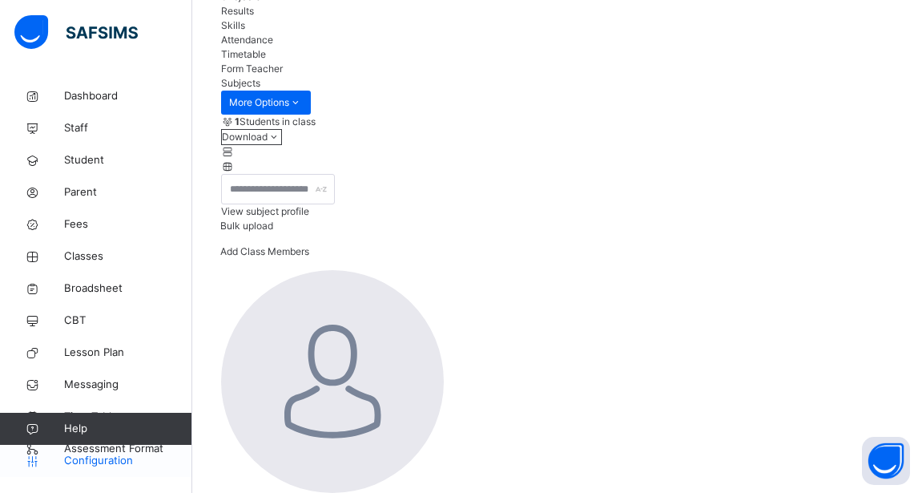
click at [87, 455] on span "Configuration" at bounding box center [127, 461] width 127 height 16
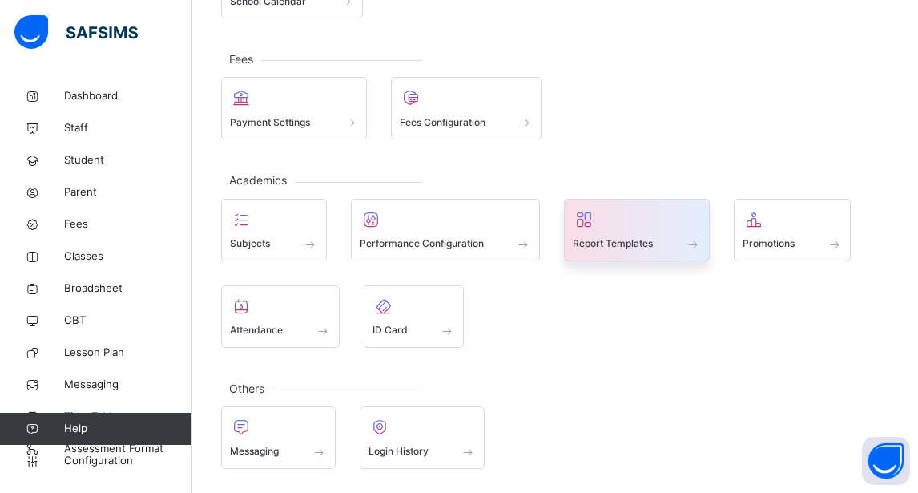
scroll to position [181, 0]
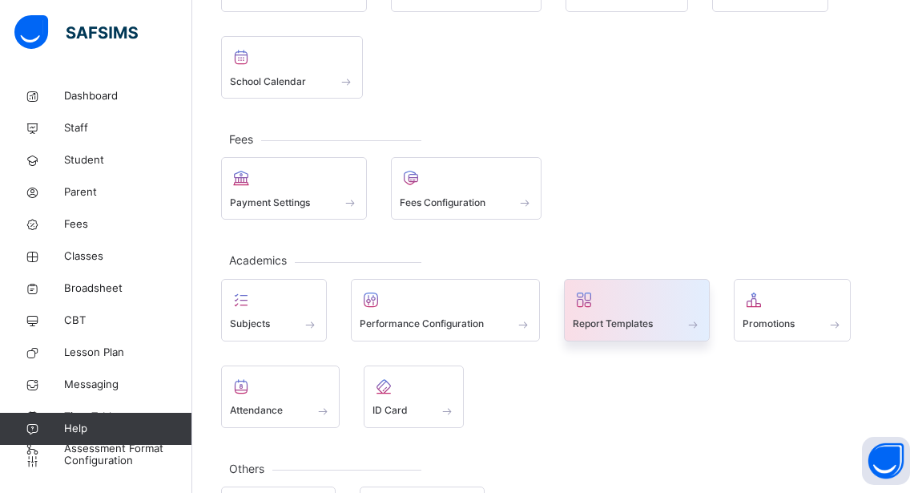
click at [616, 318] on span "Report Templates" at bounding box center [613, 324] width 80 height 14
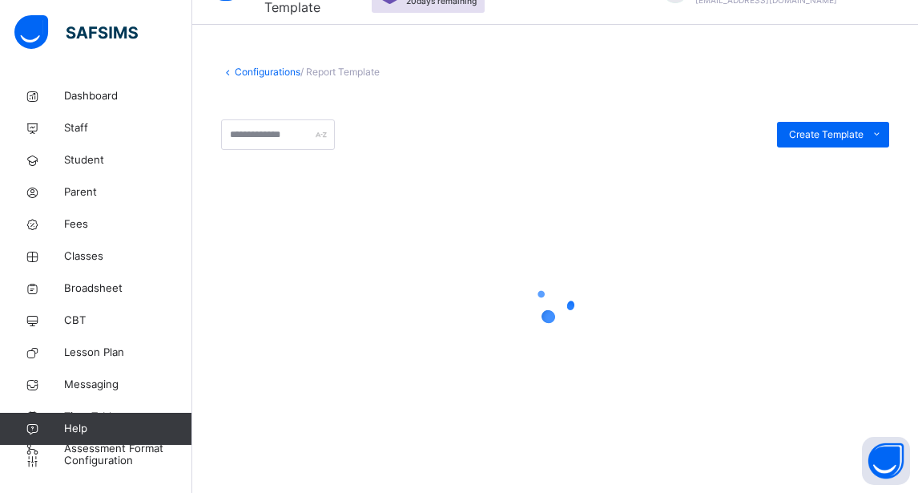
scroll to position [55, 0]
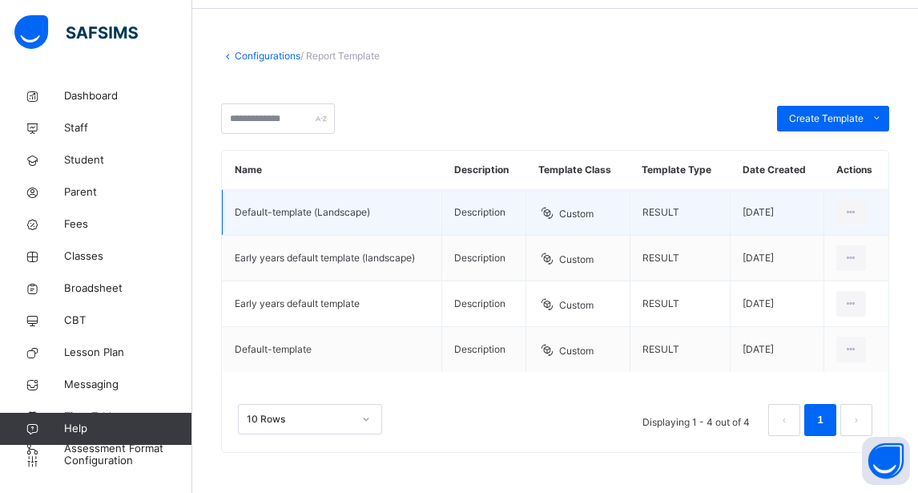
click at [683, 210] on td "RESULT" at bounding box center [680, 213] width 100 height 46
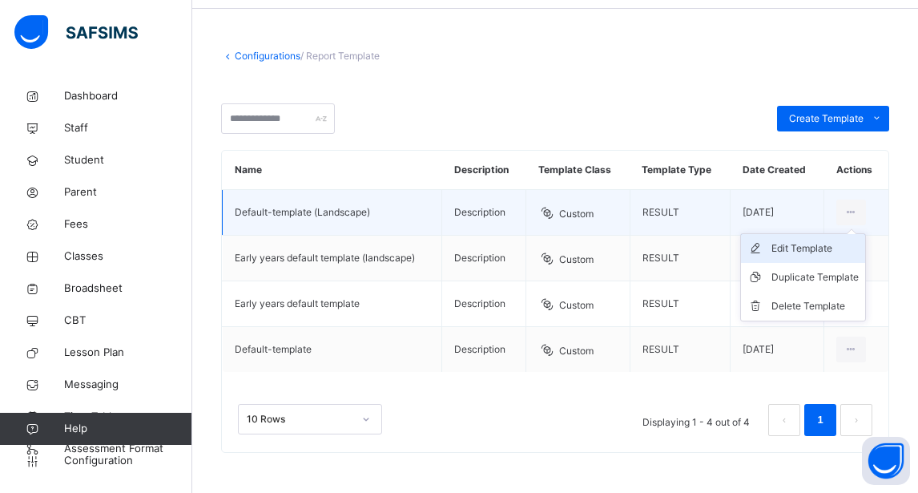
click at [835, 245] on div "Edit Template" at bounding box center [815, 248] width 87 height 16
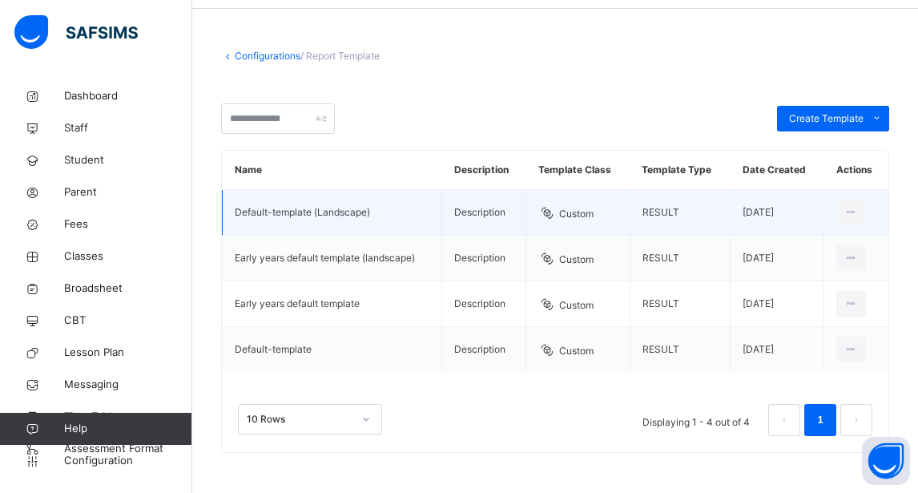
click at [680, 211] on td "RESULT" at bounding box center [680, 213] width 100 height 46
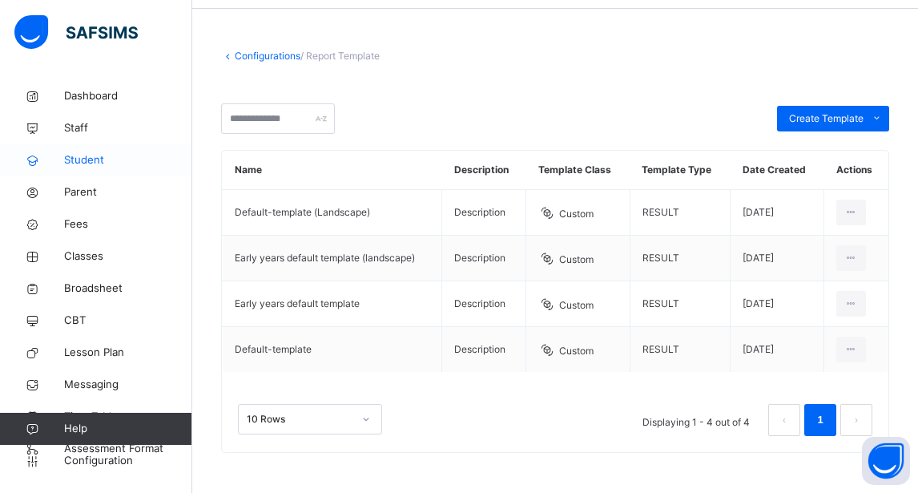
click at [88, 158] on span "Student" at bounding box center [128, 160] width 128 height 16
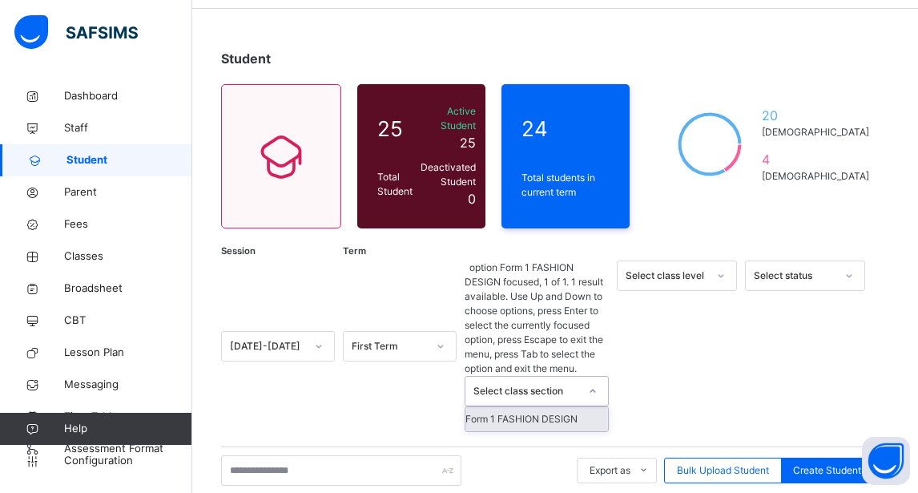
click at [598, 383] on icon at bounding box center [593, 391] width 10 height 16
click at [539, 384] on div "Select class section" at bounding box center [527, 391] width 106 height 14
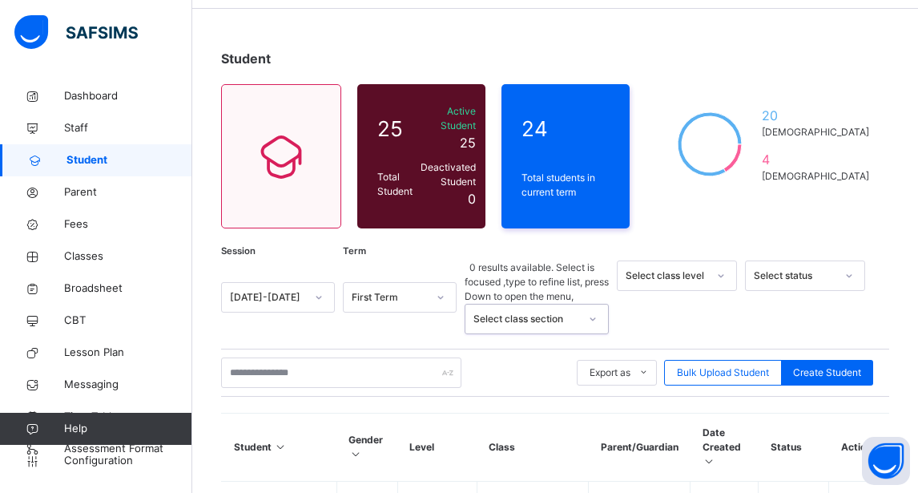
click at [797, 277] on div "Select status" at bounding box center [795, 275] width 82 height 14
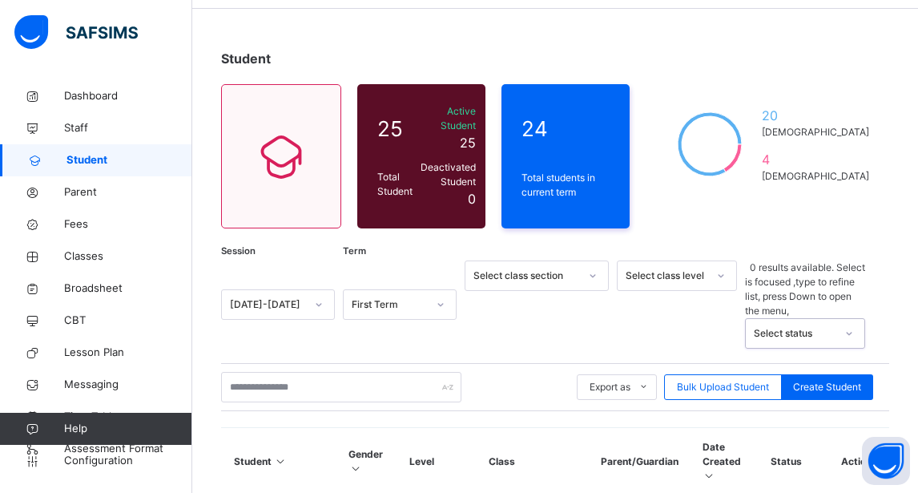
click at [799, 326] on div "Select status" at bounding box center [795, 333] width 82 height 14
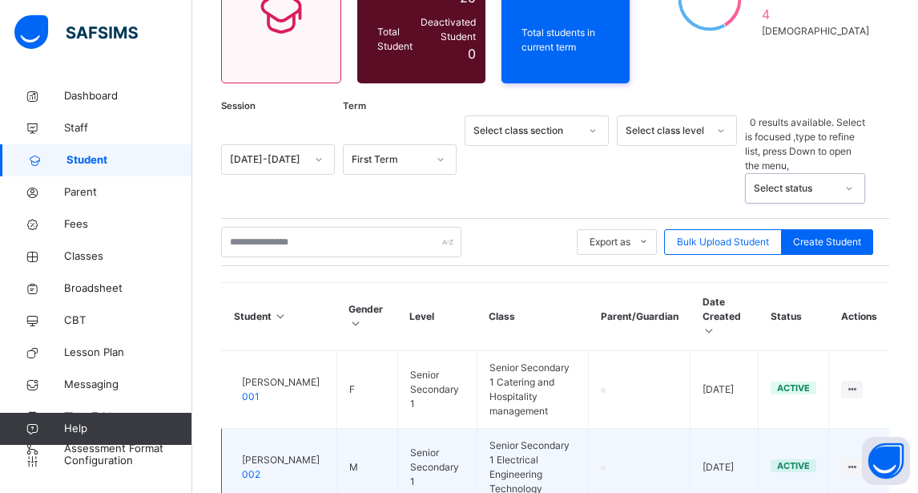
scroll to position [216, 0]
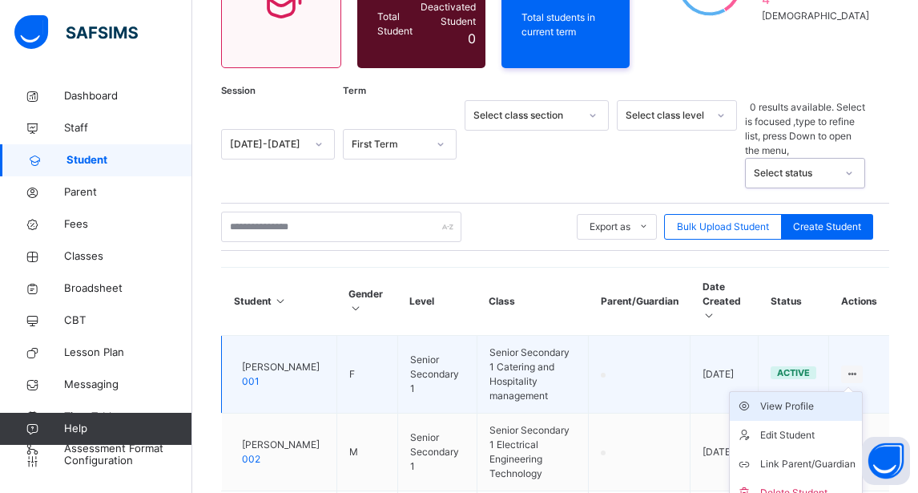
click at [809, 398] on div "View Profile" at bounding box center [808, 406] width 95 height 16
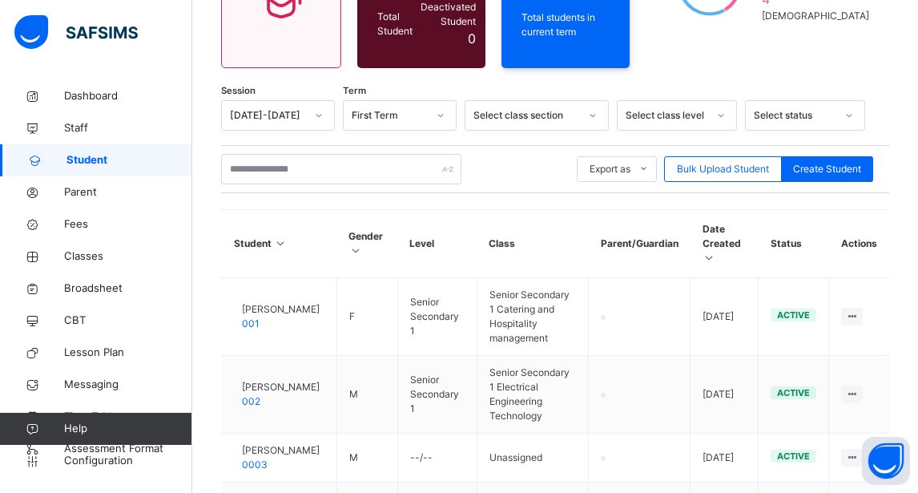
scroll to position [228, 0]
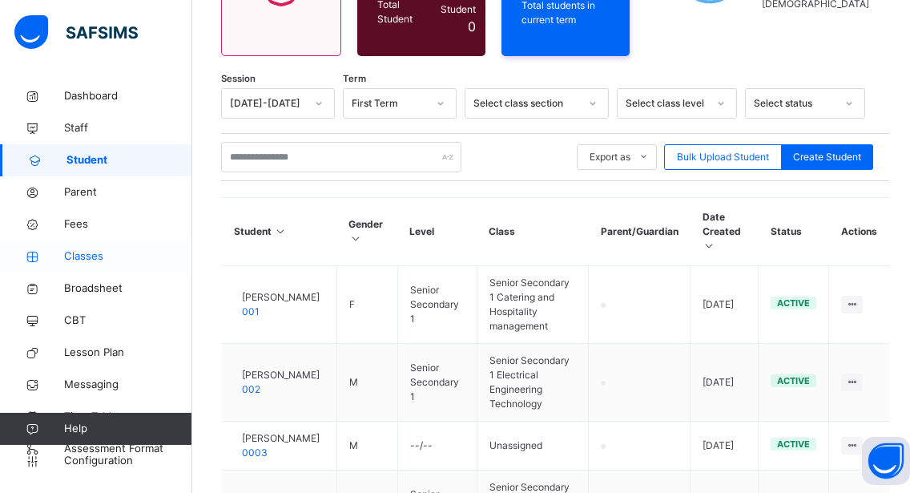
click at [91, 254] on span "Classes" at bounding box center [128, 256] width 128 height 16
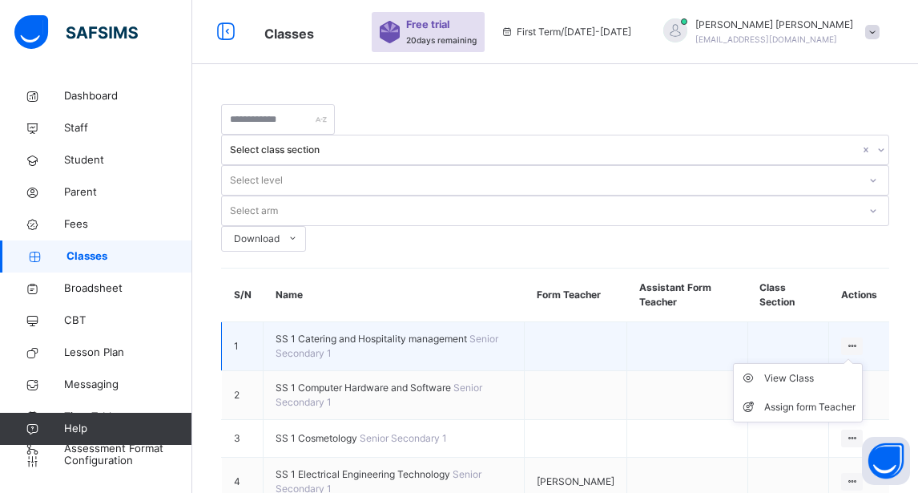
click at [859, 340] on icon at bounding box center [853, 346] width 14 height 12
click at [863, 363] on ul "View Class Assign form Teacher" at bounding box center [798, 392] width 130 height 59
click at [797, 370] on div "View Class" at bounding box center [810, 378] width 91 height 16
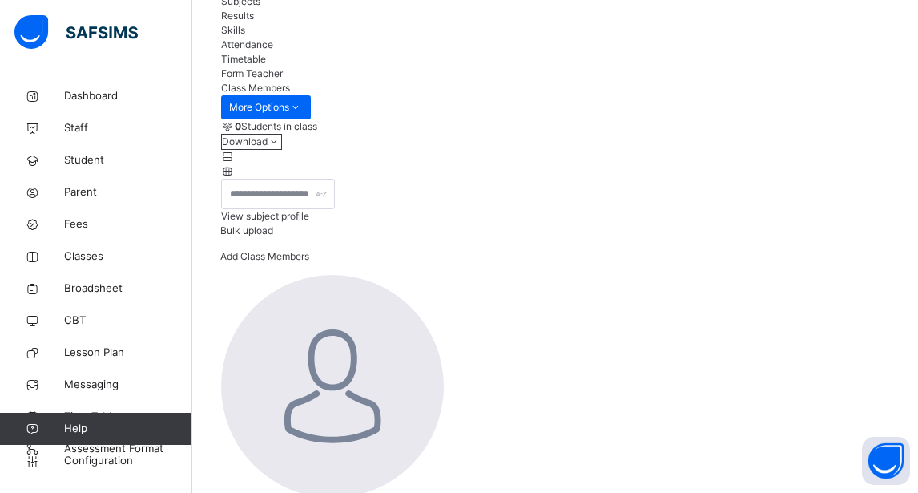
scroll to position [174, 0]
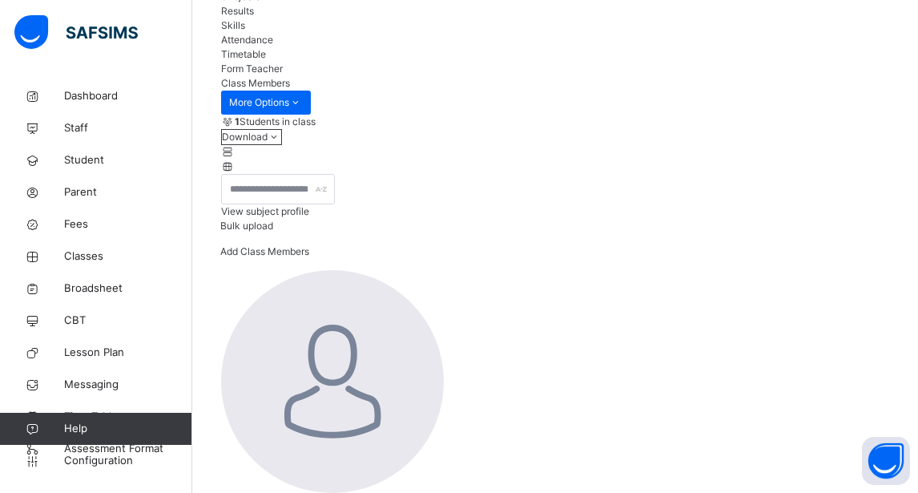
click at [254, 17] on span "Results" at bounding box center [237, 11] width 33 height 12
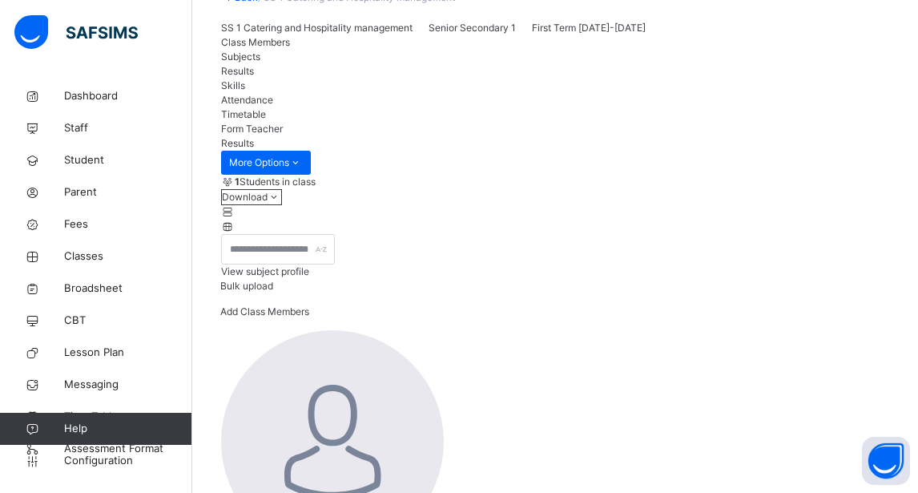
scroll to position [160, 0]
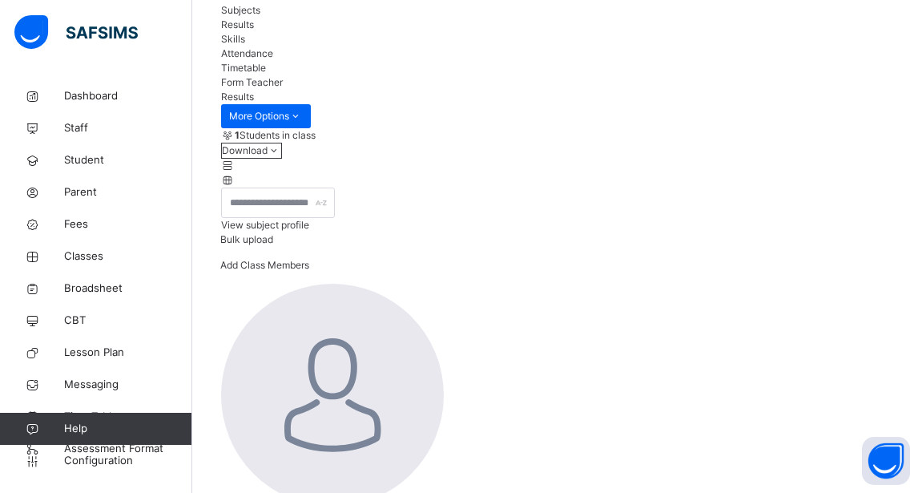
click at [80, 124] on span "Staff" at bounding box center [128, 128] width 128 height 16
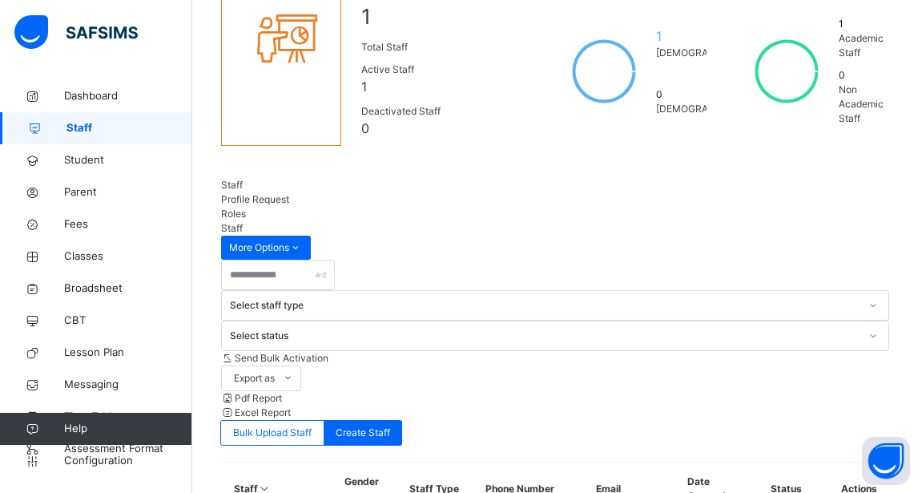
scroll to position [159, 0]
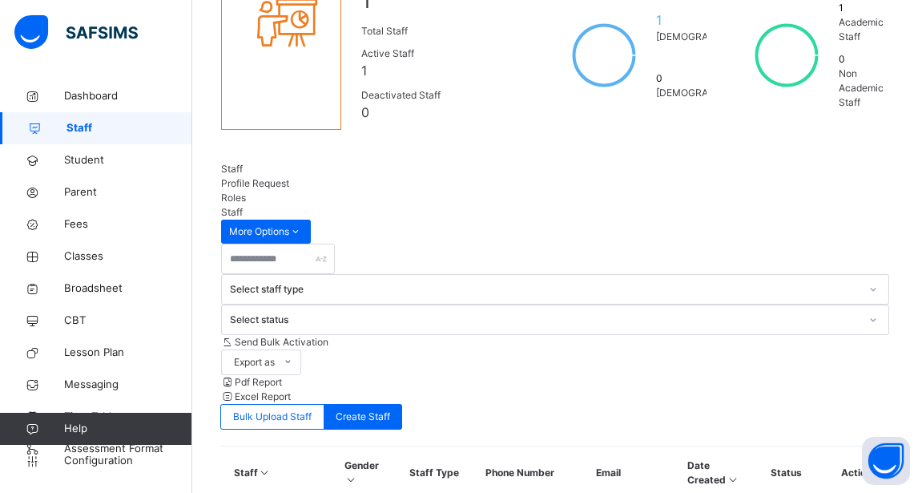
click at [289, 189] on span "Profile Request" at bounding box center [255, 183] width 68 height 12
click at [246, 192] on span "Roles" at bounding box center [233, 198] width 25 height 12
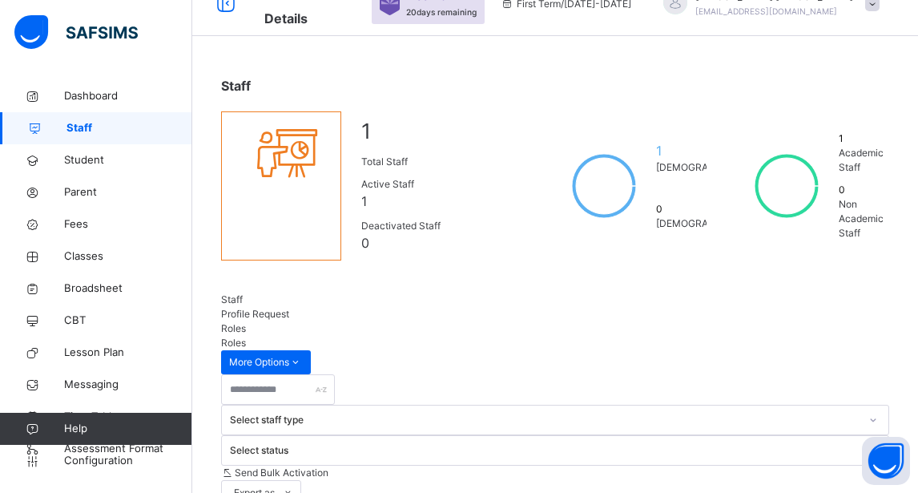
scroll to position [44, 0]
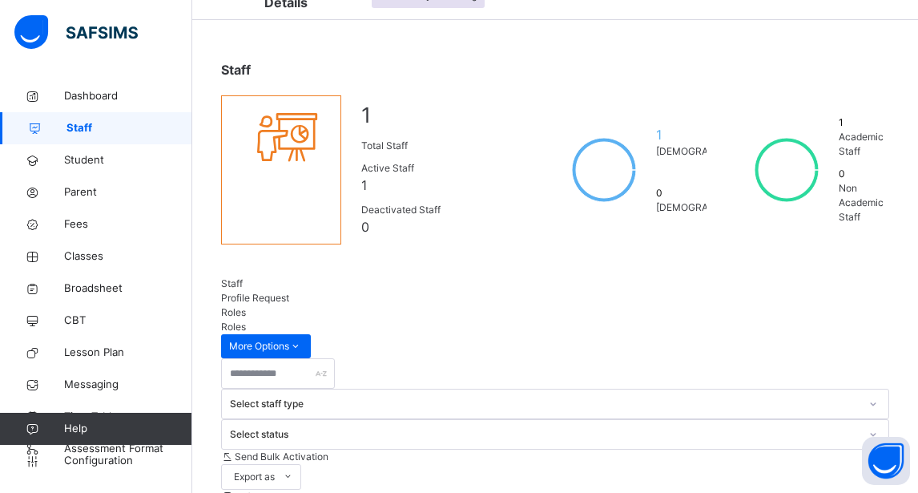
click at [302, 165] on icon at bounding box center [281, 136] width 67 height 58
click at [84, 157] on span "Student" at bounding box center [128, 160] width 128 height 16
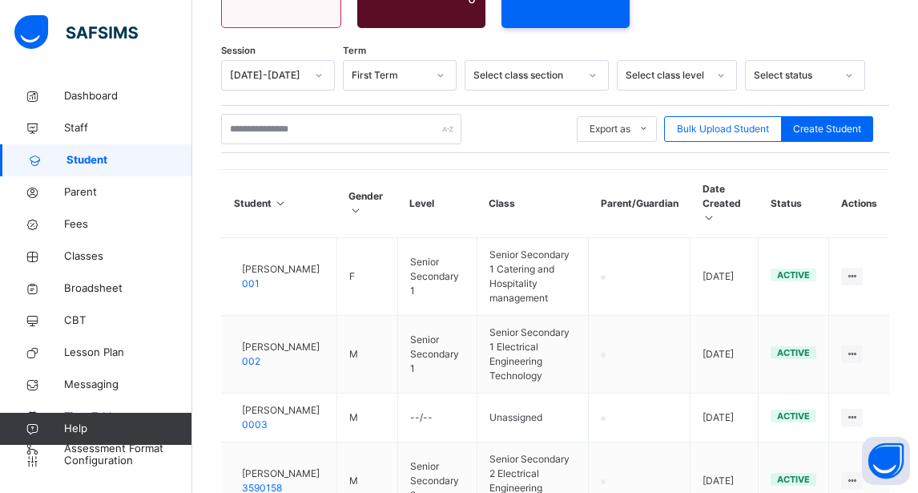
scroll to position [285, 0]
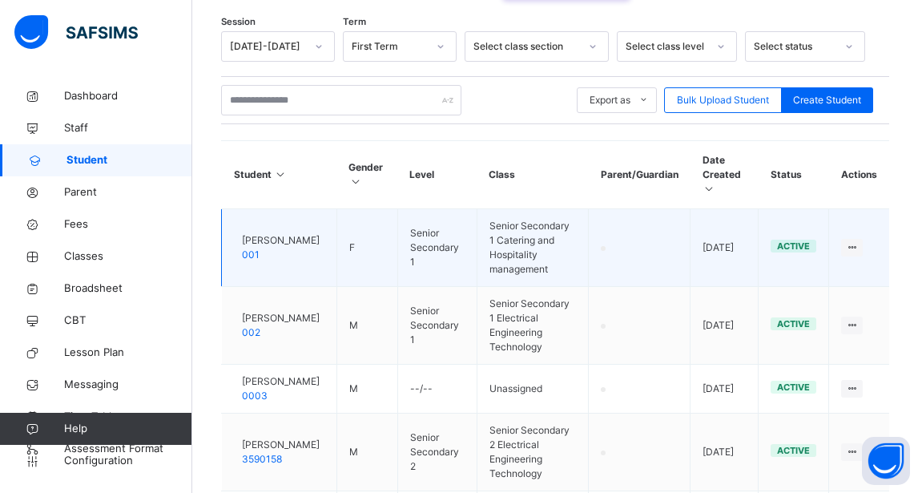
click at [253, 241] on div "Evelyn Yeboah 001" at bounding box center [277, 247] width 86 height 29
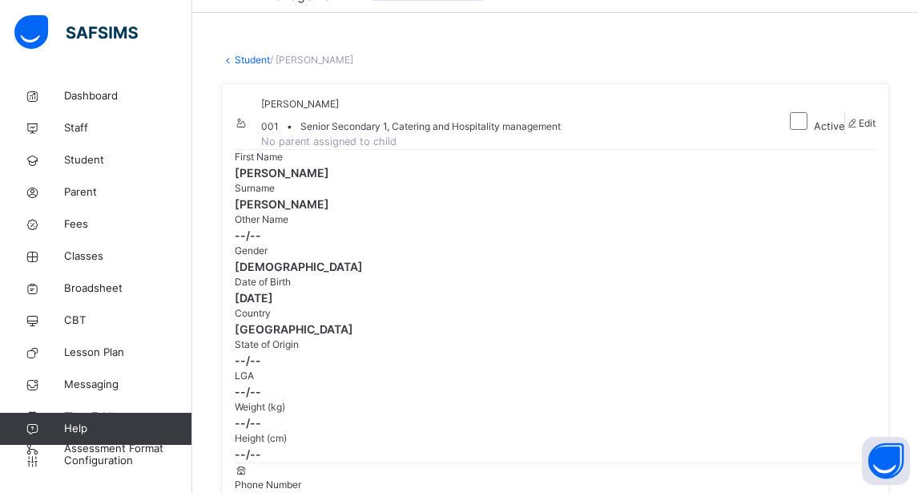
scroll to position [80, 0]
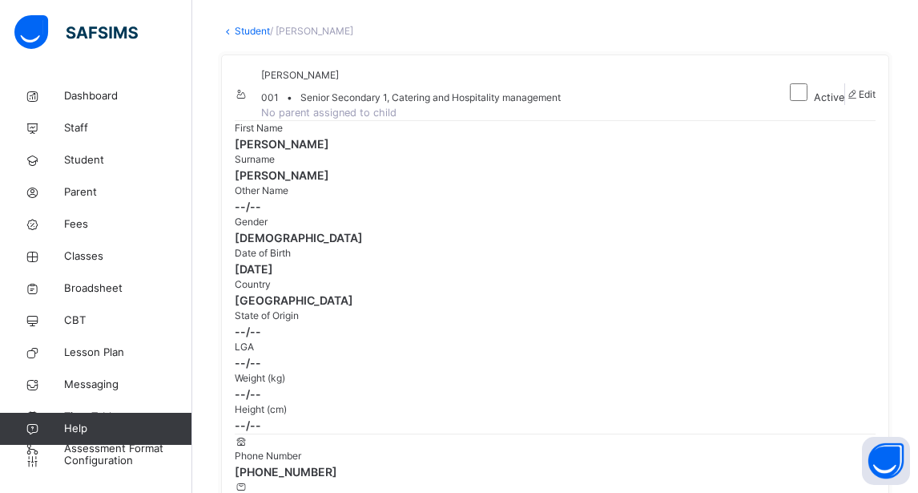
click at [382, 184] on span "Yeboah" at bounding box center [555, 175] width 641 height 17
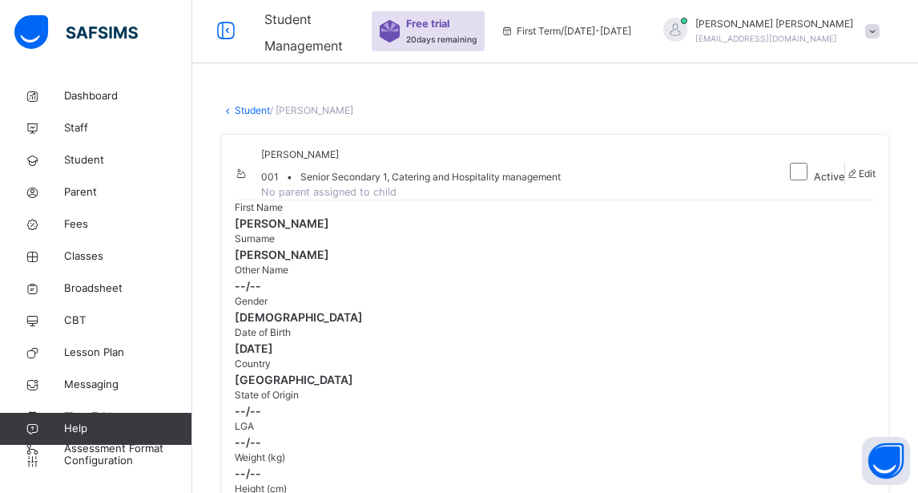
scroll to position [0, 0]
click at [625, 32] on span "First Term / 2024-2025" at bounding box center [566, 32] width 131 height 14
click at [477, 35] on span "20 days remaining" at bounding box center [441, 40] width 71 height 10
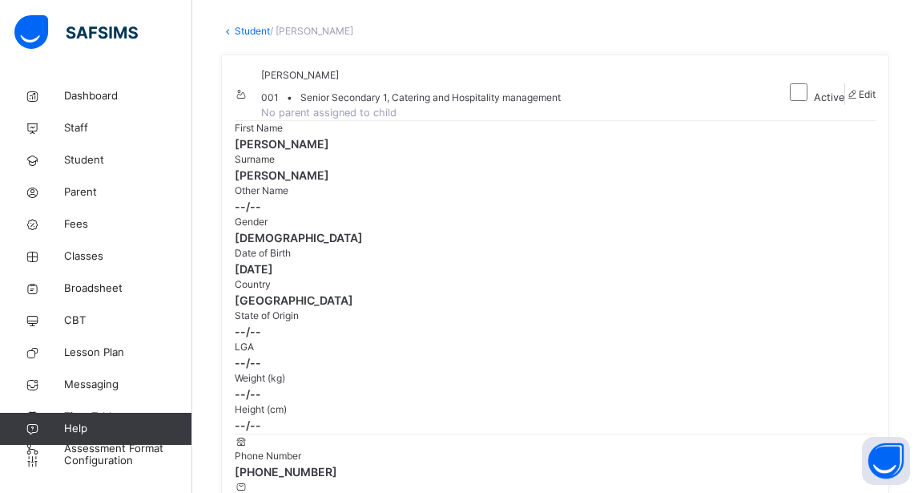
click at [796, 260] on span "2001-08-12" at bounding box center [555, 268] width 641 height 17
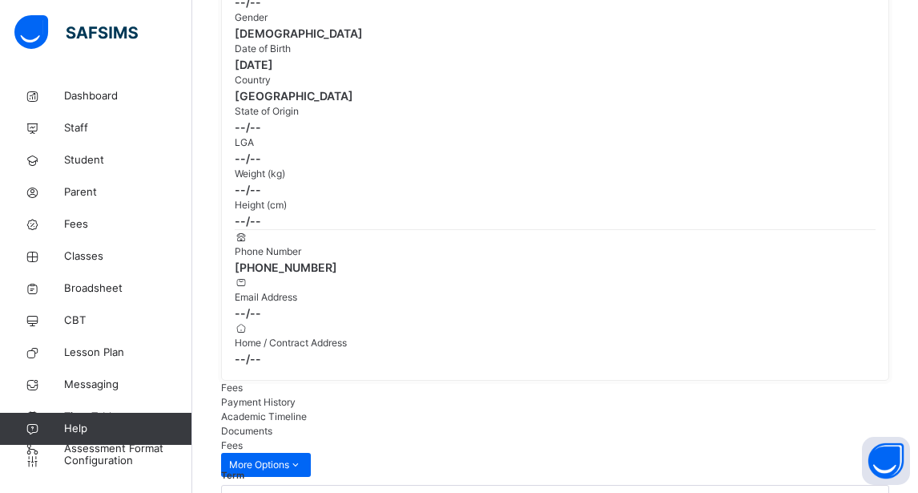
scroll to position [321, 0]
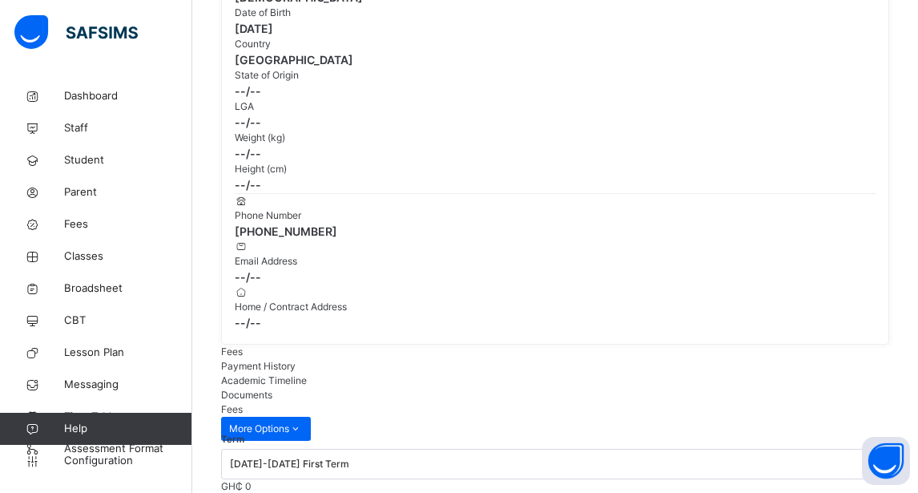
click at [272, 389] on span "Documents" at bounding box center [246, 395] width 51 height 12
click at [307, 374] on span "Academic Timeline" at bounding box center [264, 380] width 86 height 12
click at [296, 360] on span "Payment History" at bounding box center [258, 366] width 75 height 12
click at [240, 345] on span "Fees" at bounding box center [232, 351] width 22 height 12
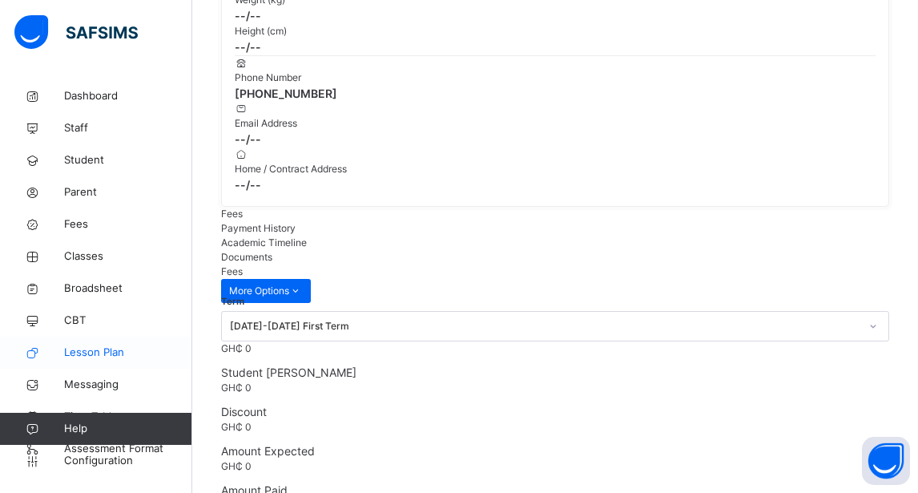
scroll to position [481, 0]
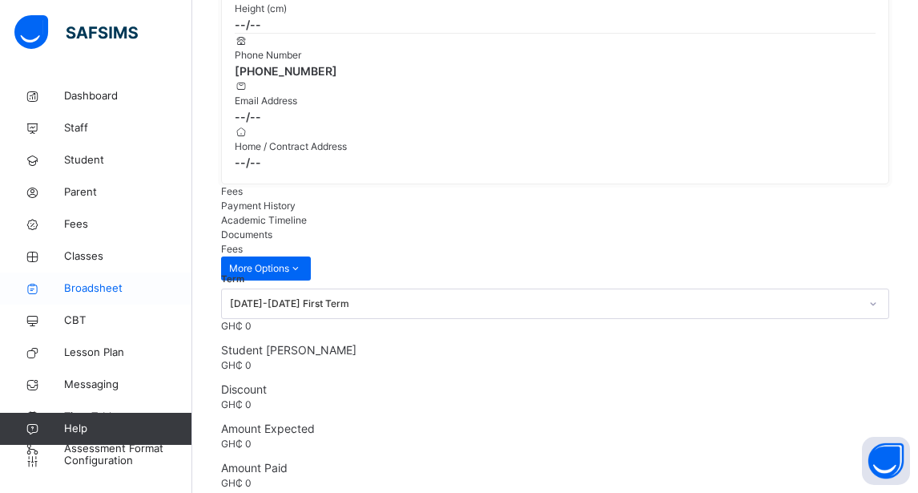
click at [96, 289] on span "Broadsheet" at bounding box center [128, 289] width 128 height 16
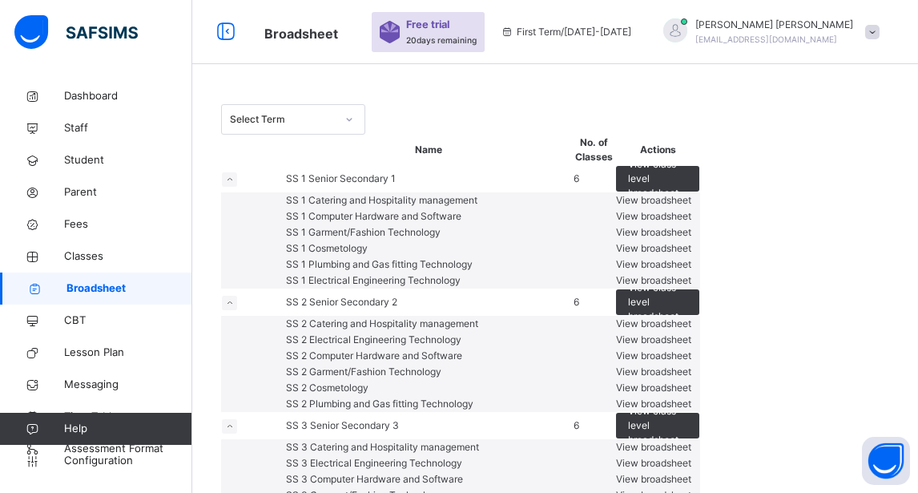
click at [692, 206] on span "View broadsheet" at bounding box center [653, 200] width 75 height 12
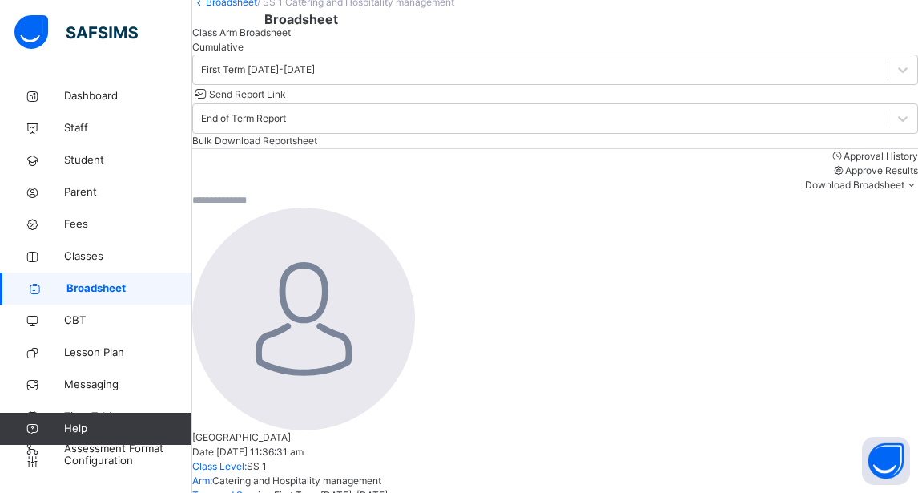
scroll to position [115, 0]
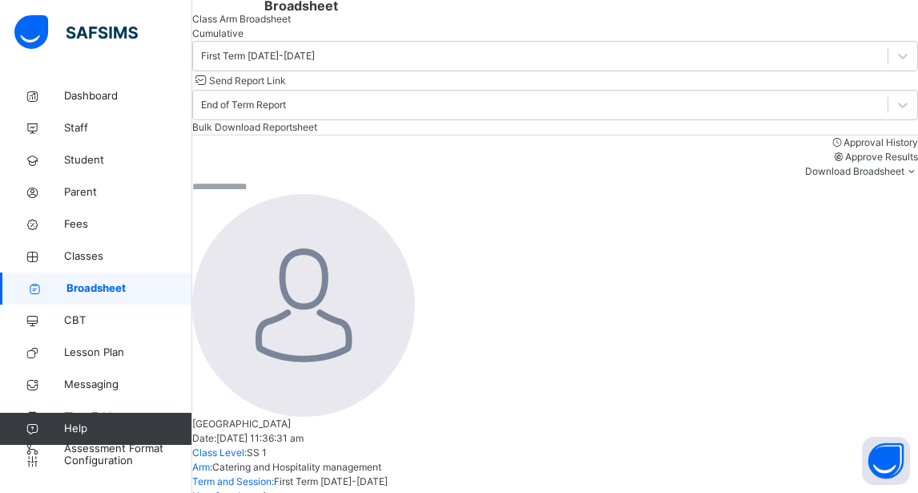
drag, startPoint x: 559, startPoint y: 402, endPoint x: 542, endPoint y: 428, distance: 31.8
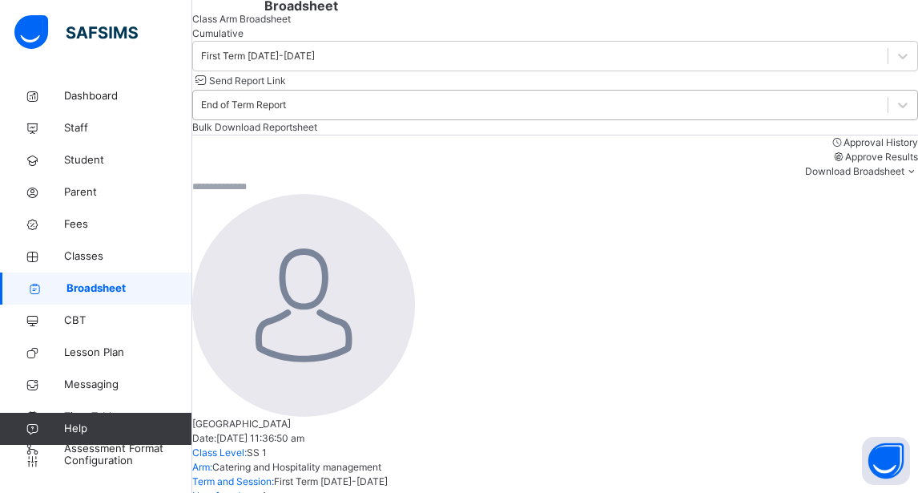
click at [286, 112] on div "End of Term Report" at bounding box center [243, 105] width 85 height 14
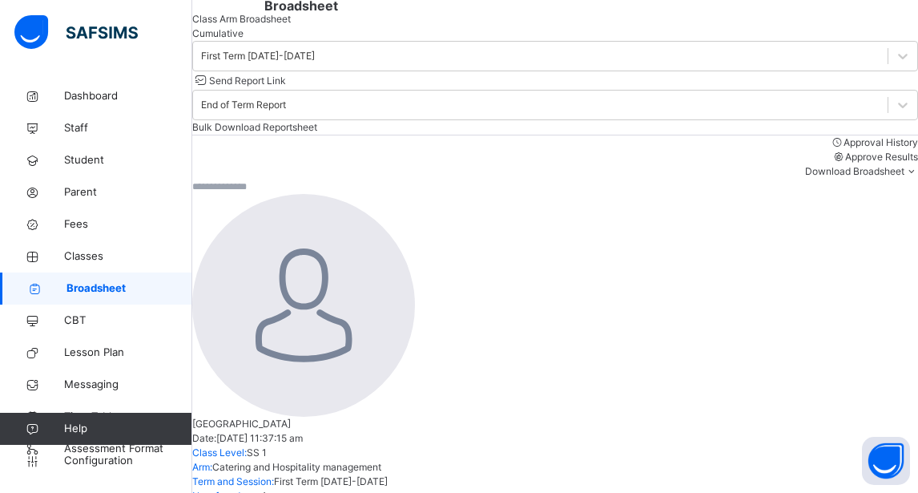
scroll to position [187, 0]
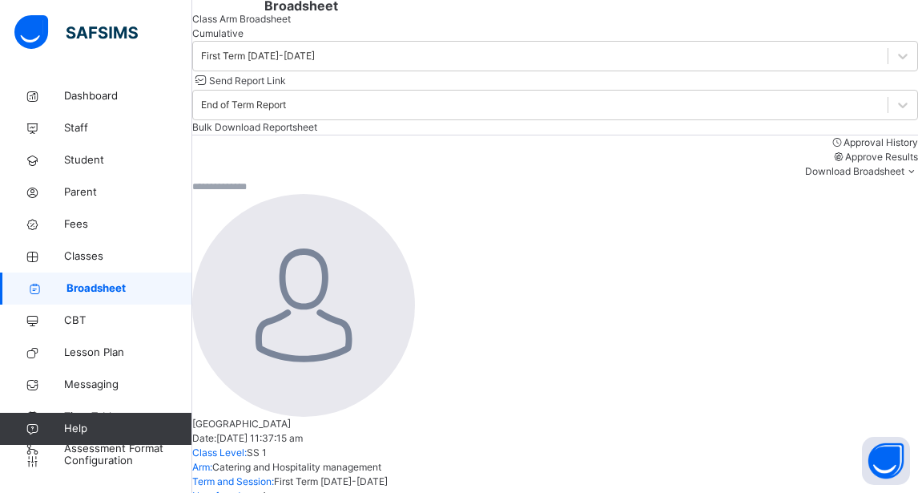
scroll to position [160, 0]
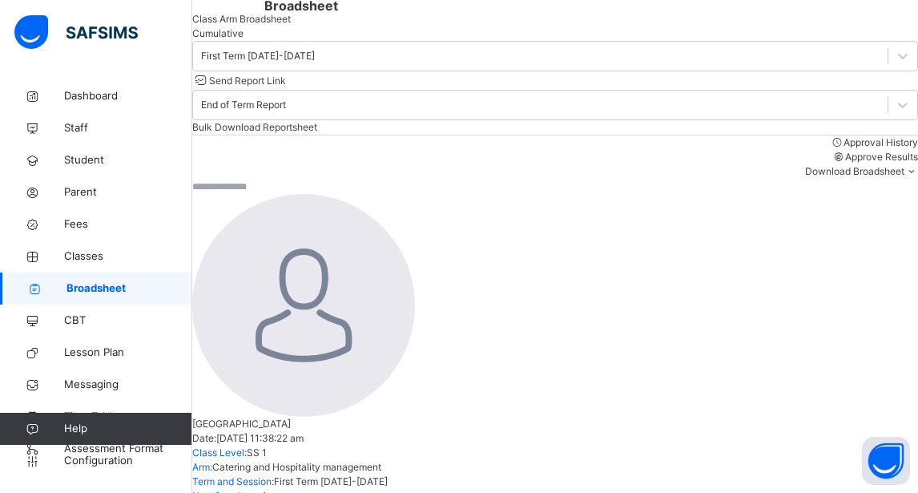
scroll to position [187, 0]
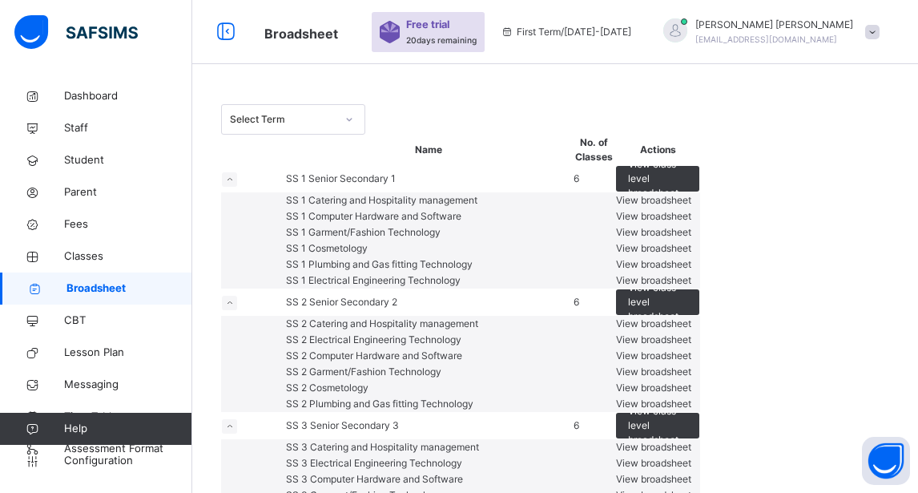
click at [692, 206] on span "View broadsheet" at bounding box center [653, 200] width 75 height 12
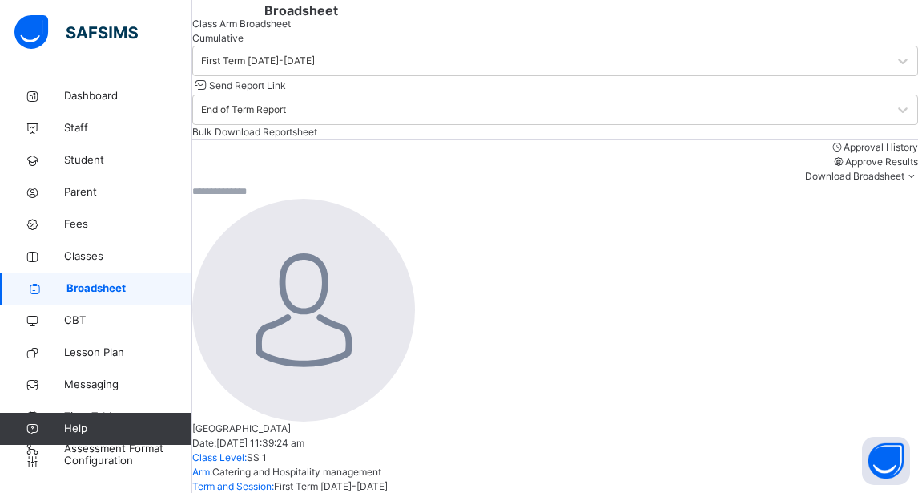
scroll to position [115, 0]
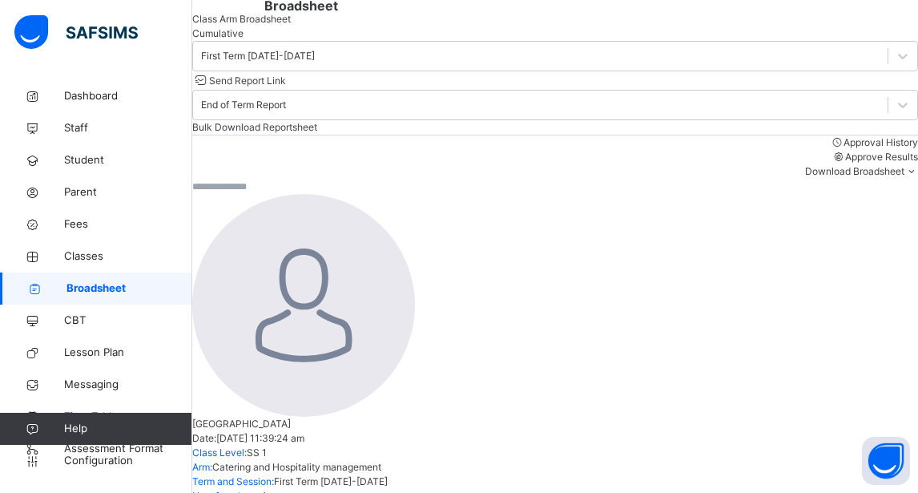
drag, startPoint x: 624, startPoint y: 414, endPoint x: 615, endPoint y: 419, distance: 10.4
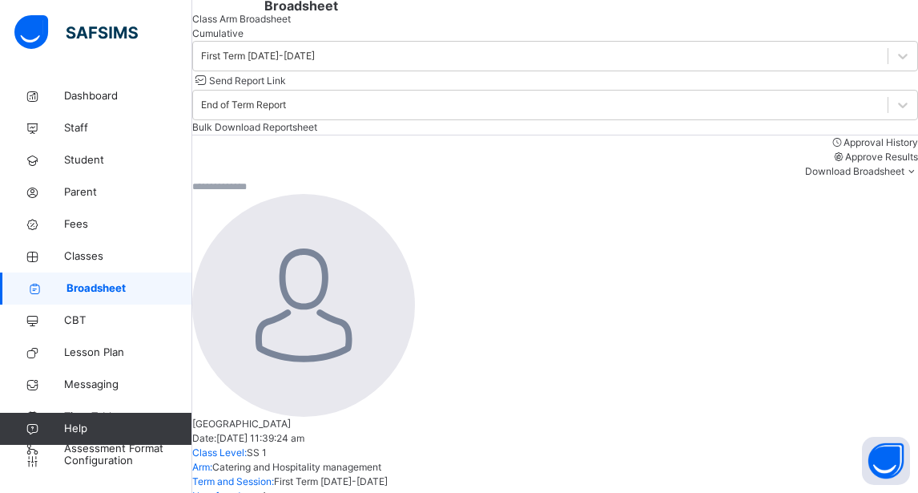
click at [85, 124] on span "Staff" at bounding box center [128, 128] width 128 height 16
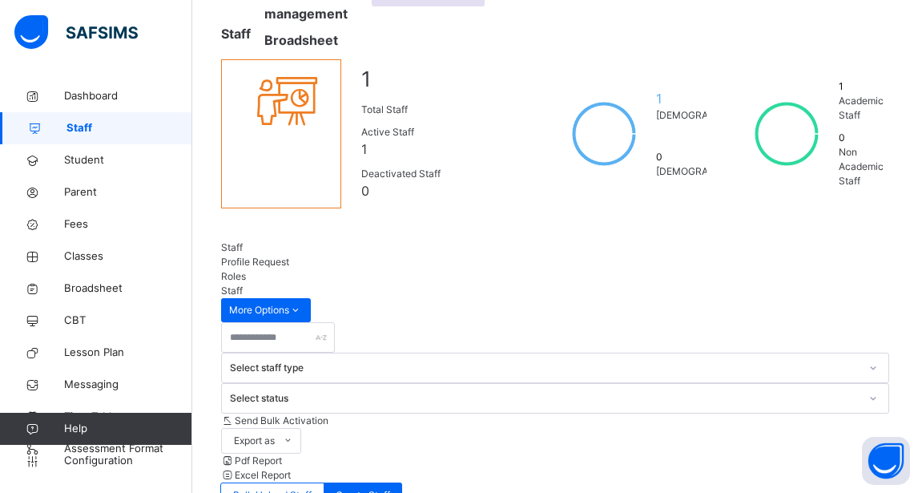
scroll to position [159, 0]
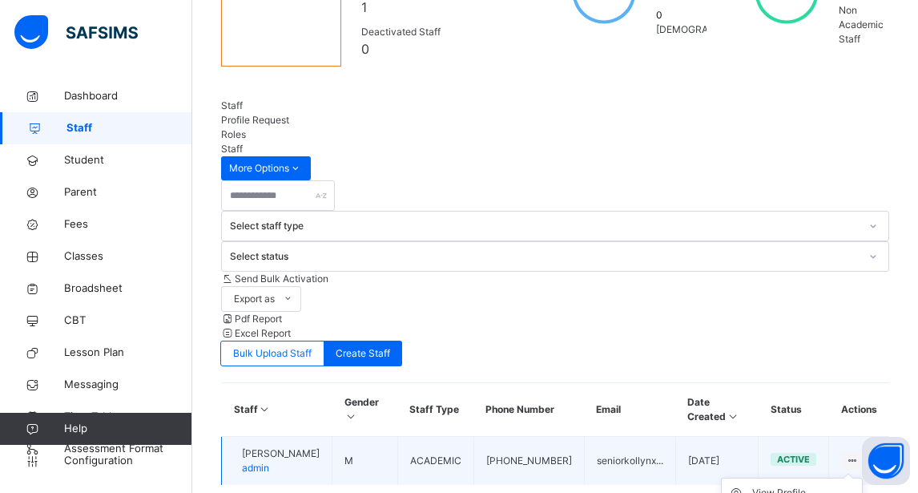
click at [859, 454] on icon at bounding box center [853, 460] width 14 height 12
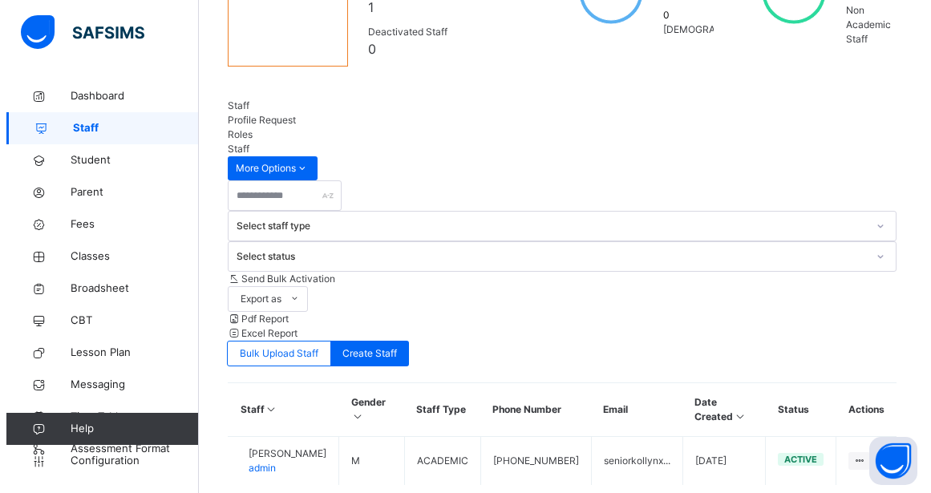
scroll to position [159, 0]
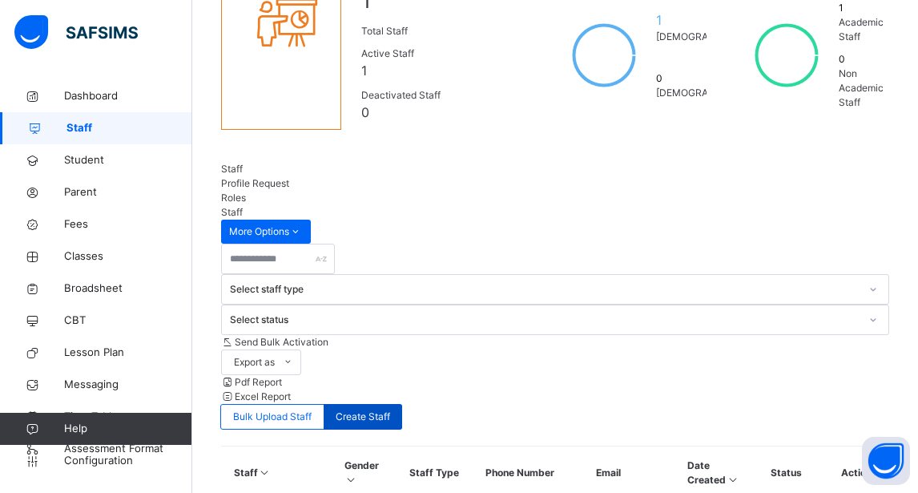
click at [390, 410] on span "Create Staff" at bounding box center [363, 417] width 54 height 14
select select "**"
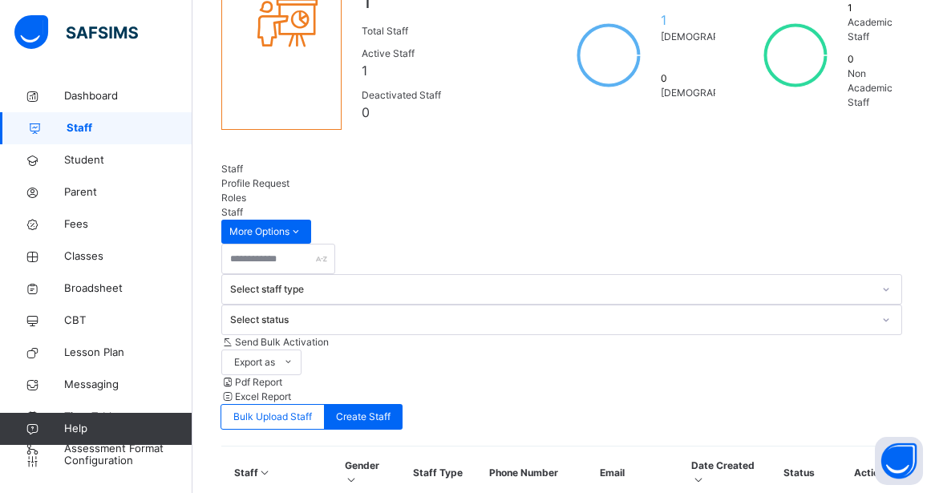
scroll to position [160, 0]
type input "*******"
type input "******"
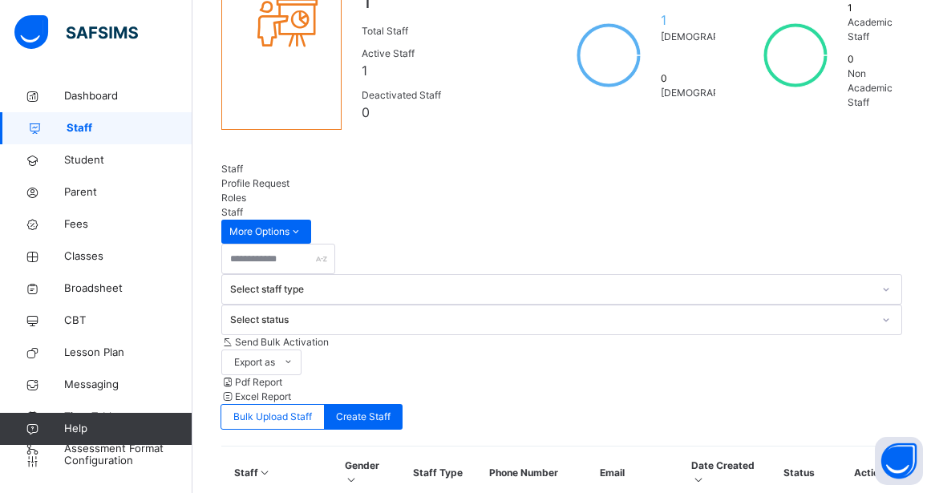
type input "*****"
type input "**********"
type textarea "**********"
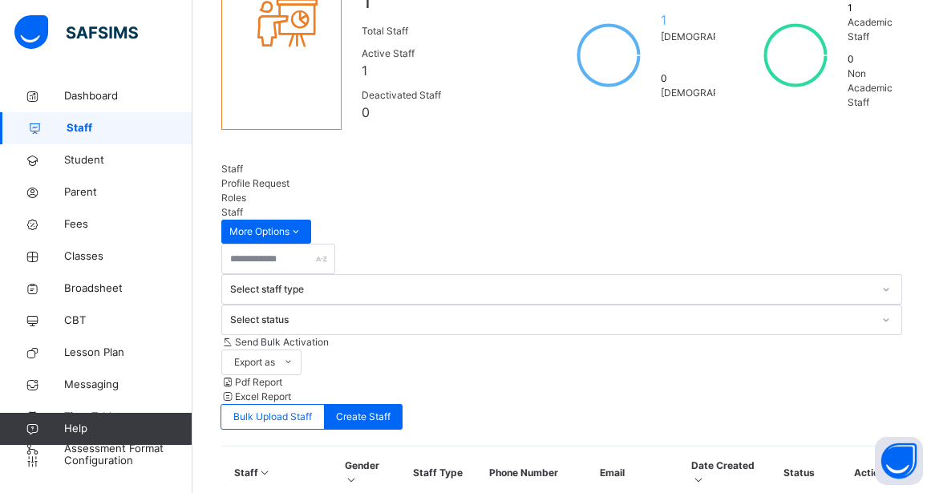
scroll to position [648, 0]
type input "**********"
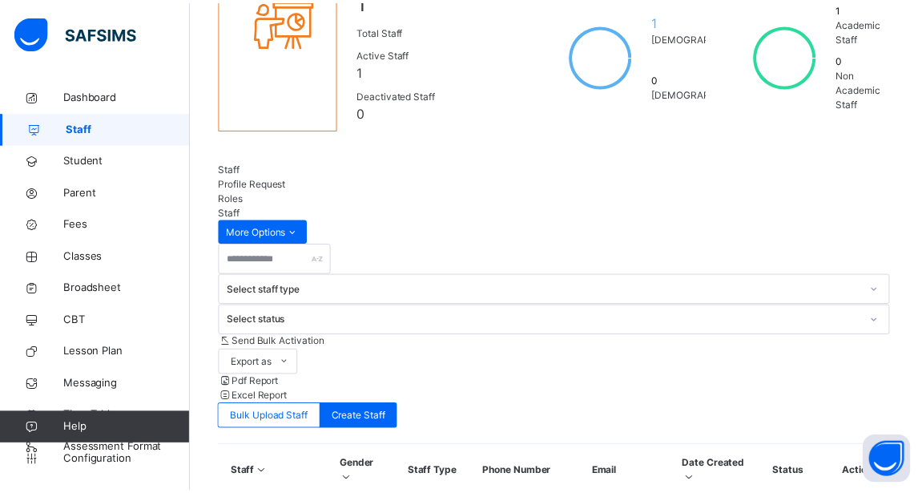
scroll to position [641, 0]
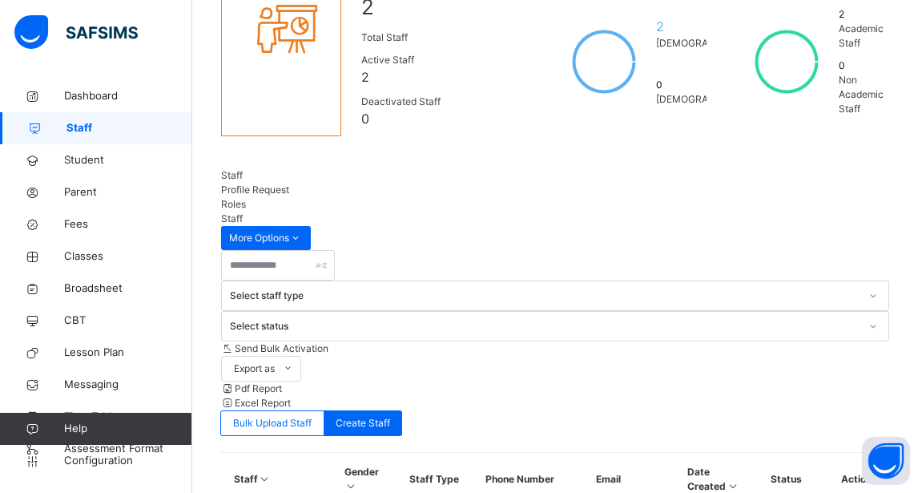
scroll to position [159, 0]
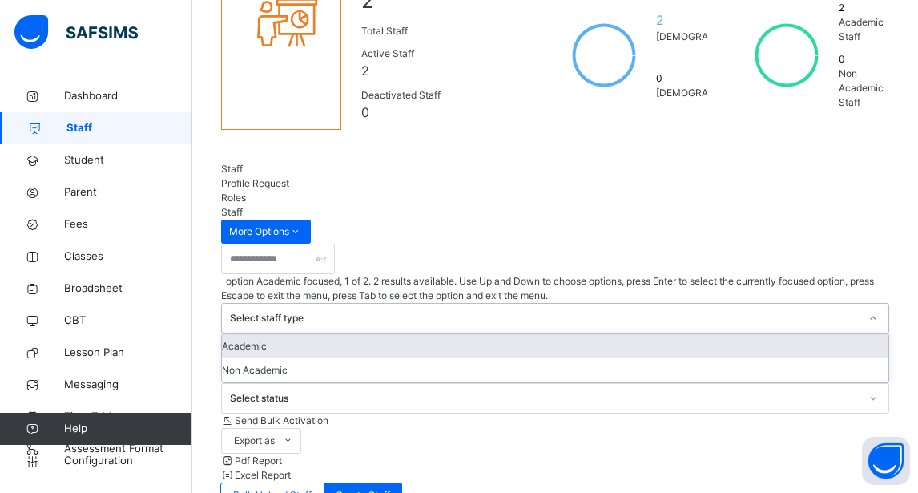
click at [869, 310] on icon at bounding box center [874, 318] width 10 height 16
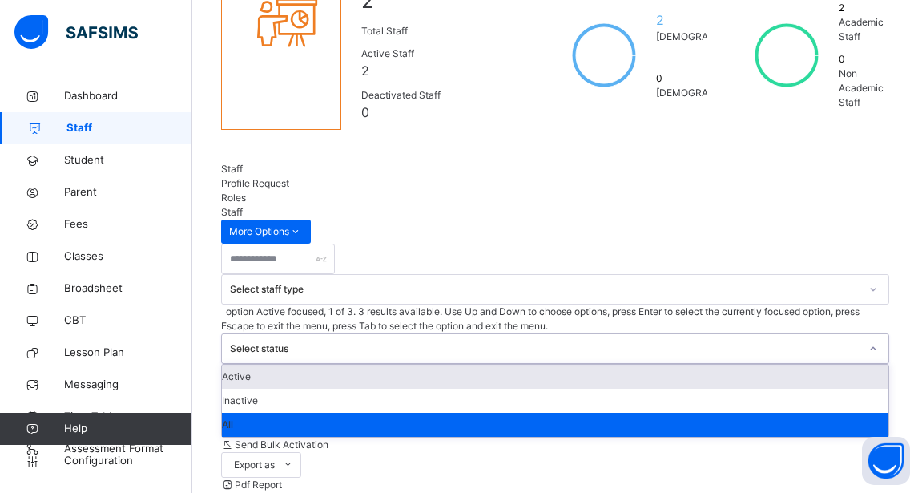
click at [869, 341] on icon at bounding box center [874, 349] width 10 height 16
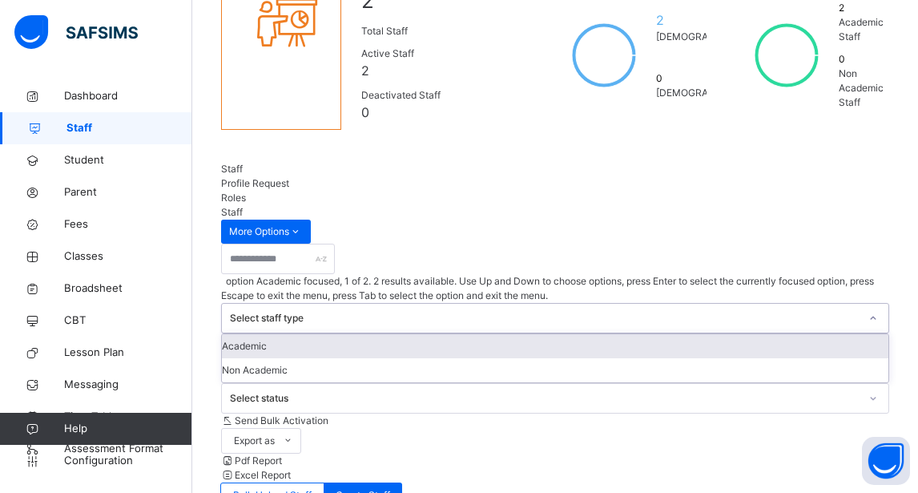
click at [340, 311] on div "Select staff type" at bounding box center [545, 318] width 630 height 14
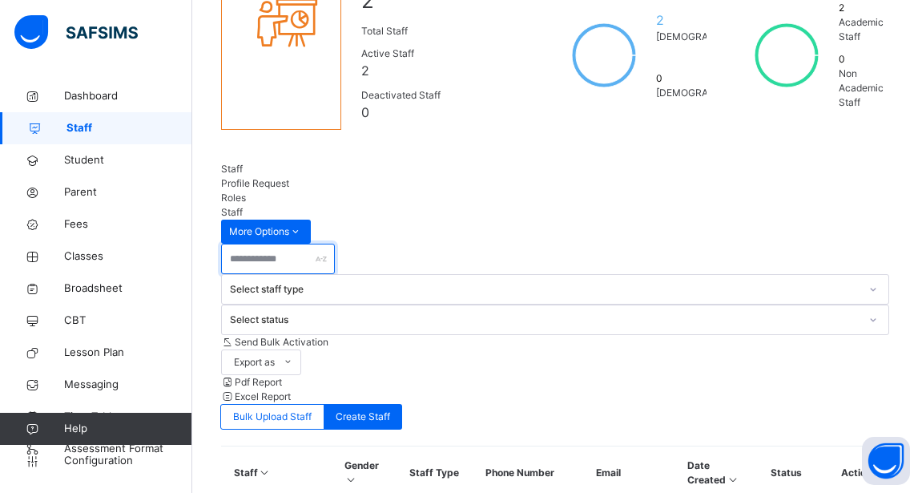
click at [252, 245] on input "text" at bounding box center [278, 259] width 114 height 30
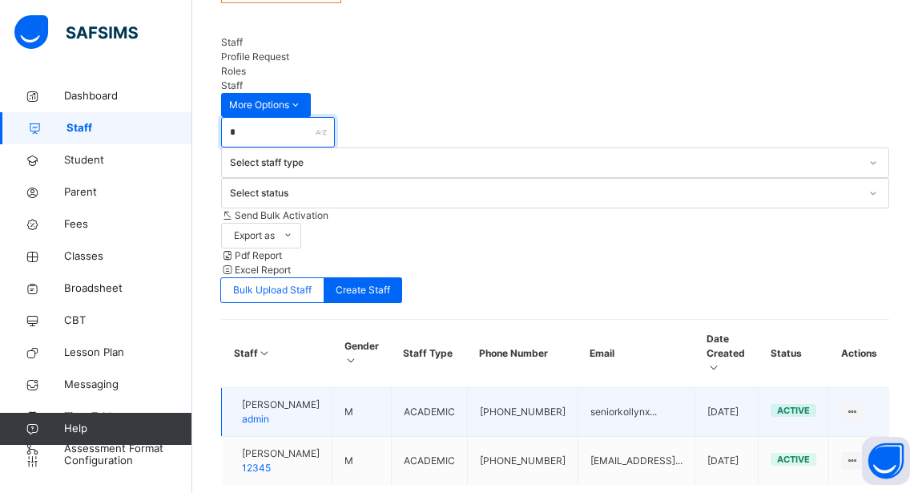
scroll to position [222, 0]
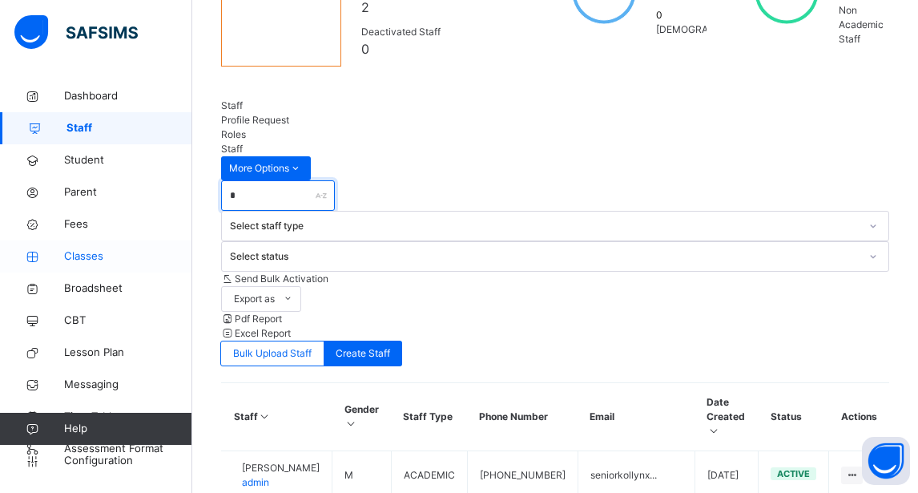
type input "*"
click at [83, 256] on span "Classes" at bounding box center [128, 256] width 128 height 16
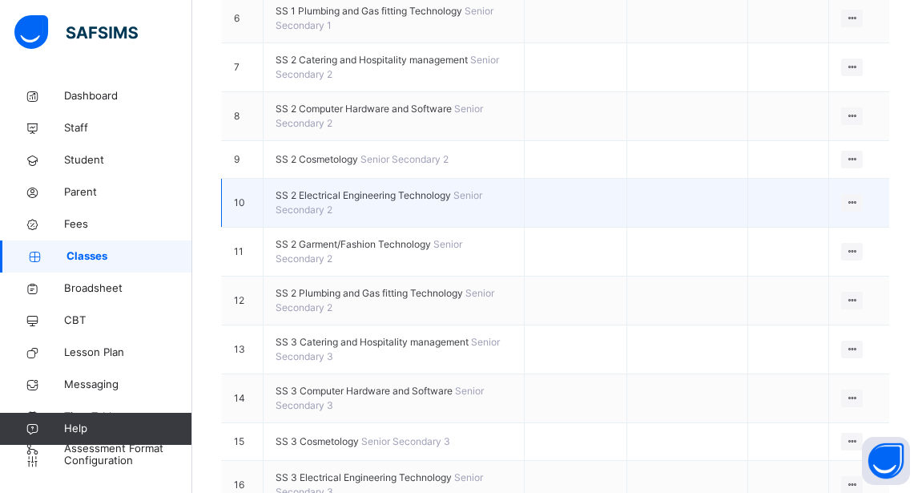
scroll to position [618, 0]
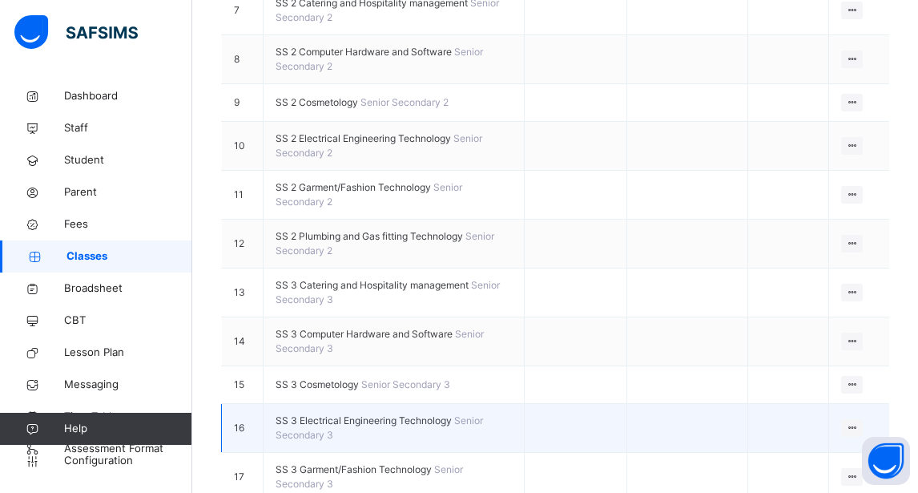
click at [390, 404] on td "SS 3 Electrical Engineering Technology Senior Secondary 3" at bounding box center [394, 428] width 261 height 49
click at [859, 422] on icon at bounding box center [853, 428] width 14 height 12
click at [812, 452] on div "View Class" at bounding box center [810, 460] width 91 height 16
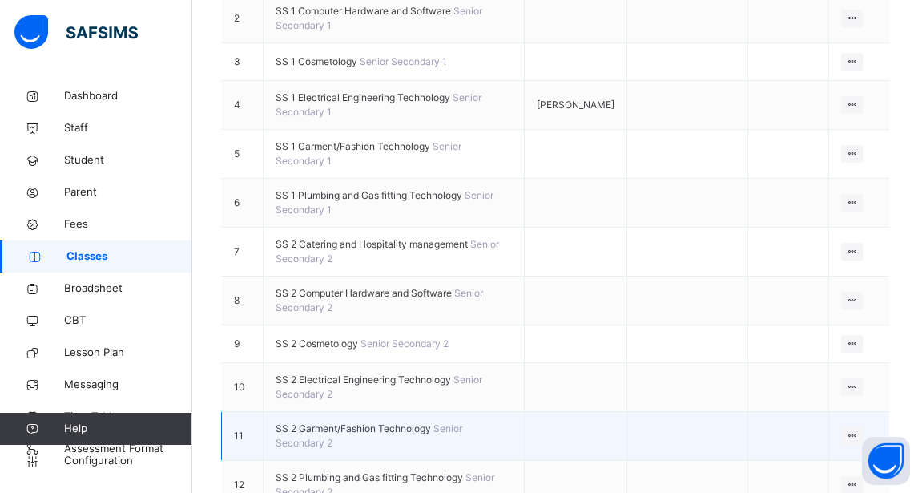
scroll to position [401, 0]
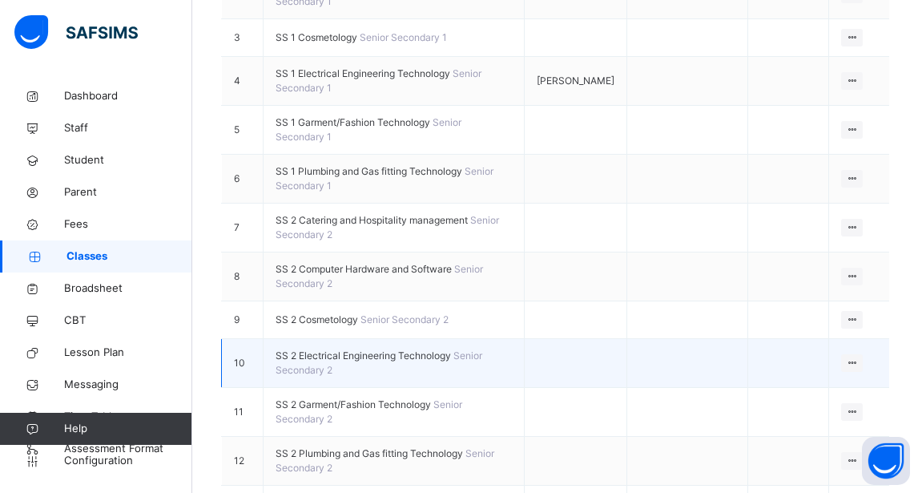
click at [410, 349] on span "SS 2 Electrical Engineering Technology" at bounding box center [365, 355] width 178 height 12
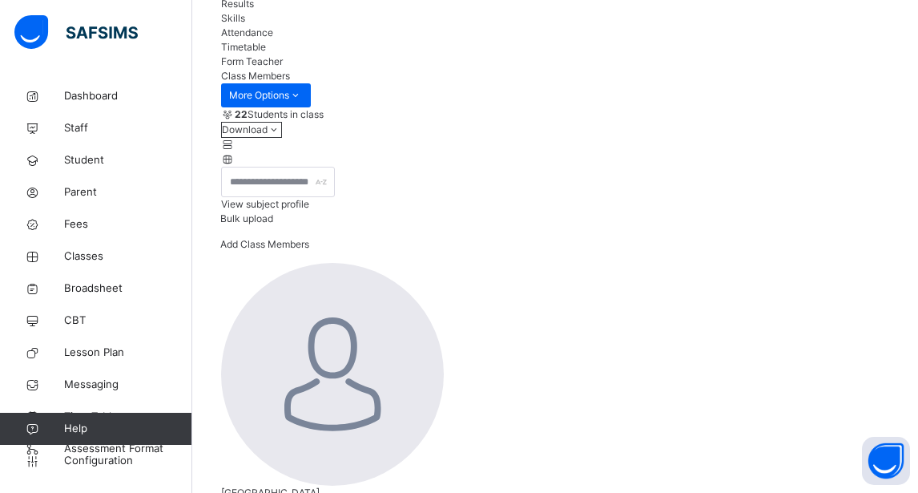
scroll to position [240, 0]
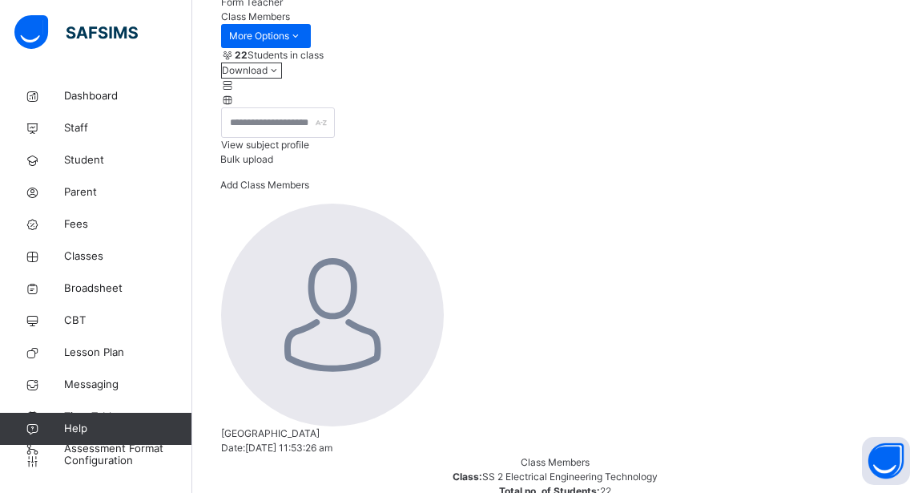
click at [309, 191] on span "Add Class Members" at bounding box center [264, 185] width 89 height 12
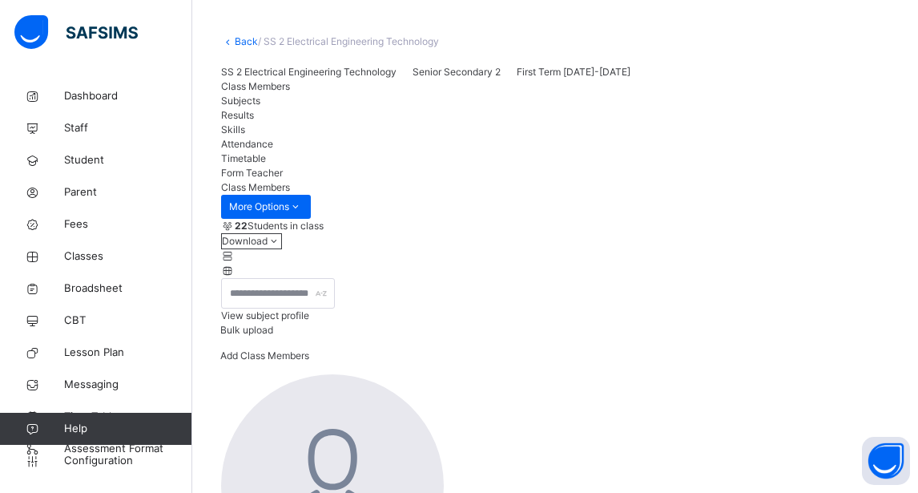
scroll to position [71, 0]
click at [260, 106] on span "Subjects" at bounding box center [240, 100] width 39 height 12
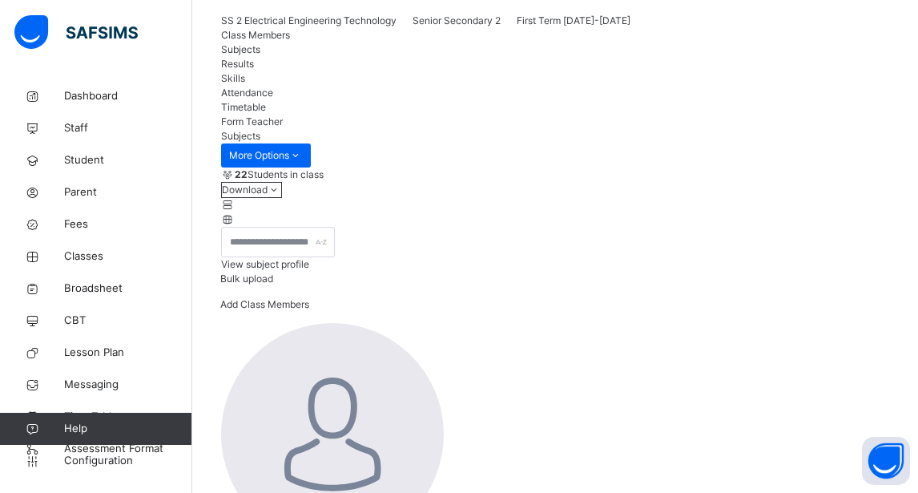
scroll to position [321, 0]
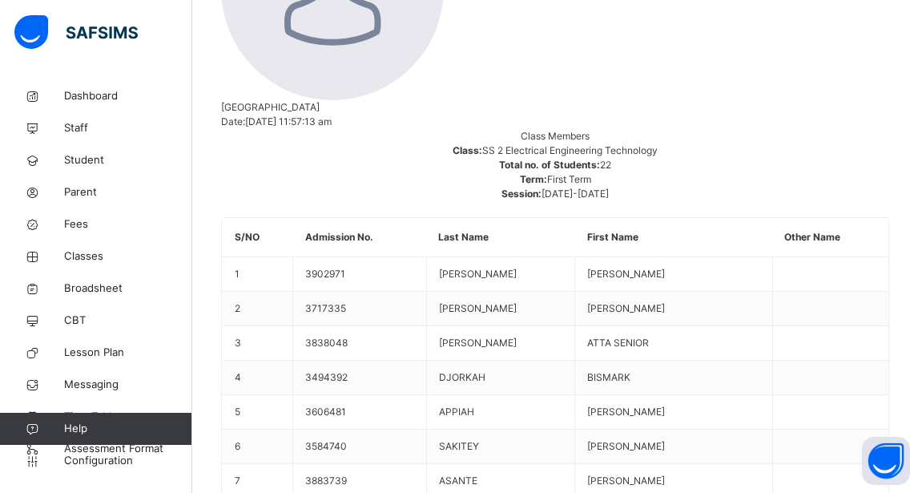
scroll to position [561, 0]
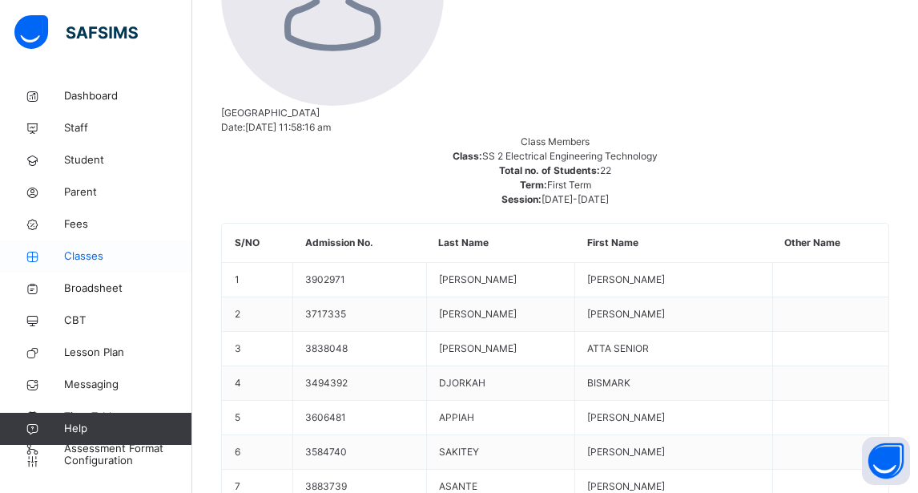
click at [84, 255] on span "Classes" at bounding box center [128, 256] width 128 height 16
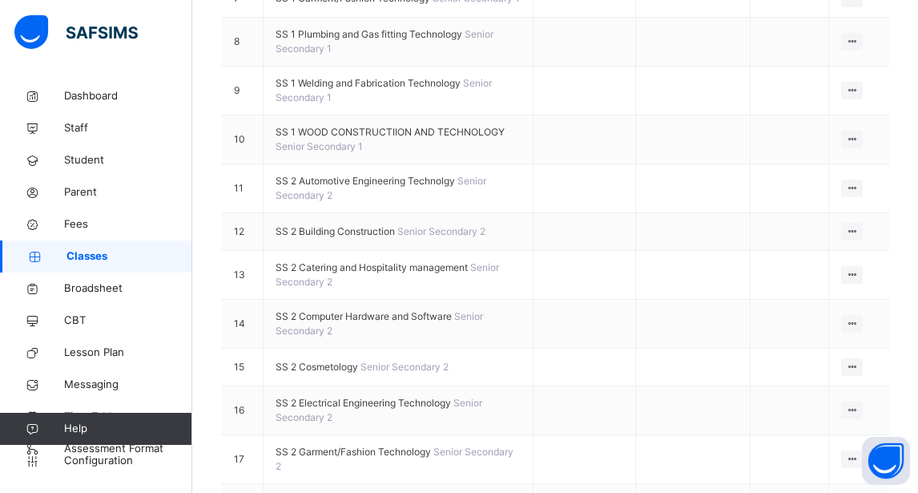
scroll to position [641, 0]
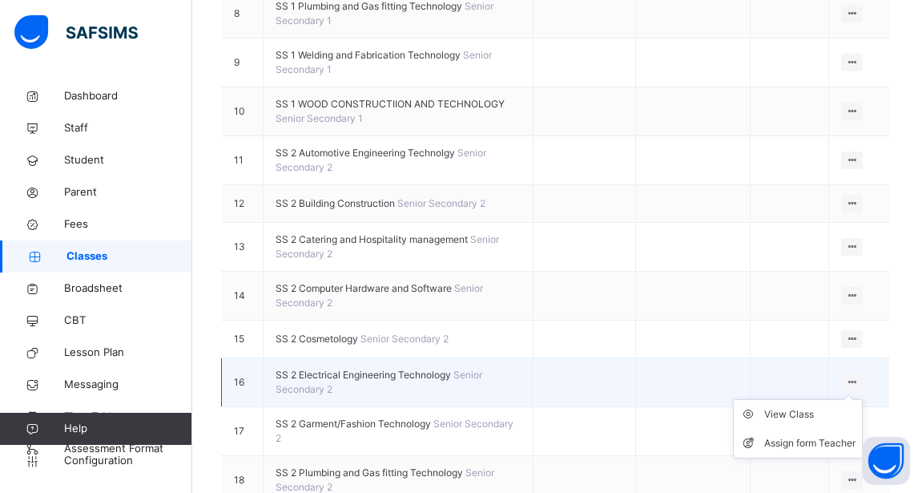
click at [863, 373] on div at bounding box center [853, 382] width 22 height 18
click at [816, 406] on div "View Class" at bounding box center [810, 414] width 91 height 16
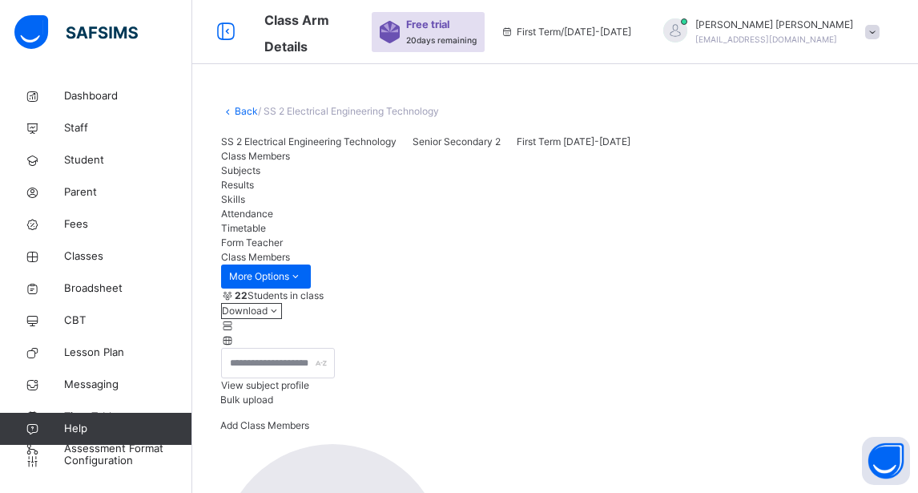
click at [260, 176] on span "Subjects" at bounding box center [240, 170] width 39 height 12
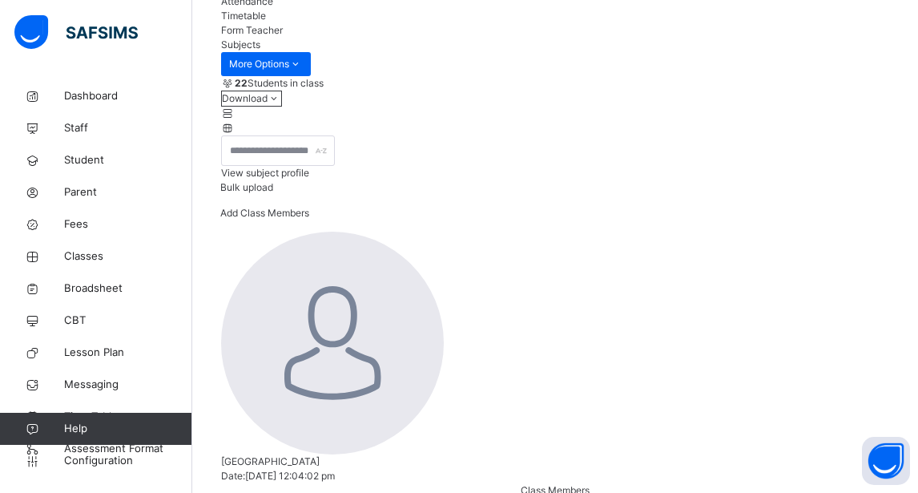
scroll to position [240, 0]
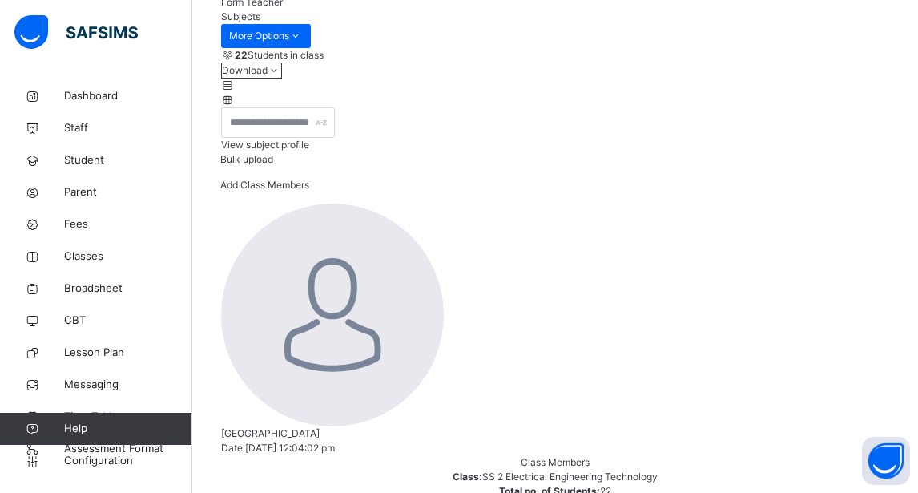
click at [85, 159] on span "Student" at bounding box center [128, 160] width 128 height 16
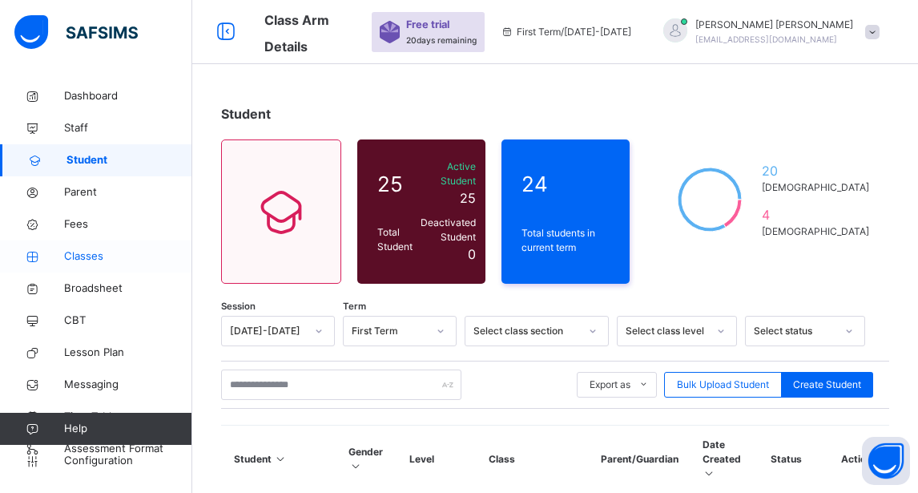
click at [87, 256] on span "Classes" at bounding box center [128, 256] width 128 height 16
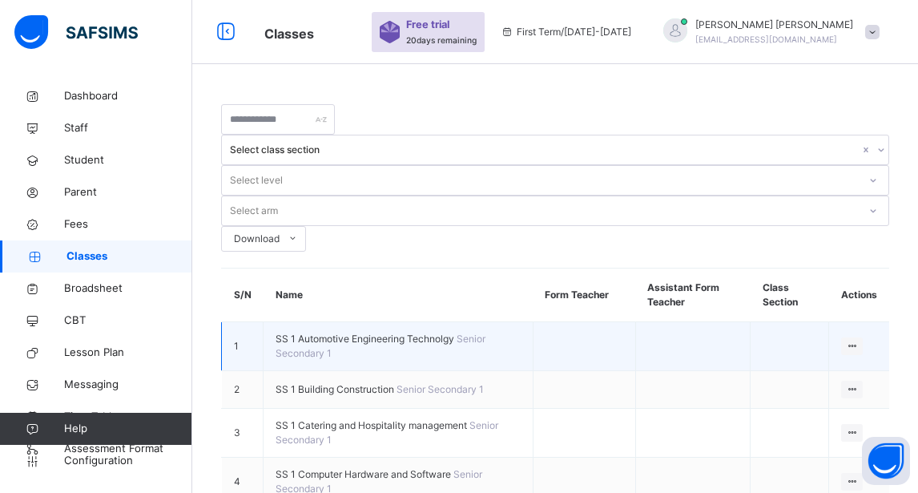
click at [793, 322] on td at bounding box center [790, 346] width 79 height 49
click at [808, 399] on div "Assign form Teacher" at bounding box center [810, 407] width 91 height 16
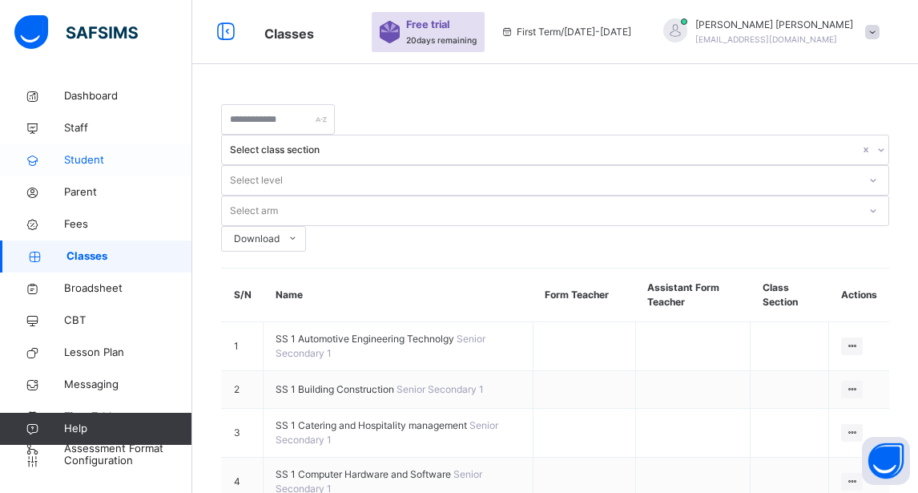
click at [87, 161] on span "Student" at bounding box center [128, 160] width 128 height 16
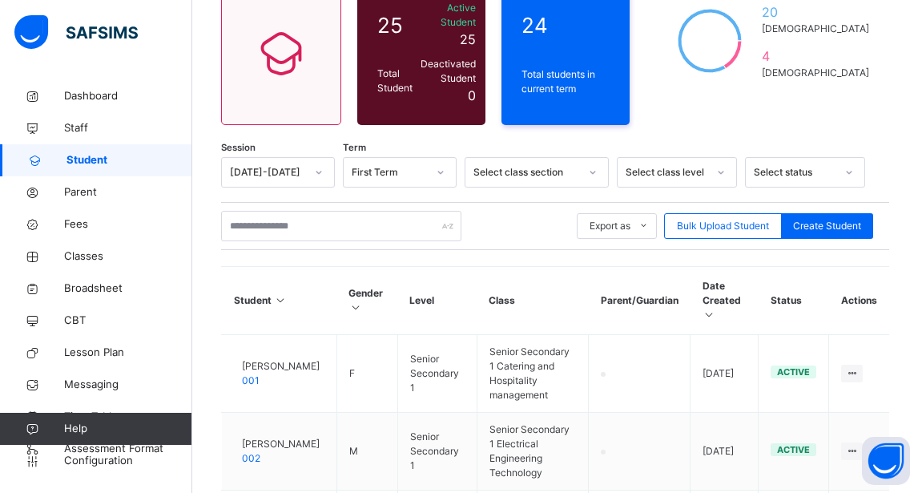
scroll to position [160, 0]
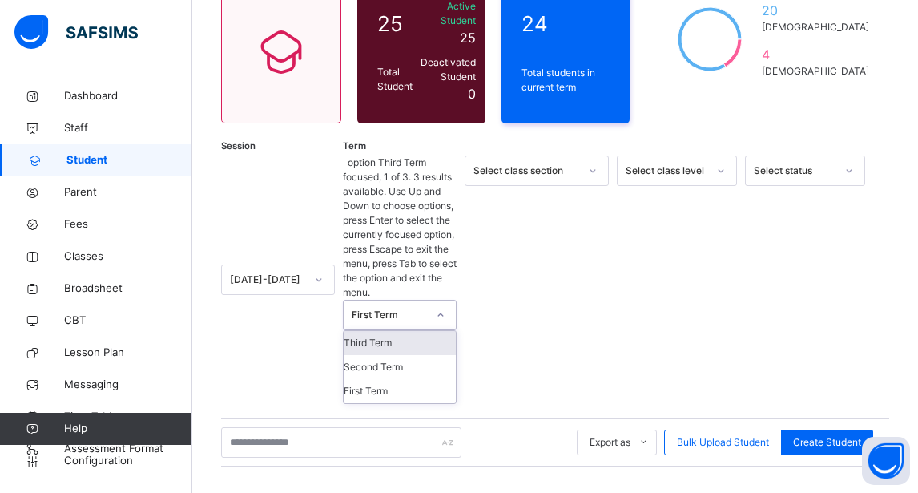
click at [446, 307] on icon at bounding box center [441, 315] width 10 height 16
click at [381, 331] on div "Third Term" at bounding box center [400, 343] width 112 height 24
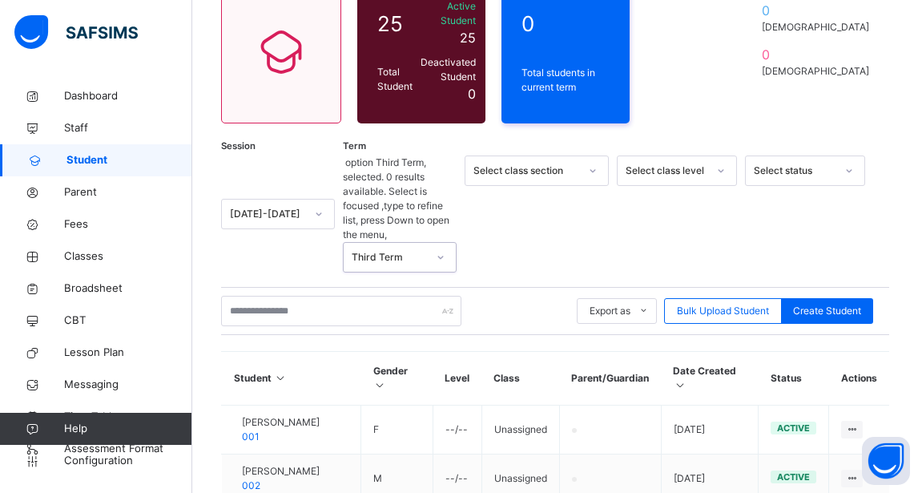
click at [598, 168] on icon at bounding box center [593, 171] width 10 height 16
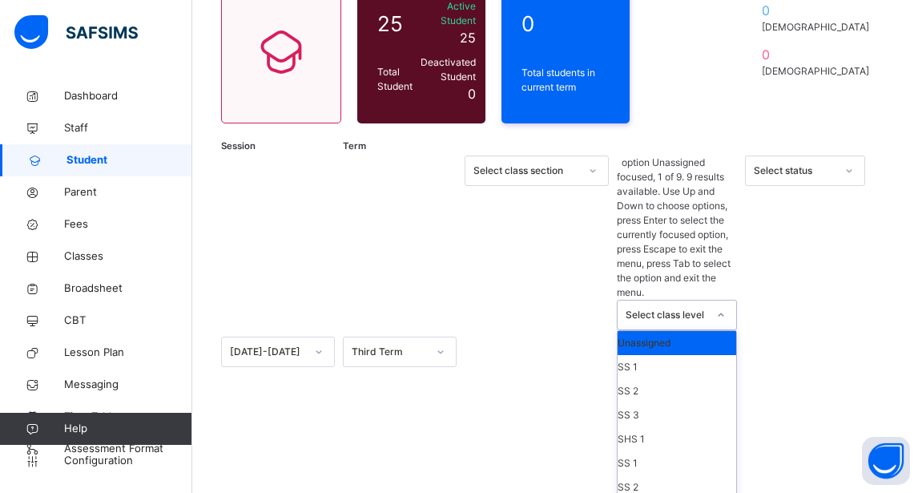
click at [726, 307] on icon at bounding box center [722, 315] width 10 height 16
click at [854, 168] on icon at bounding box center [850, 171] width 10 height 16
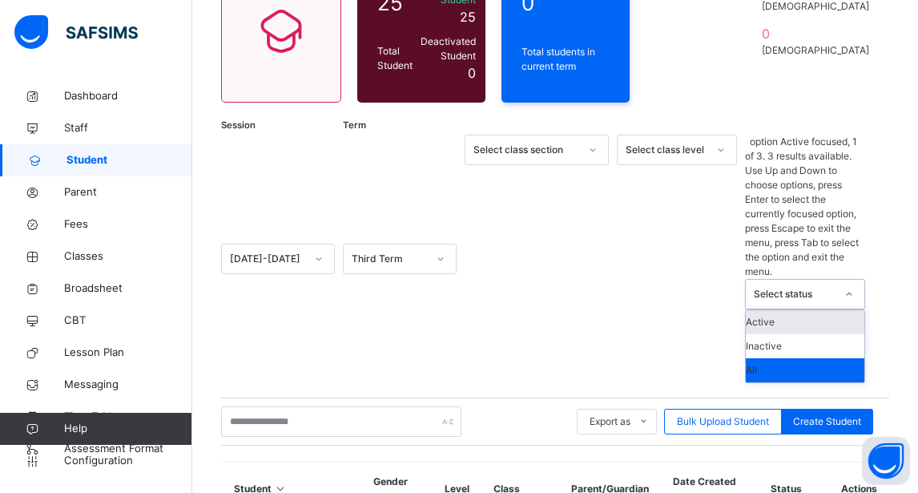
scroll to position [240, 0]
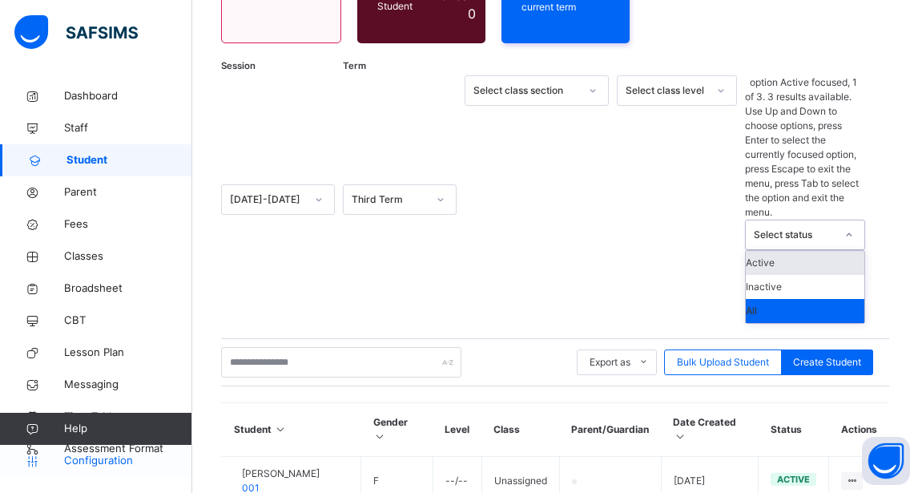
click at [94, 463] on span "Configuration" at bounding box center [127, 461] width 127 height 16
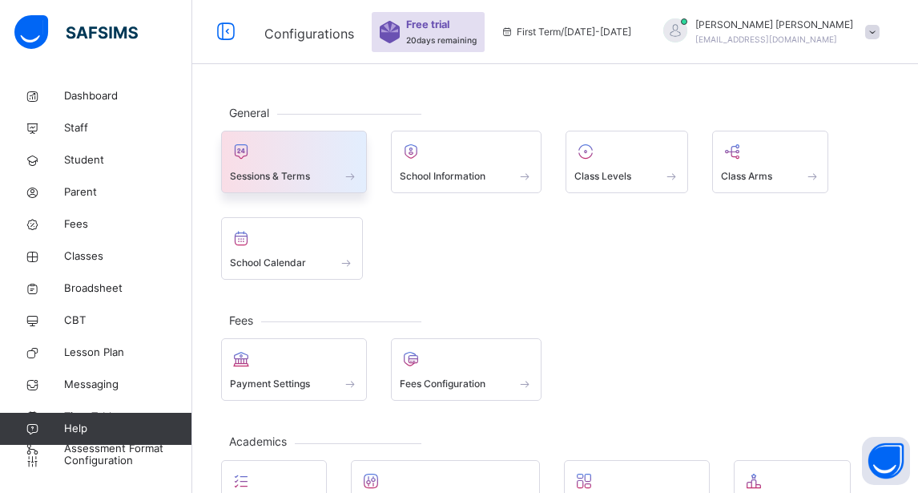
click at [355, 176] on span at bounding box center [350, 176] width 16 height 14
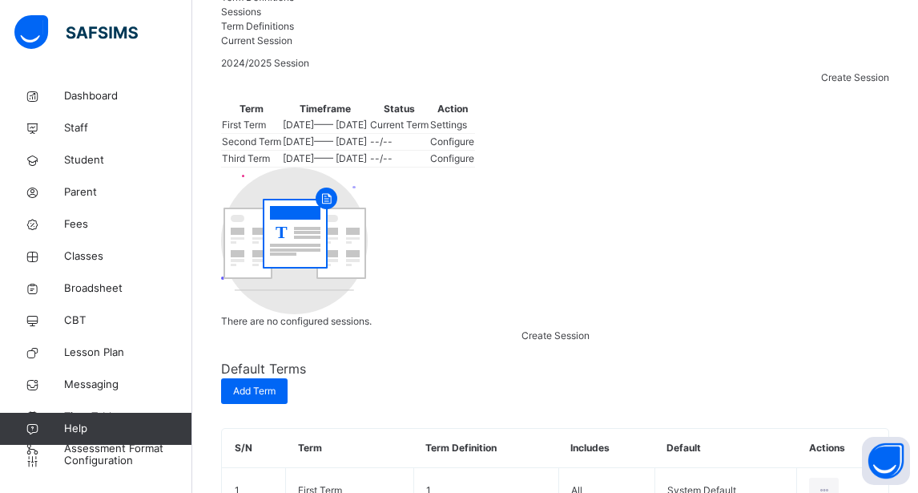
scroll to position [160, 0]
click at [266, 129] on span "First Term" at bounding box center [244, 123] width 44 height 12
click at [282, 132] on td "First Term" at bounding box center [251, 123] width 61 height 17
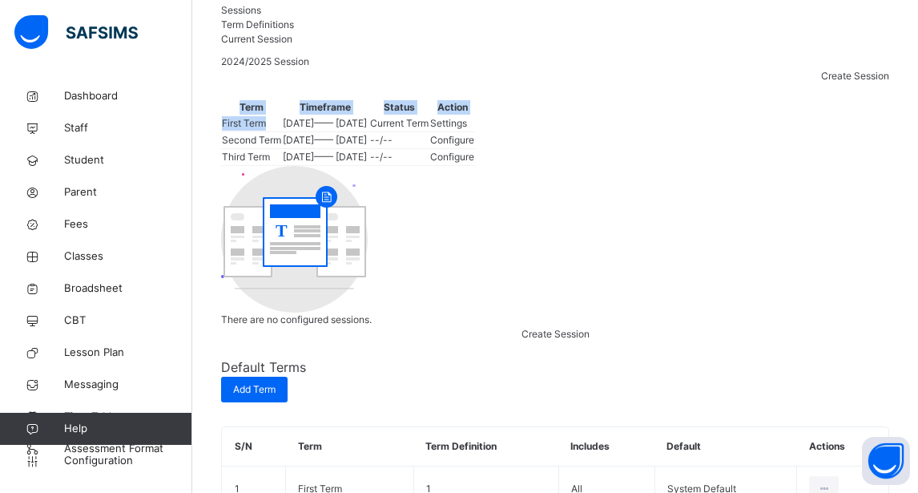
drag, startPoint x: 286, startPoint y: 198, endPoint x: 221, endPoint y: 198, distance: 64.9
click at [221, 166] on div "Term Timeframe Status Action First Term 2024-11-12 —— 2025-03-05 Current Term S…" at bounding box center [555, 132] width 668 height 67
drag, startPoint x: 221, startPoint y: 198, endPoint x: 292, endPoint y: 224, distance: 75.0
click at [282, 149] on td "Second Term" at bounding box center [251, 140] width 61 height 17
click at [281, 146] on span "Second Term" at bounding box center [251, 140] width 59 height 12
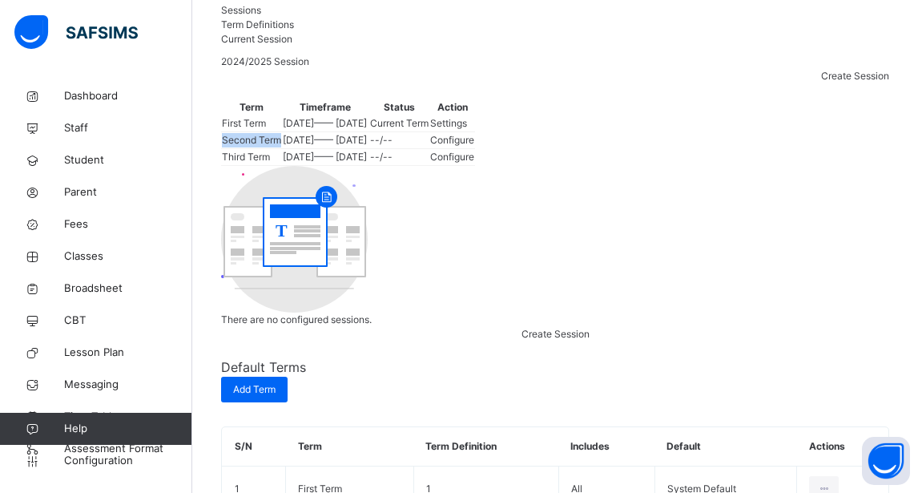
drag, startPoint x: 305, startPoint y: 248, endPoint x: 232, endPoint y: 248, distance: 72.9
click at [232, 149] on td "Second Term" at bounding box center [251, 140] width 61 height 17
drag, startPoint x: 232, startPoint y: 248, endPoint x: 276, endPoint y: 265, distance: 46.4
click at [276, 149] on td "Second Term" at bounding box center [251, 140] width 61 height 17
click at [281, 146] on span "Second Term" at bounding box center [251, 140] width 59 height 12
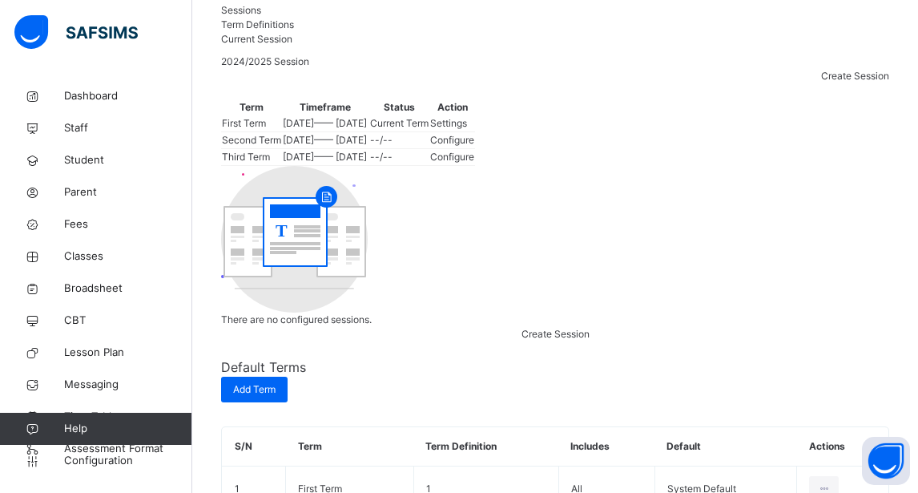
click at [281, 146] on span "Second Term" at bounding box center [251, 140] width 59 height 12
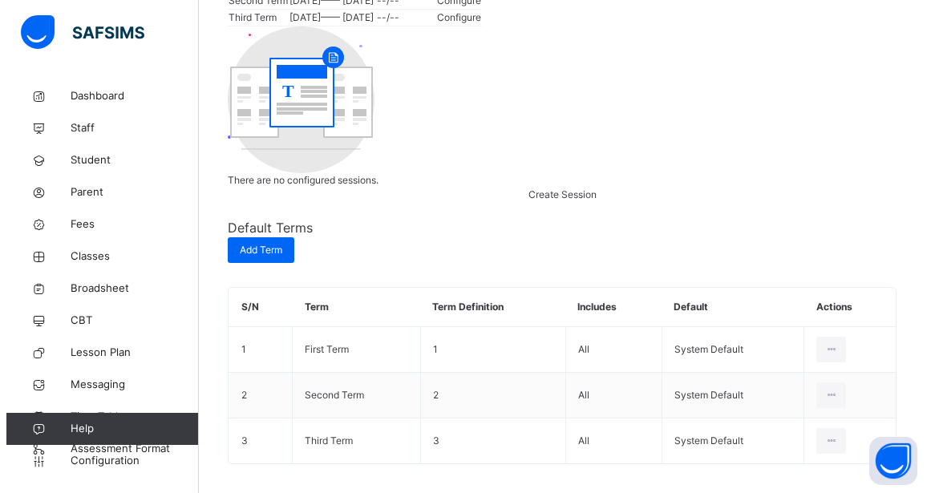
scroll to position [320, 0]
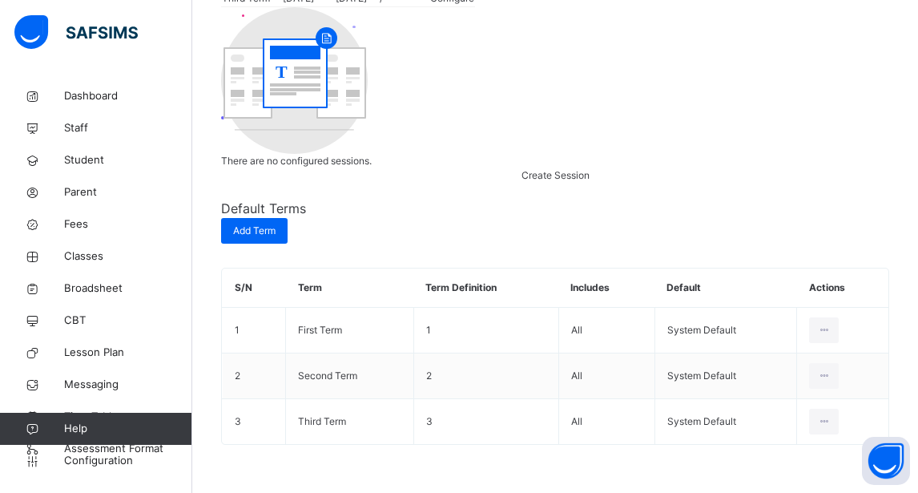
click at [558, 181] on span "Create Session" at bounding box center [556, 175] width 68 height 12
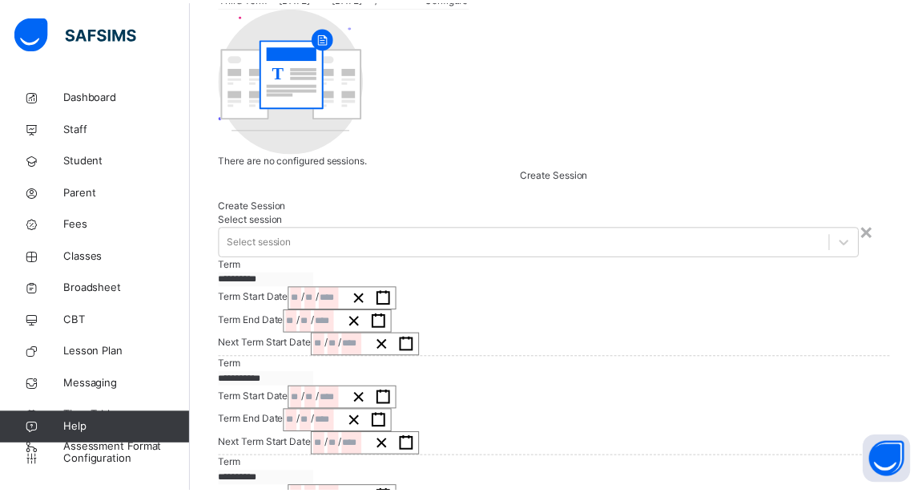
scroll to position [0, 0]
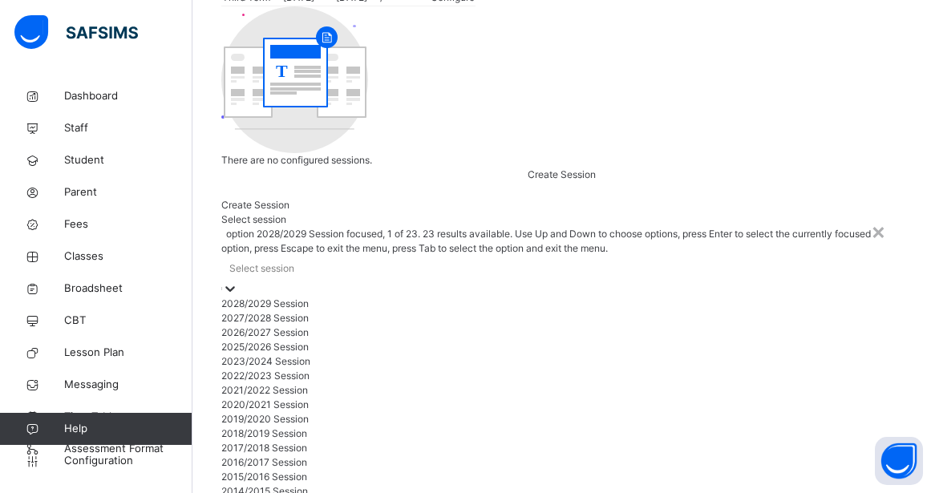
click at [238, 281] on icon at bounding box center [230, 289] width 16 height 16
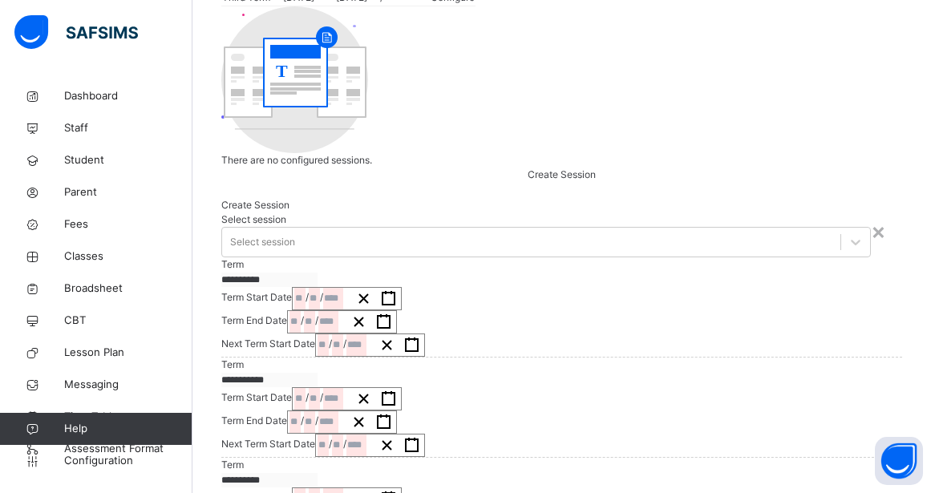
click at [561, 198] on div "**********" at bounding box center [561, 407] width 680 height 419
click at [221, 258] on label "Term" at bounding box center [232, 264] width 22 height 12
click at [870, 214] on div "×" at bounding box center [877, 231] width 15 height 34
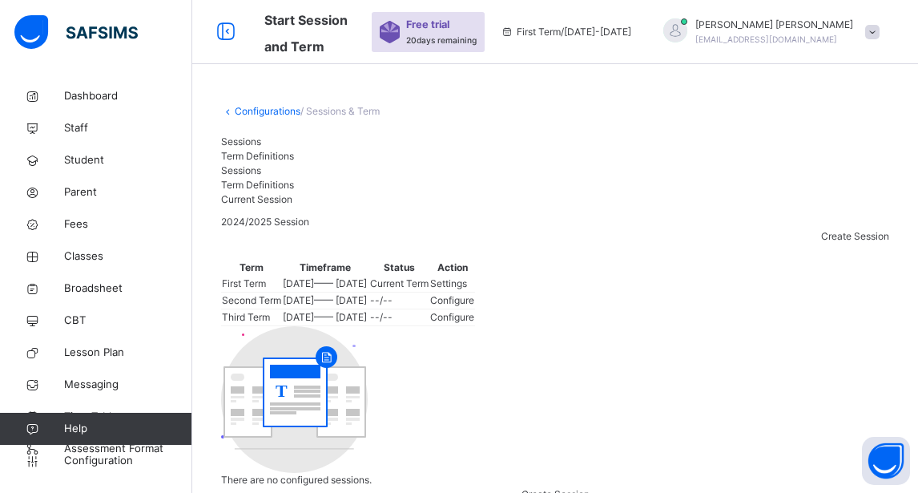
click at [294, 150] on span "Term Definitions" at bounding box center [257, 156] width 73 height 12
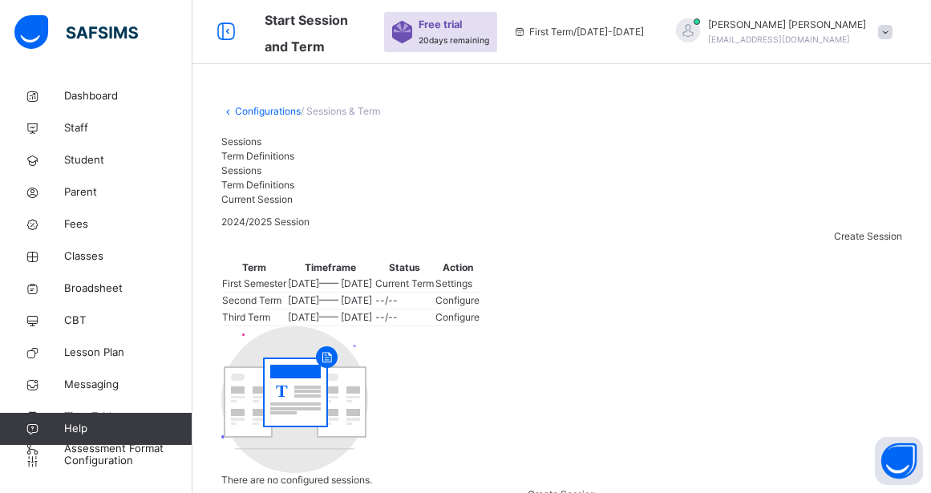
drag, startPoint x: 434, startPoint y: 170, endPoint x: 403, endPoint y: 170, distance: 31.3
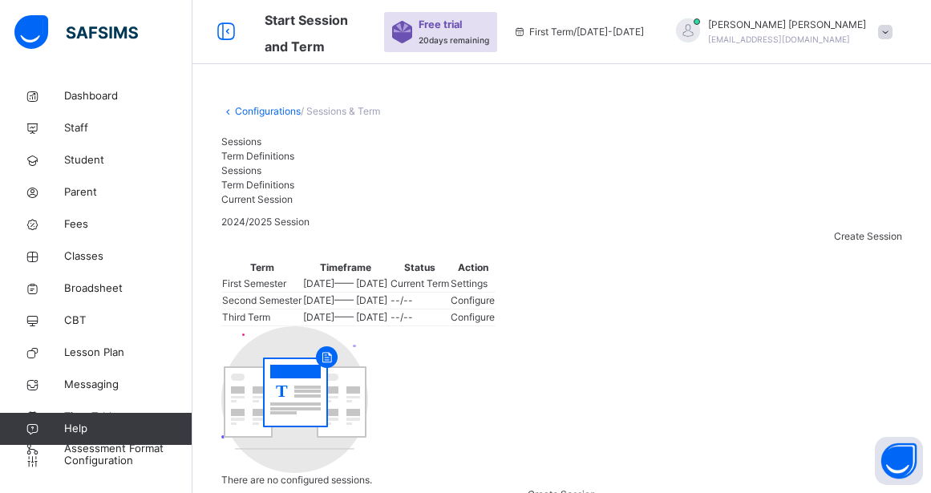
click at [620, 37] on span "First Term / 2024-2025" at bounding box center [578, 32] width 131 height 14
click at [652, 22] on div "First Term / 2024-2025" at bounding box center [578, 32] width 147 height 64
click at [644, 34] on span "First Term / 2024-2025" at bounding box center [578, 32] width 131 height 14
click at [593, 32] on span "First Term / 2024-2025" at bounding box center [578, 32] width 131 height 14
drag, startPoint x: 842, startPoint y: 408, endPoint x: 804, endPoint y: 405, distance: 38.6
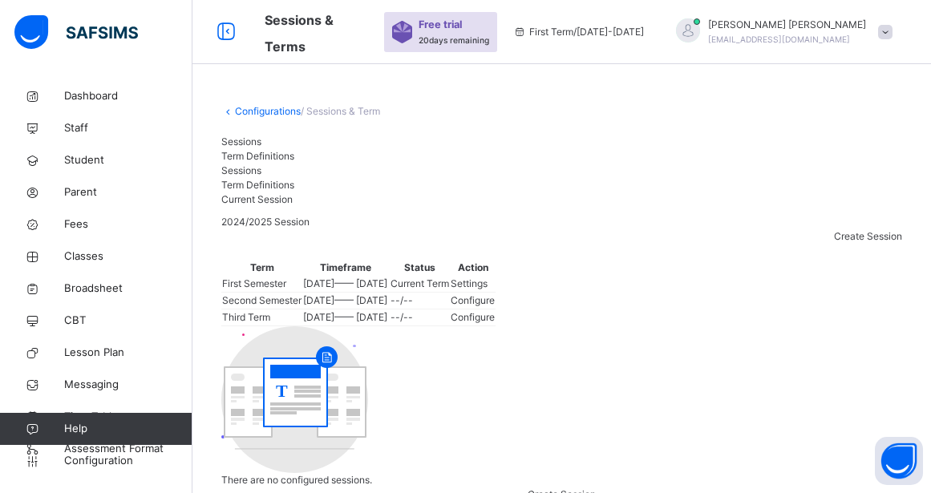
type input "*"
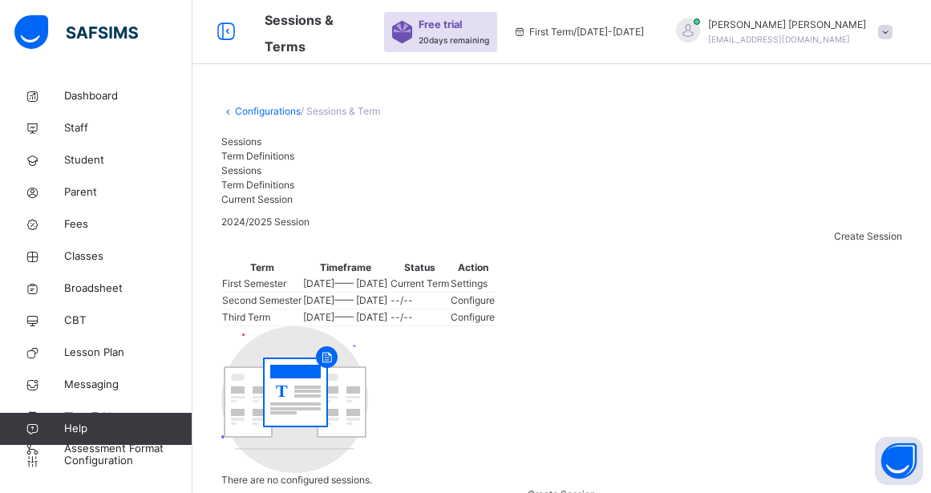
type input "**********"
drag, startPoint x: 450, startPoint y: 297, endPoint x: 463, endPoint y: 281, distance: 20.5
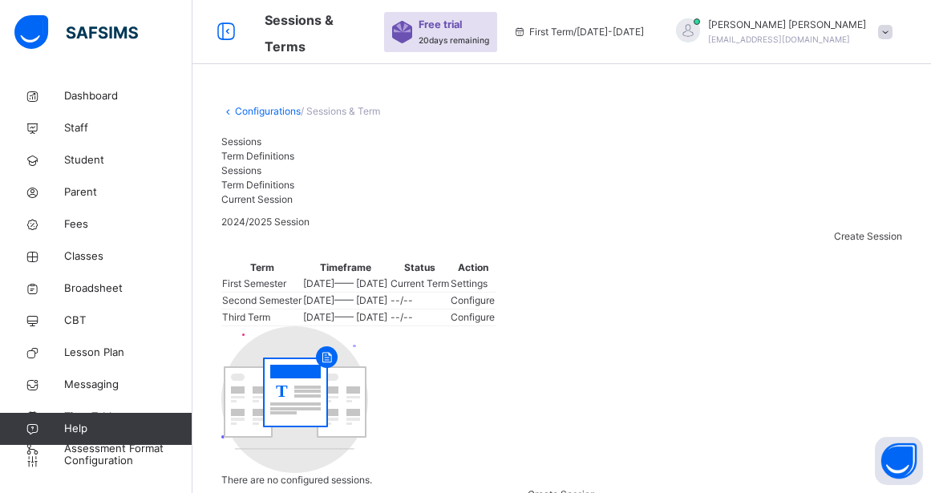
drag, startPoint x: 489, startPoint y: 163, endPoint x: 355, endPoint y: 156, distance: 134.0
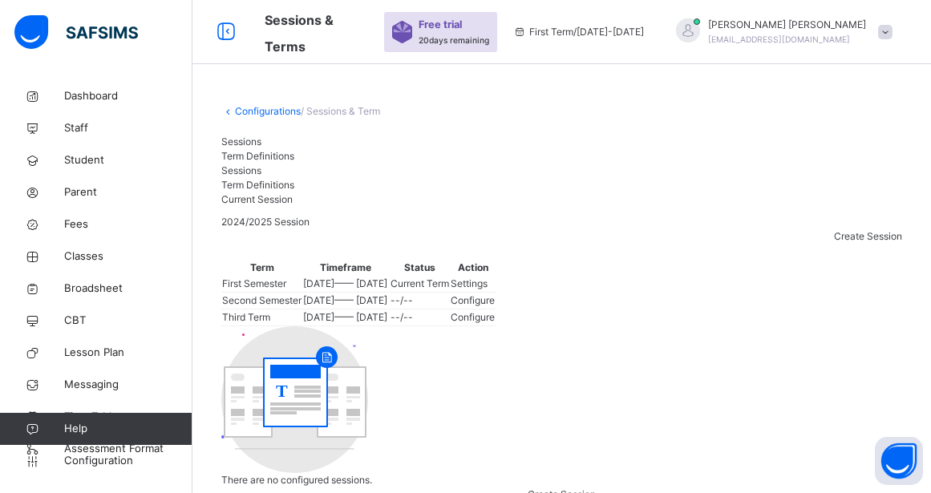
type input "**********"
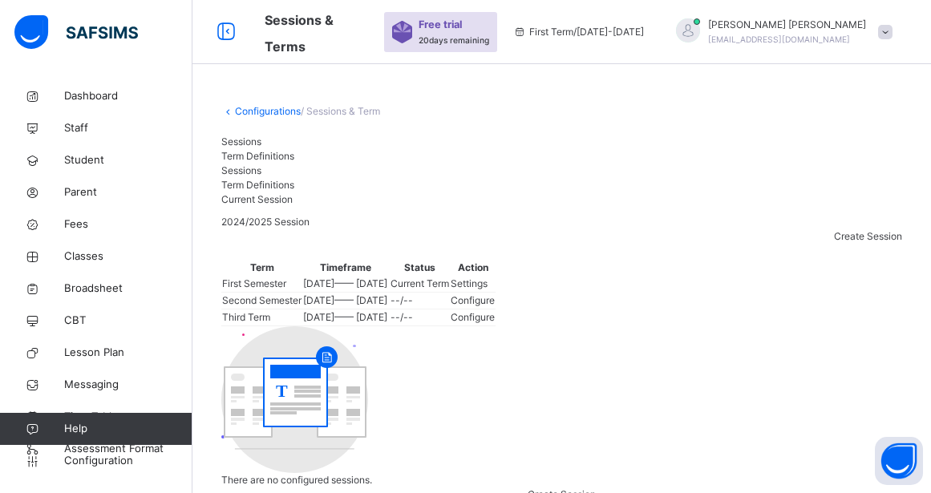
click at [340, 109] on span "/ Sessions & Term" at bounding box center [340, 111] width 79 height 12
click at [260, 109] on link "Configurations" at bounding box center [268, 111] width 66 height 12
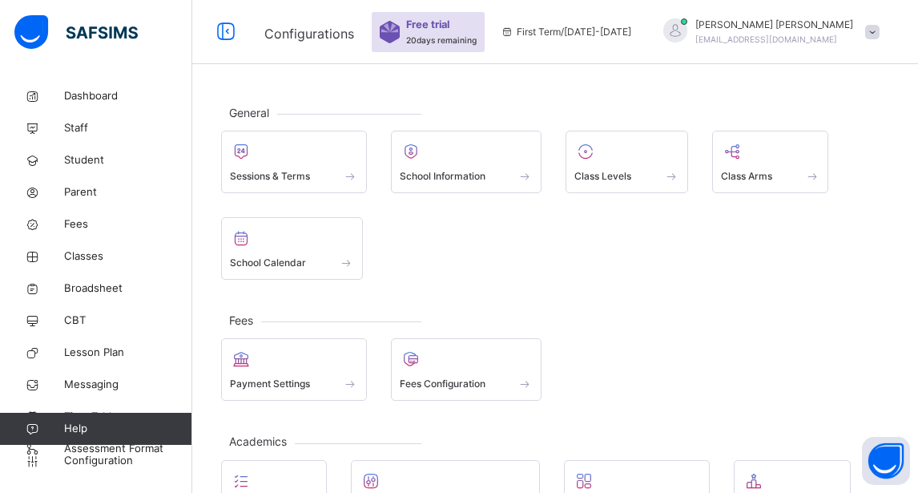
click at [566, 257] on div "Sessions & Terms School Information Class Levels Class Arms School Calendar" at bounding box center [555, 205] width 668 height 149
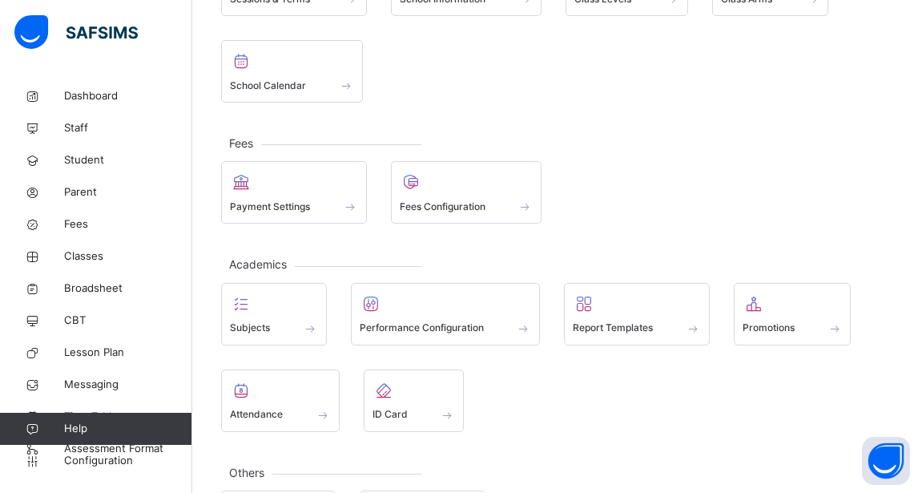
scroll to position [240, 0]
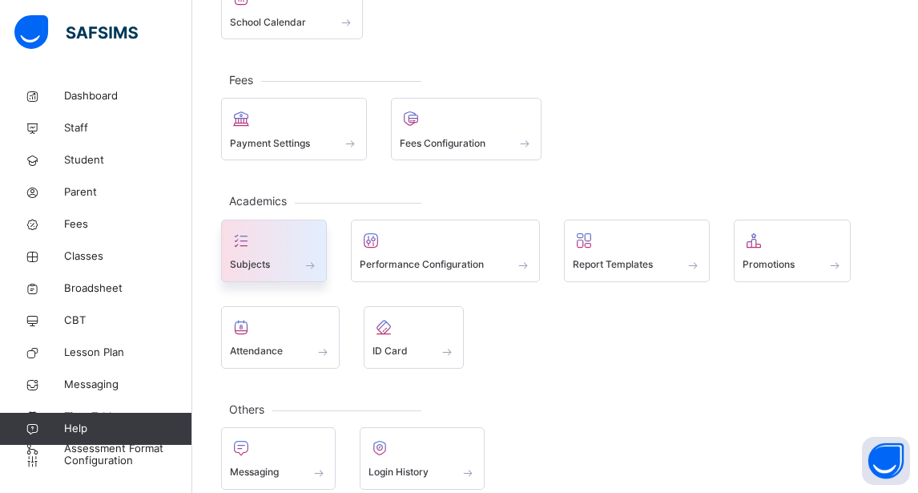
click at [299, 260] on div "Subjects" at bounding box center [274, 264] width 88 height 17
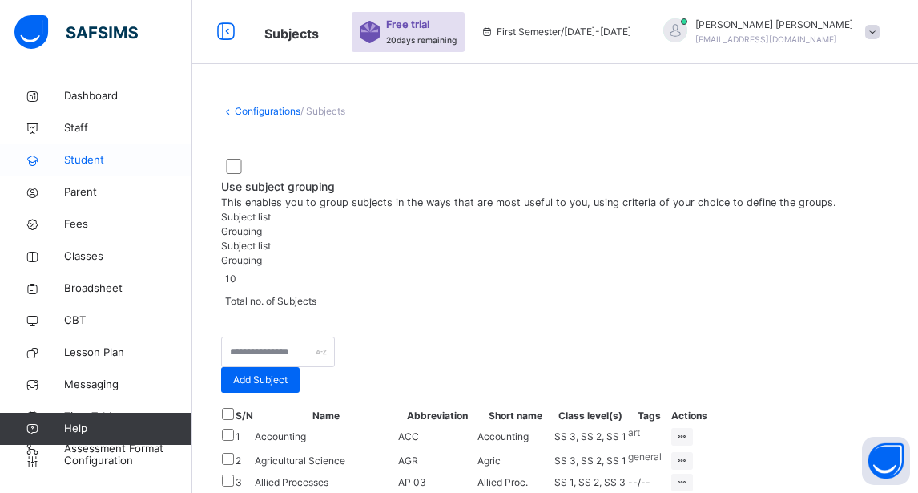
click at [79, 159] on span "Student" at bounding box center [128, 160] width 128 height 16
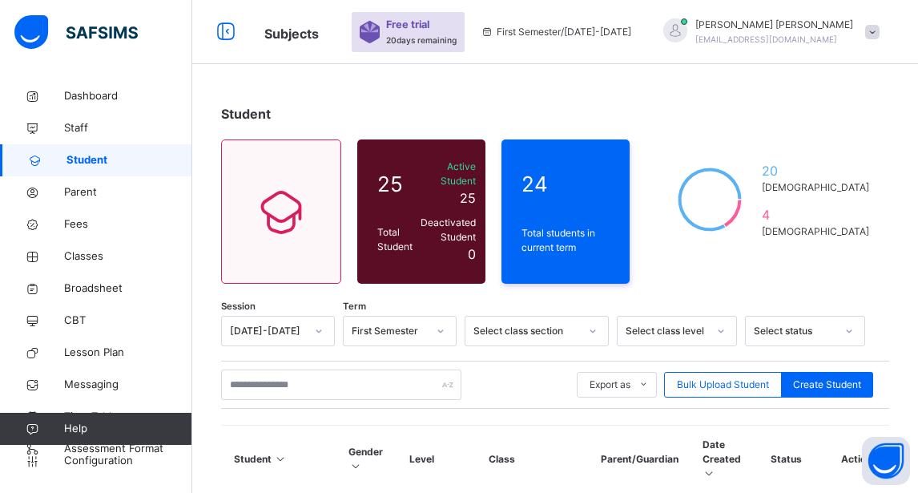
scroll to position [80, 0]
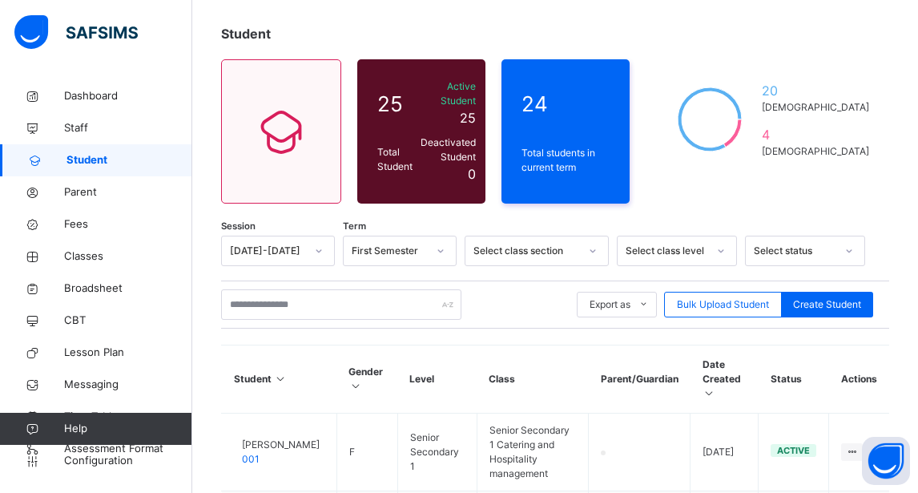
click at [445, 244] on div at bounding box center [440, 251] width 27 height 26
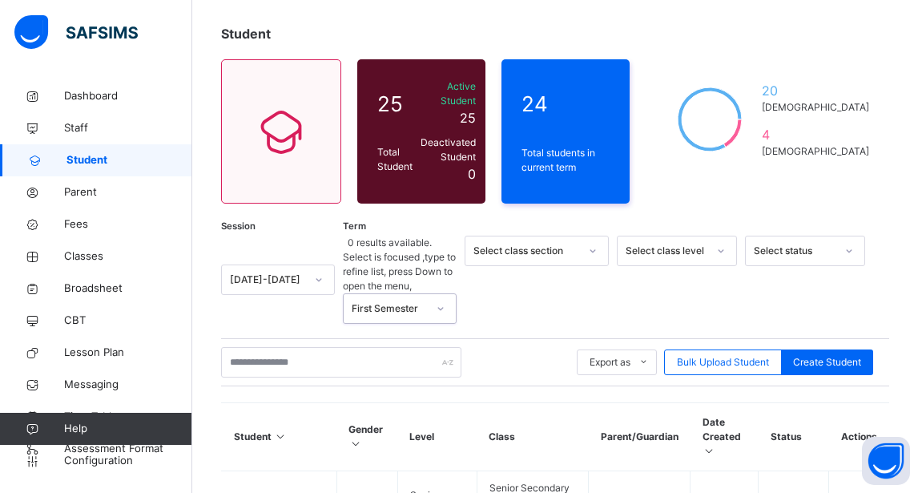
click at [444, 301] on icon at bounding box center [441, 309] width 10 height 16
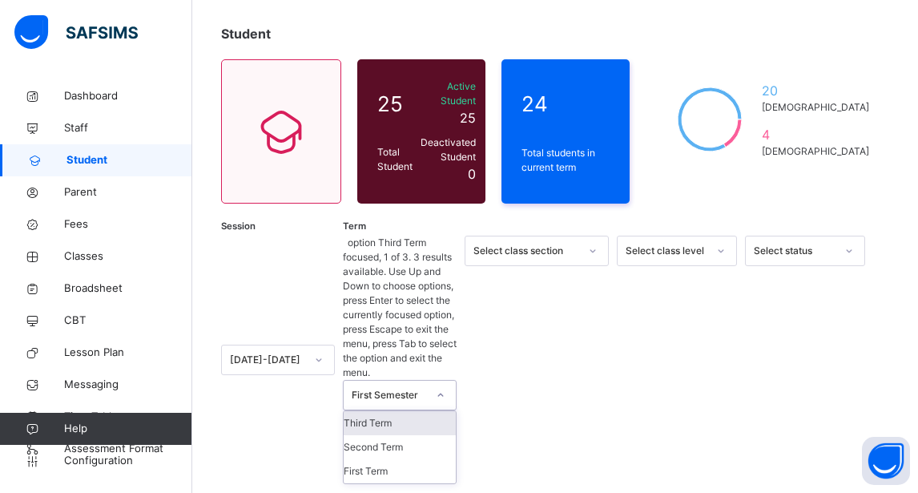
click at [446, 387] on icon at bounding box center [441, 395] width 10 height 16
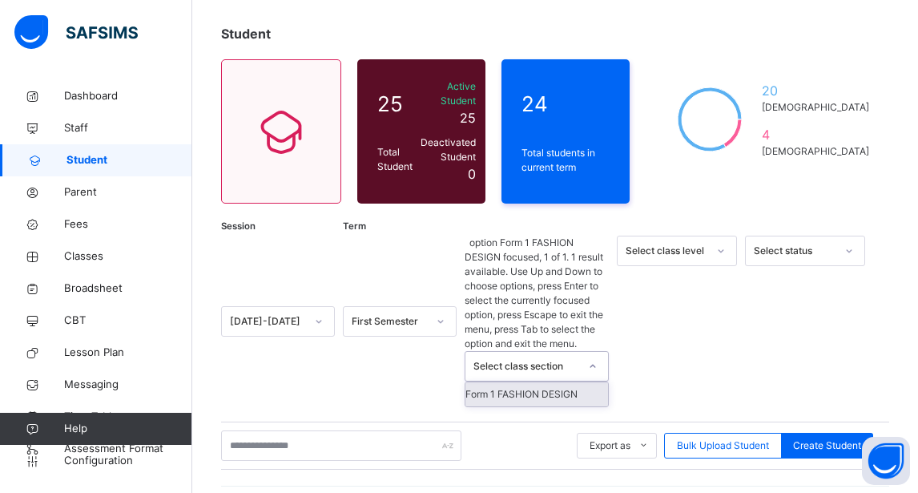
click at [526, 359] on div "Select class section" at bounding box center [527, 366] width 106 height 14
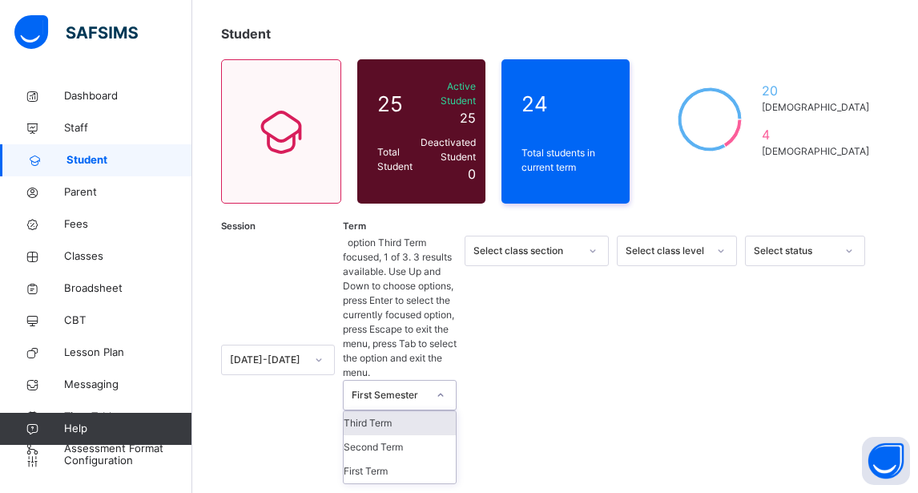
click at [435, 382] on div at bounding box center [440, 395] width 27 height 26
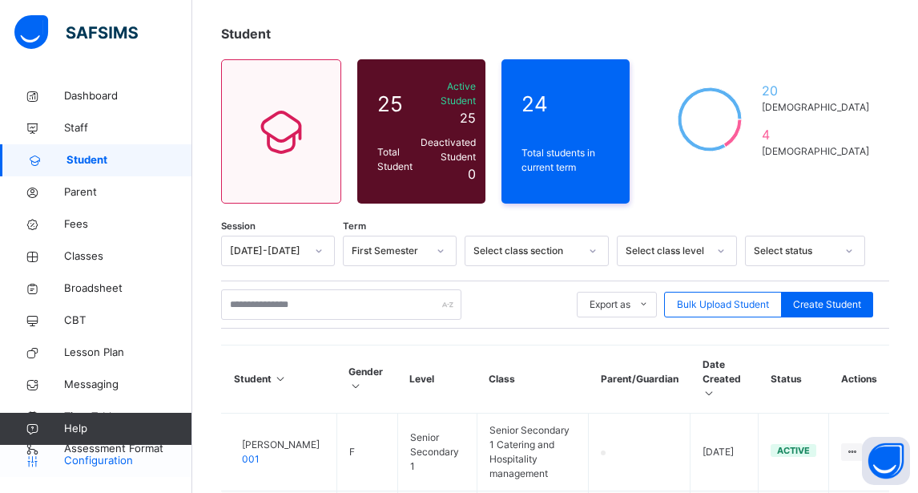
click at [99, 456] on span "Configuration" at bounding box center [127, 461] width 127 height 16
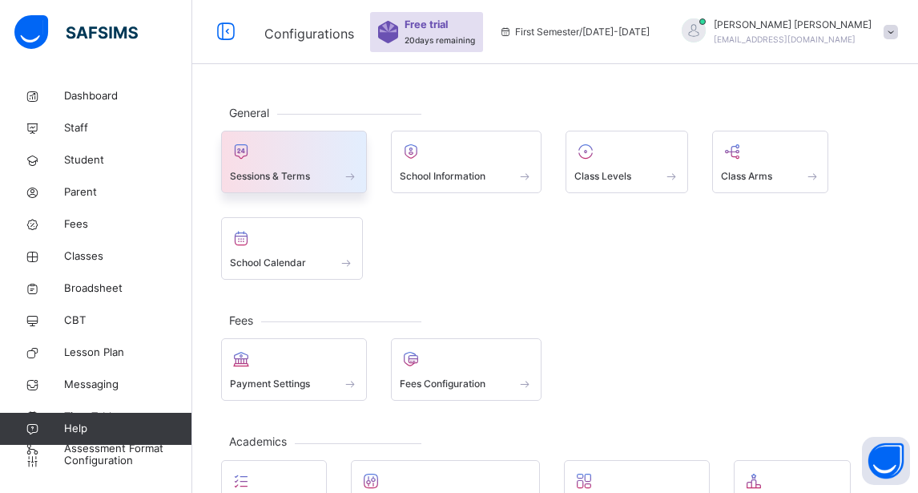
click at [351, 170] on span at bounding box center [350, 176] width 16 height 14
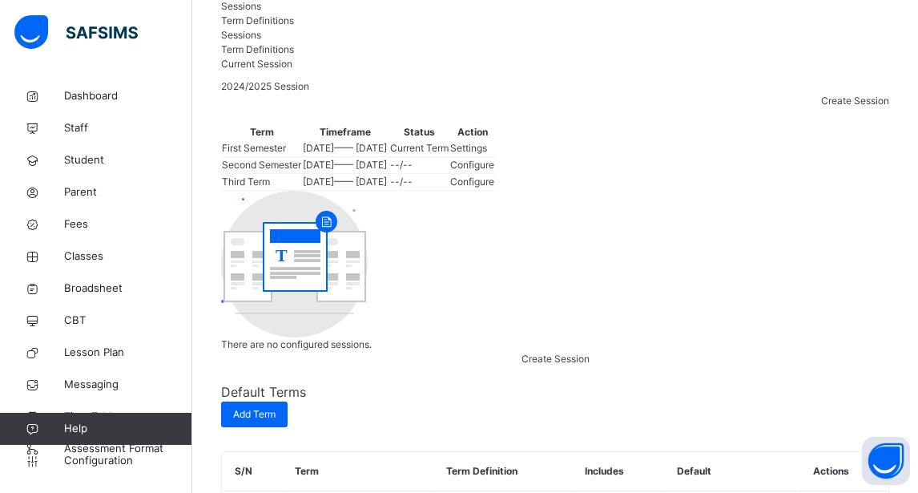
scroll to position [160, 0]
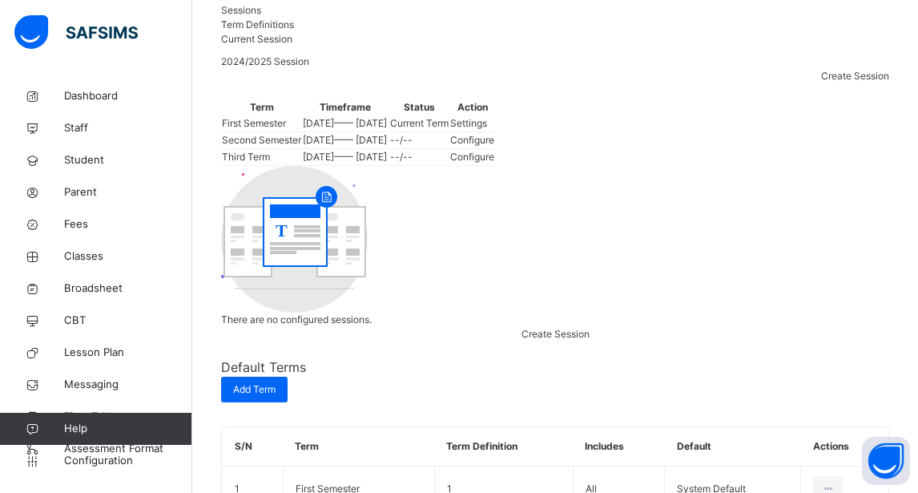
click at [388, 115] on th "Timeframe" at bounding box center [345, 107] width 86 height 16
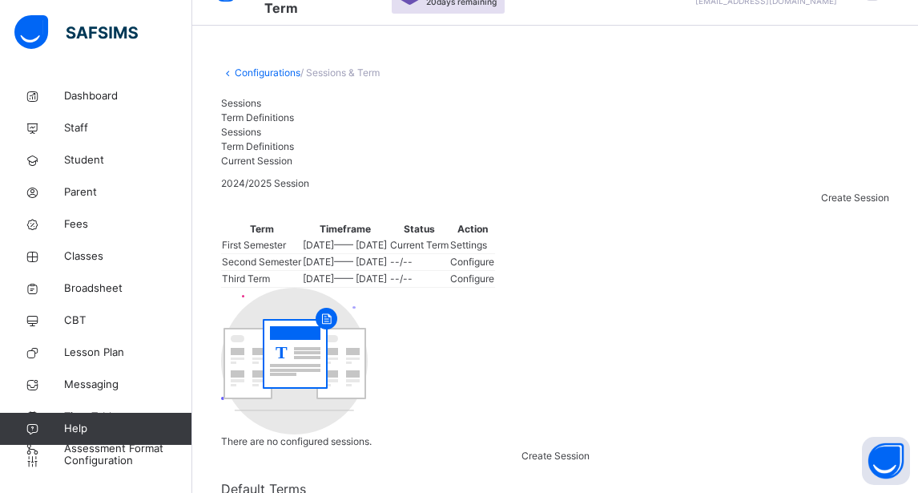
scroll to position [0, 0]
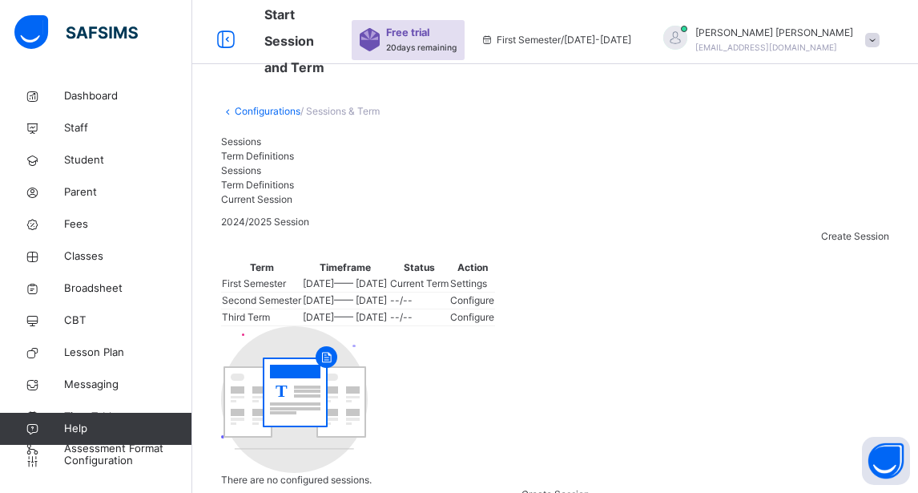
click at [629, 36] on span "First Semester / 2024-2025" at bounding box center [556, 40] width 151 height 14
click at [610, 37] on span "First Semester / 2024-2025" at bounding box center [556, 40] width 151 height 14
click at [789, 42] on span "seniorkollynx98@gmail.com" at bounding box center [767, 47] width 142 height 10
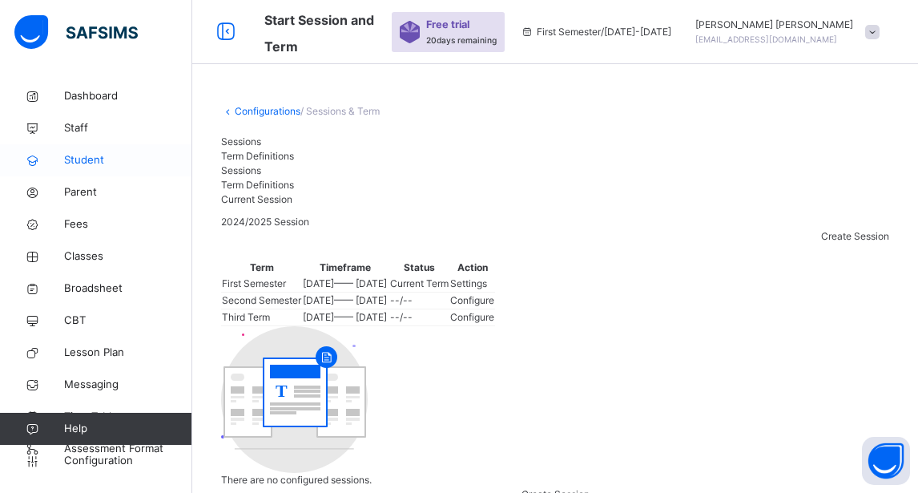
click at [77, 162] on span "Student" at bounding box center [128, 160] width 128 height 16
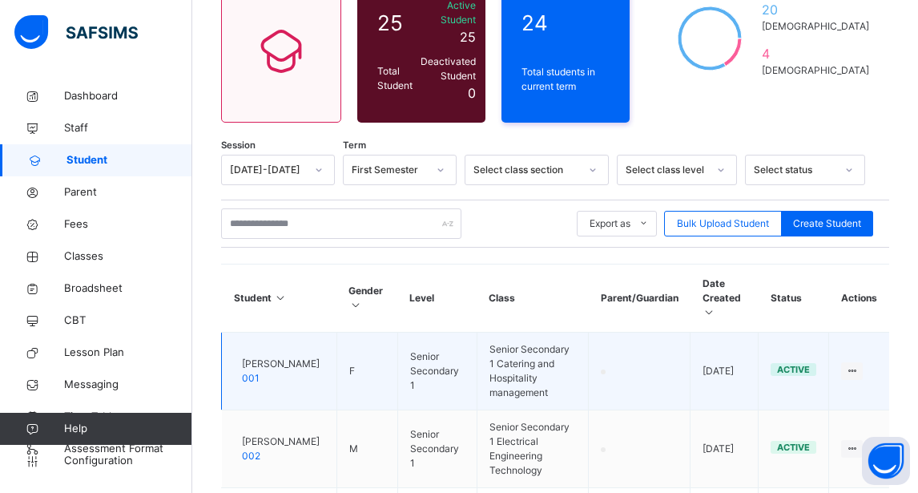
scroll to position [160, 0]
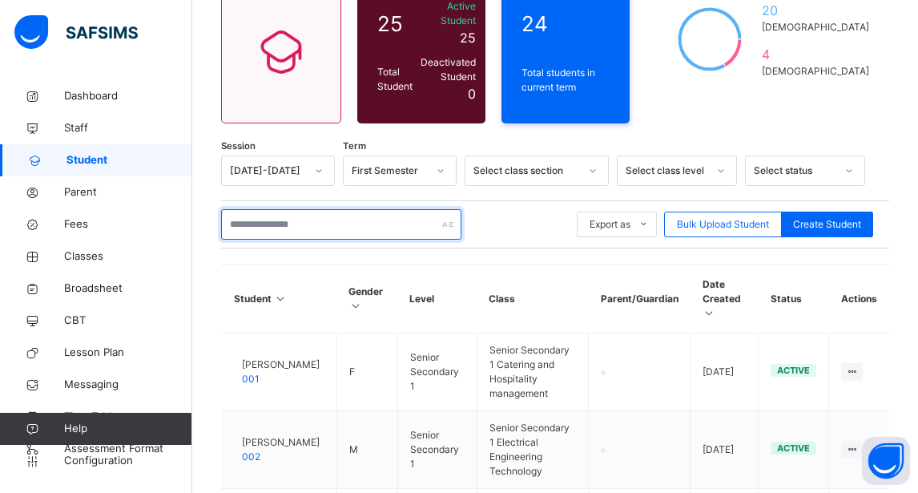
click at [390, 226] on input "text" at bounding box center [341, 224] width 240 height 30
type input "**"
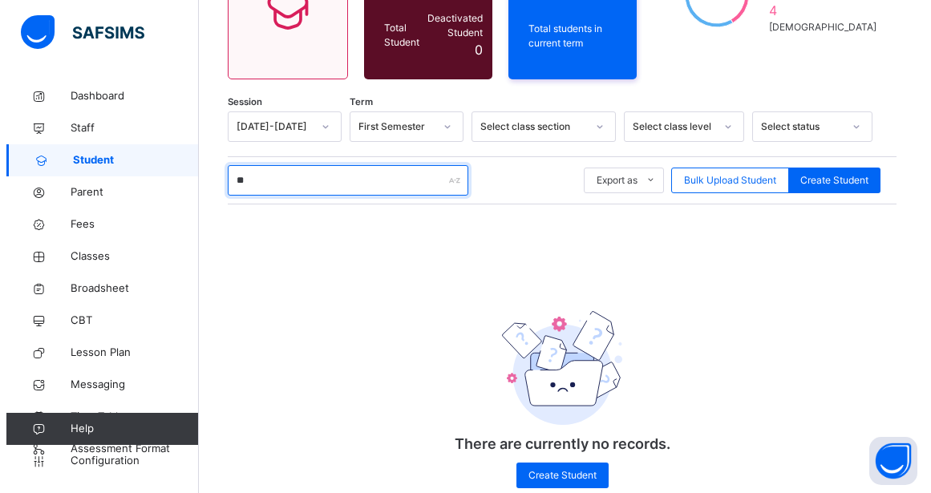
scroll to position [240, 0]
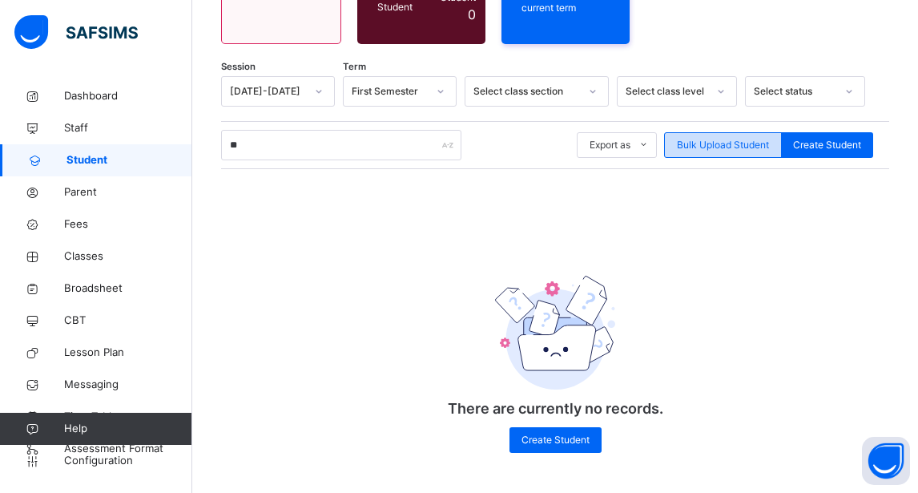
click at [763, 144] on span "Bulk Upload Student" at bounding box center [723, 145] width 92 height 14
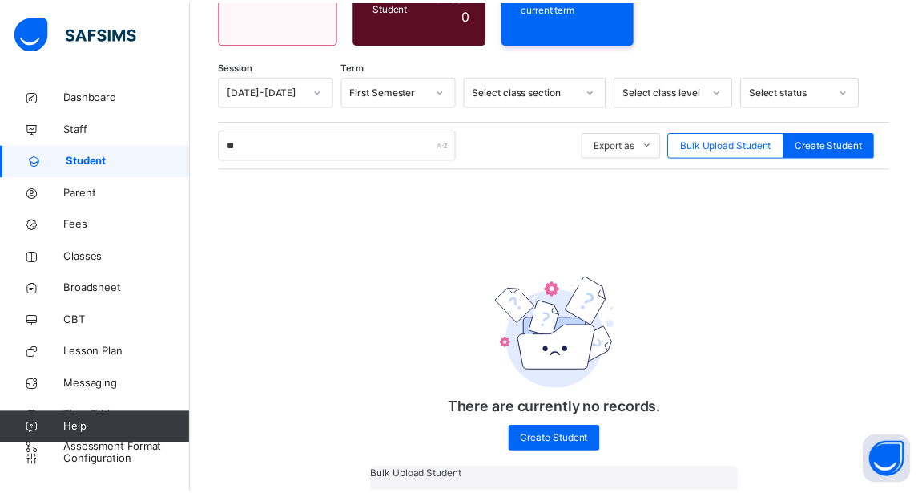
scroll to position [450, 0]
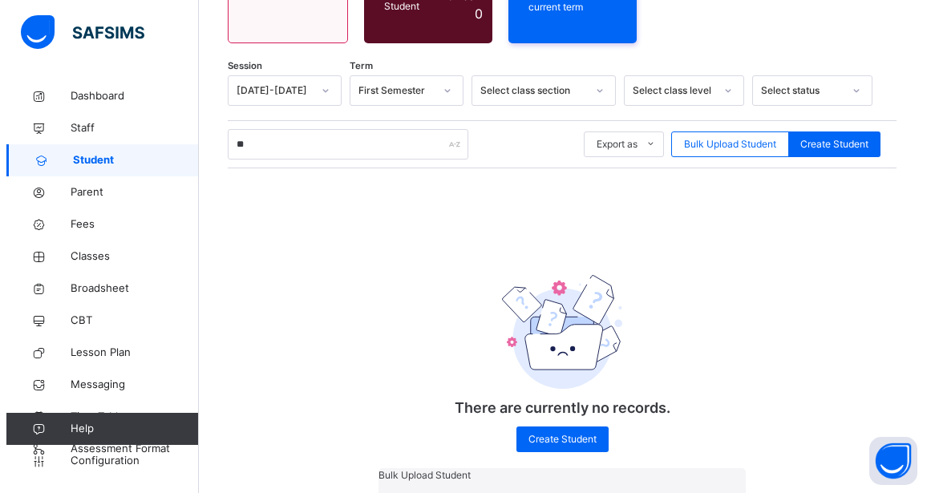
scroll to position [886, 0]
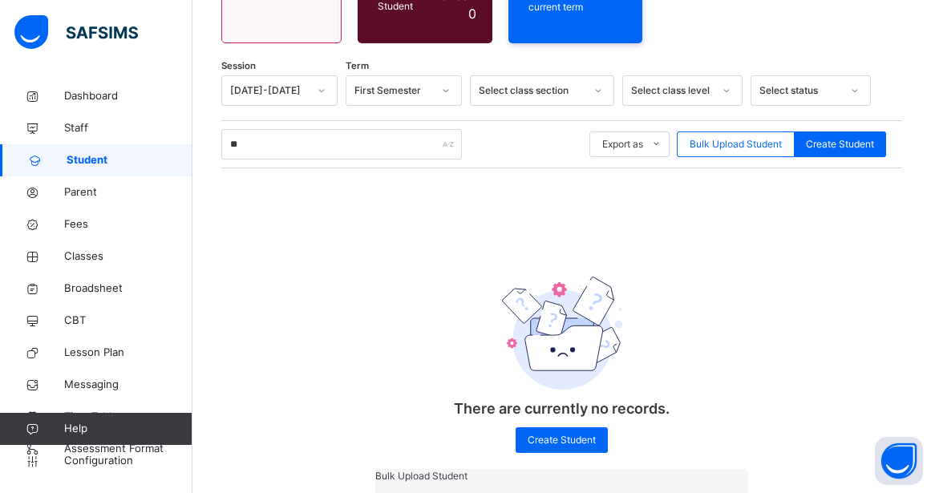
scroll to position [369, 0]
drag, startPoint x: 370, startPoint y: 199, endPoint x: 377, endPoint y: 194, distance: 8.7
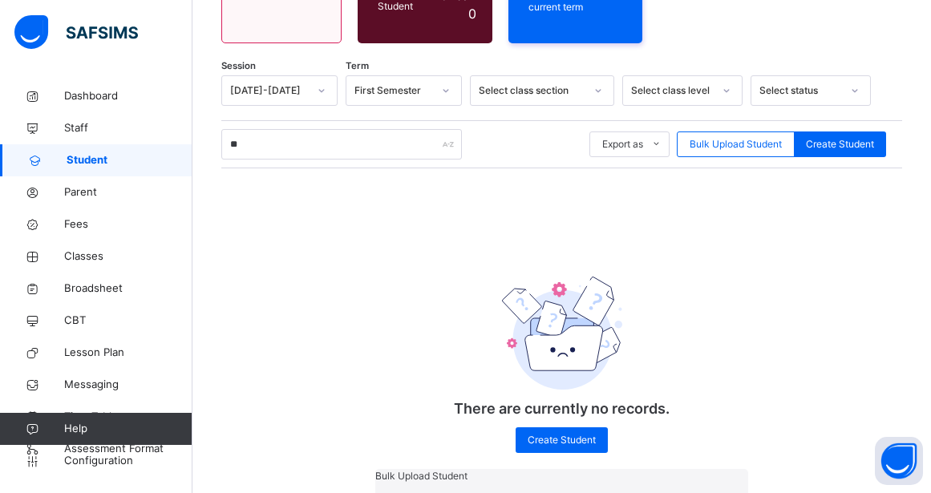
scroll to position [721, 0]
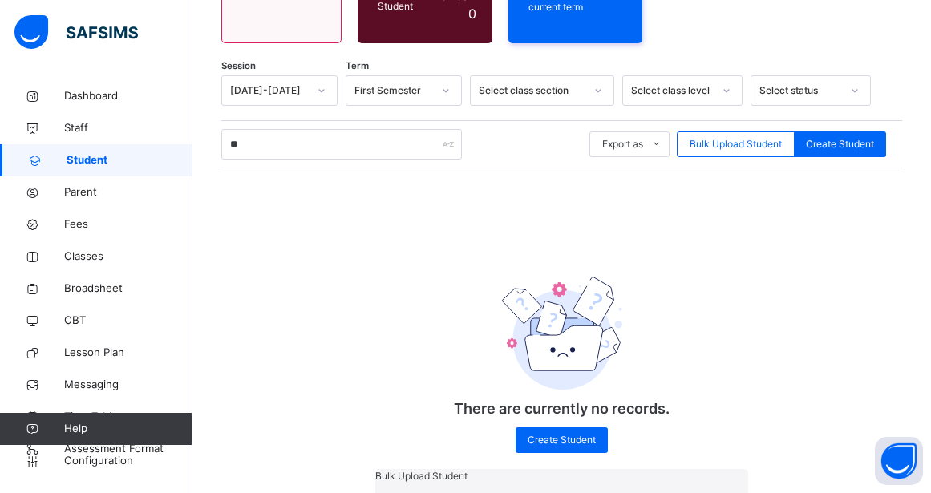
type input "**********"
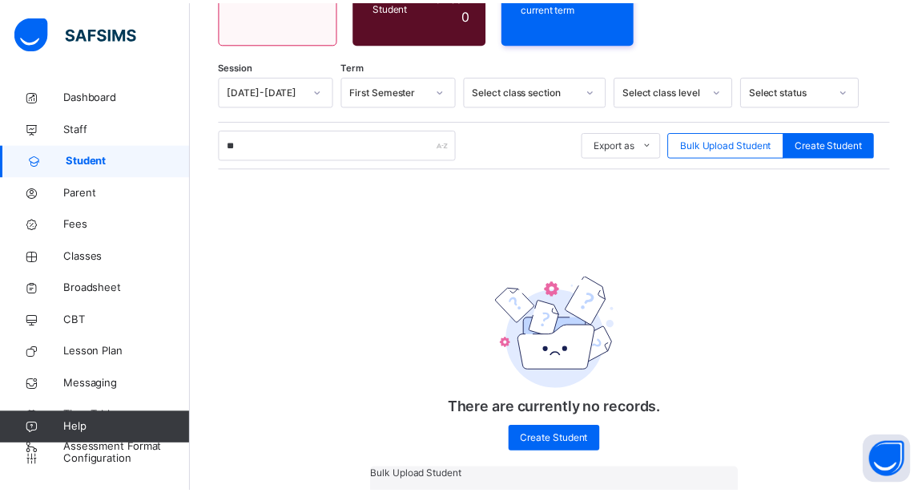
scroll to position [240, 0]
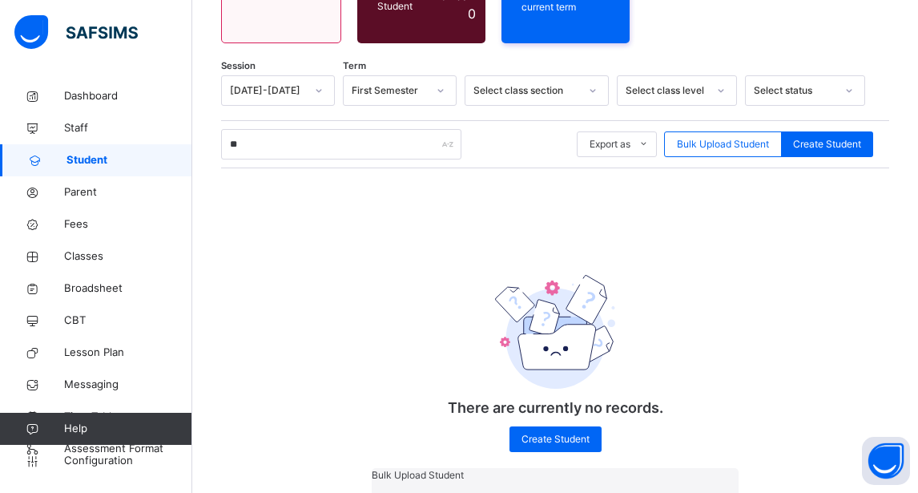
scroll to position [624, 0]
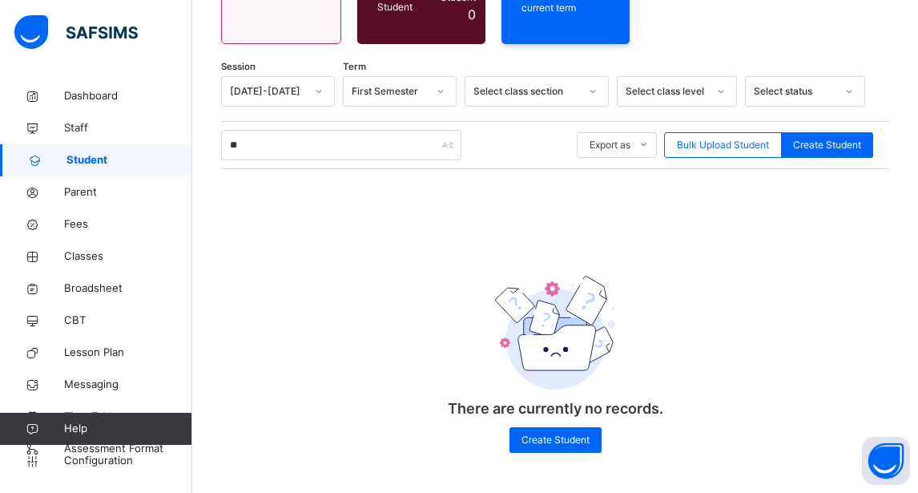
scroll to position [160, 0]
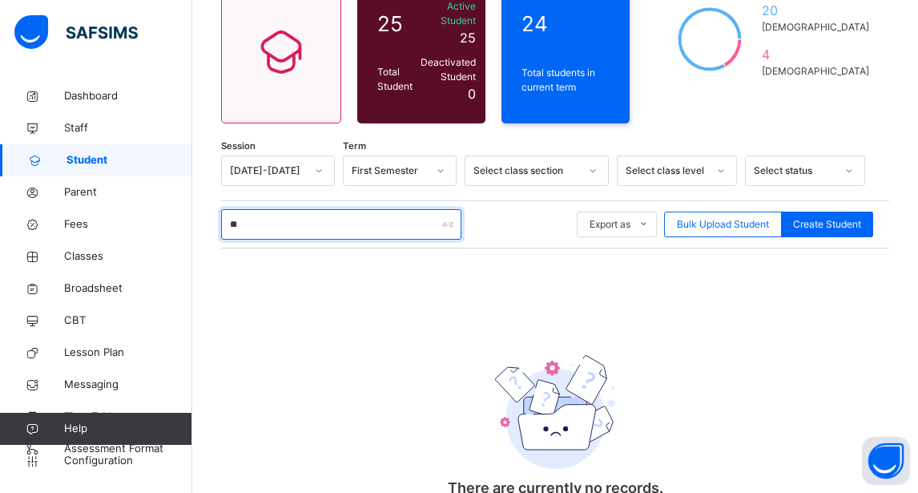
click at [311, 220] on input "**" at bounding box center [341, 224] width 240 height 30
click at [370, 224] on input "**" at bounding box center [341, 224] width 240 height 30
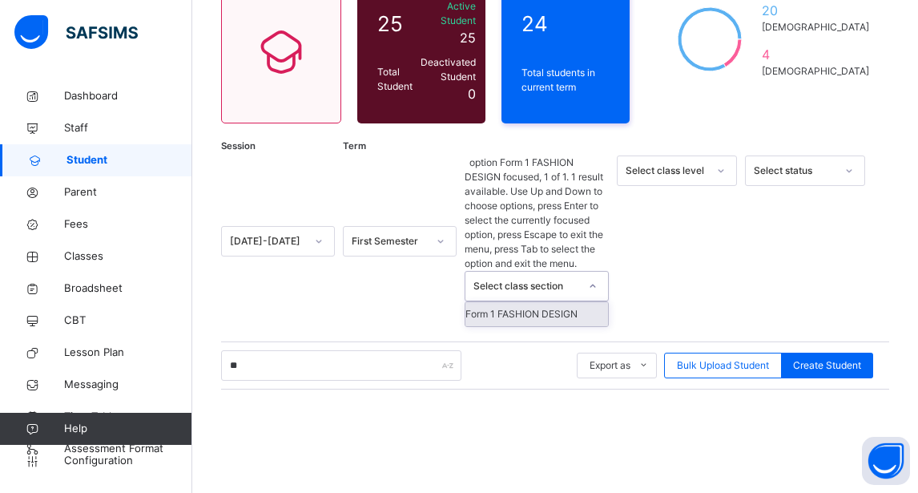
click at [533, 279] on div "Select class section" at bounding box center [527, 286] width 106 height 14
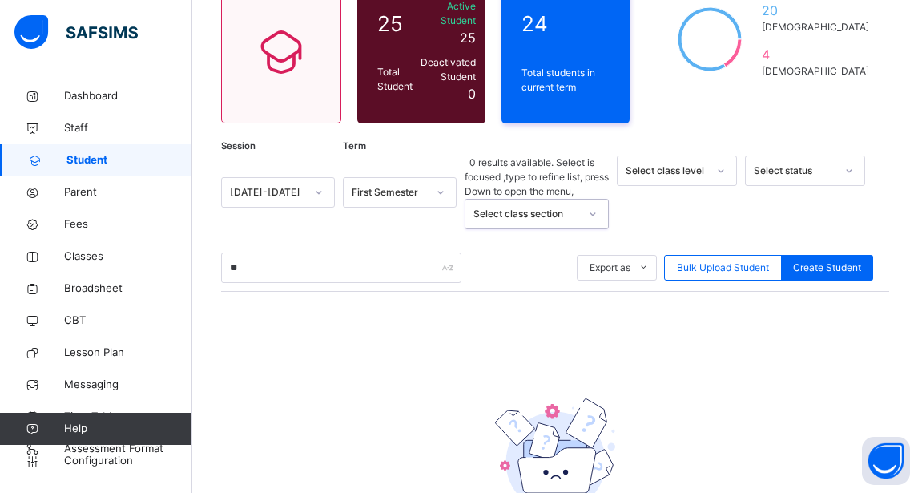
click at [595, 201] on div at bounding box center [592, 214] width 27 height 26
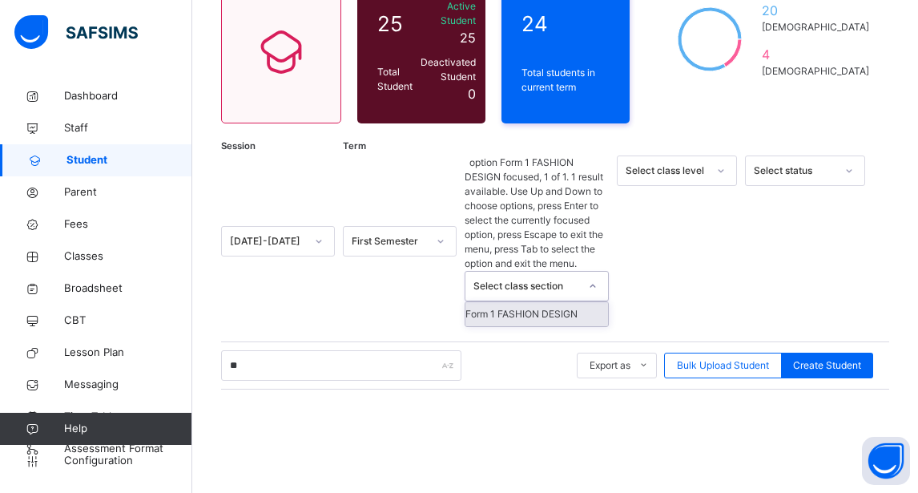
click at [593, 278] on icon at bounding box center [593, 286] width 10 height 16
click at [731, 170] on div at bounding box center [721, 171] width 27 height 26
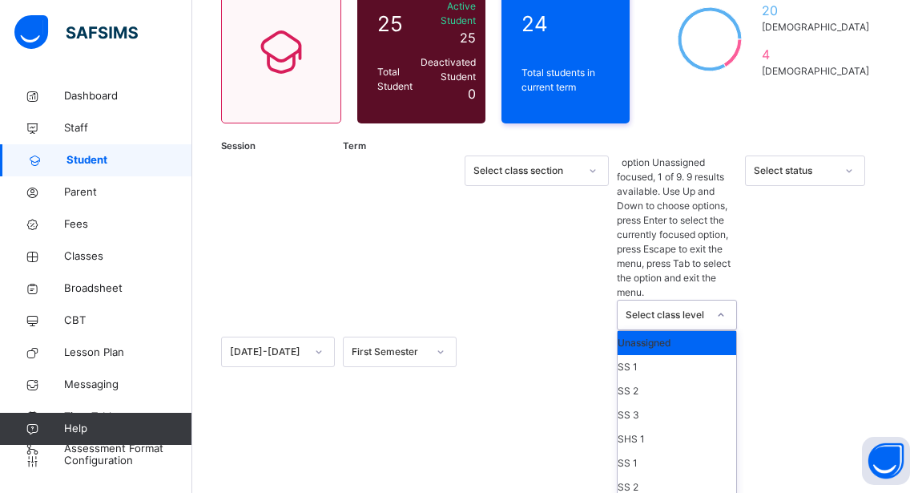
click at [798, 168] on div "Select status" at bounding box center [795, 170] width 82 height 14
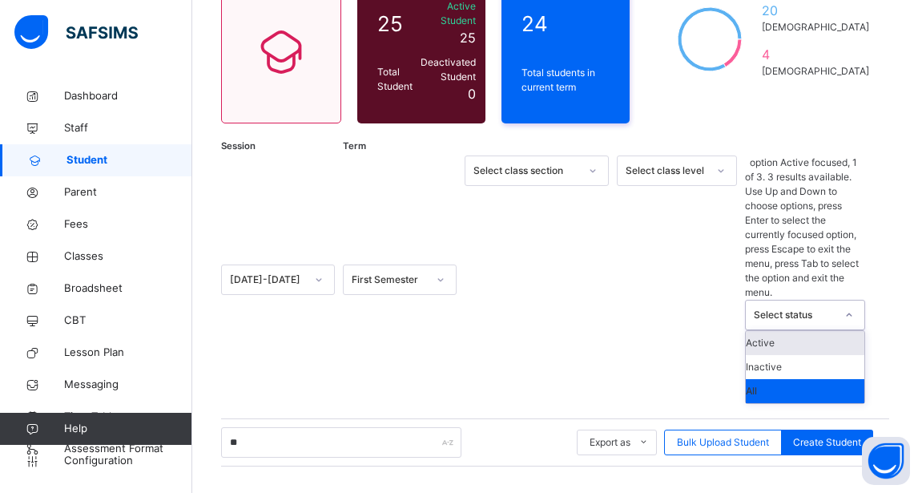
click at [323, 329] on div "Session 2024-2025 Term First Semester Select class section Select class level o…" at bounding box center [555, 460] width 668 height 611
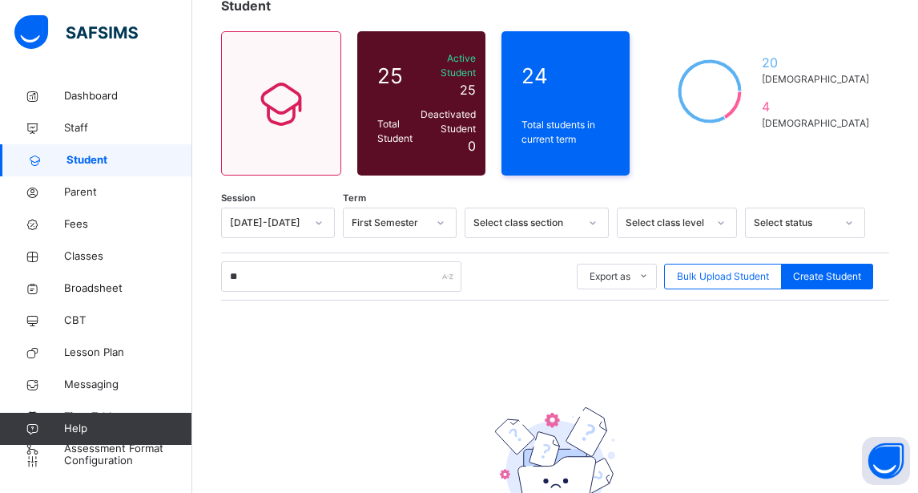
scroll to position [80, 0]
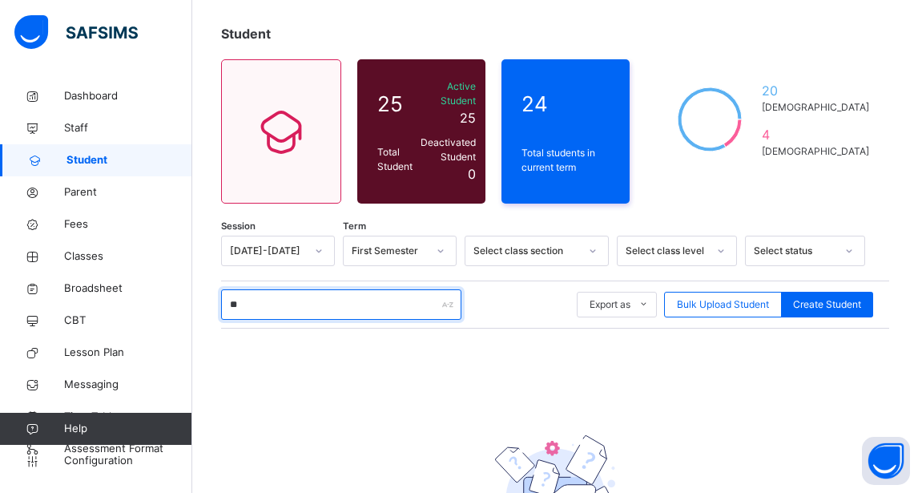
click at [296, 299] on input "**" at bounding box center [341, 304] width 240 height 30
drag, startPoint x: 220, startPoint y: 372, endPoint x: 227, endPoint y: 357, distance: 16.8
click at [220, 371] on div "Student 25 Total Student Active Student 25 Deactivated Student 0 24 Total stude…" at bounding box center [555, 326] width 726 height 652
click at [344, 391] on div "Session 2024-2025 Term First Semester Select class section Select class level S…" at bounding box center [555, 432] width 668 height 393
click at [297, 305] on input "**" at bounding box center [341, 304] width 240 height 30
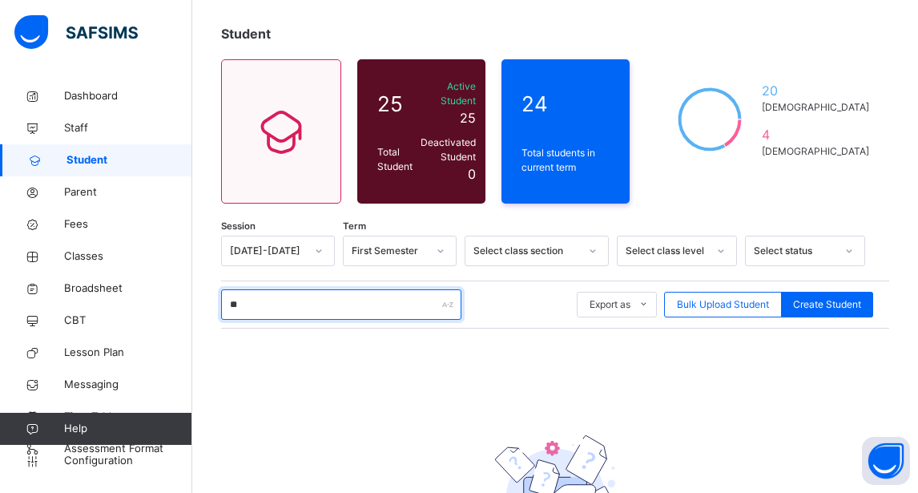
type input "*"
click at [293, 302] on input "****" at bounding box center [341, 304] width 240 height 30
type input "*"
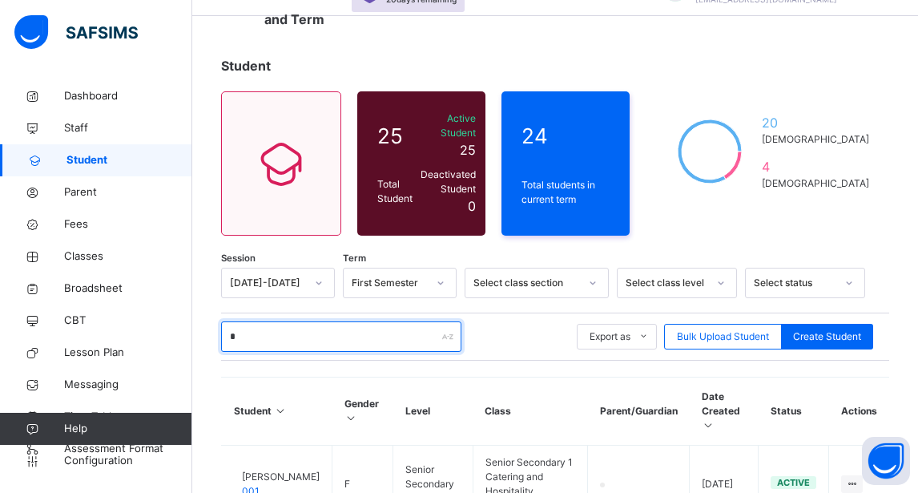
scroll to position [0, 0]
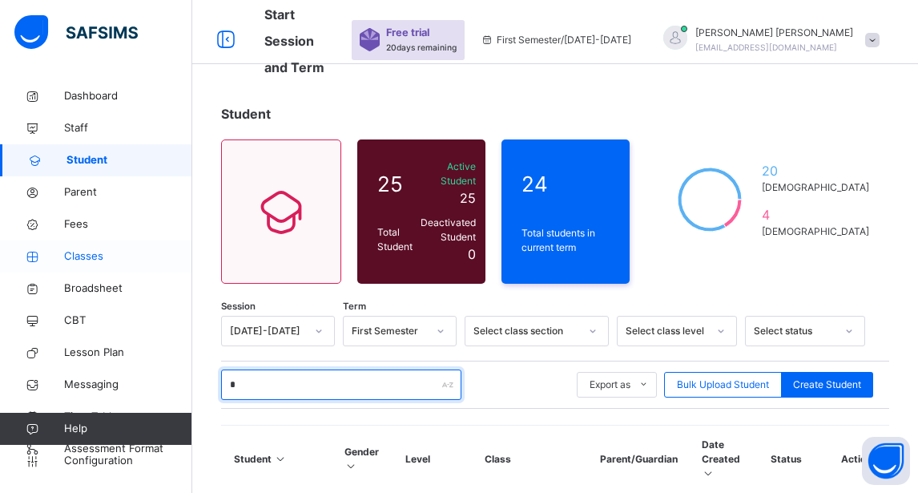
type input "*"
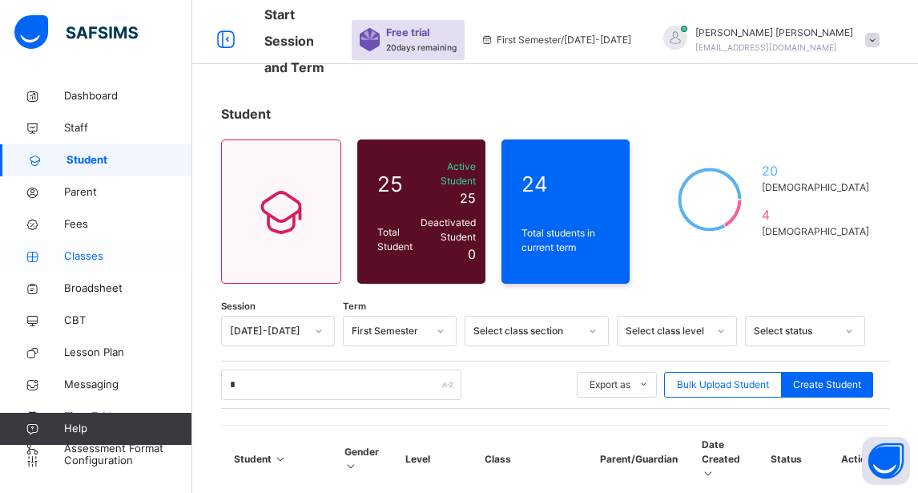
click at [87, 254] on span "Classes" at bounding box center [128, 256] width 128 height 16
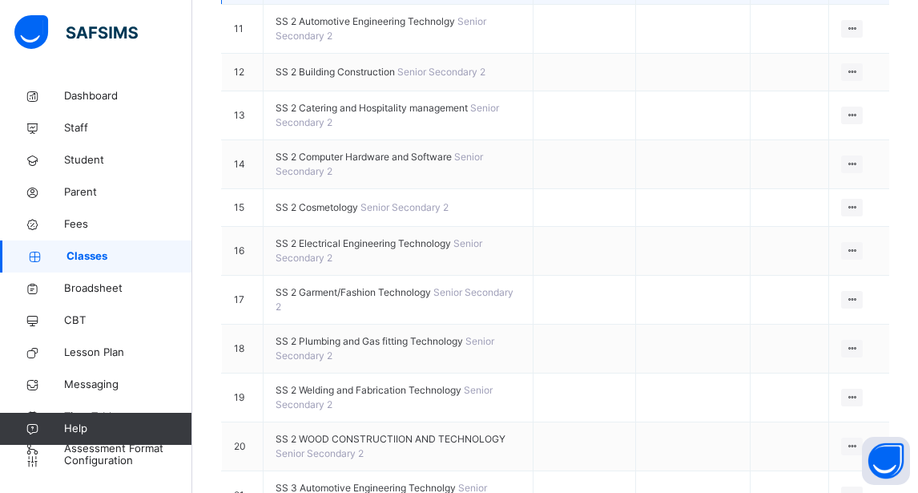
scroll to position [801, 0]
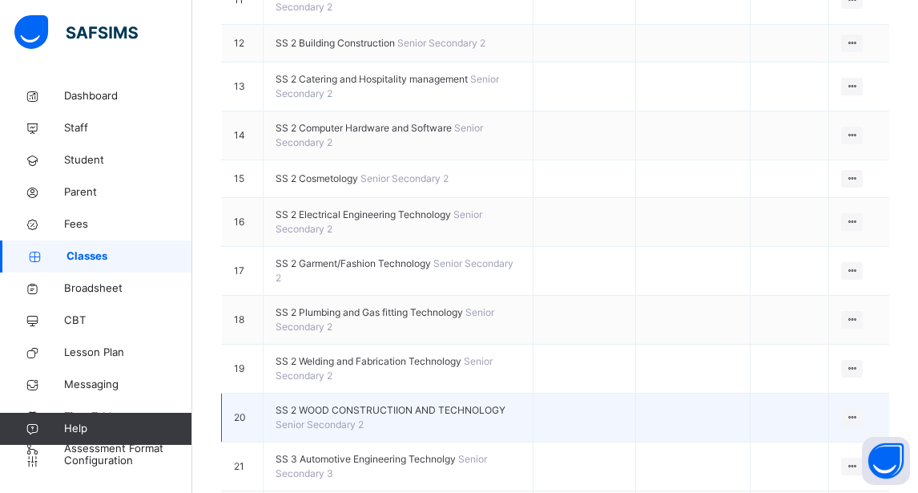
click at [394, 404] on span "SS 2 WOOD CONSTRUCTIION AND TECHNOLOGY" at bounding box center [391, 410] width 230 height 12
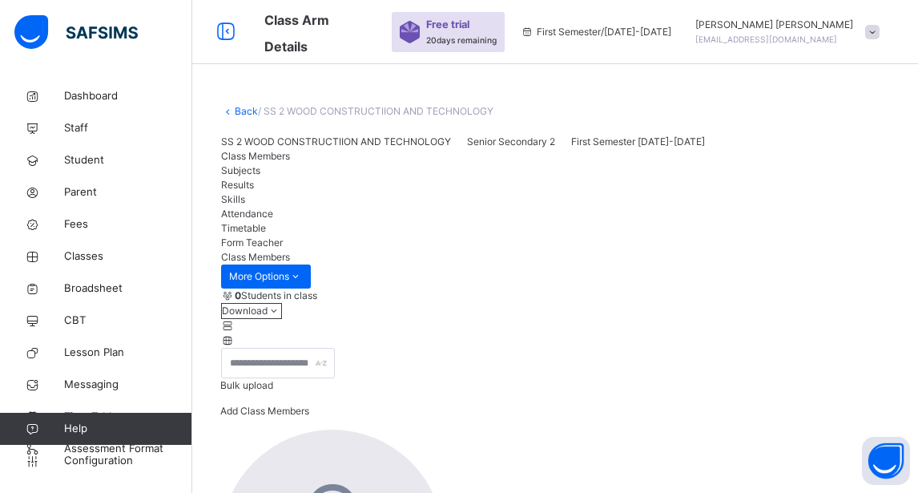
scroll to position [486, 0]
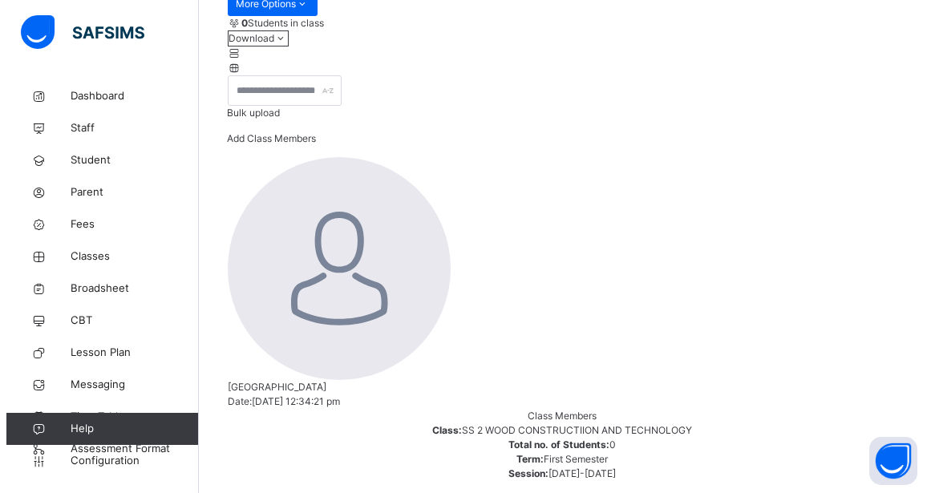
scroll to position [289, 0]
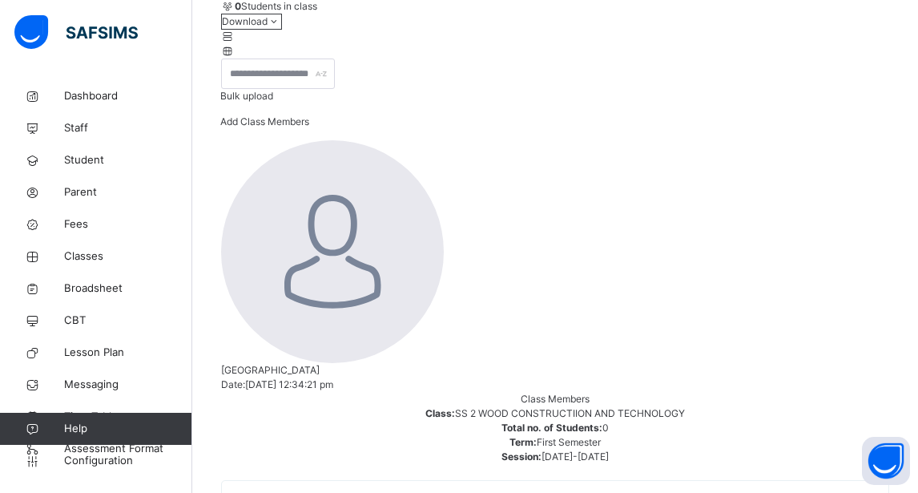
click at [273, 102] on span "Bulk upload" at bounding box center [246, 96] width 53 height 12
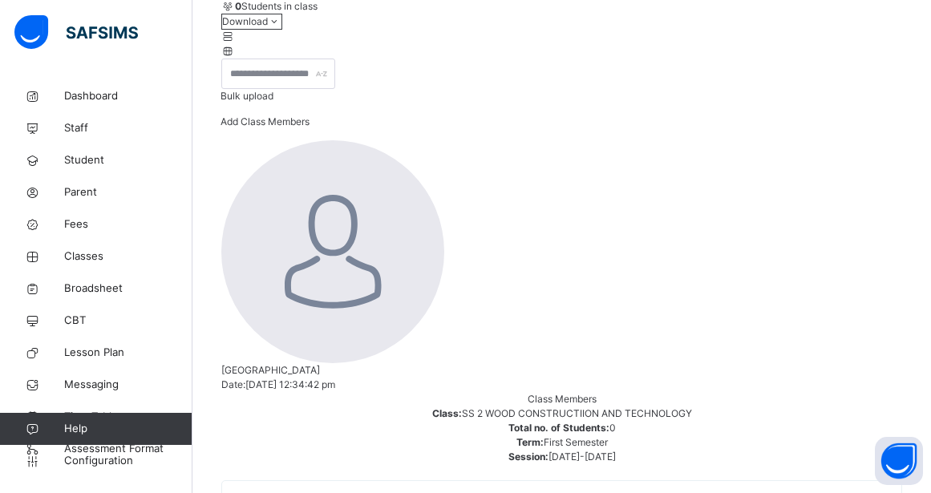
scroll to position [246, 0]
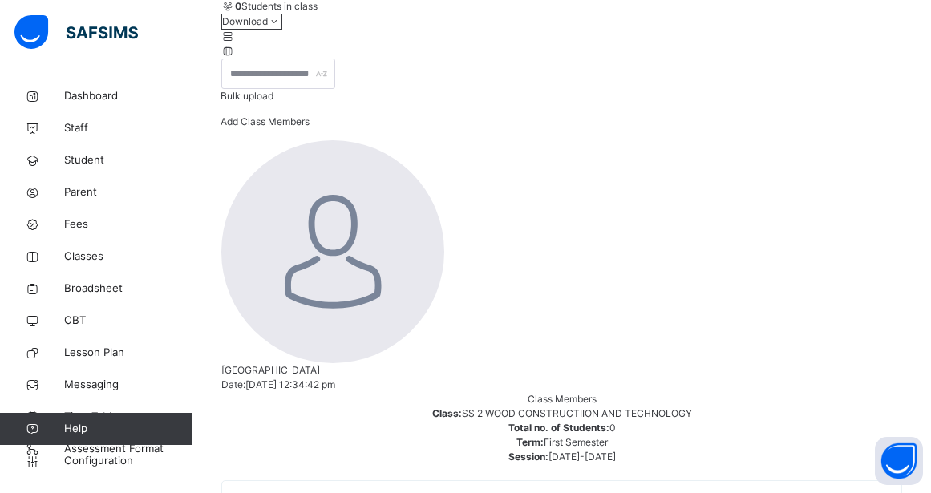
type input "**********"
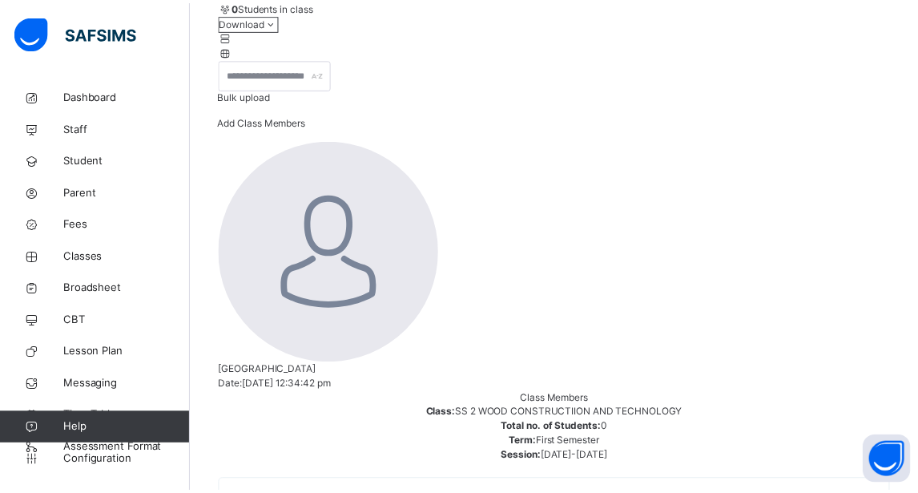
scroll to position [501, 0]
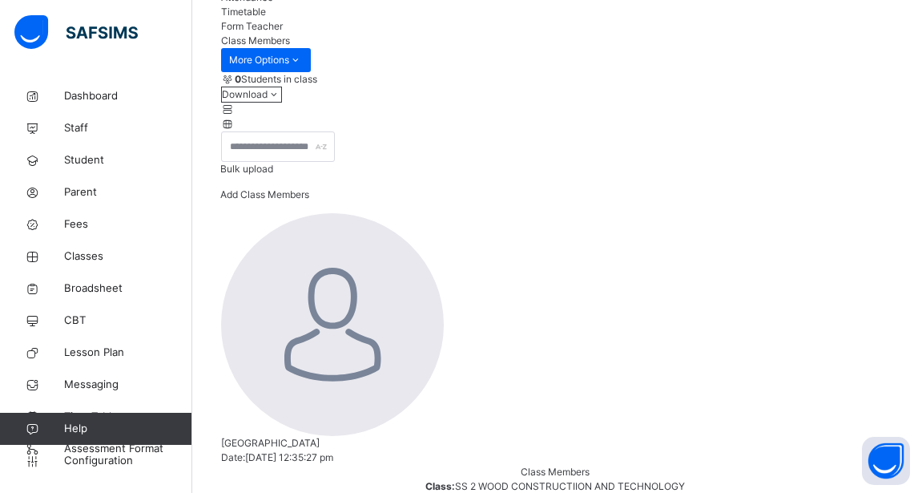
scroll to position [49, 0]
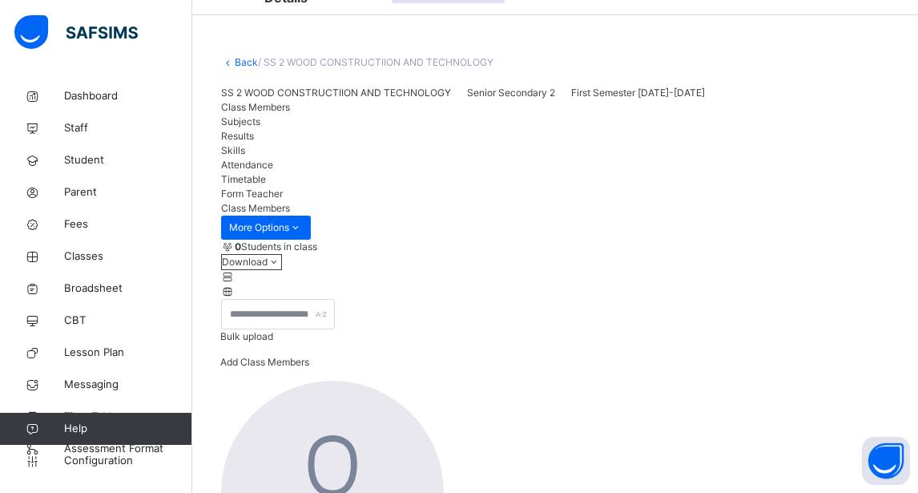
click at [455, 254] on div "0 Students in class" at bounding box center [555, 247] width 668 height 14
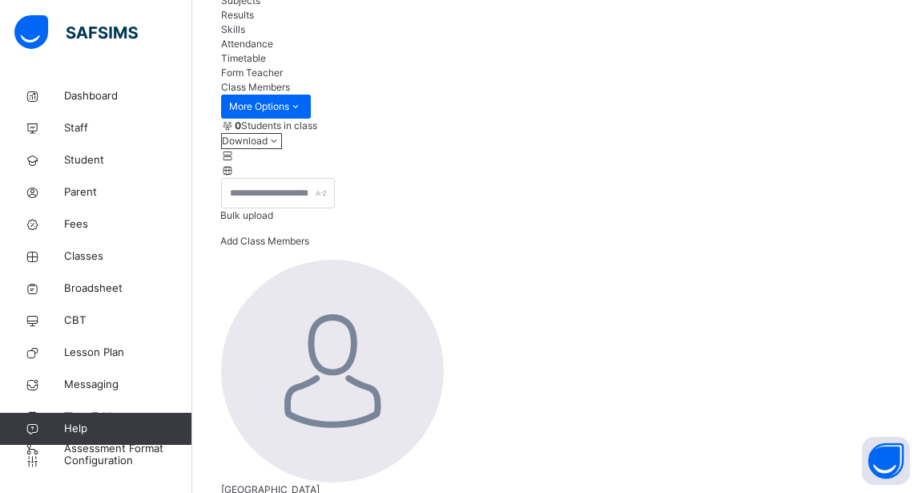
scroll to position [209, 0]
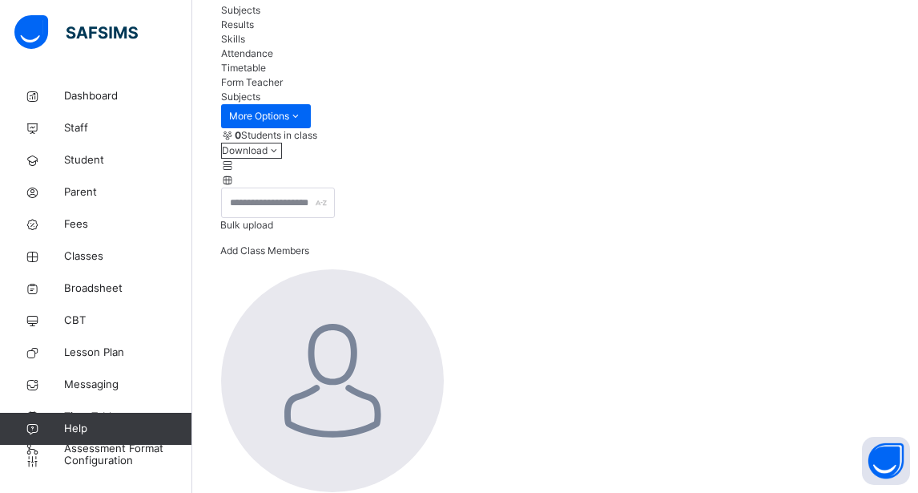
scroll to position [80, 0]
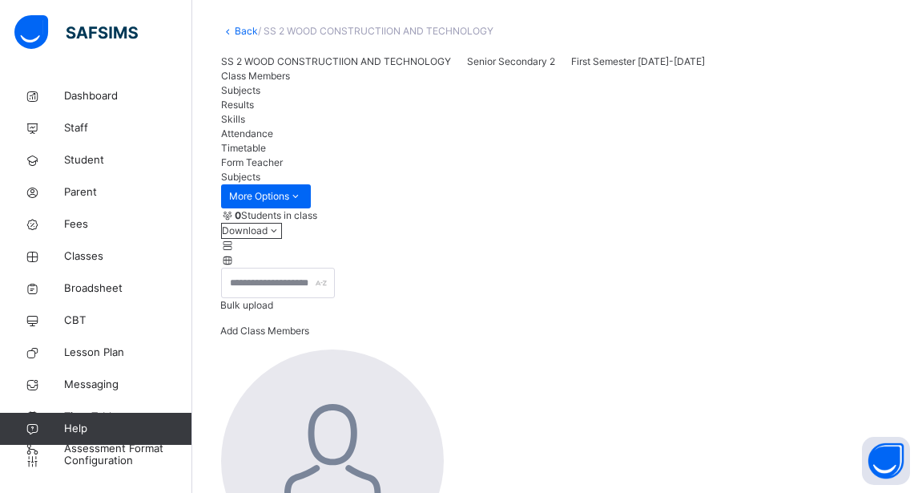
click at [265, 82] on span "Class Members" at bounding box center [255, 76] width 69 height 12
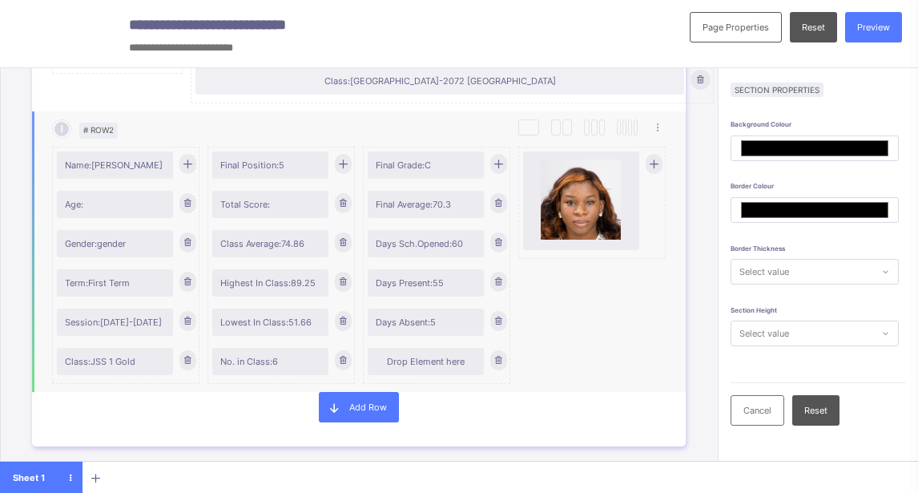
scroll to position [305, 0]
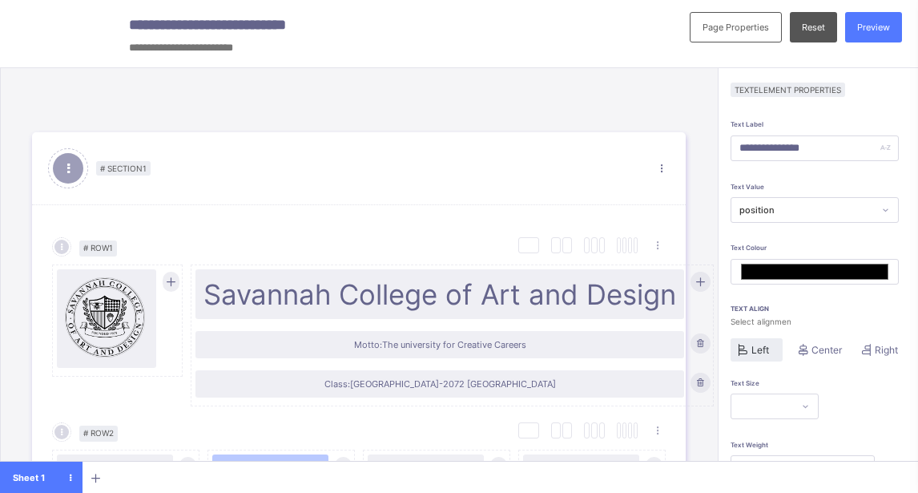
scroll to position [160, 0]
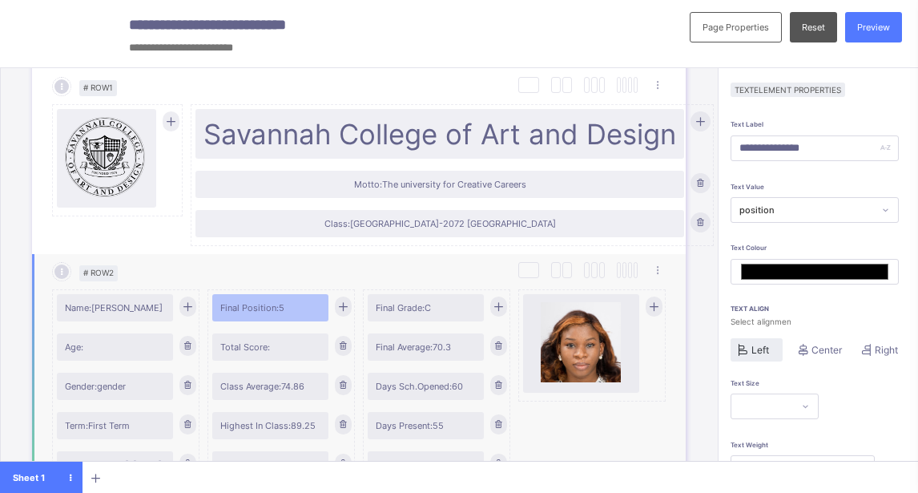
click at [95, 311] on span "Name: Taylor Manixa" at bounding box center [115, 307] width 100 height 11
type input "*****"
type input "*******"
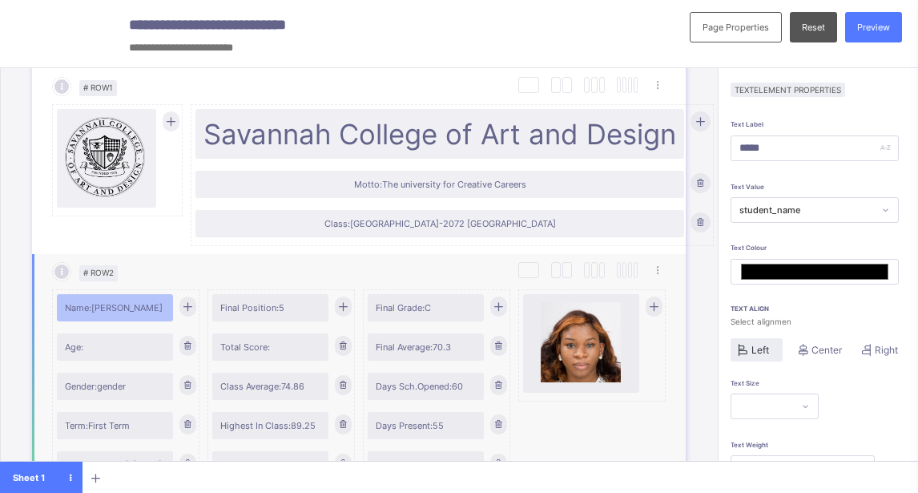
click at [115, 348] on span "Age:" at bounding box center [115, 346] width 100 height 11
type input "****"
type input "*******"
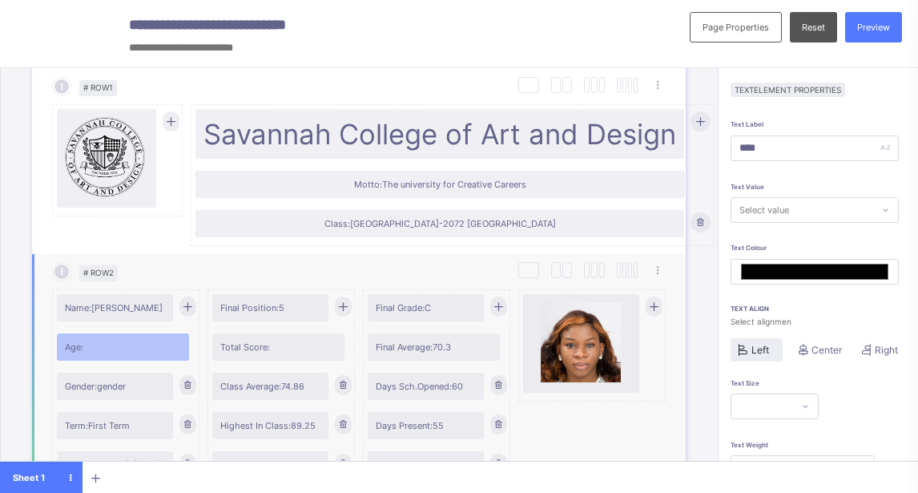
click at [109, 393] on div "Gender: gender" at bounding box center [115, 386] width 116 height 27
click at [110, 390] on span "Gender: gender" at bounding box center [115, 386] width 100 height 11
type input "*******"
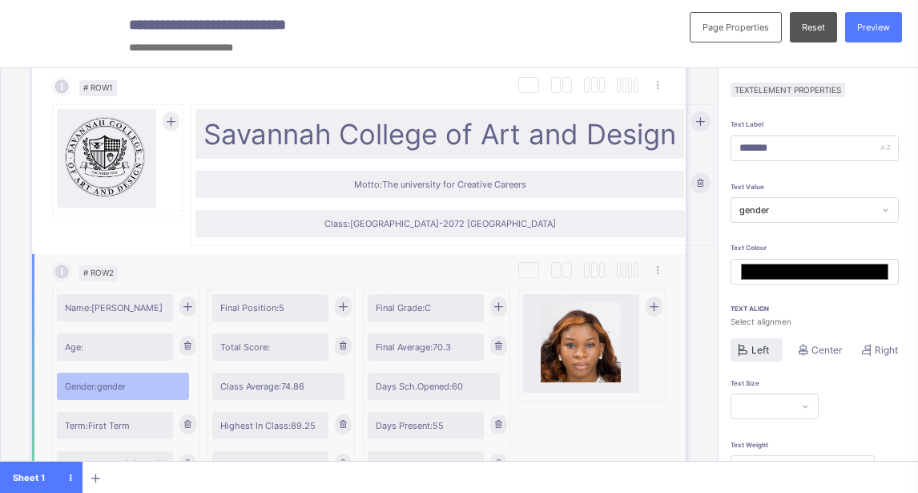
click at [111, 389] on span "Gender: gender" at bounding box center [123, 386] width 116 height 11
type input "*******"
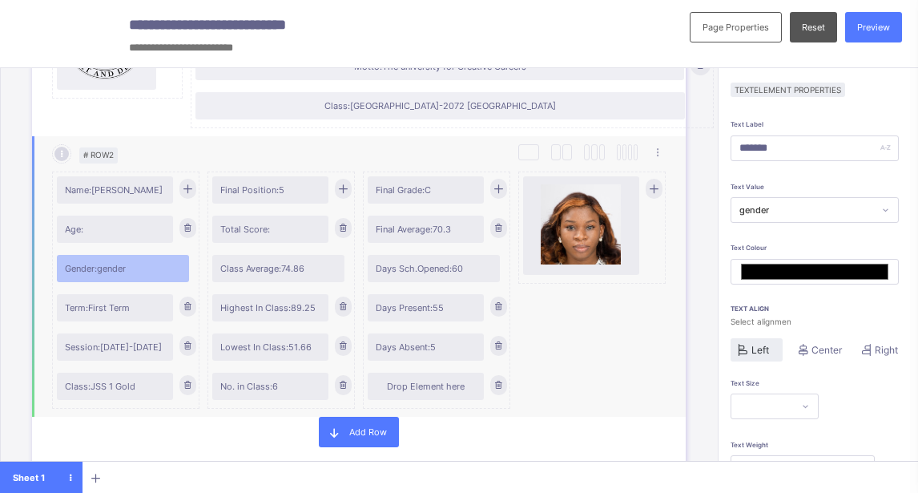
scroll to position [321, 0]
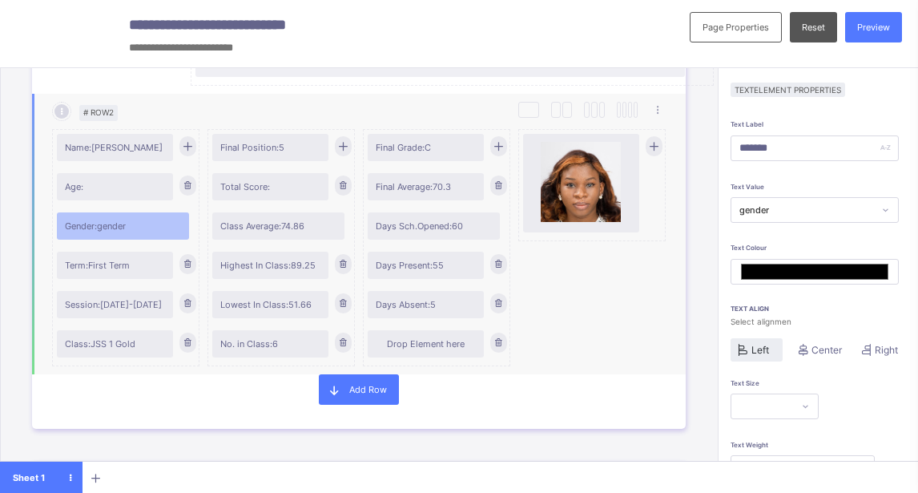
click at [268, 193] on div "Total Score:" at bounding box center [270, 186] width 116 height 27
click at [265, 193] on div "Total Score:" at bounding box center [270, 186] width 116 height 27
click at [263, 189] on span "Total Score:" at bounding box center [270, 186] width 100 height 11
type input "**********"
type input "*******"
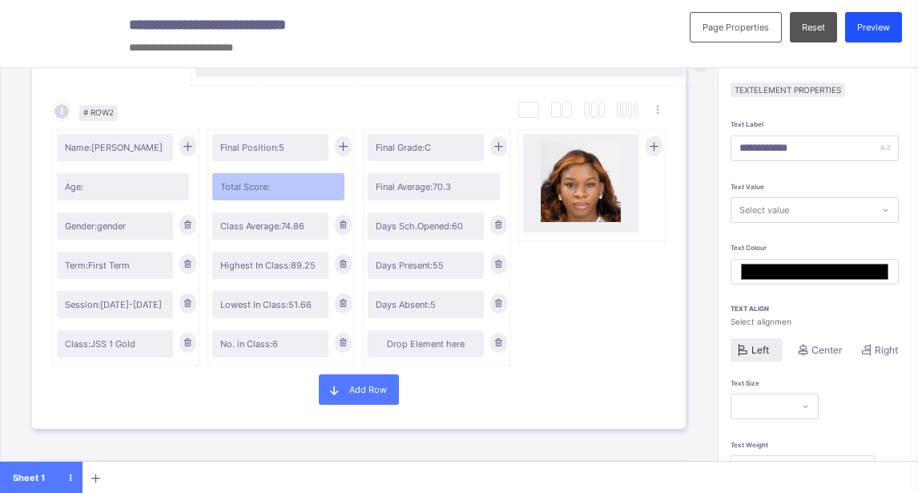
click at [884, 26] on span "Preview" at bounding box center [874, 27] width 33 height 11
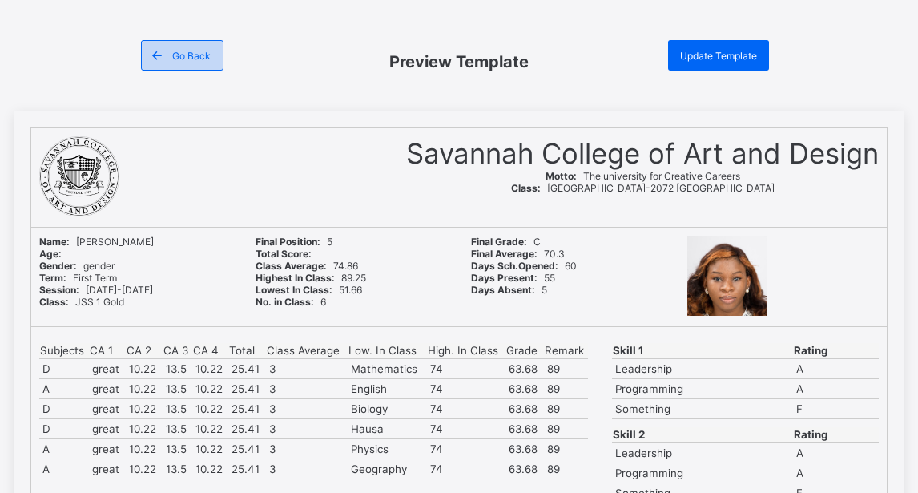
click at [187, 55] on span "Go Back" at bounding box center [191, 56] width 38 height 12
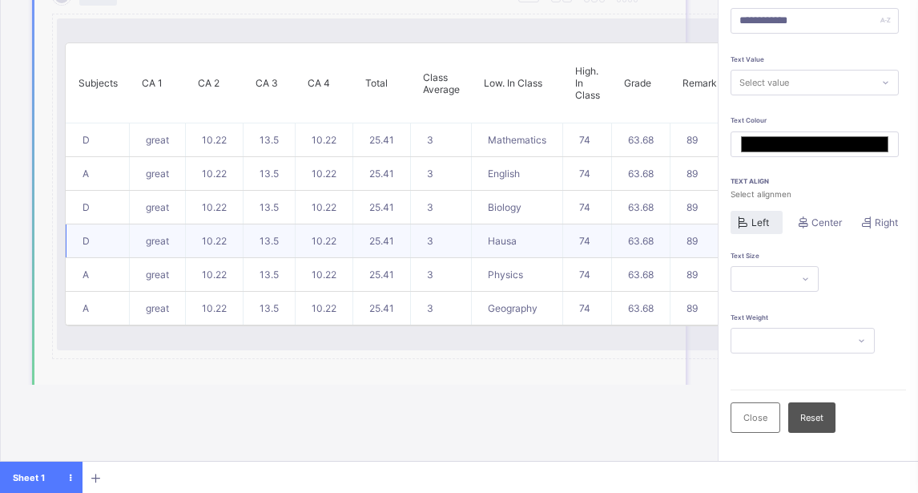
scroll to position [801, 0]
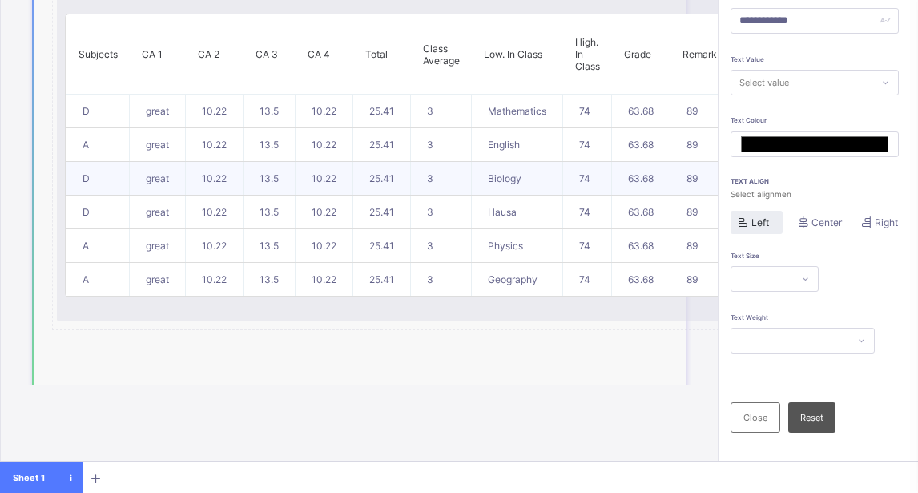
click at [395, 176] on td "25.41" at bounding box center [382, 179] width 58 height 34
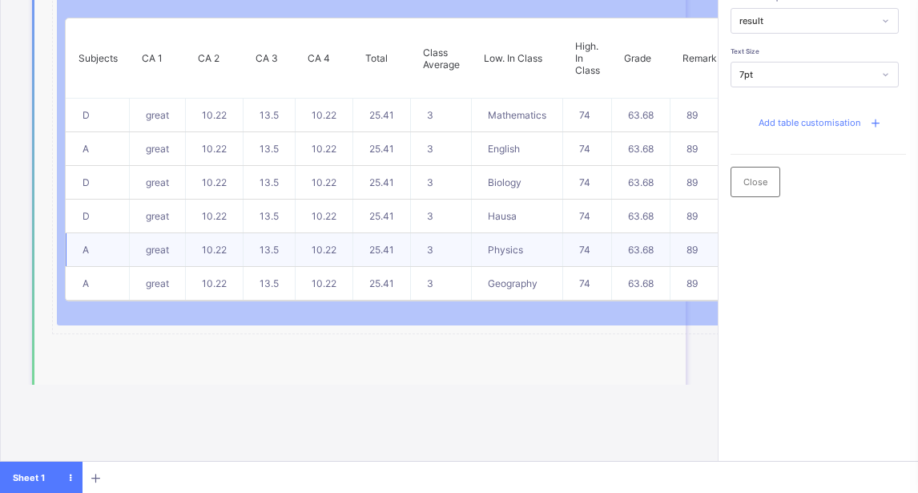
scroll to position [721, 0]
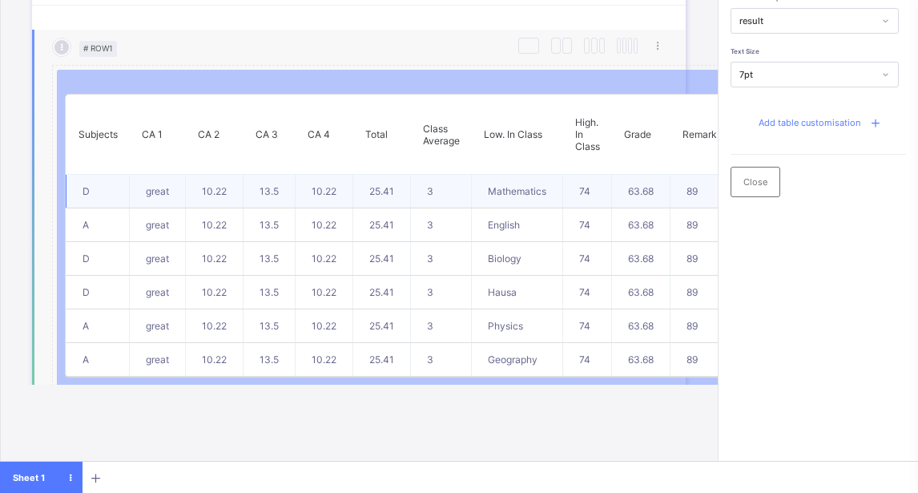
click at [163, 195] on td "great" at bounding box center [158, 192] width 56 height 34
click at [237, 198] on td "10.22" at bounding box center [215, 192] width 58 height 34
click at [286, 204] on td "13.5" at bounding box center [270, 192] width 52 height 34
click at [534, 192] on td "Mathematics" at bounding box center [517, 192] width 91 height 34
drag, startPoint x: 577, startPoint y: 193, endPoint x: 598, endPoint y: 195, distance: 20.9
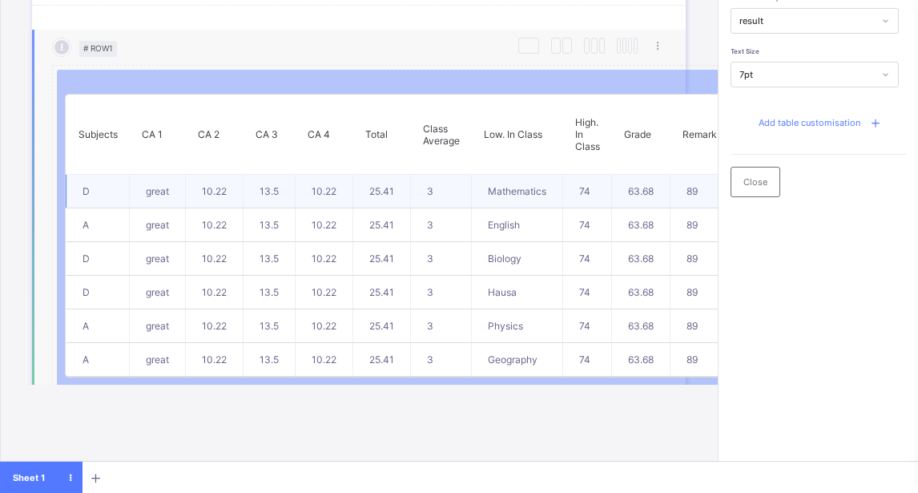
click at [581, 193] on div "# Section 1 Section Properties Duplicate Section Delete Section Select Column L…" at bounding box center [359, 272] width 686 height 2042
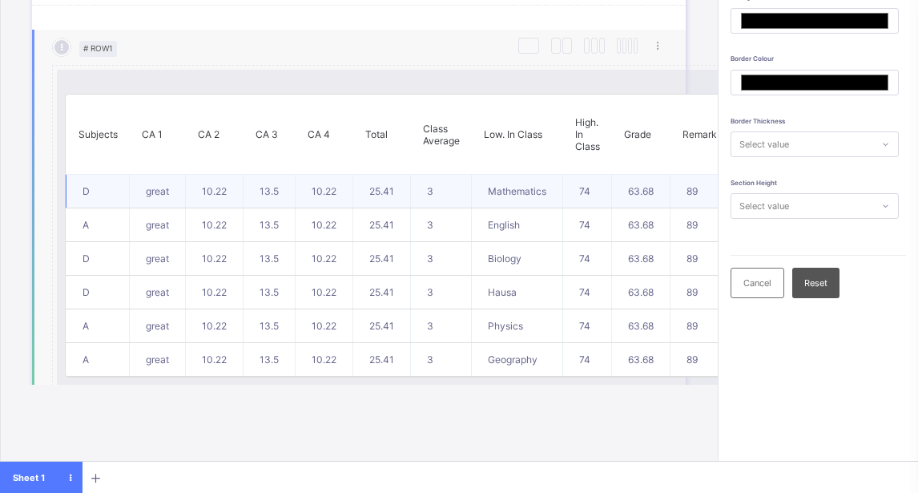
click at [563, 194] on td "74" at bounding box center [587, 192] width 49 height 34
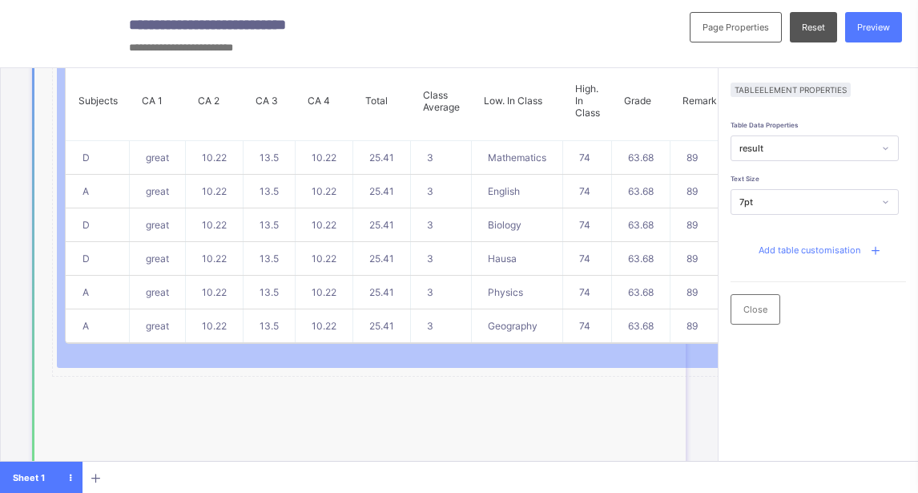
scroll to position [882, 0]
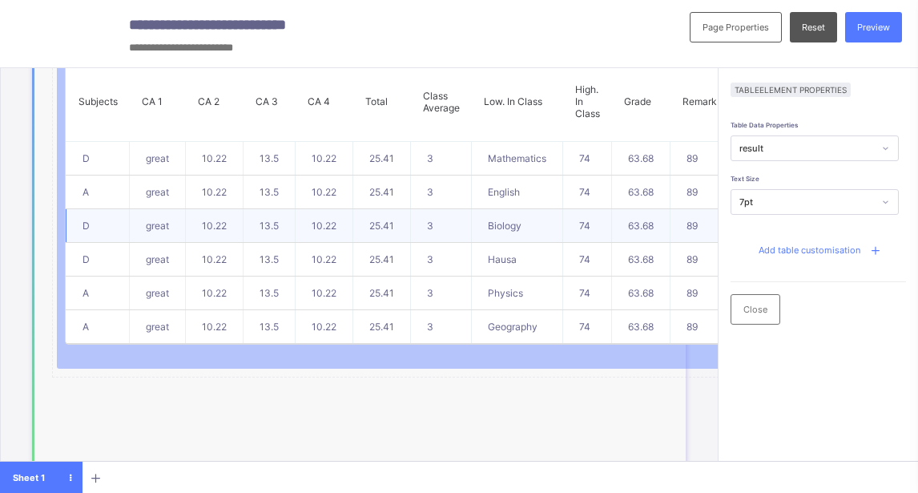
click at [592, 228] on td "74" at bounding box center [587, 226] width 49 height 34
click at [523, 228] on td "Biology" at bounding box center [517, 226] width 91 height 34
click at [505, 228] on td "Biology" at bounding box center [517, 226] width 91 height 34
click at [293, 212] on td "13.5" at bounding box center [270, 226] width 52 height 34
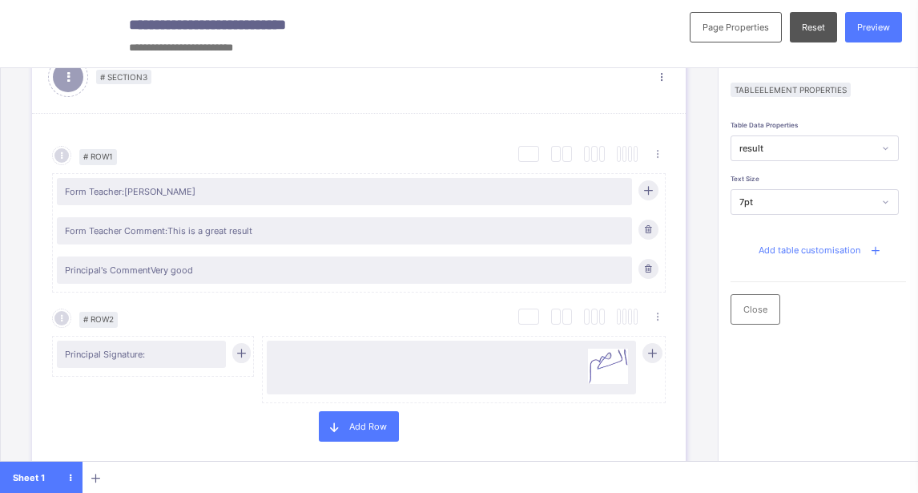
scroll to position [1523, 0]
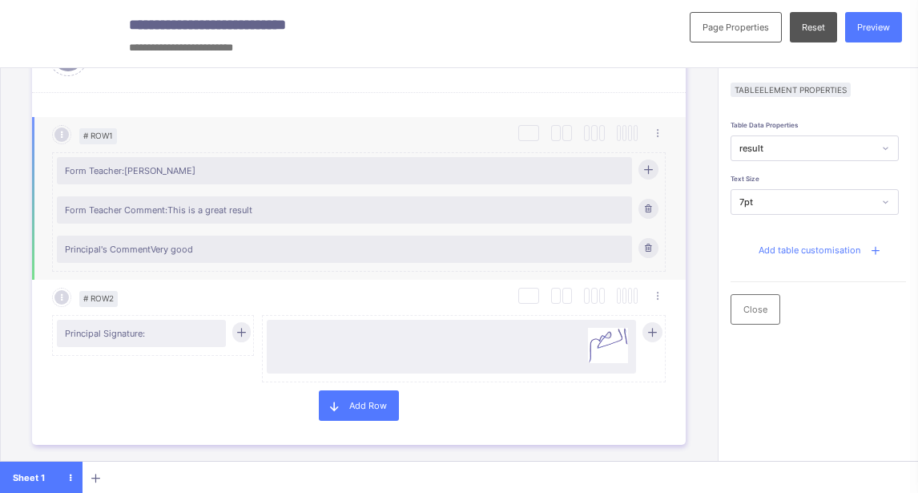
click at [263, 172] on span "Form Teacher: Makinwa Oladele" at bounding box center [344, 170] width 559 height 11
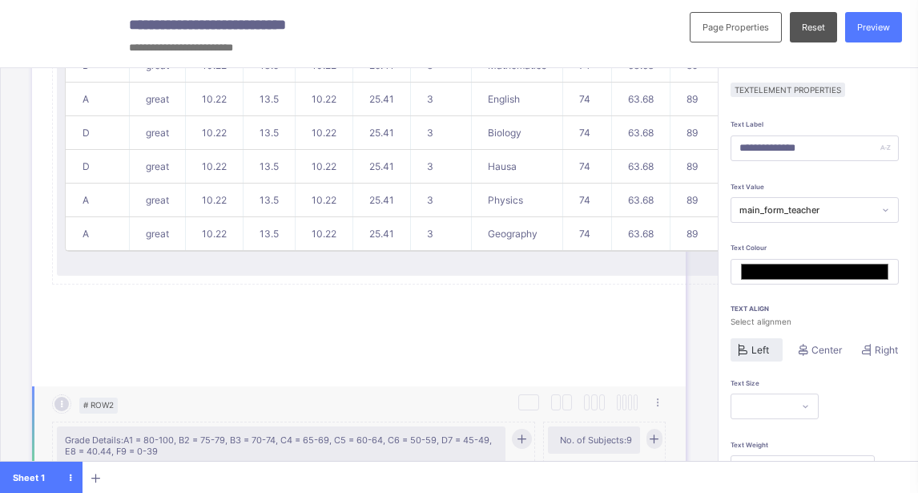
scroll to position [937, 0]
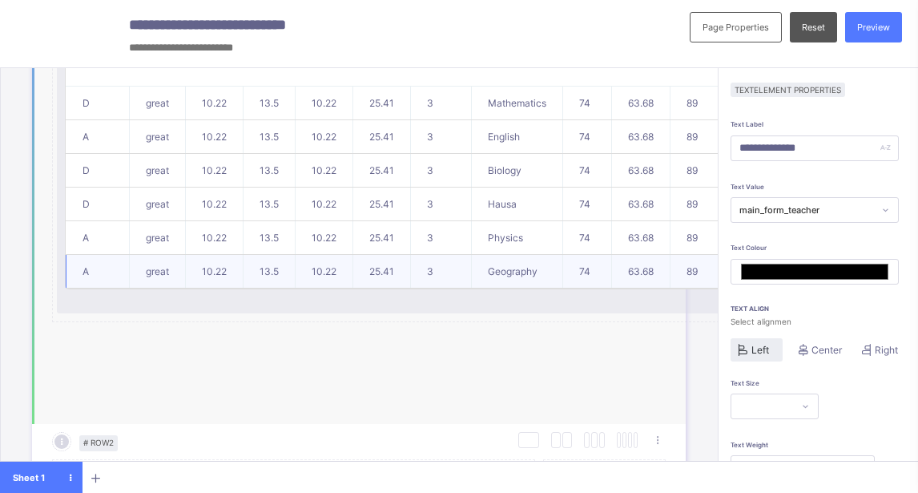
click at [162, 274] on td "great" at bounding box center [158, 272] width 56 height 34
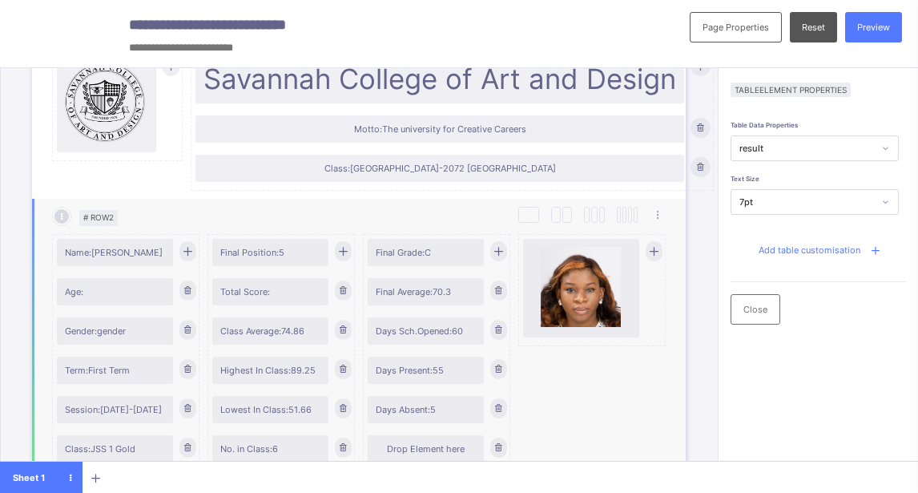
scroll to position [0, 0]
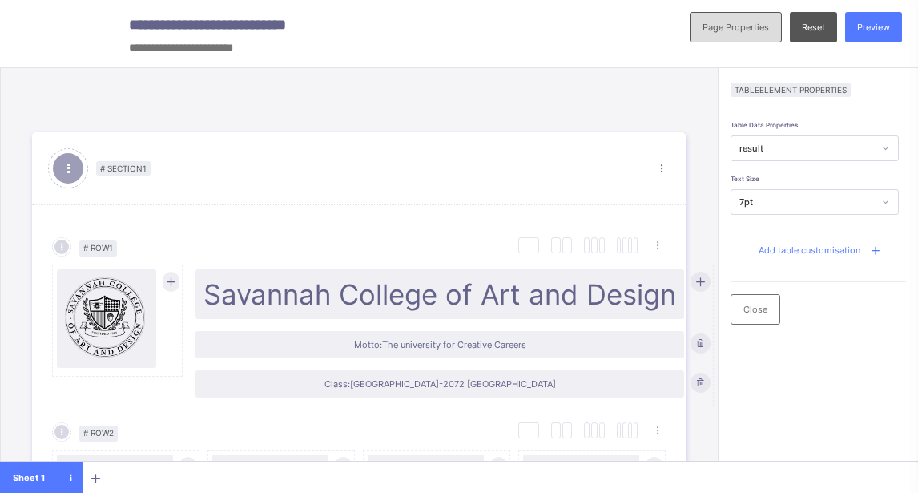
click at [742, 30] on span "Page Properties" at bounding box center [736, 27] width 67 height 11
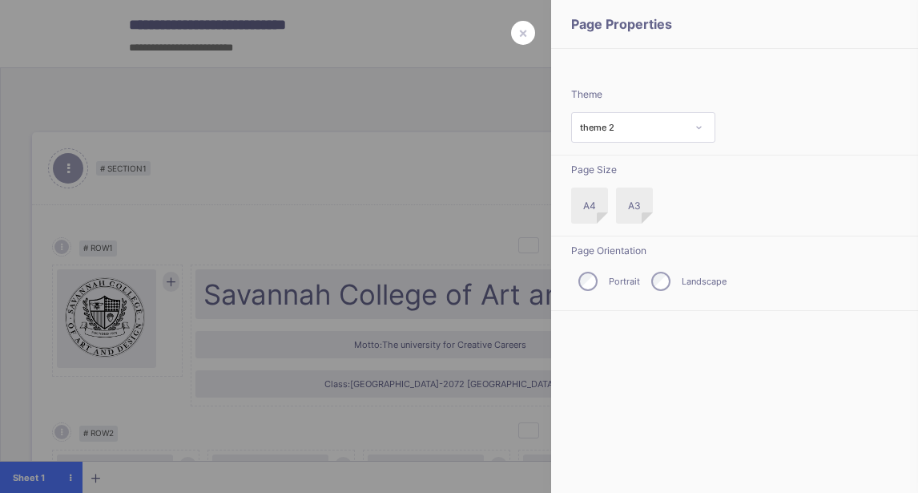
click at [417, 174] on div at bounding box center [459, 246] width 918 height 493
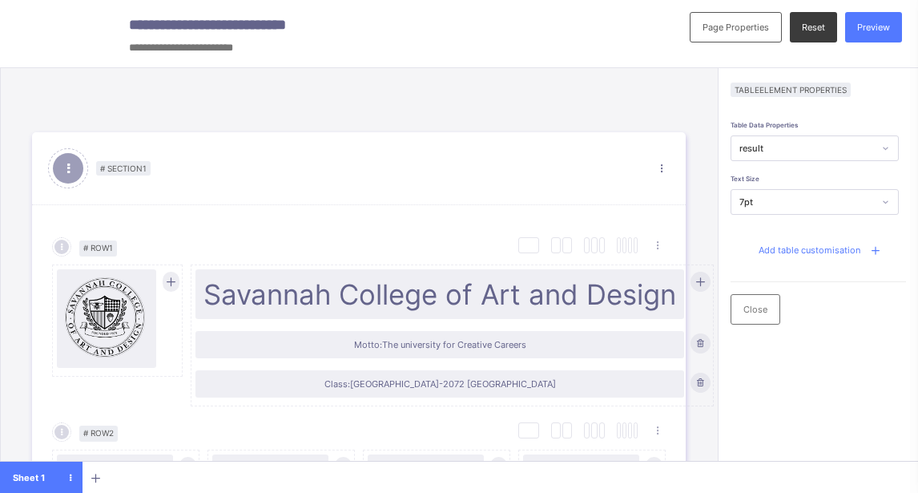
click at [826, 27] on span "Reset" at bounding box center [813, 27] width 23 height 11
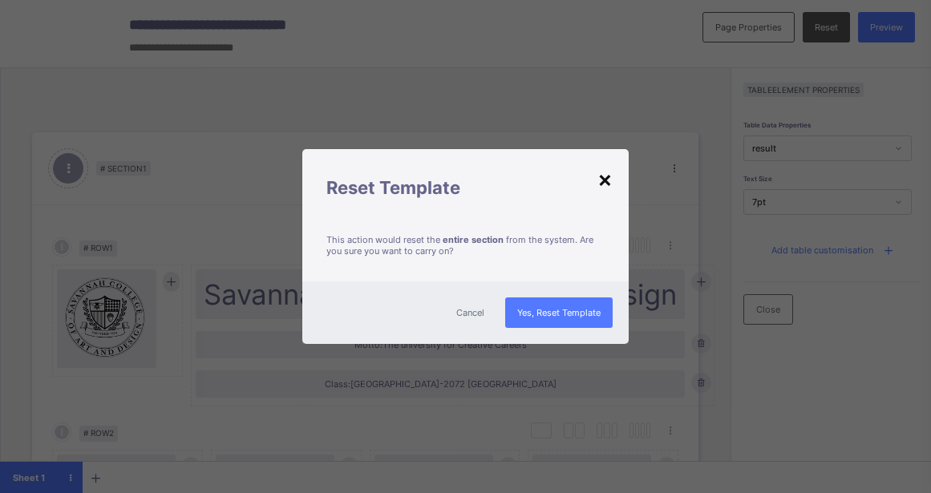
click at [606, 178] on div "×" at bounding box center [604, 178] width 15 height 27
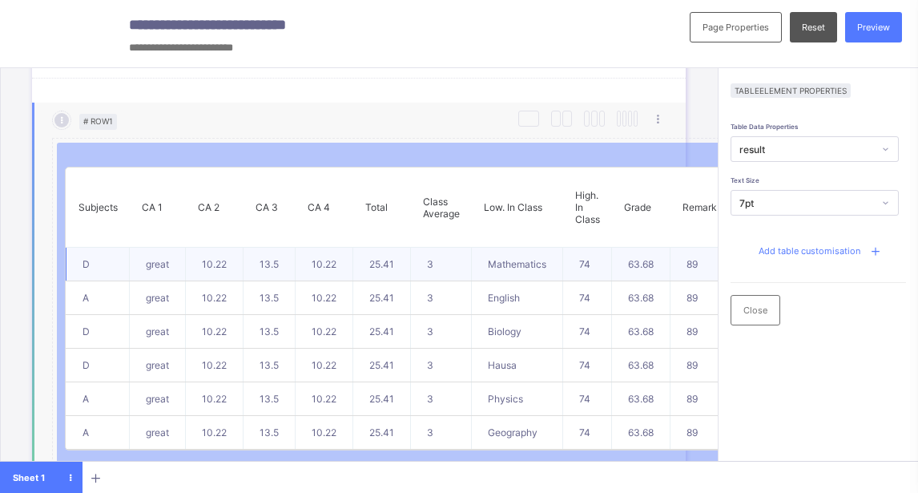
scroll to position [801, 0]
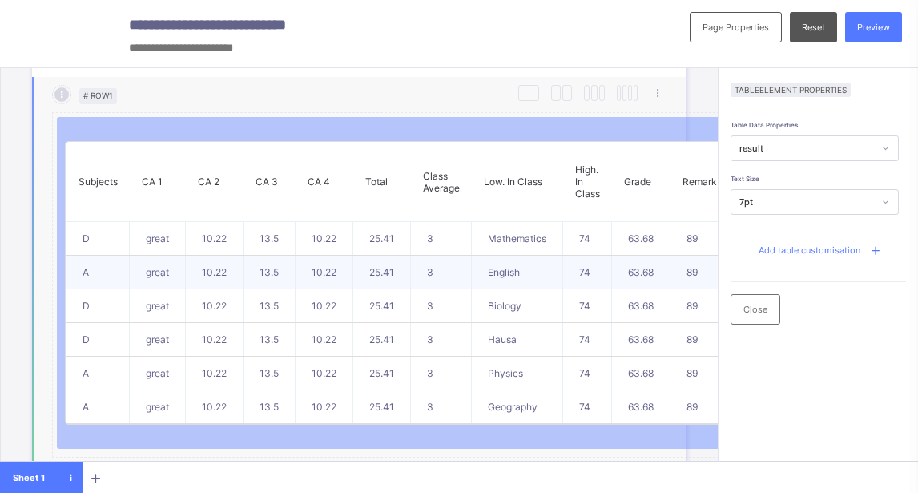
click at [363, 283] on td "25.41" at bounding box center [382, 273] width 58 height 34
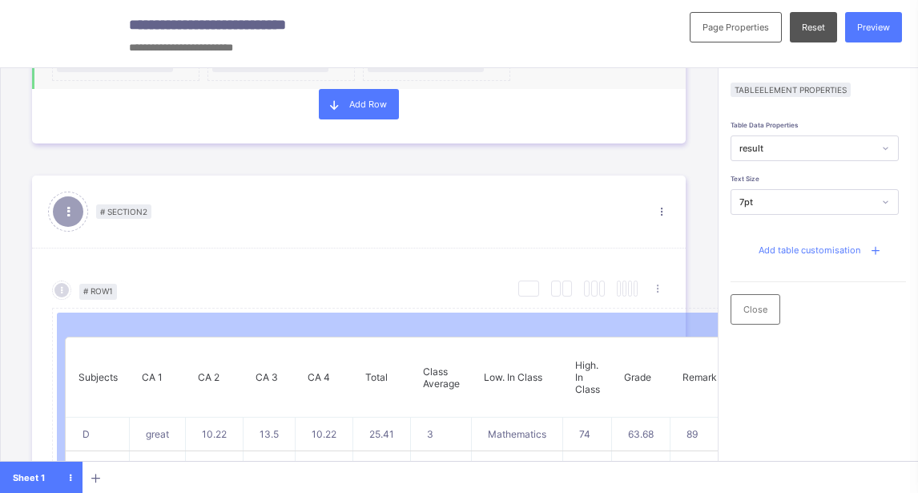
scroll to position [321, 0]
